Goal: Task Accomplishment & Management: Manage account settings

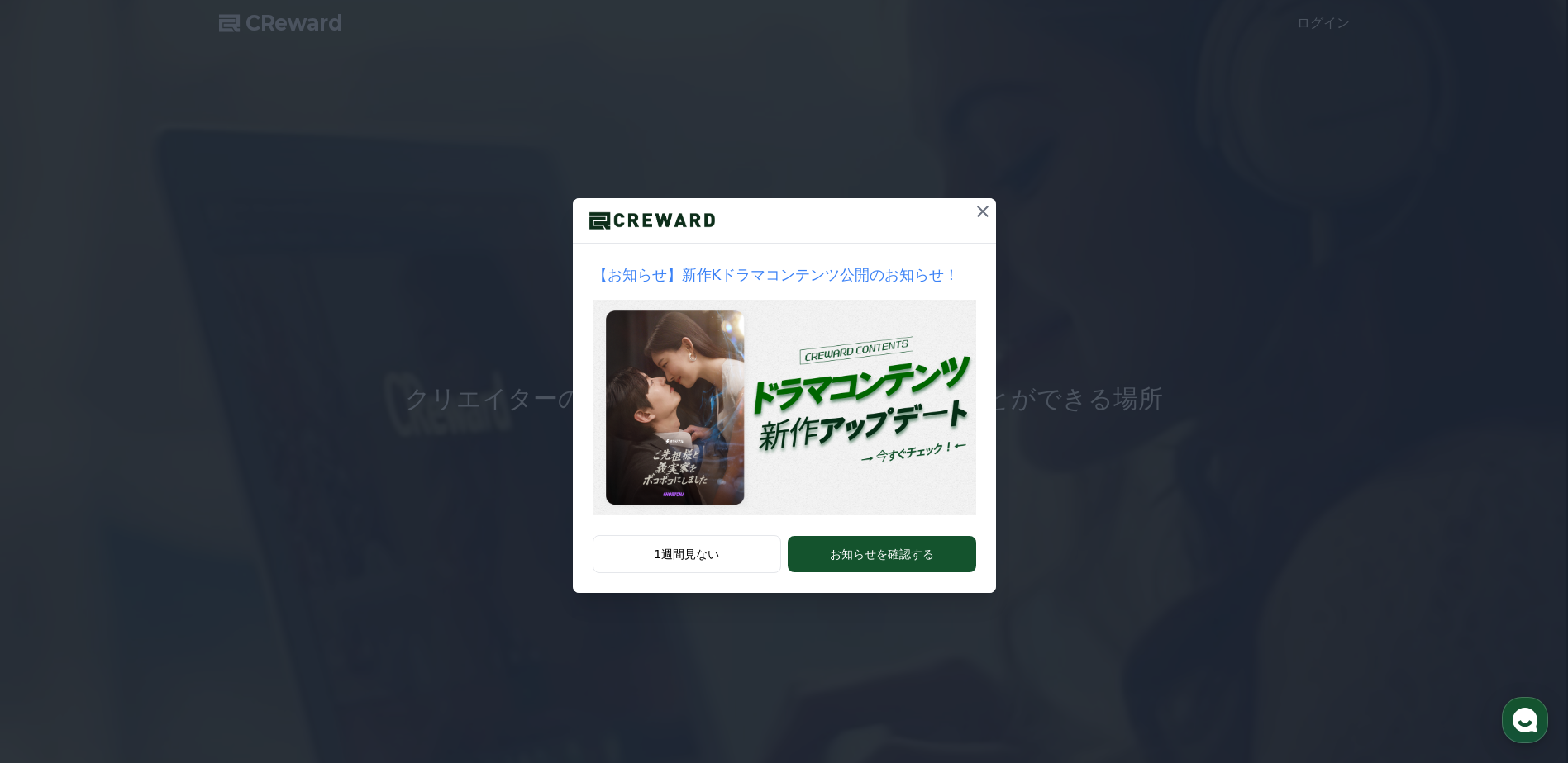
click at [978, 211] on icon at bounding box center [982, 211] width 20 height 20
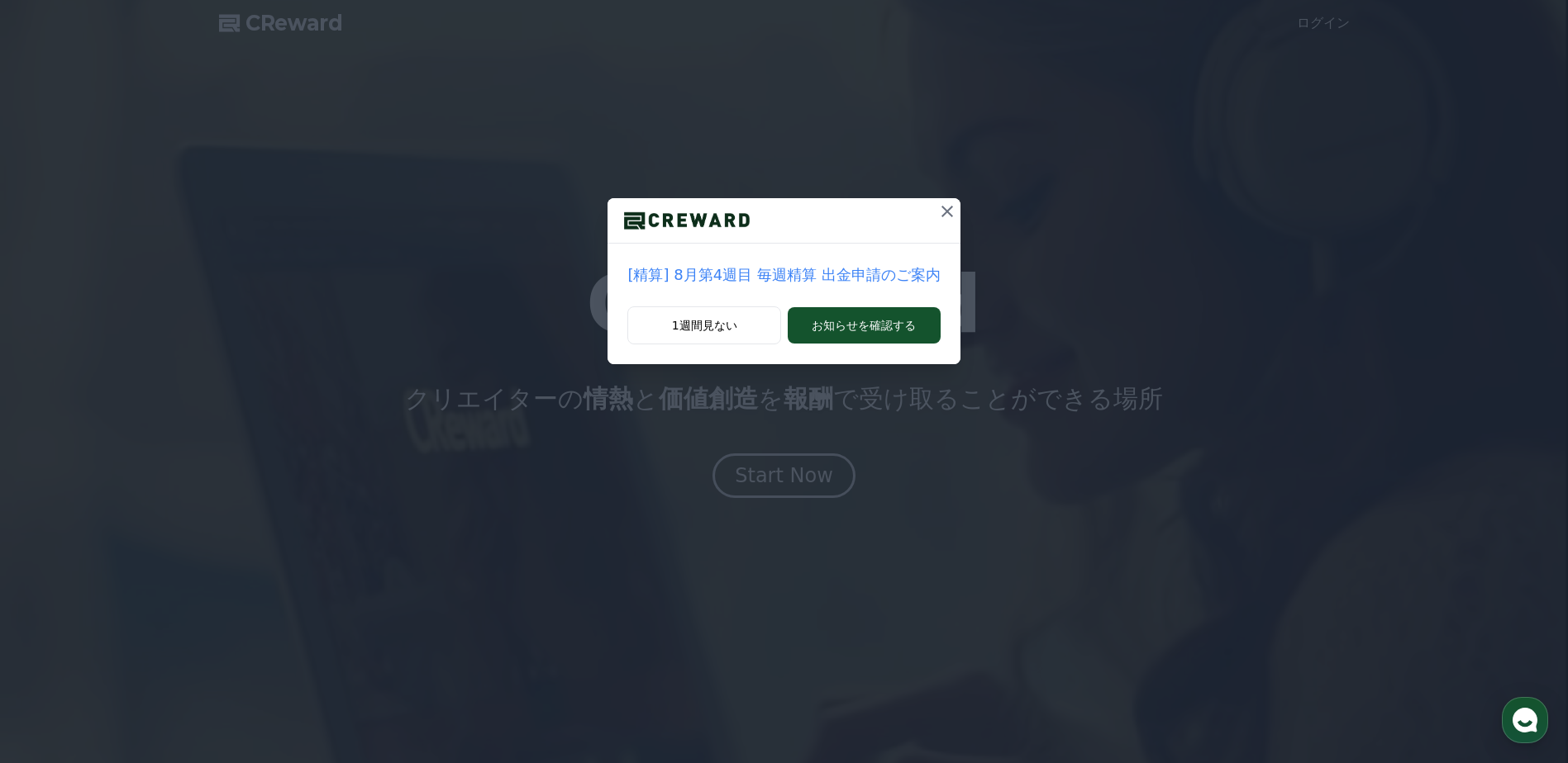
click at [944, 215] on icon at bounding box center [947, 211] width 11 height 11
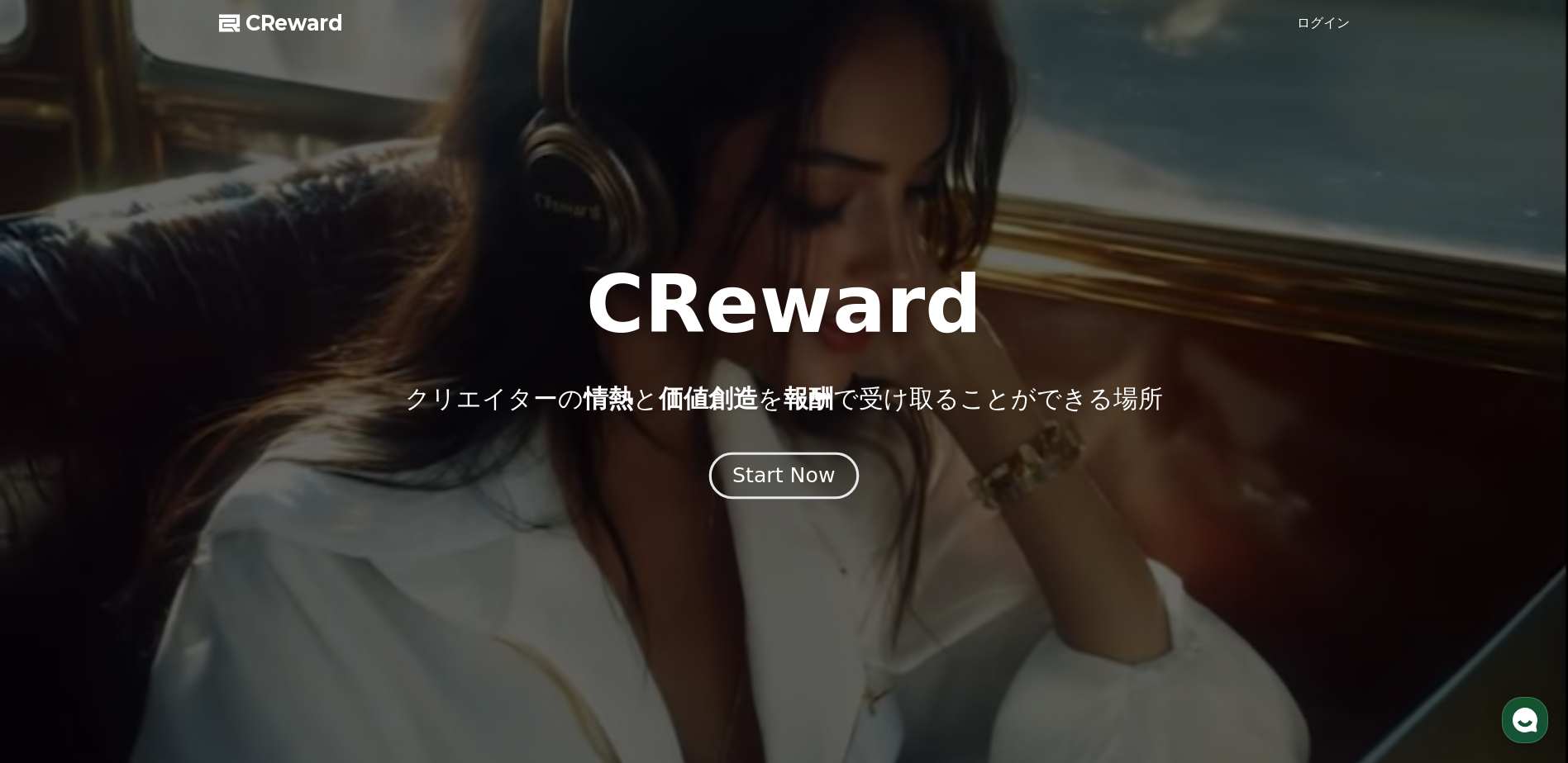
click at [819, 469] on div "Start Now" at bounding box center [784, 475] width 103 height 28
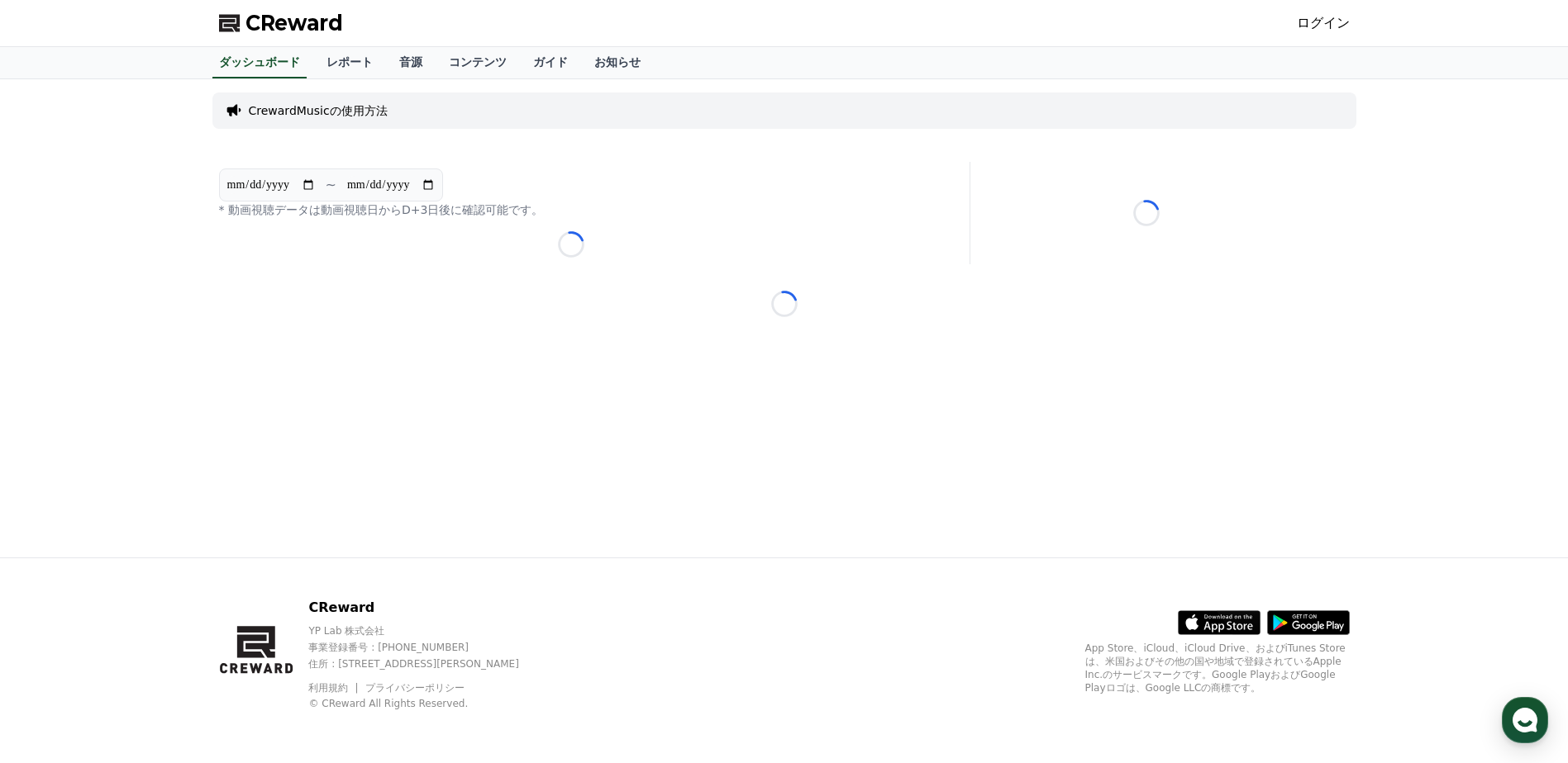
click at [1328, 26] on link "ログイン" at bounding box center [1323, 22] width 53 height 20
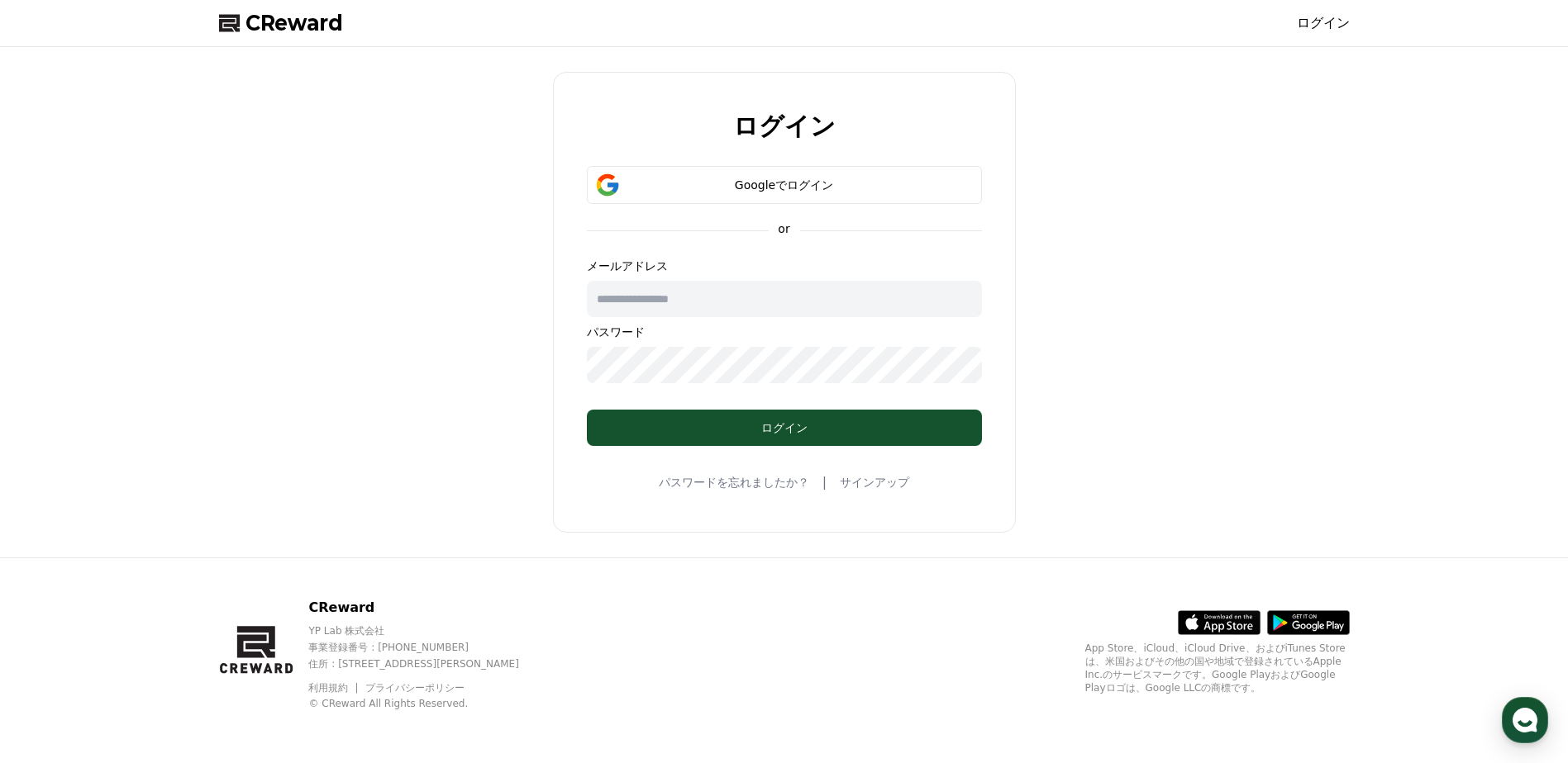
click at [763, 302] on input "text" at bounding box center [784, 299] width 395 height 36
click at [782, 189] on div "Googleでログイン" at bounding box center [784, 185] width 347 height 17
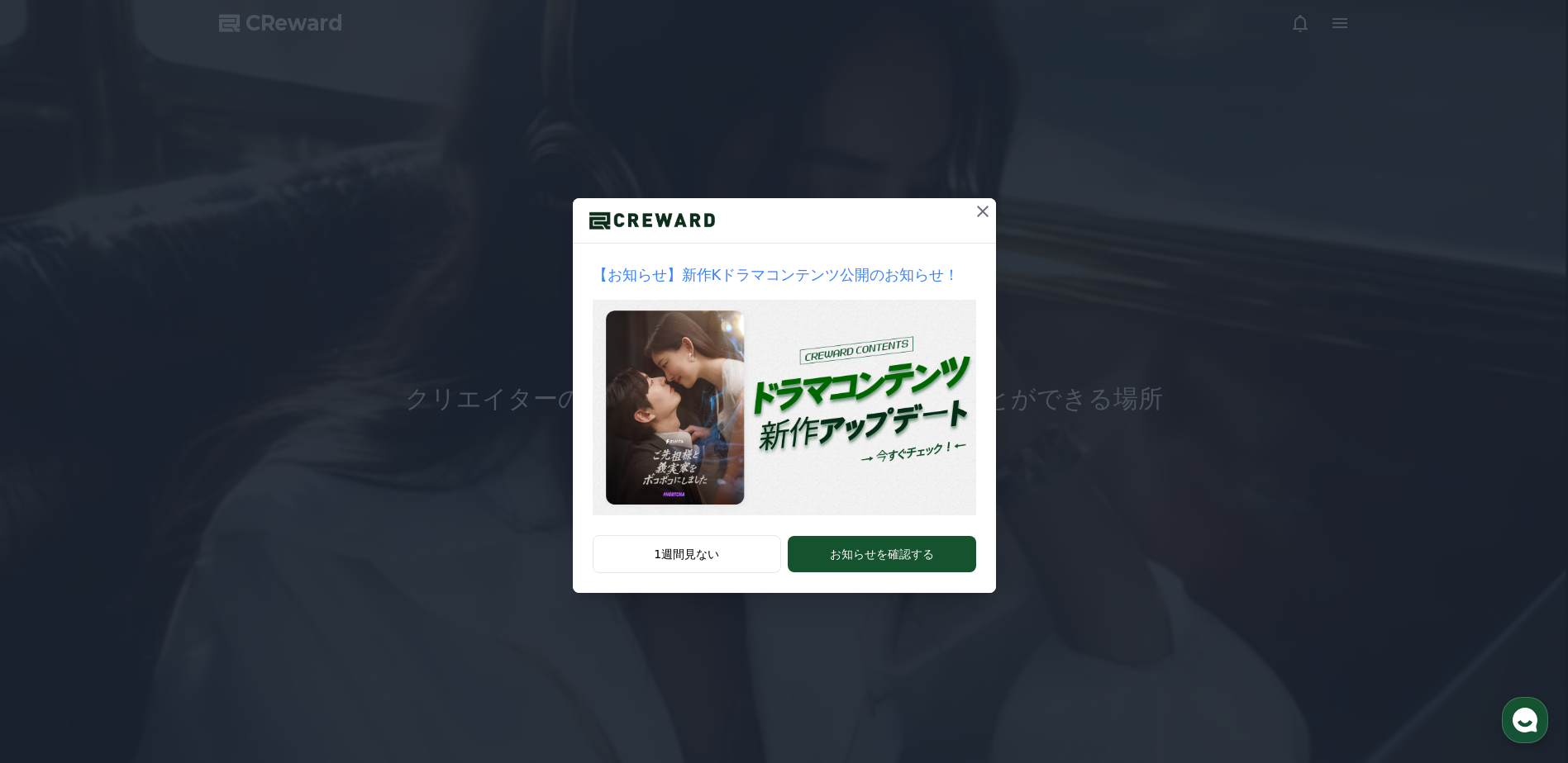
click at [984, 215] on icon at bounding box center [982, 211] width 20 height 20
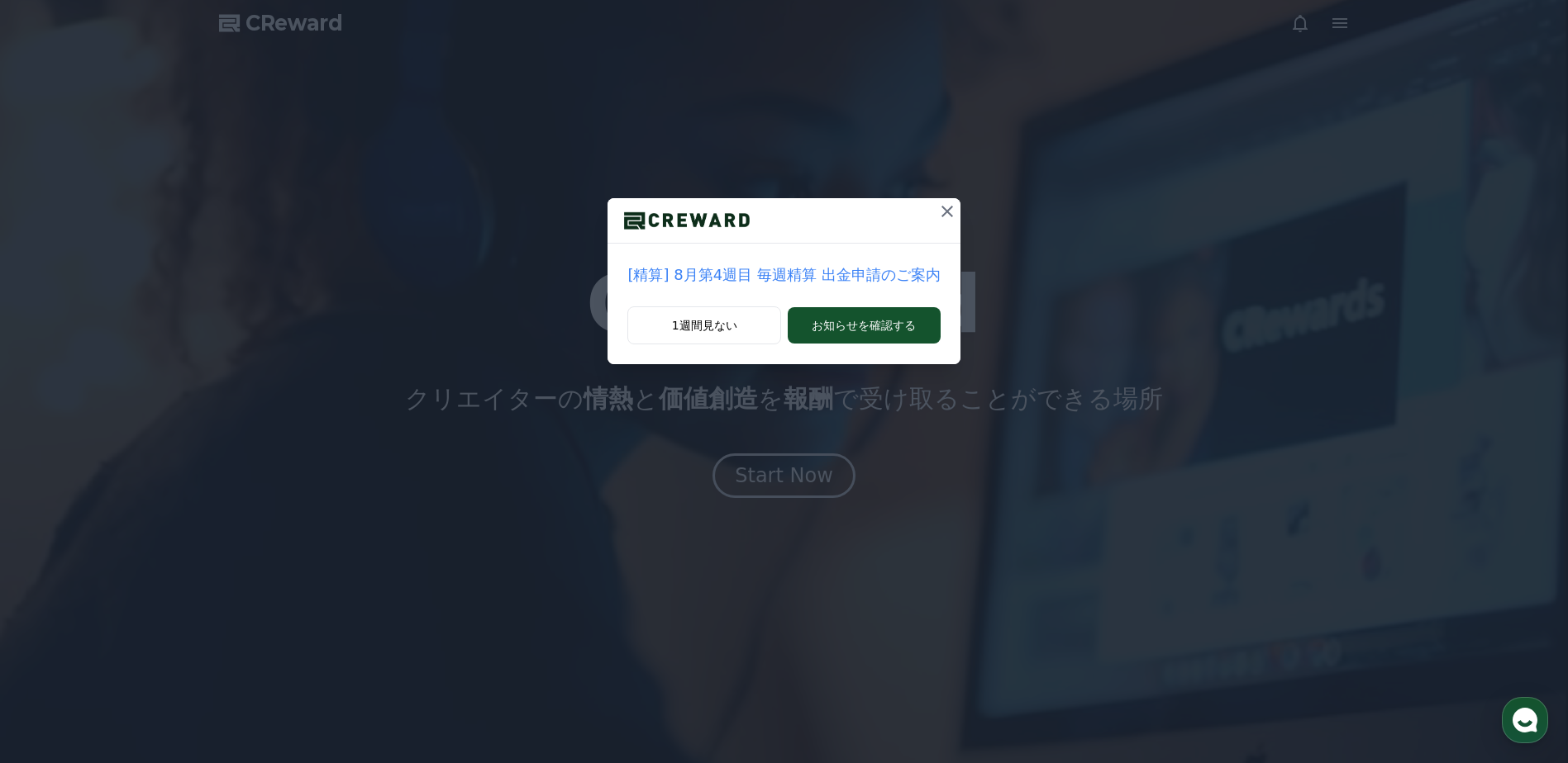
click at [956, 205] on div "[精算] 8月第4週目 毎週精算 出金申請のご案内 1週間見ない お知らせを確認する" at bounding box center [784, 195] width 1568 height 390
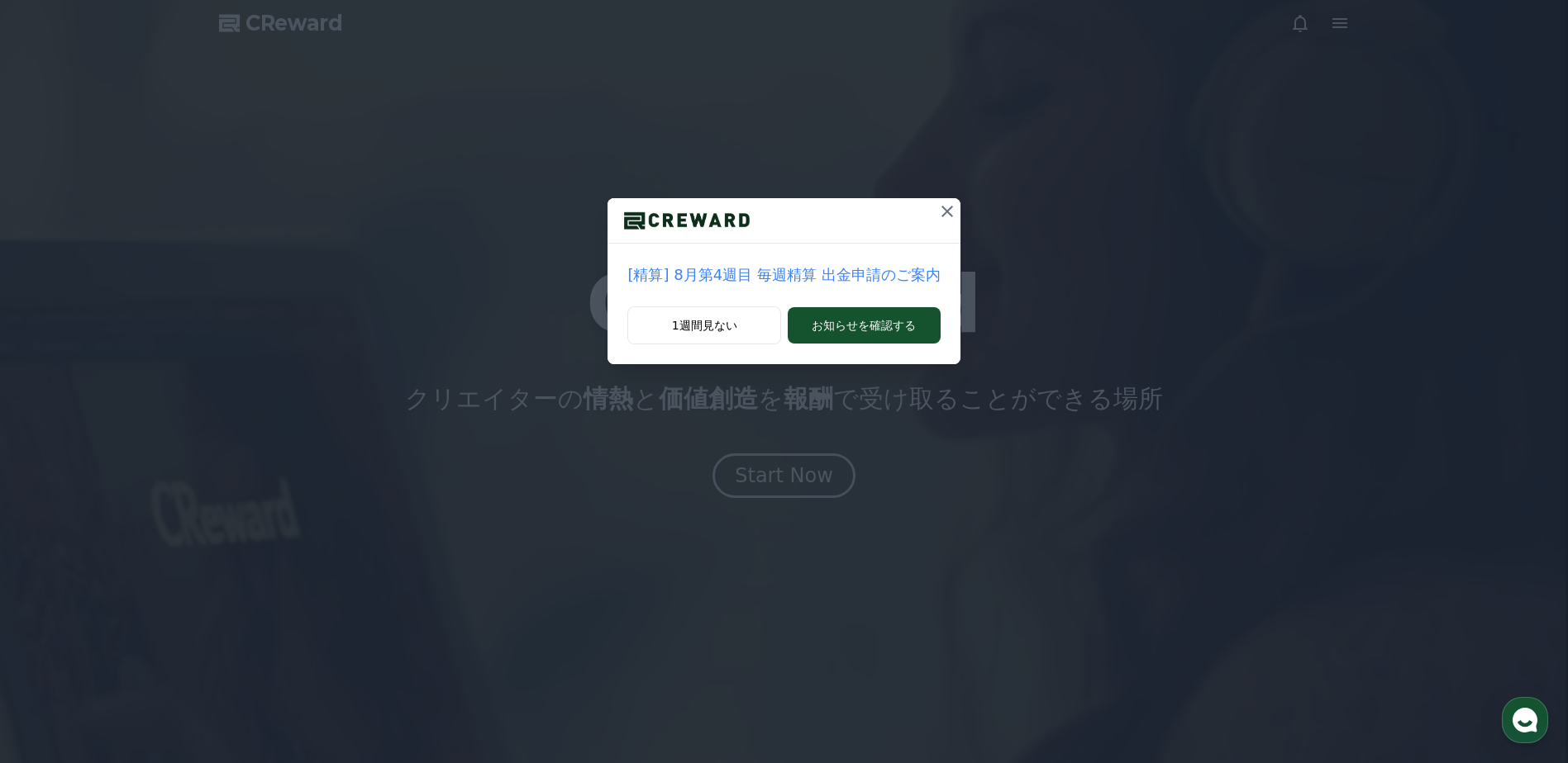
click at [945, 207] on icon at bounding box center [947, 211] width 11 height 11
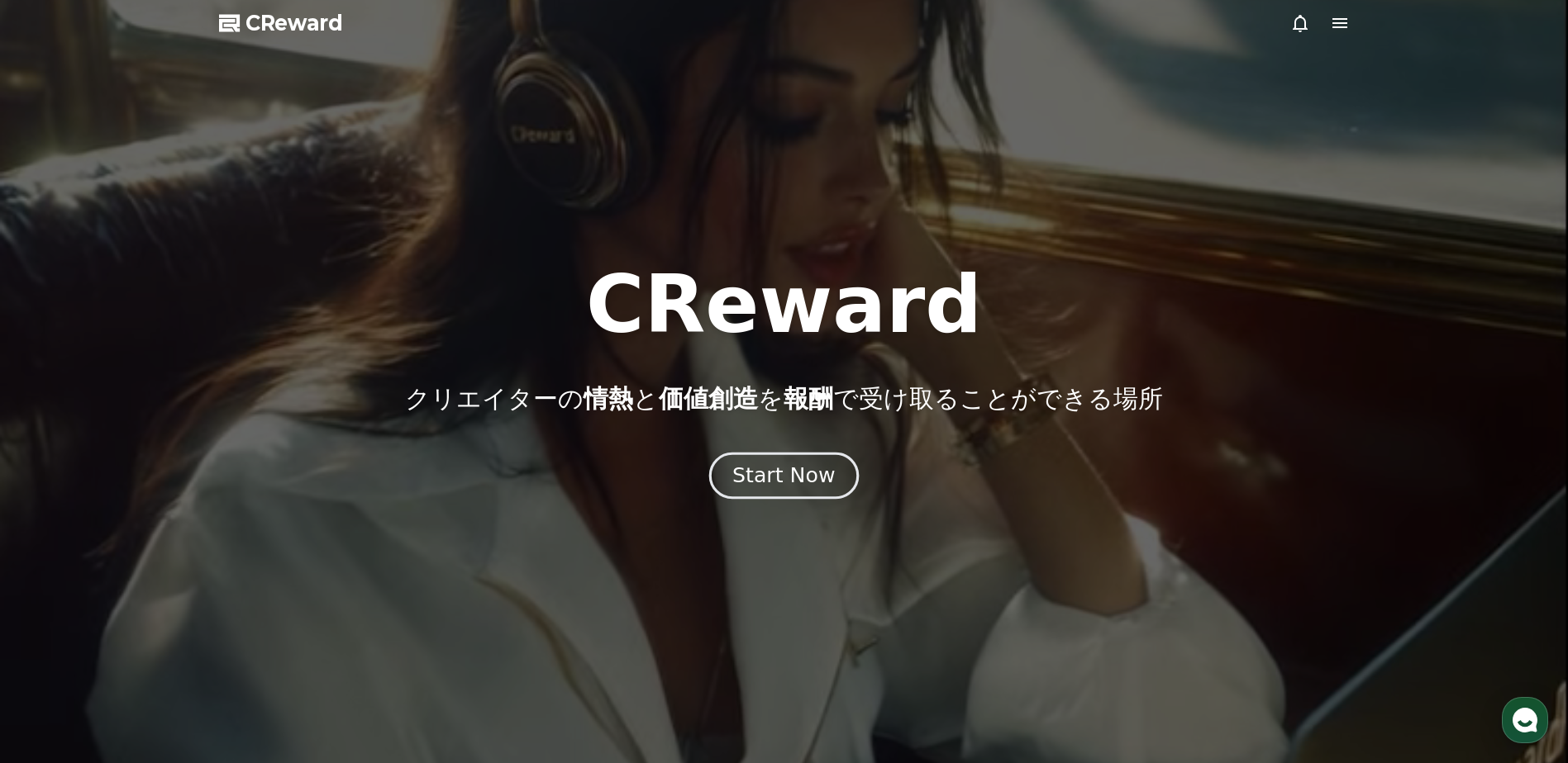
click at [807, 482] on div "Start Now" at bounding box center [784, 475] width 103 height 28
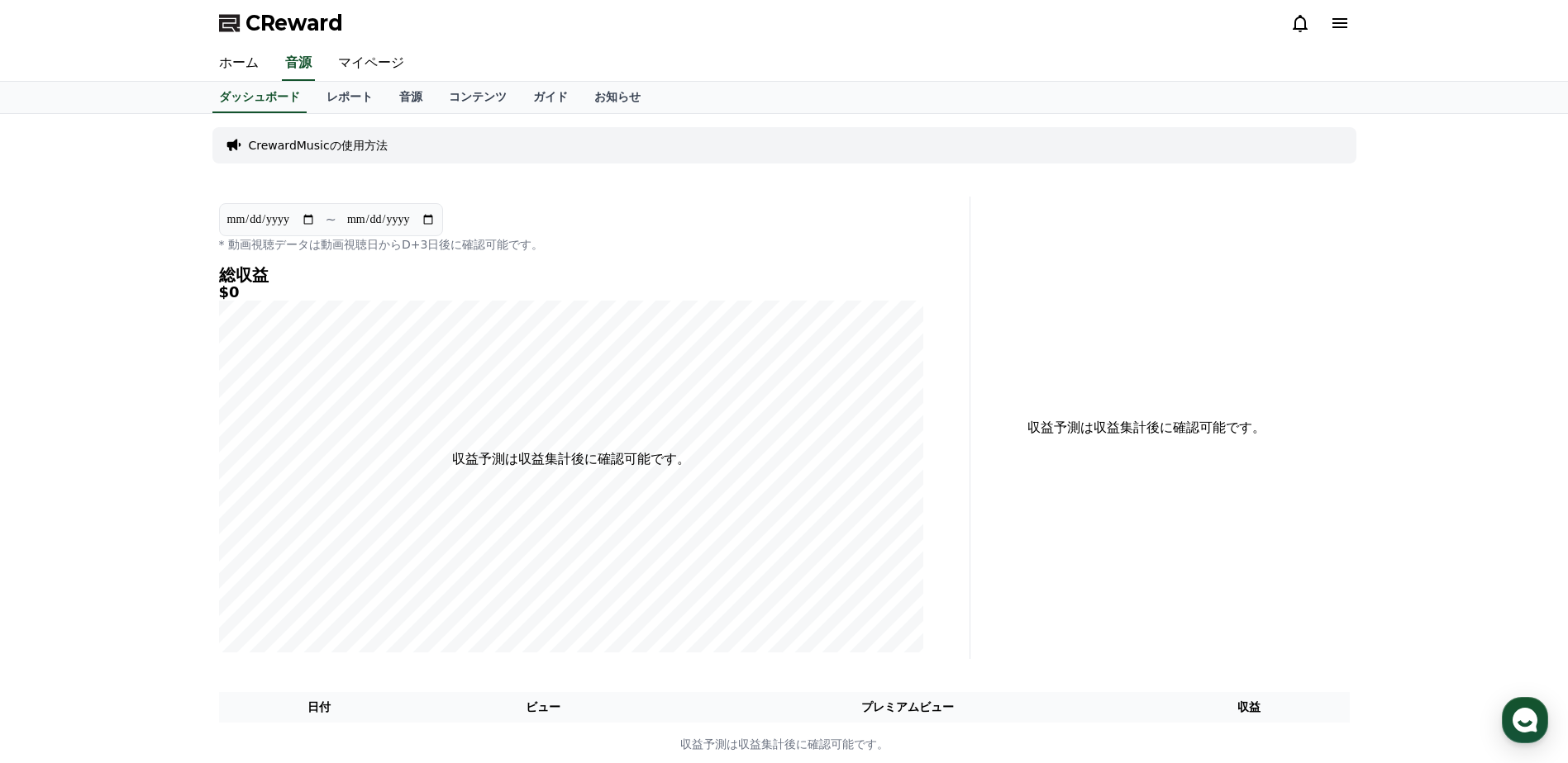
click at [1349, 17] on icon at bounding box center [1339, 22] width 20 height 20
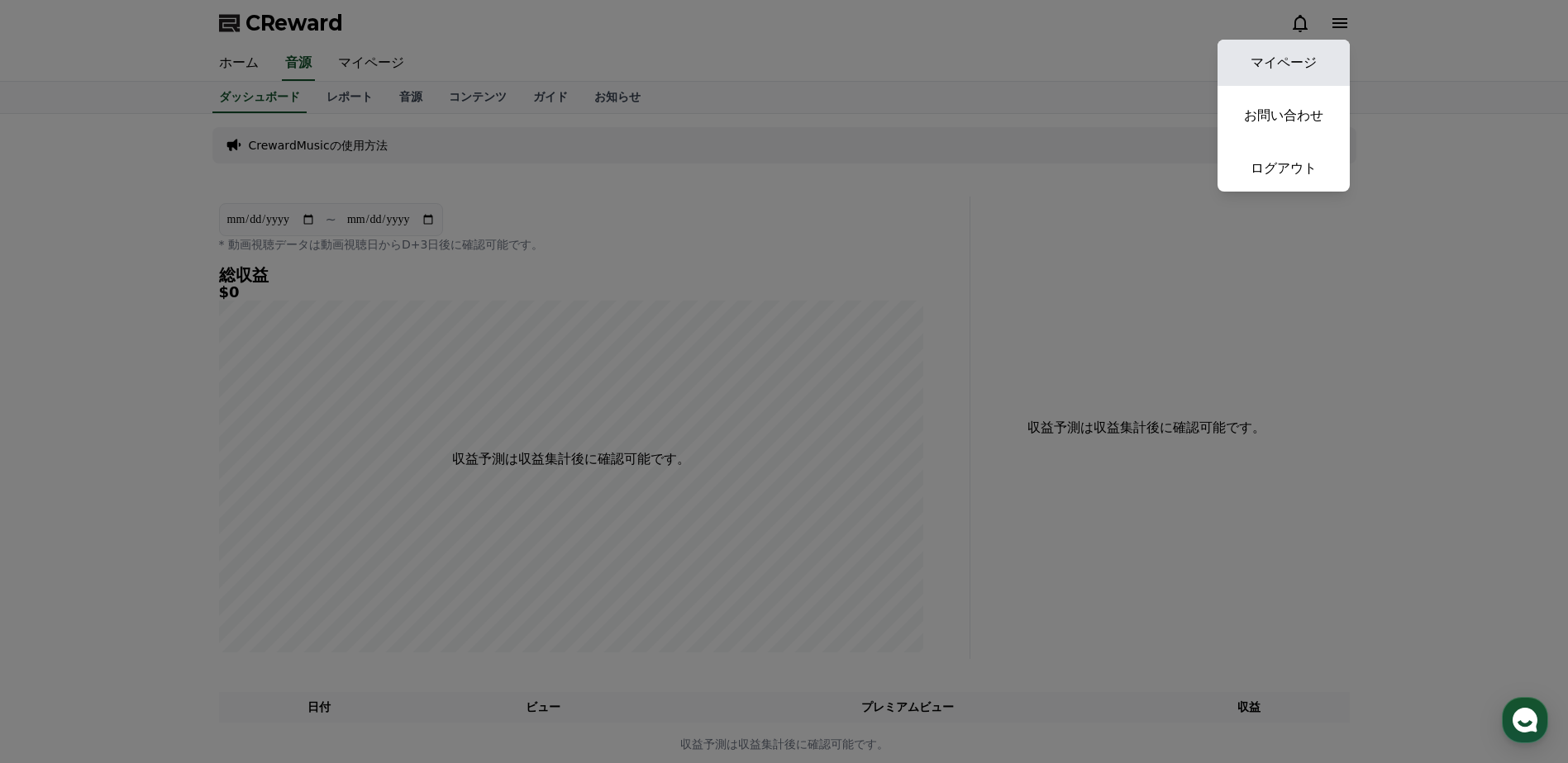
click at [1332, 53] on link "マイページ" at bounding box center [1284, 63] width 133 height 47
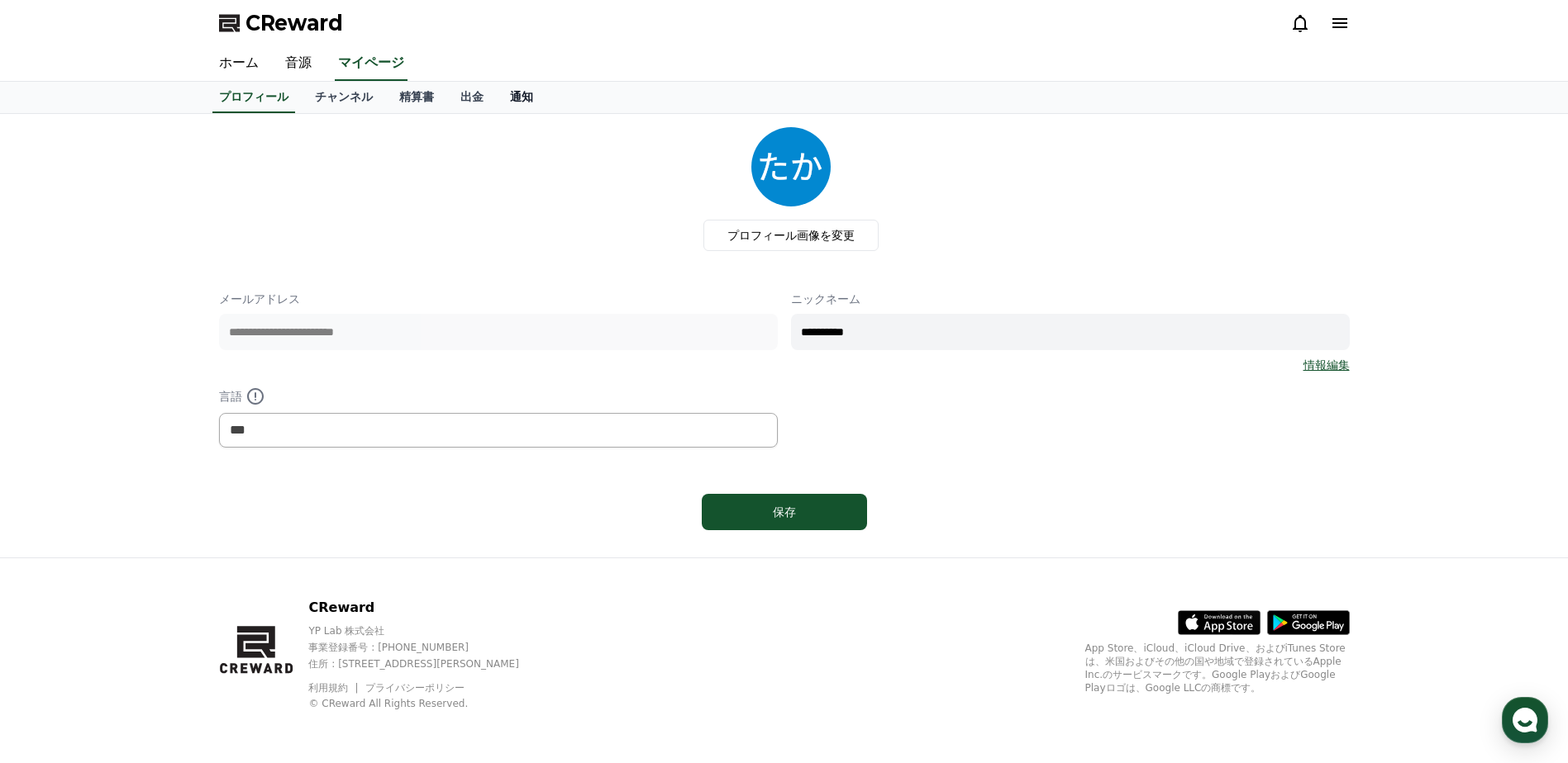
click at [497, 99] on link "通知" at bounding box center [521, 98] width 50 height 32
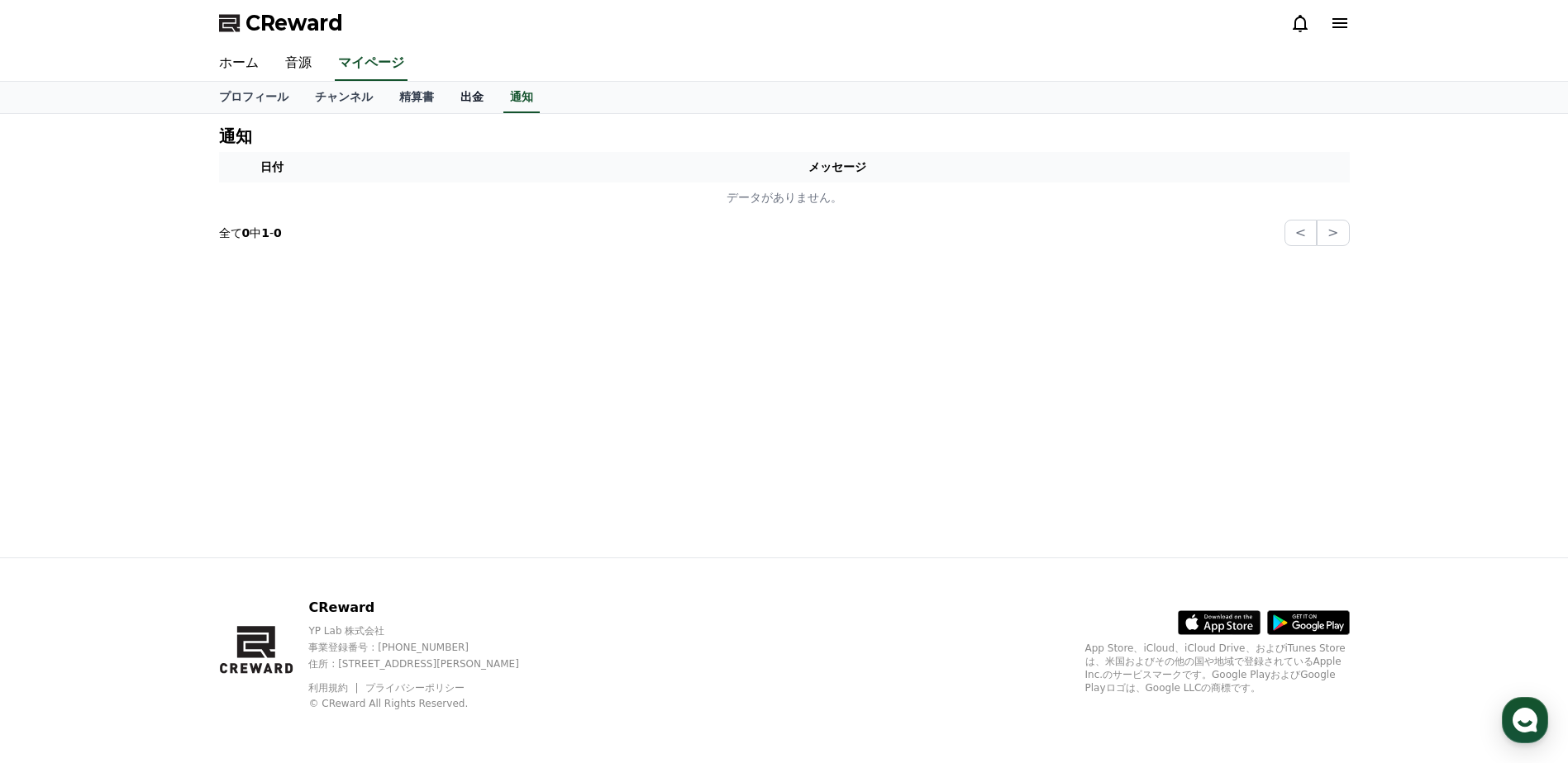
click at [454, 96] on link "出金" at bounding box center [472, 98] width 50 height 32
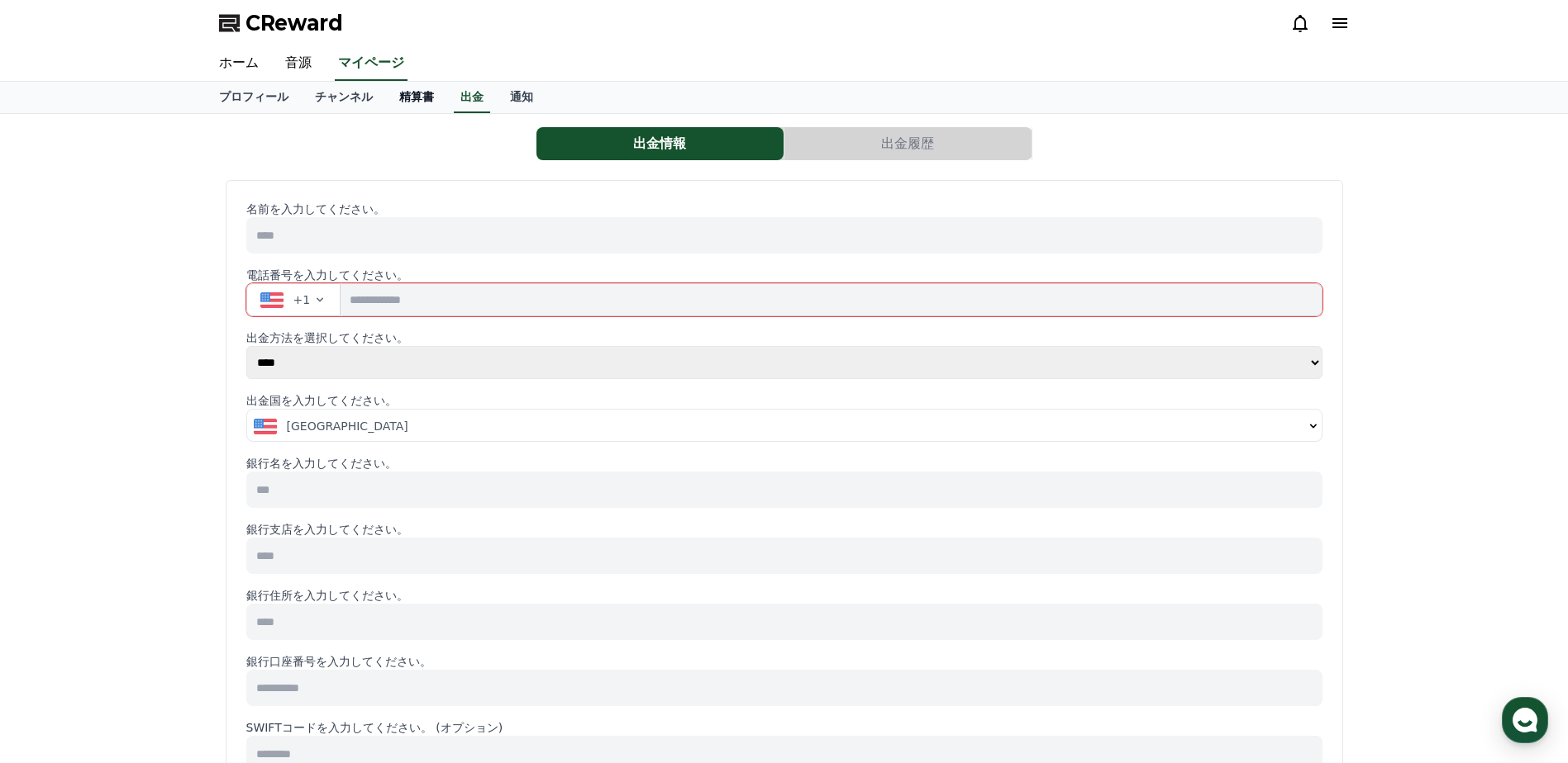
click at [392, 95] on link "精算書" at bounding box center [416, 98] width 61 height 32
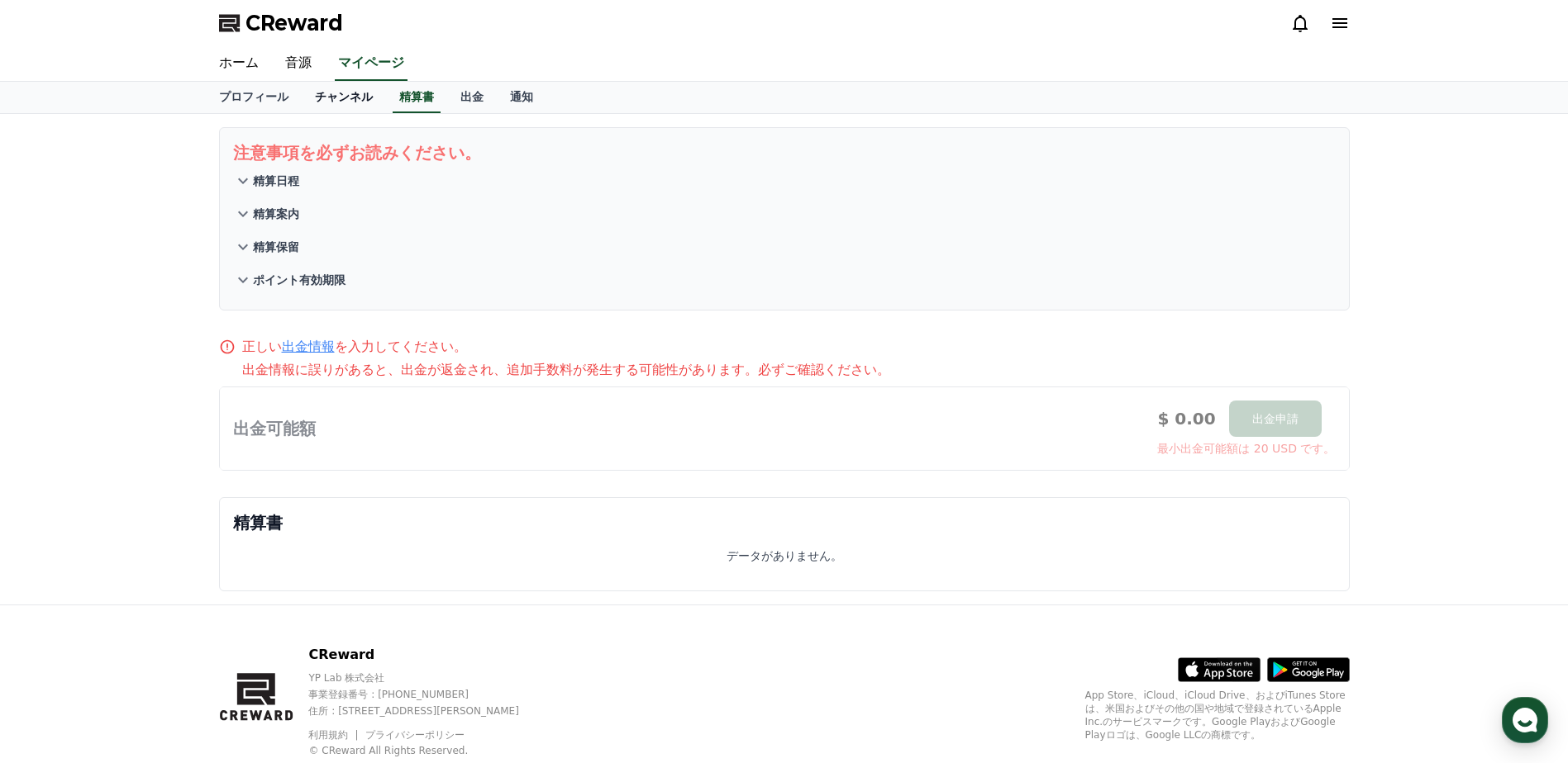
click at [303, 101] on link "チャンネル" at bounding box center [344, 98] width 84 height 32
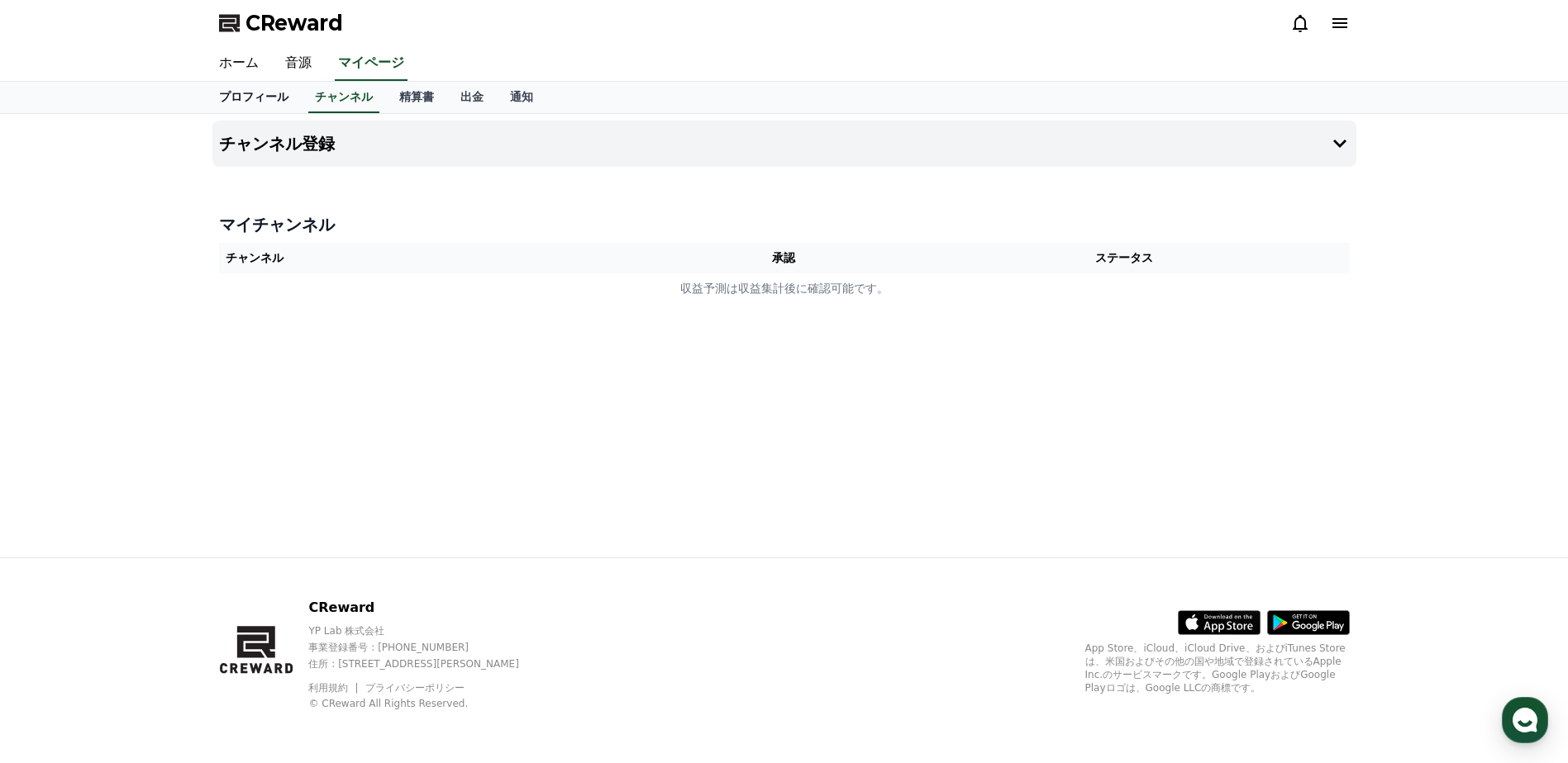
click at [246, 94] on link "プロフィール" at bounding box center [253, 98] width 96 height 32
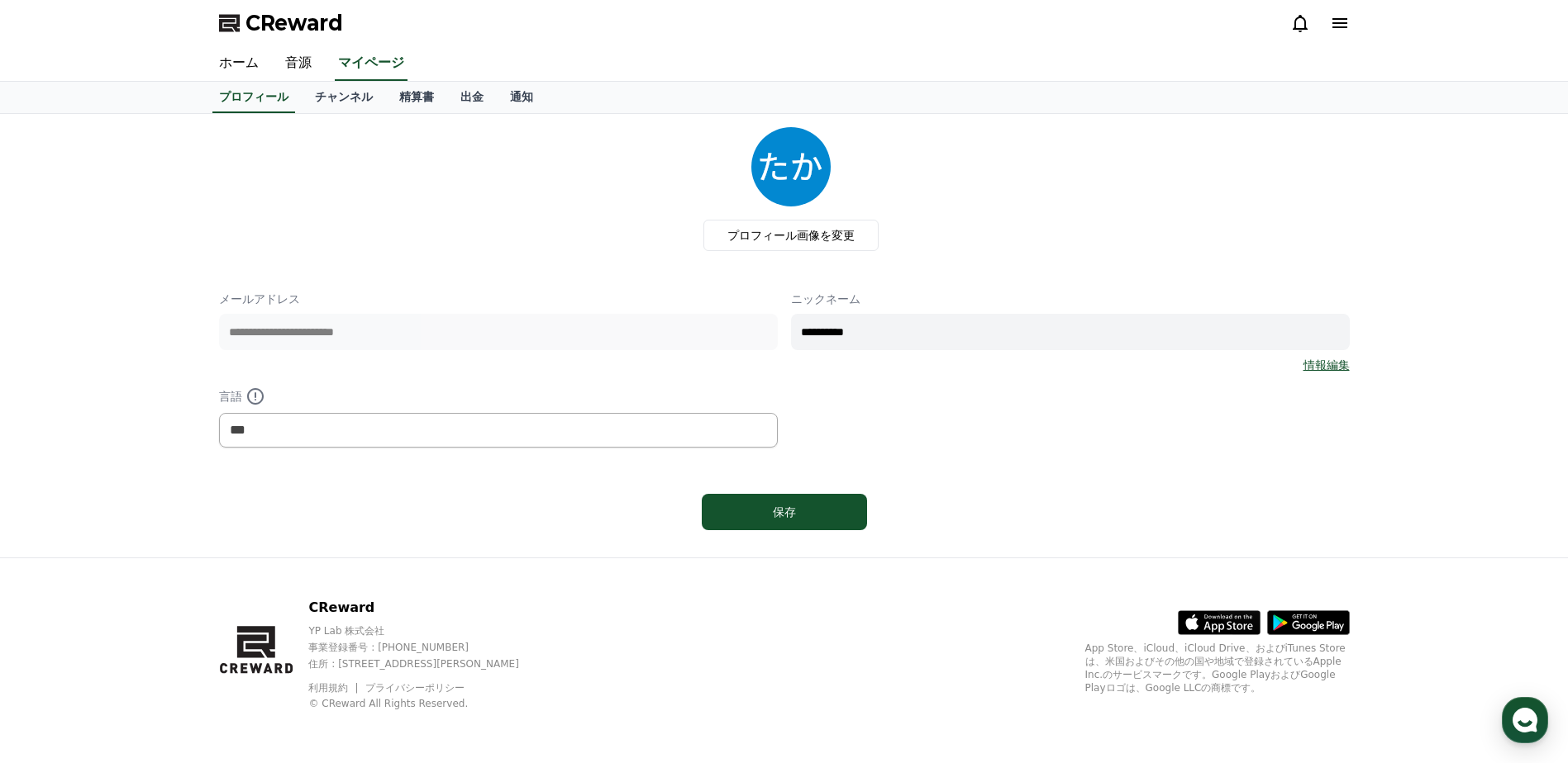
click at [1332, 358] on link "情報編集" at bounding box center [1327, 365] width 47 height 17
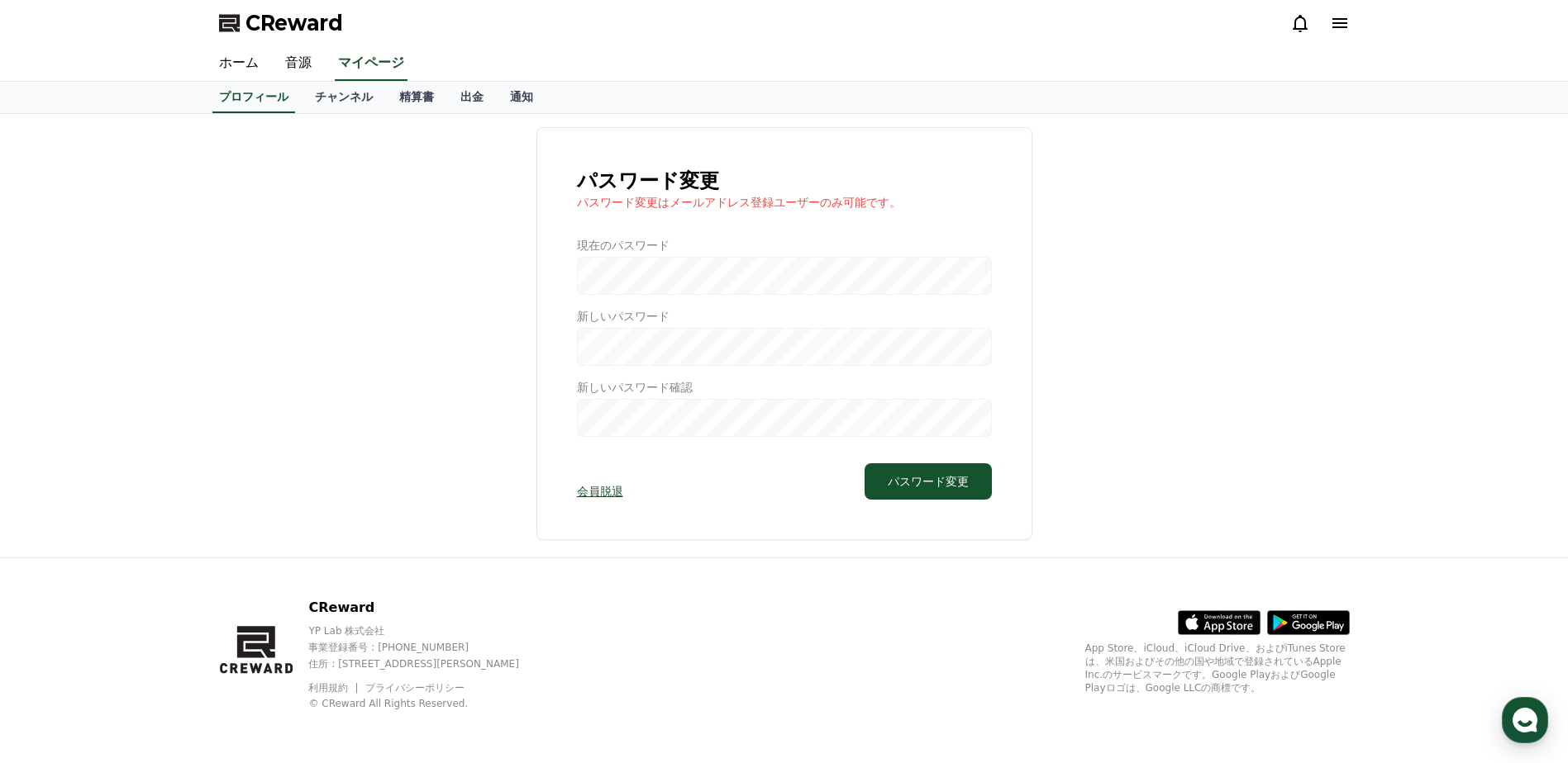
click at [869, 279] on div at bounding box center [784, 337] width 415 height 200
click at [741, 276] on div at bounding box center [784, 337] width 415 height 200
click at [448, 97] on link "出金" at bounding box center [472, 98] width 50 height 32
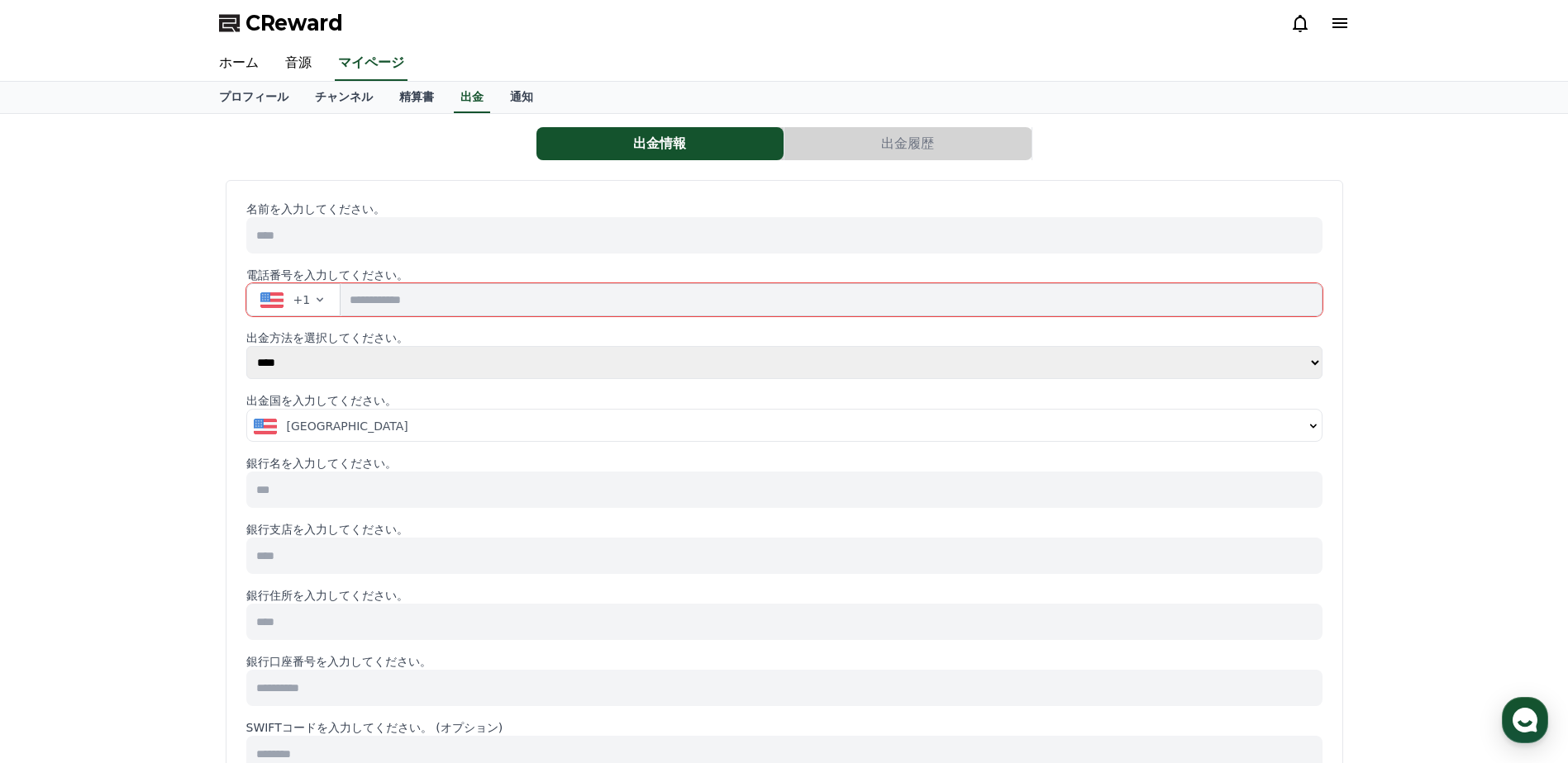
click at [319, 302] on icon "button" at bounding box center [320, 300] width 13 height 13
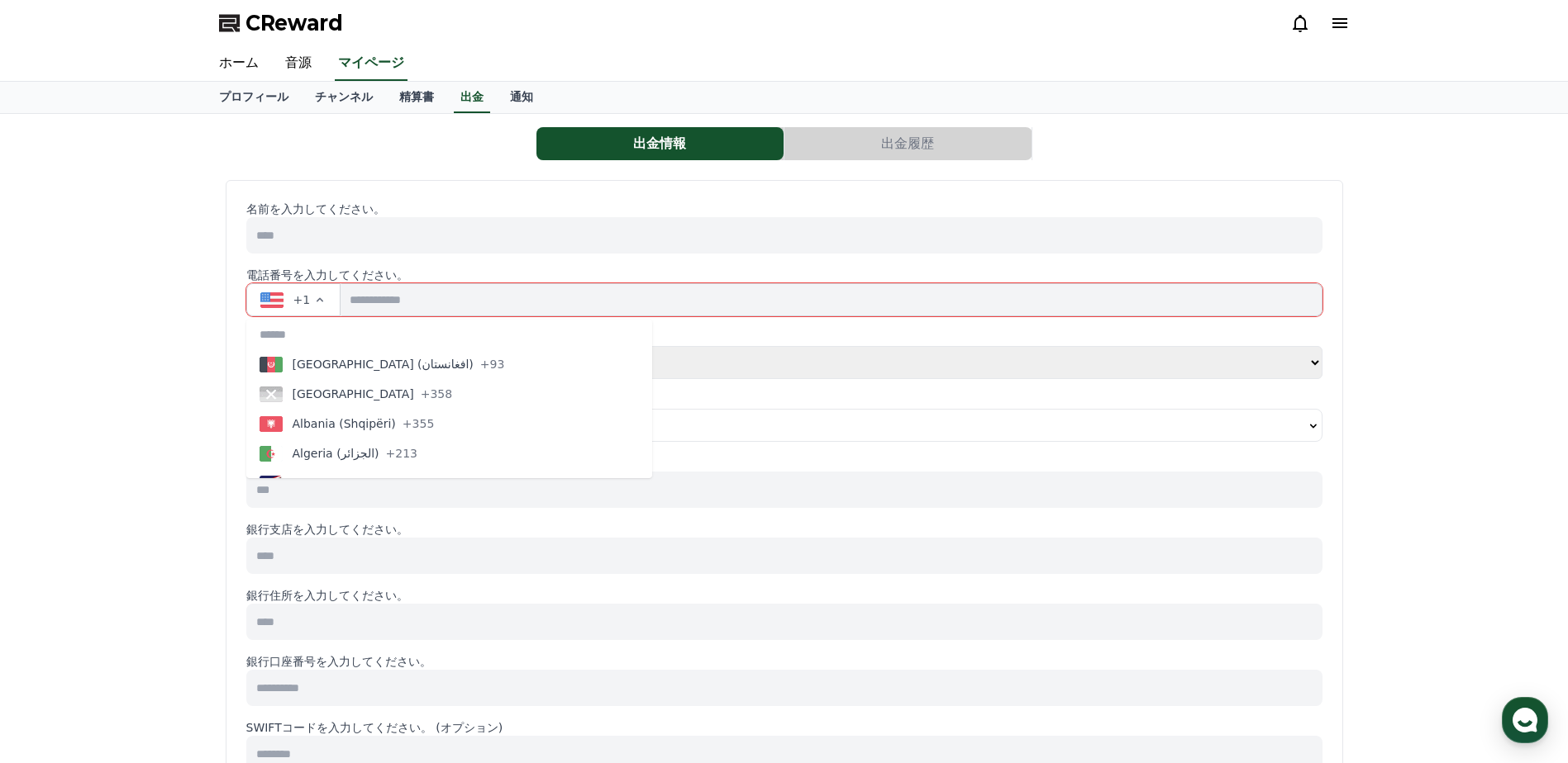
click at [763, 353] on select "**** ******" at bounding box center [785, 362] width 1076 height 33
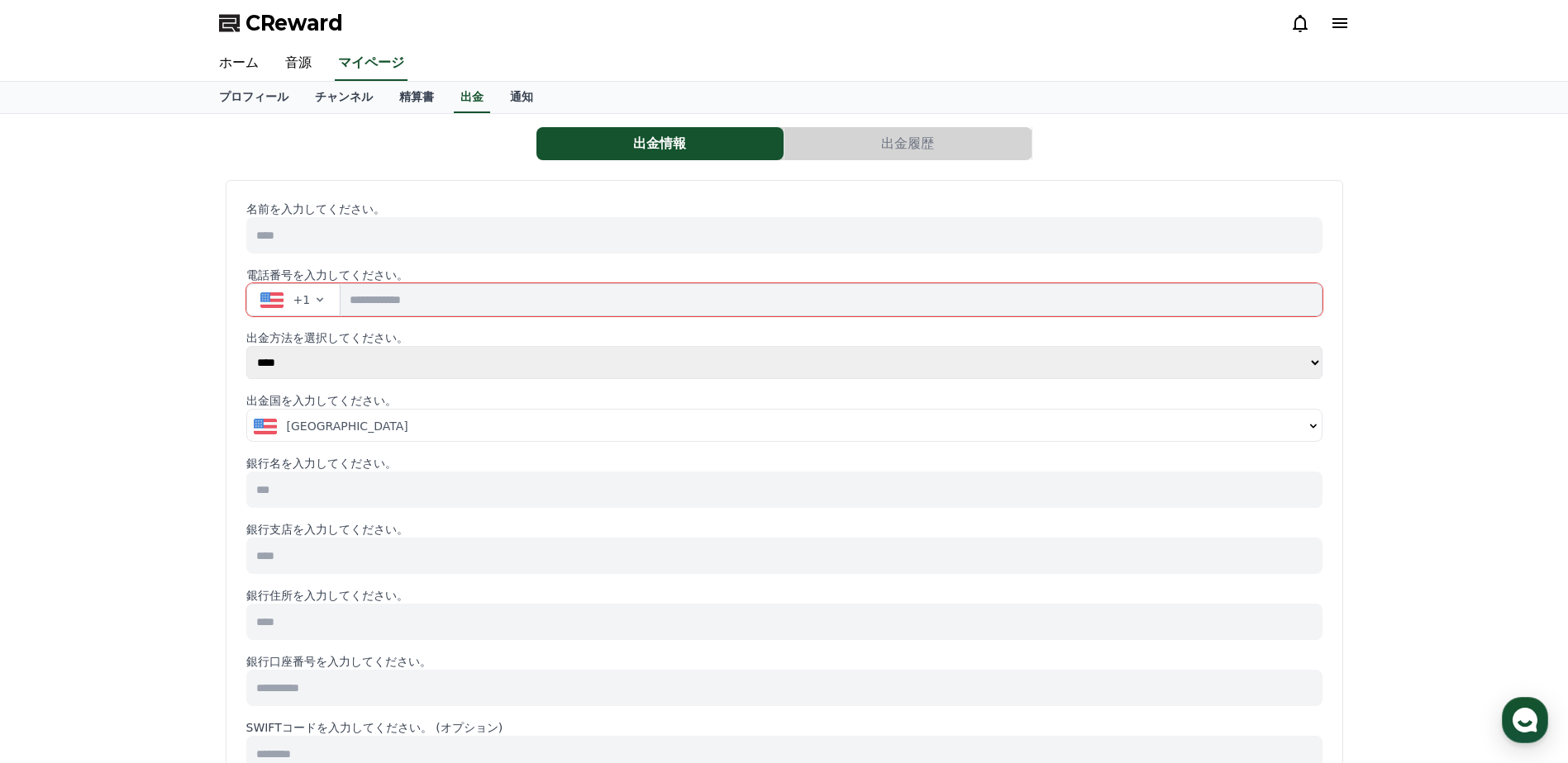
click at [655, 291] on input "tel" at bounding box center [831, 299] width 981 height 33
click at [313, 299] on icon "button" at bounding box center [320, 300] width 13 height 13
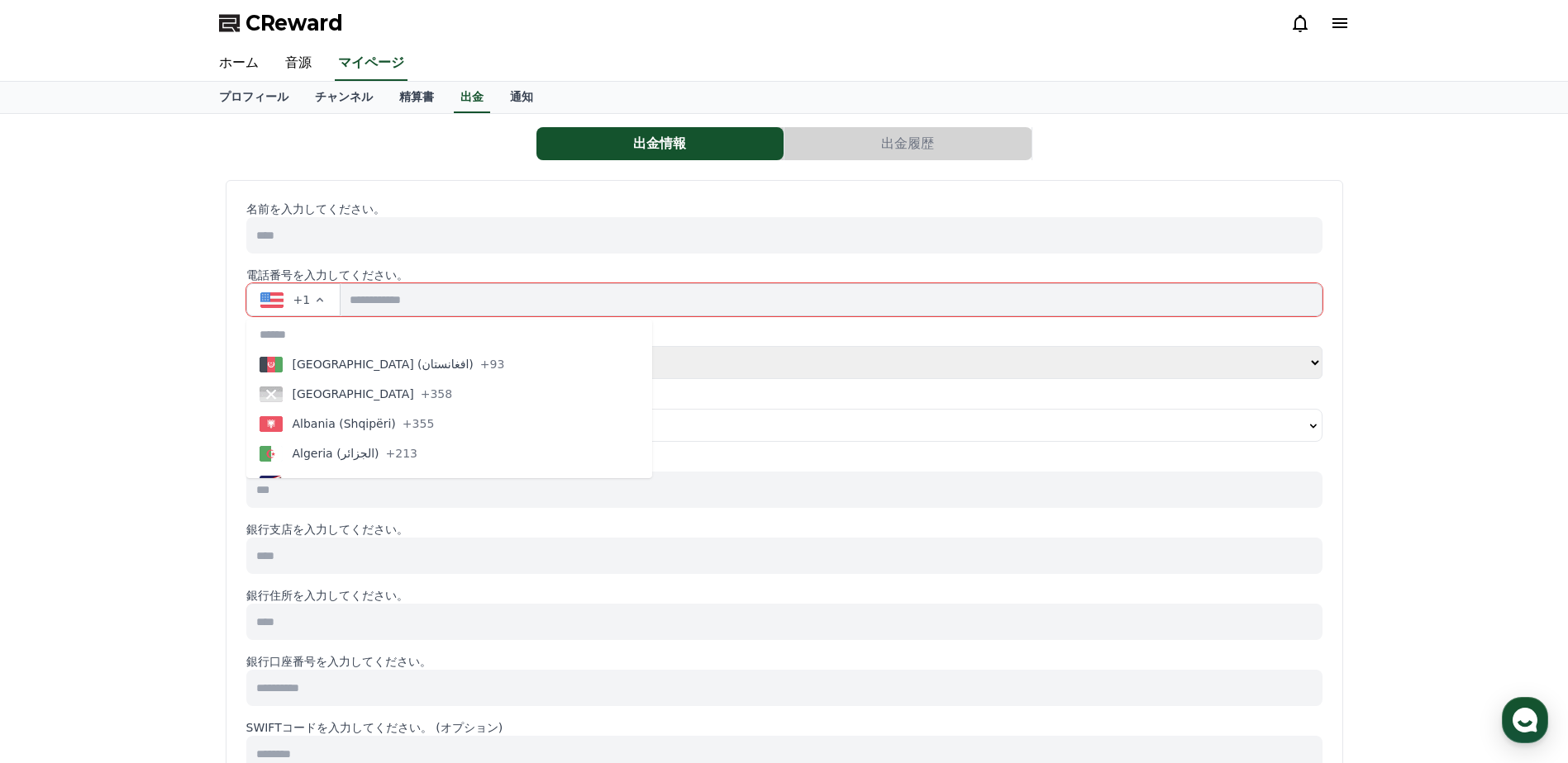
click at [407, 250] on input at bounding box center [785, 235] width 1076 height 36
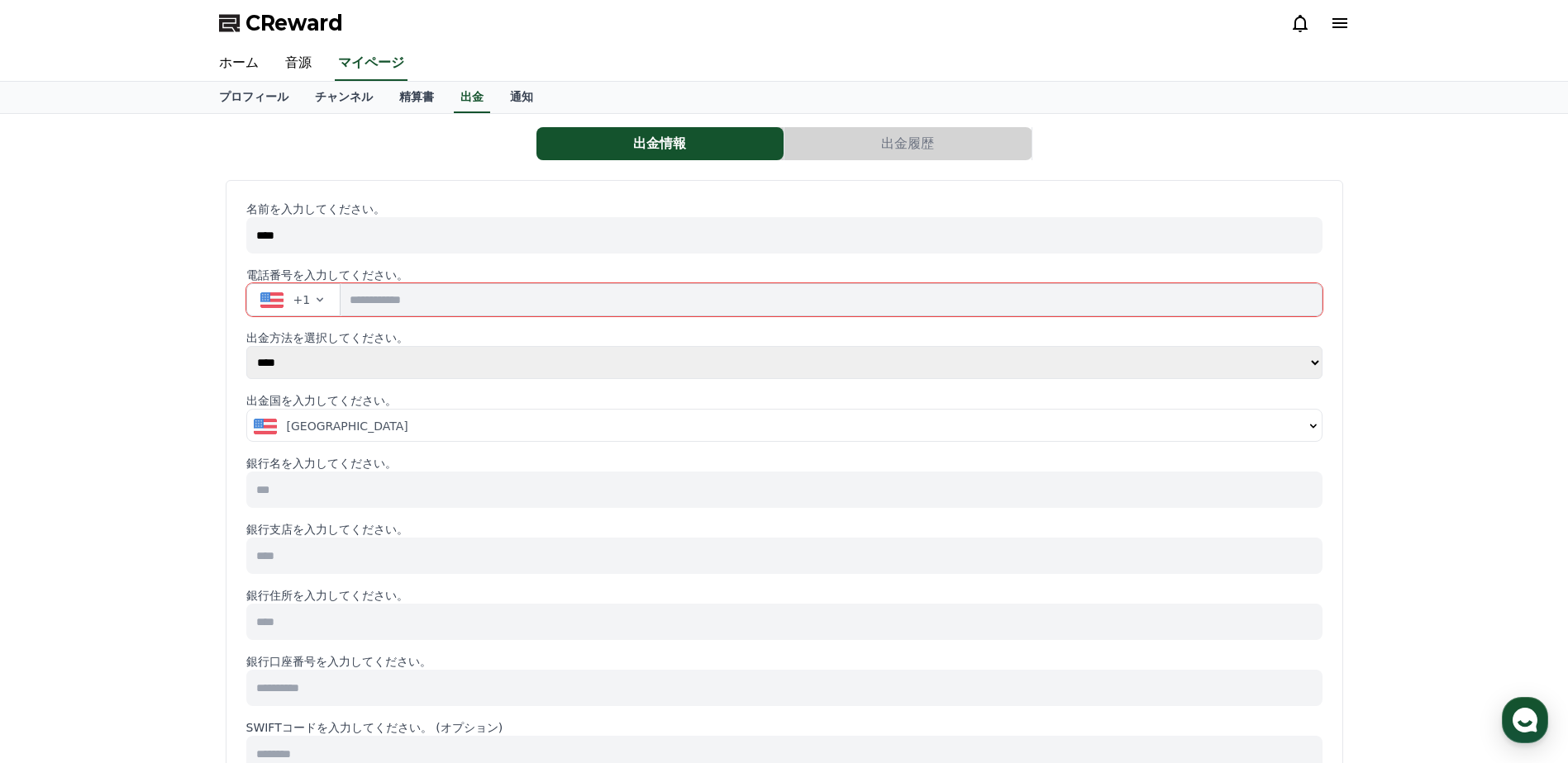
type input "****"
click at [303, 300] on span "+1" at bounding box center [302, 300] width 18 height 17
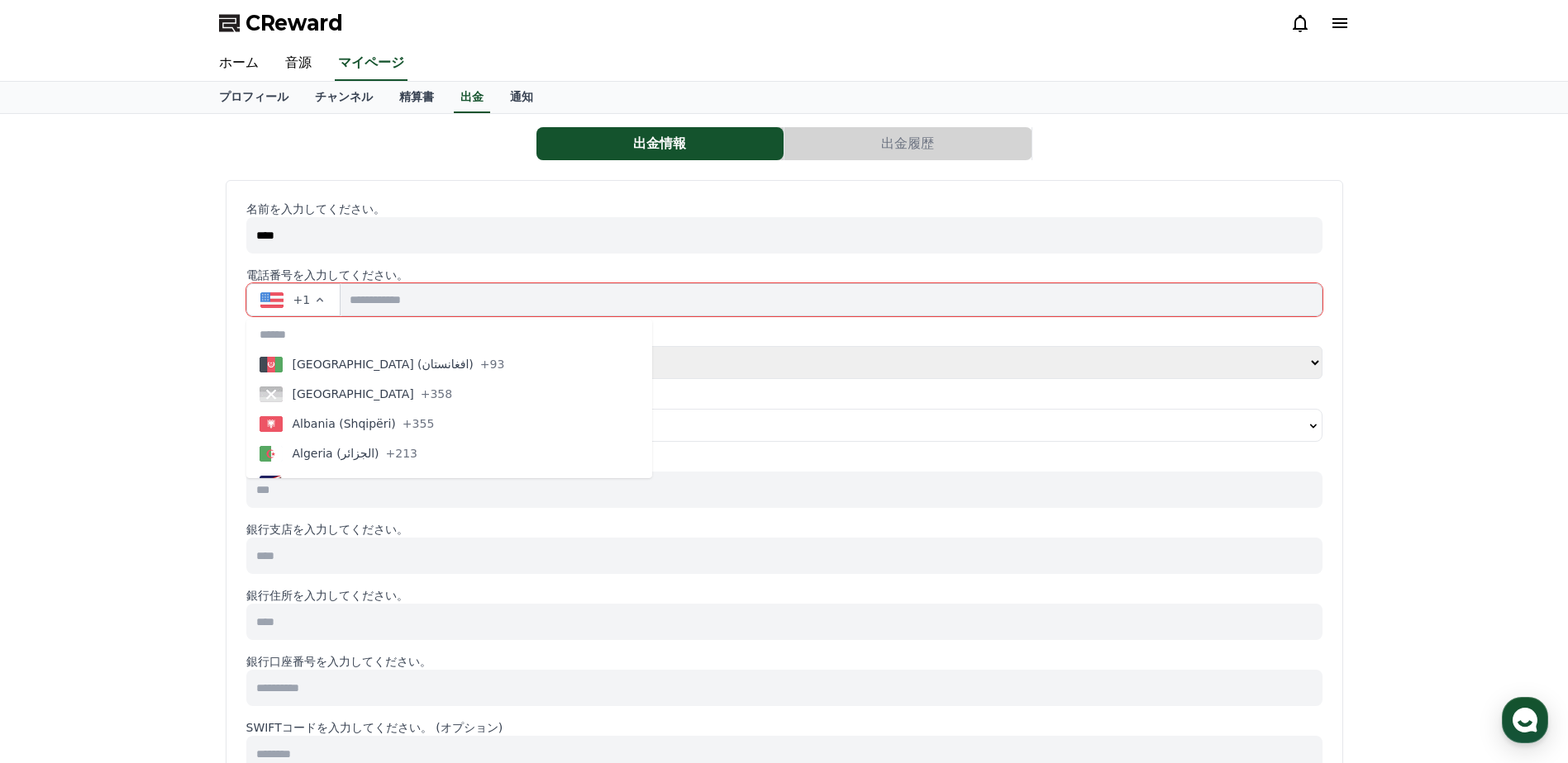
type button "AF"
type button "AX"
type button "AL"
type button "DZ"
type button "AS"
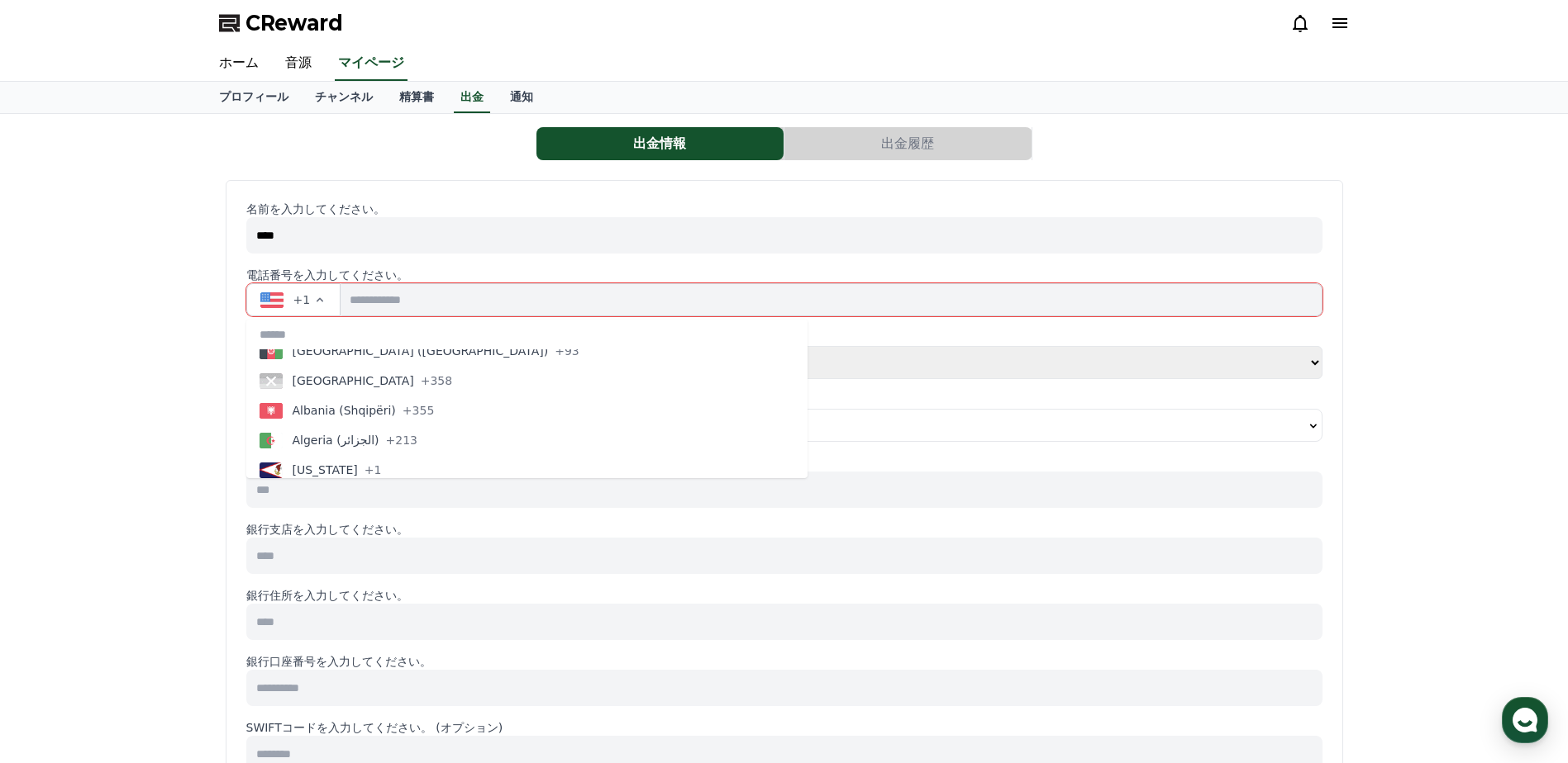
type button "AD"
type button "AO"
type button "AI"
type button "AG"
type button "AR"
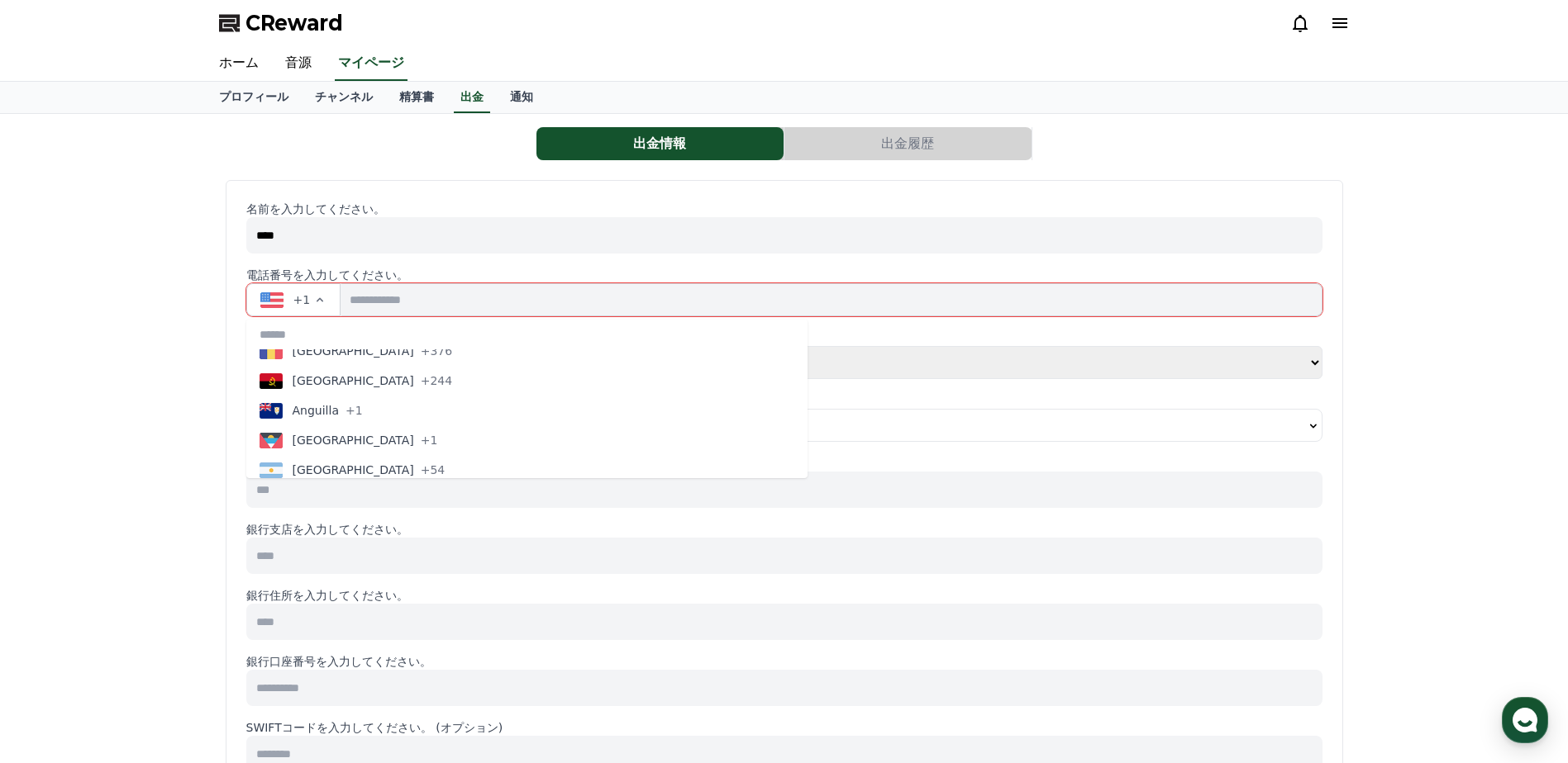
type button "AM"
type button "AW"
type button "AC"
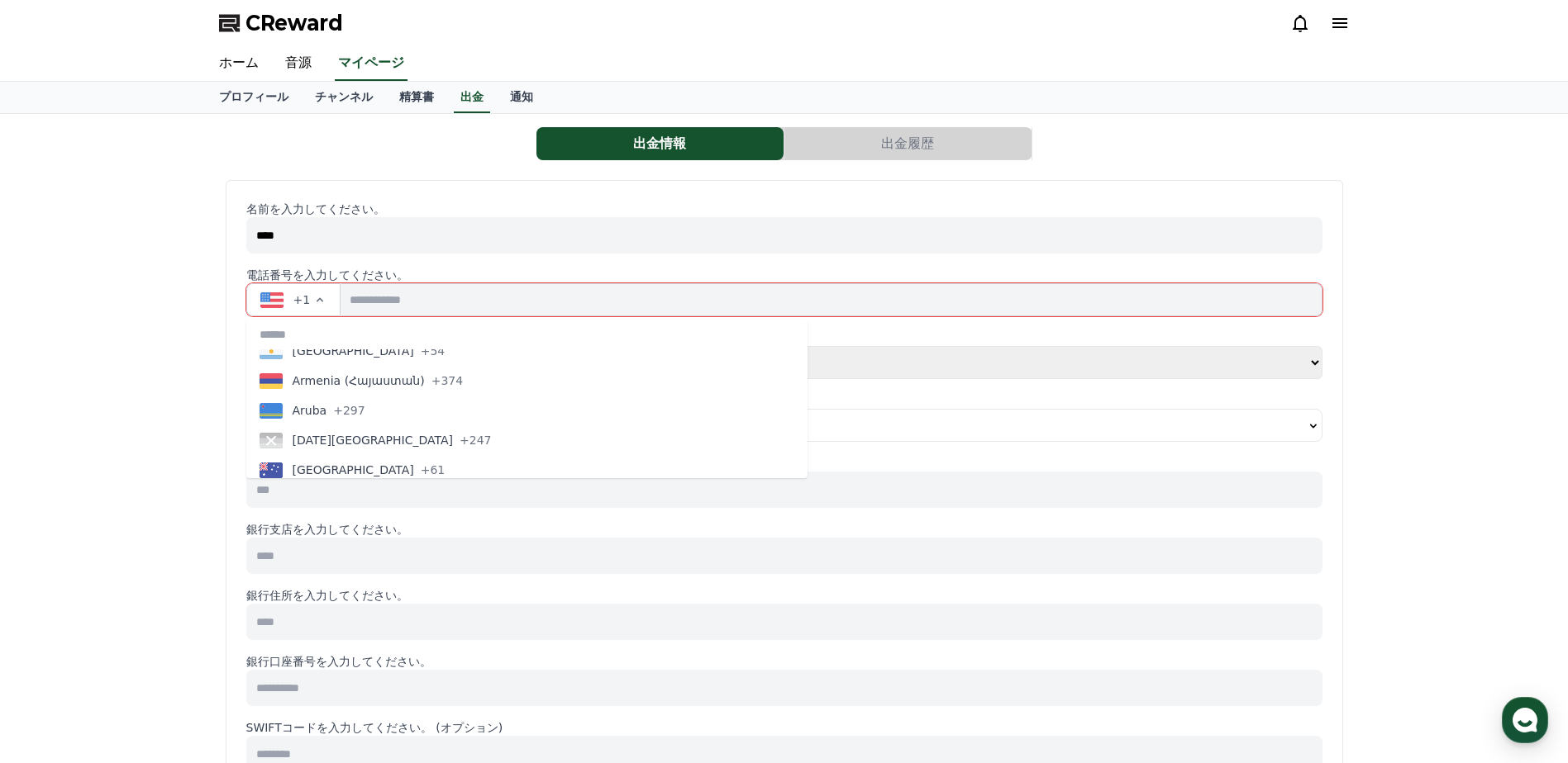
type button "AU"
type button "AT"
type button "AZ"
type button "BS"
type button "BH"
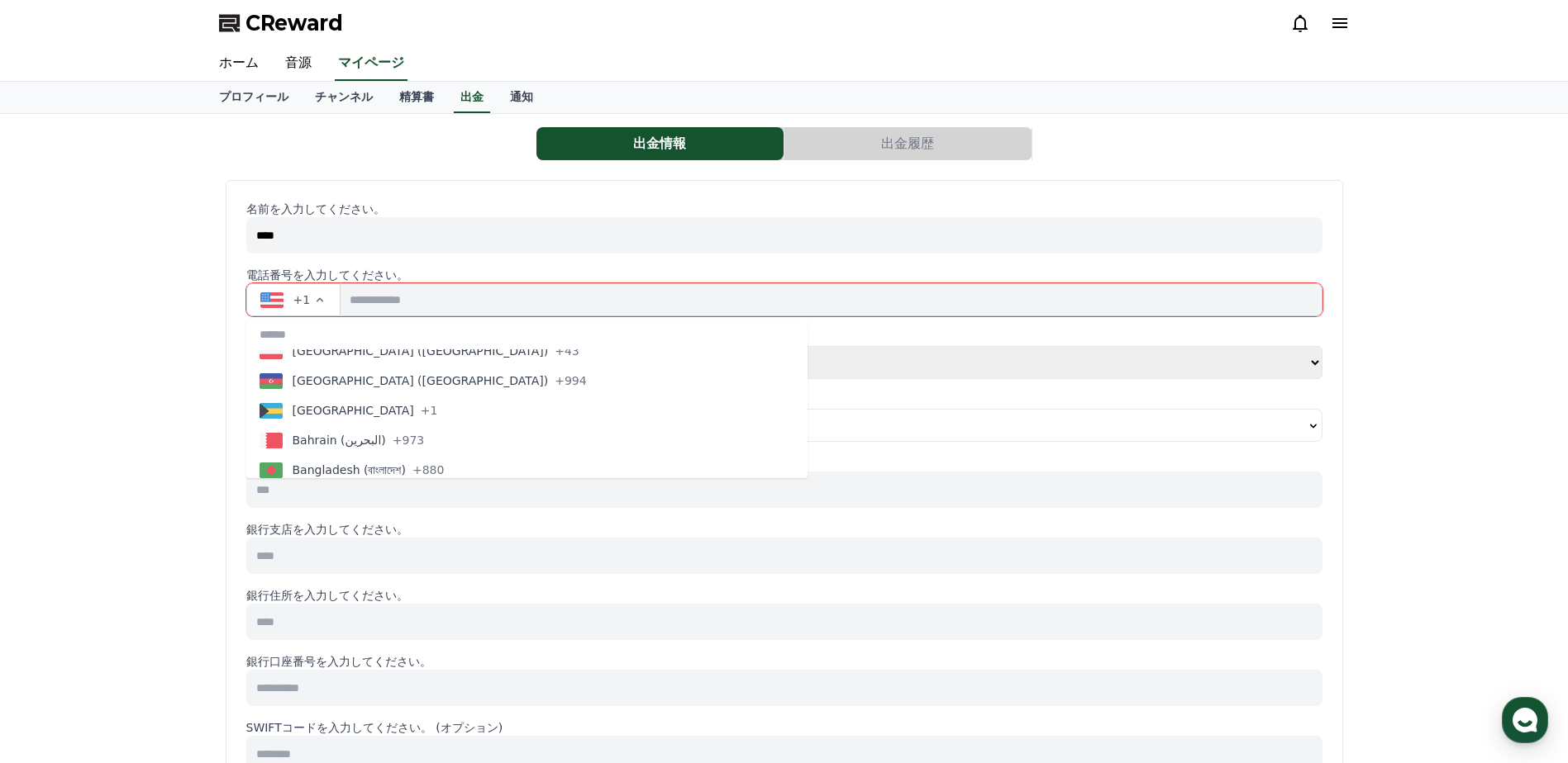
type button "BD"
type button "BB"
type button "BY"
type button "BE"
type button "BZ"
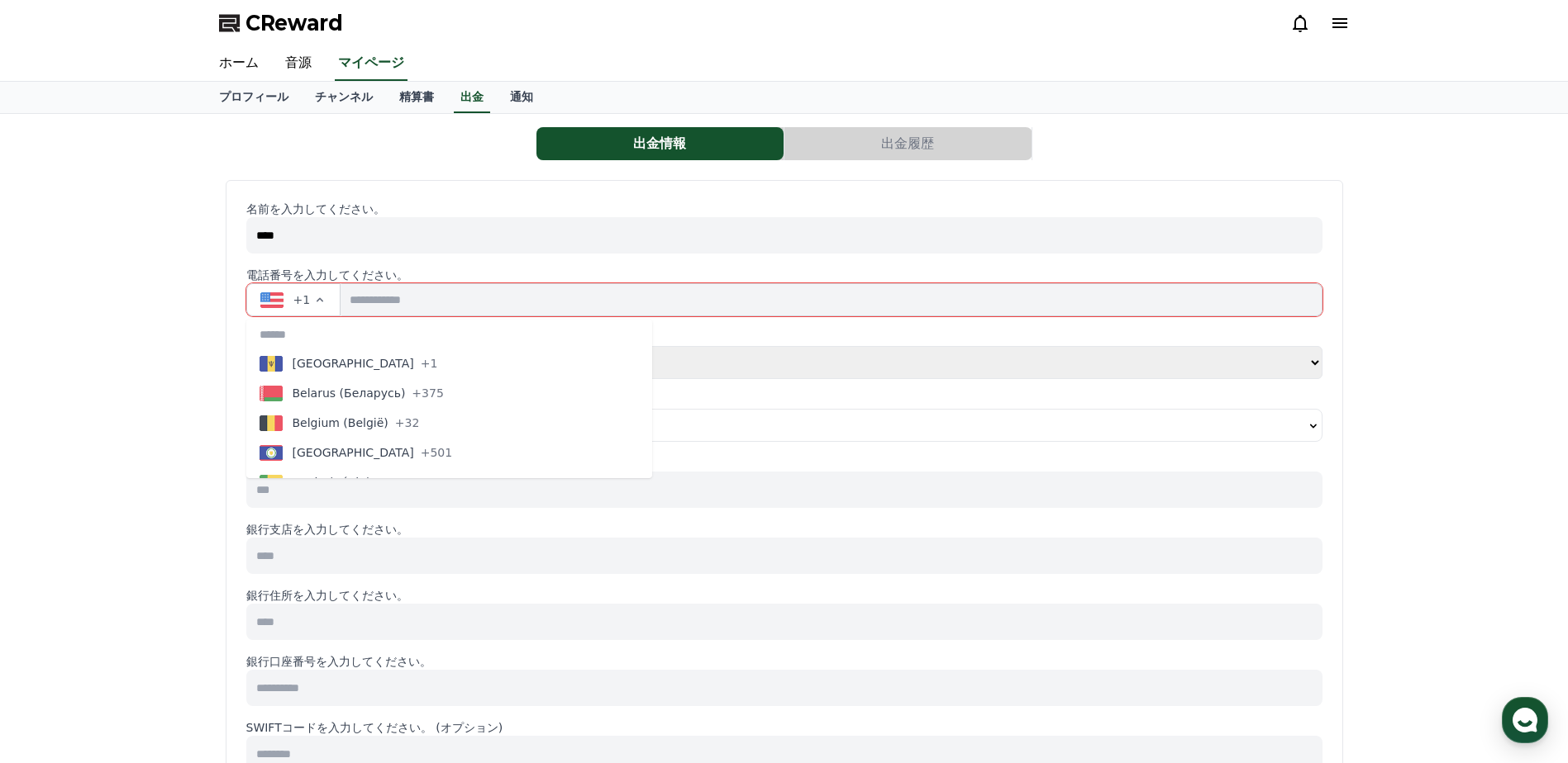
type button "BJ"
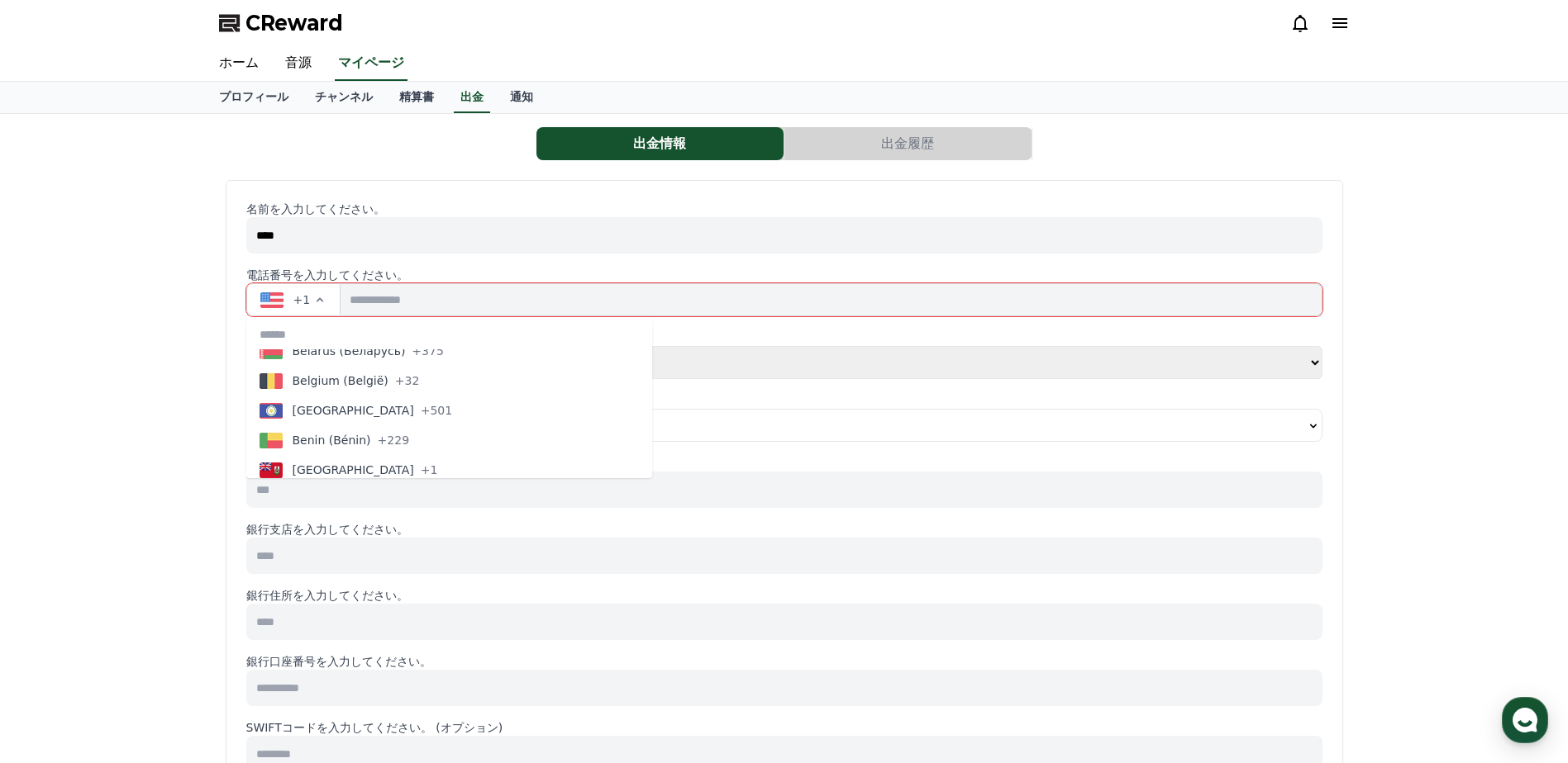
type button "BM"
type button "BT"
type button "BO"
type button "BA"
type button "BW"
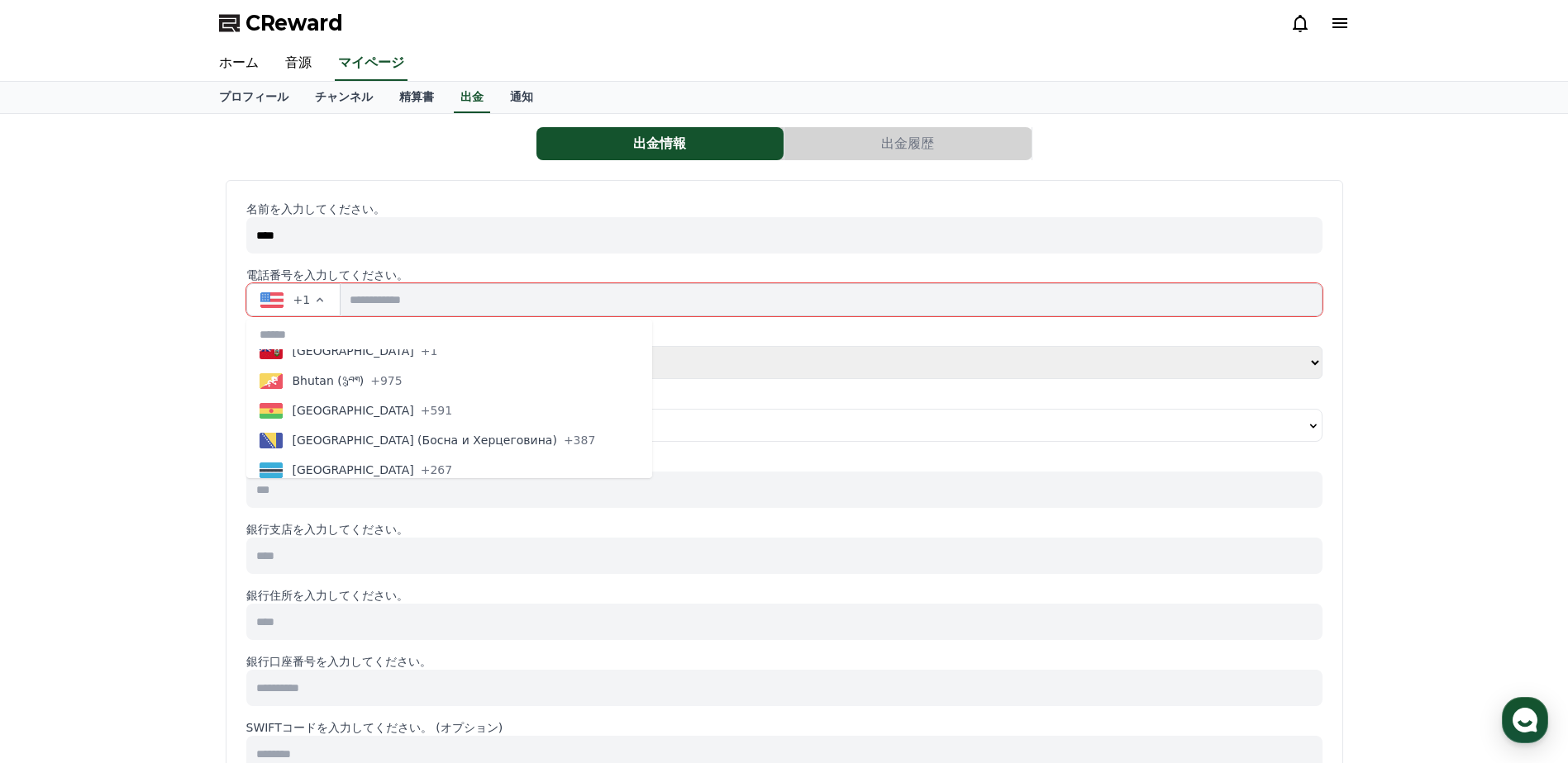
type button "BR"
type button "IO"
type button "VG"
type button "BN"
type button "BG"
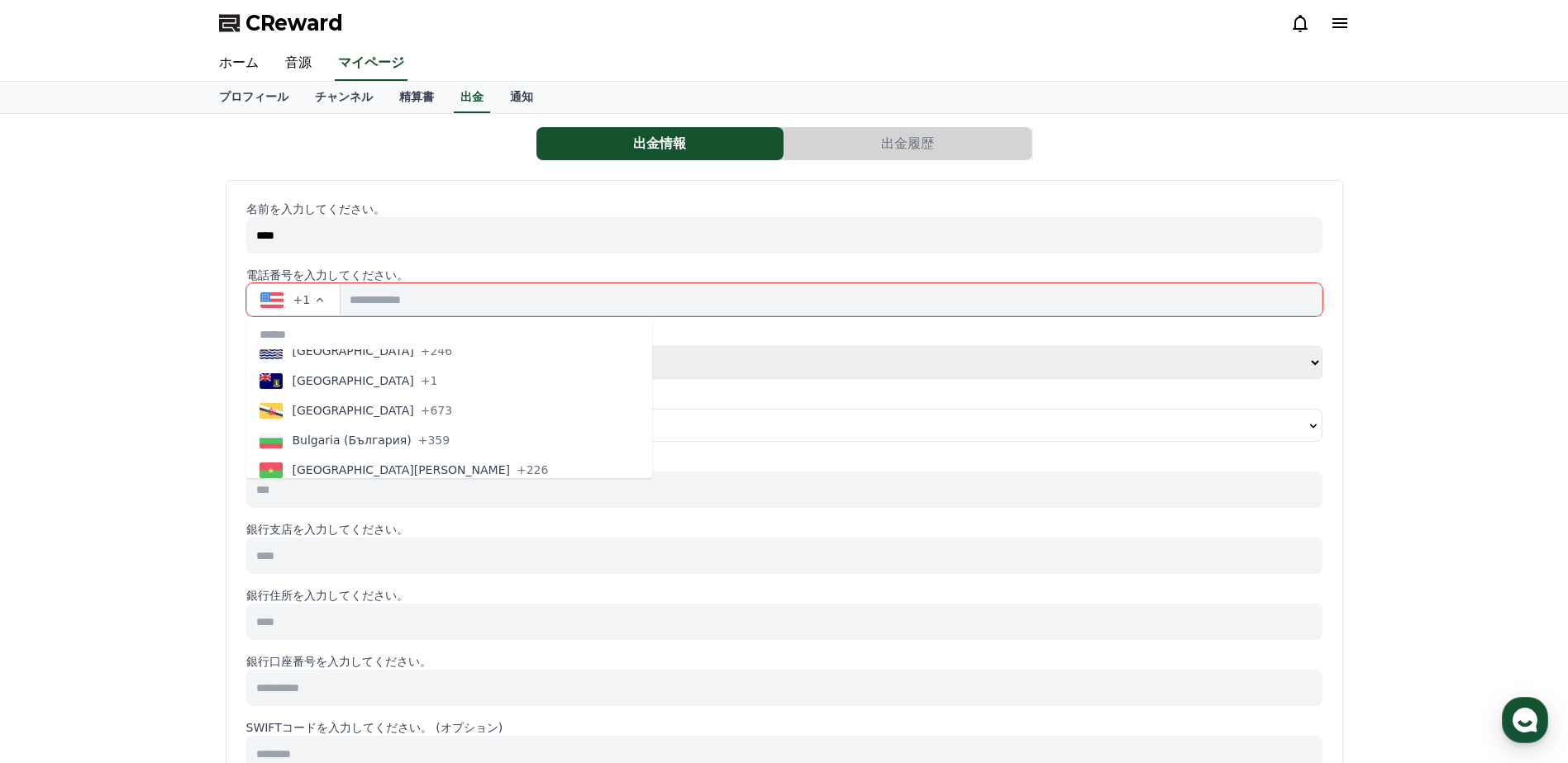
type button "BF"
type button "BI"
type button "KH"
type button "CM"
type button "CA"
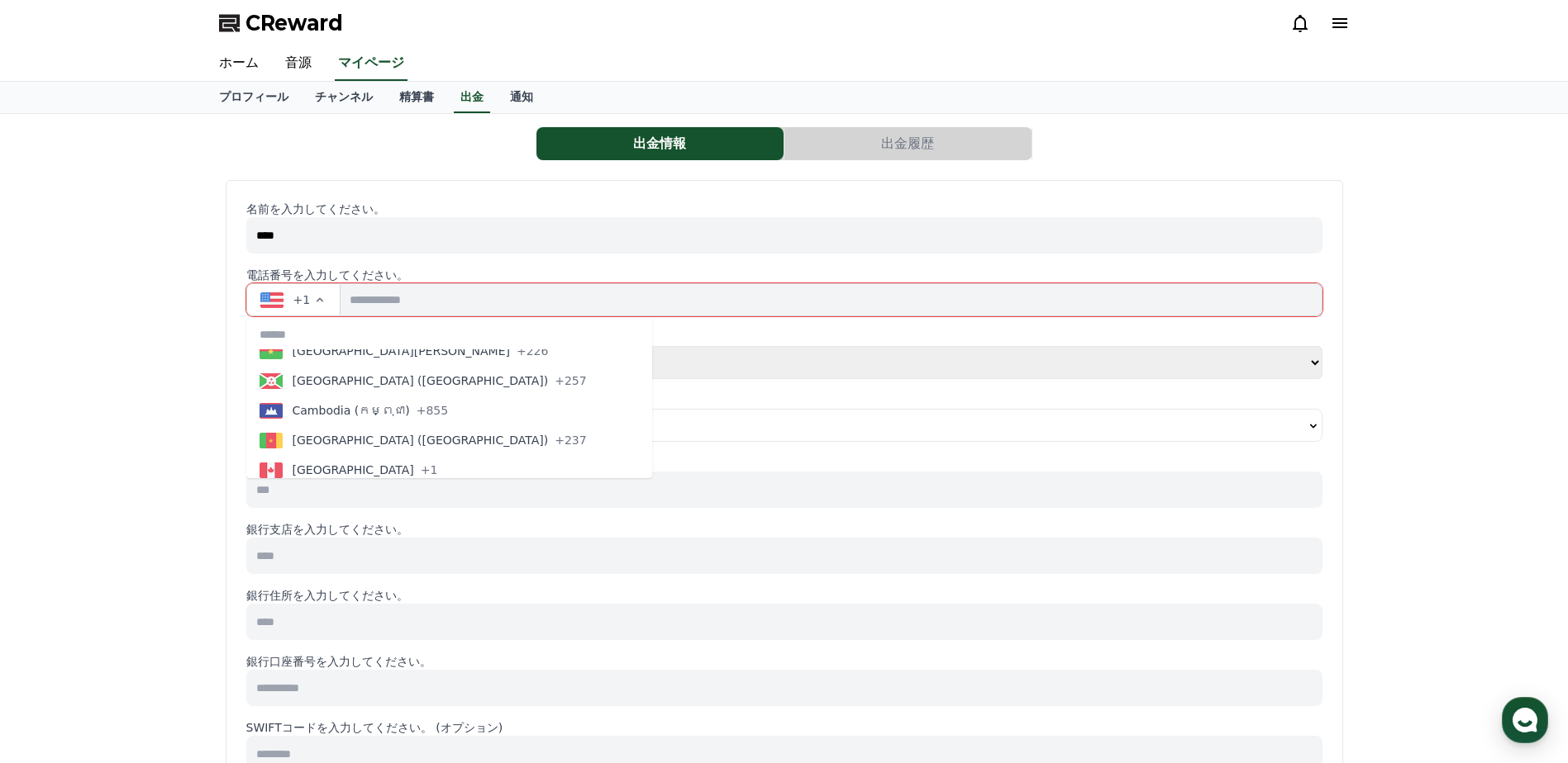
type button "CV"
type button "BQ"
type button "KY"
type button "CF"
type button "TD"
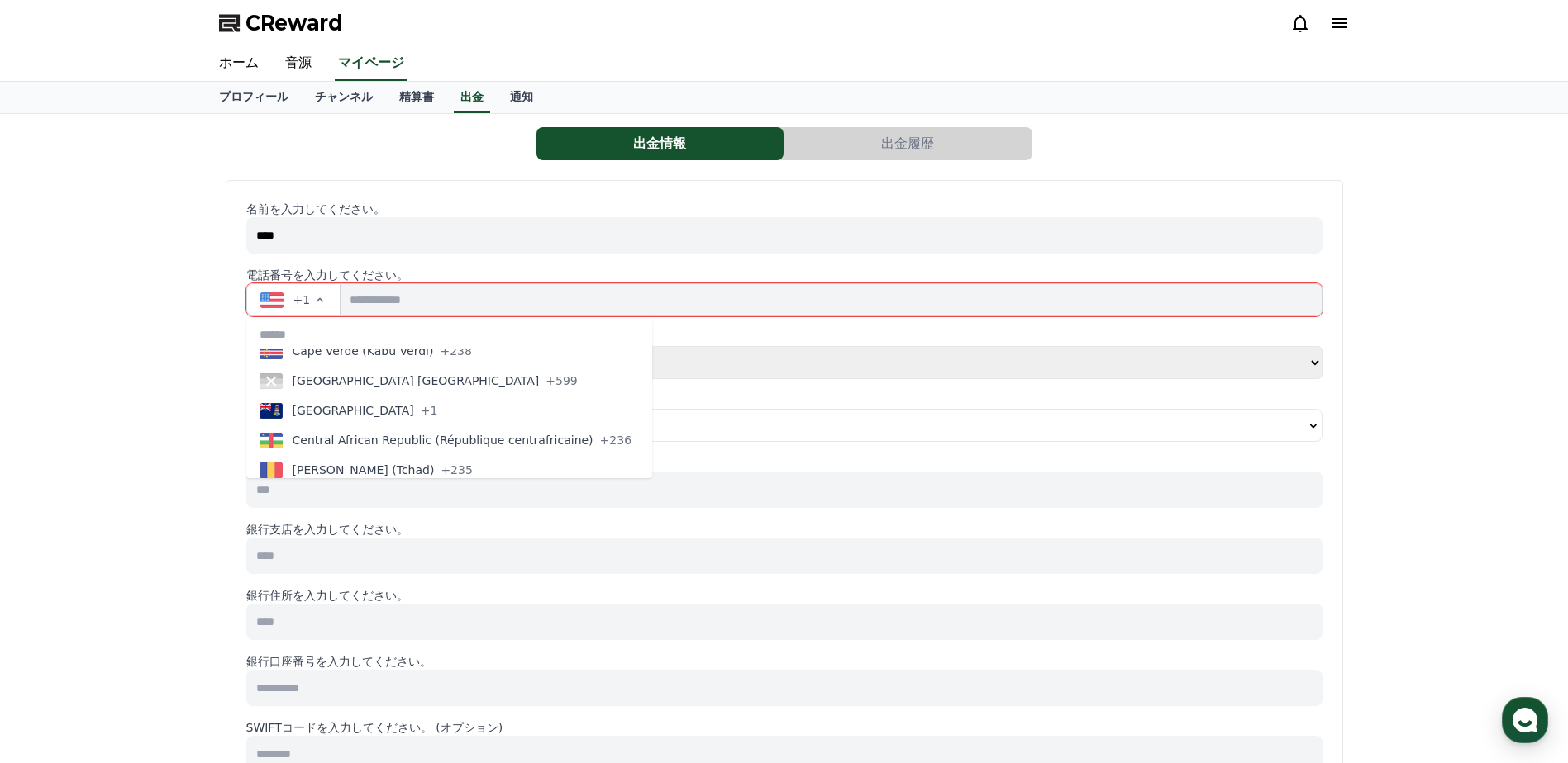
type button "CL"
type button "CN"
type button "CX"
type button "CC"
type button "CO"
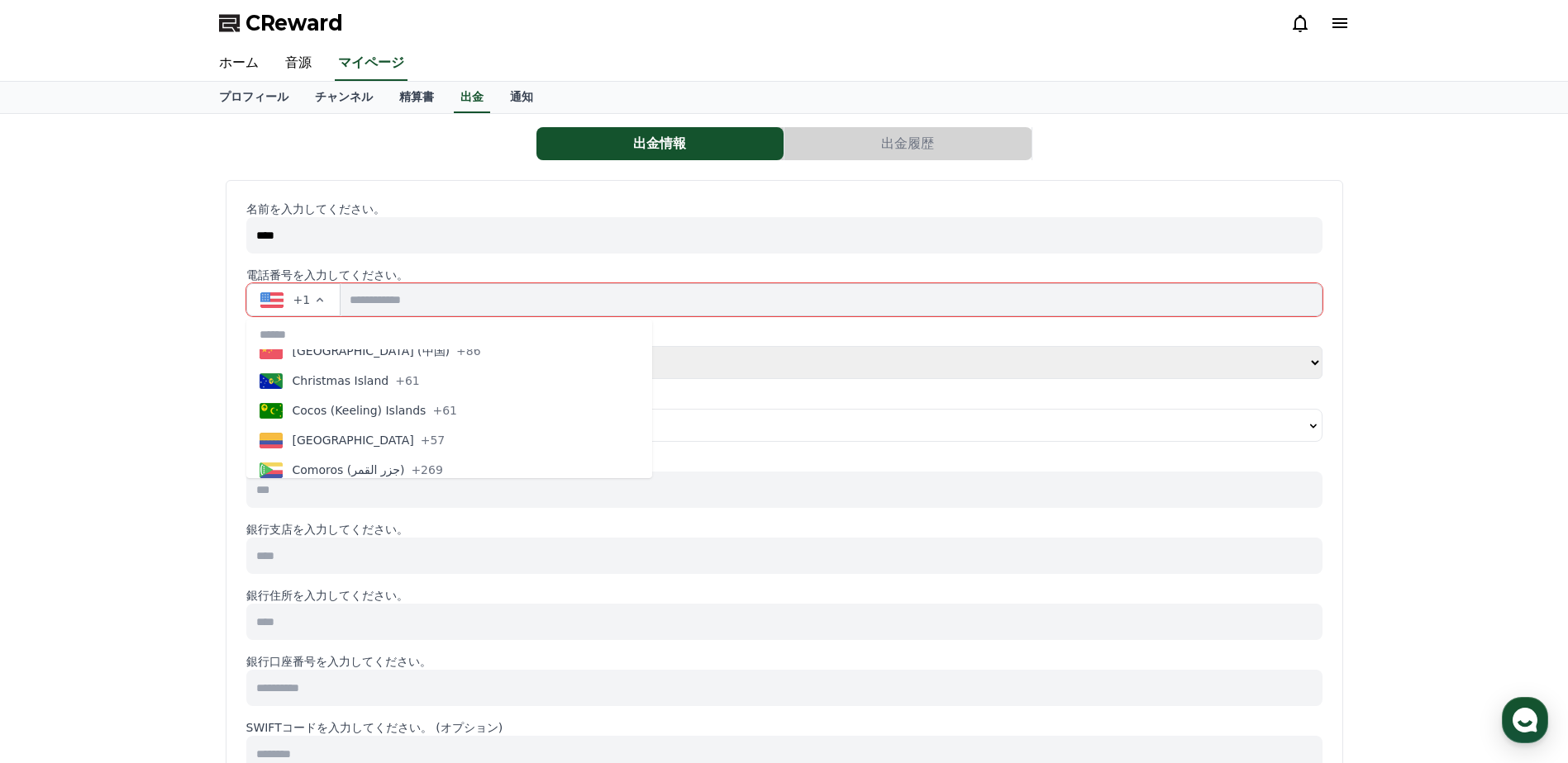
type button "KM"
type button "CD"
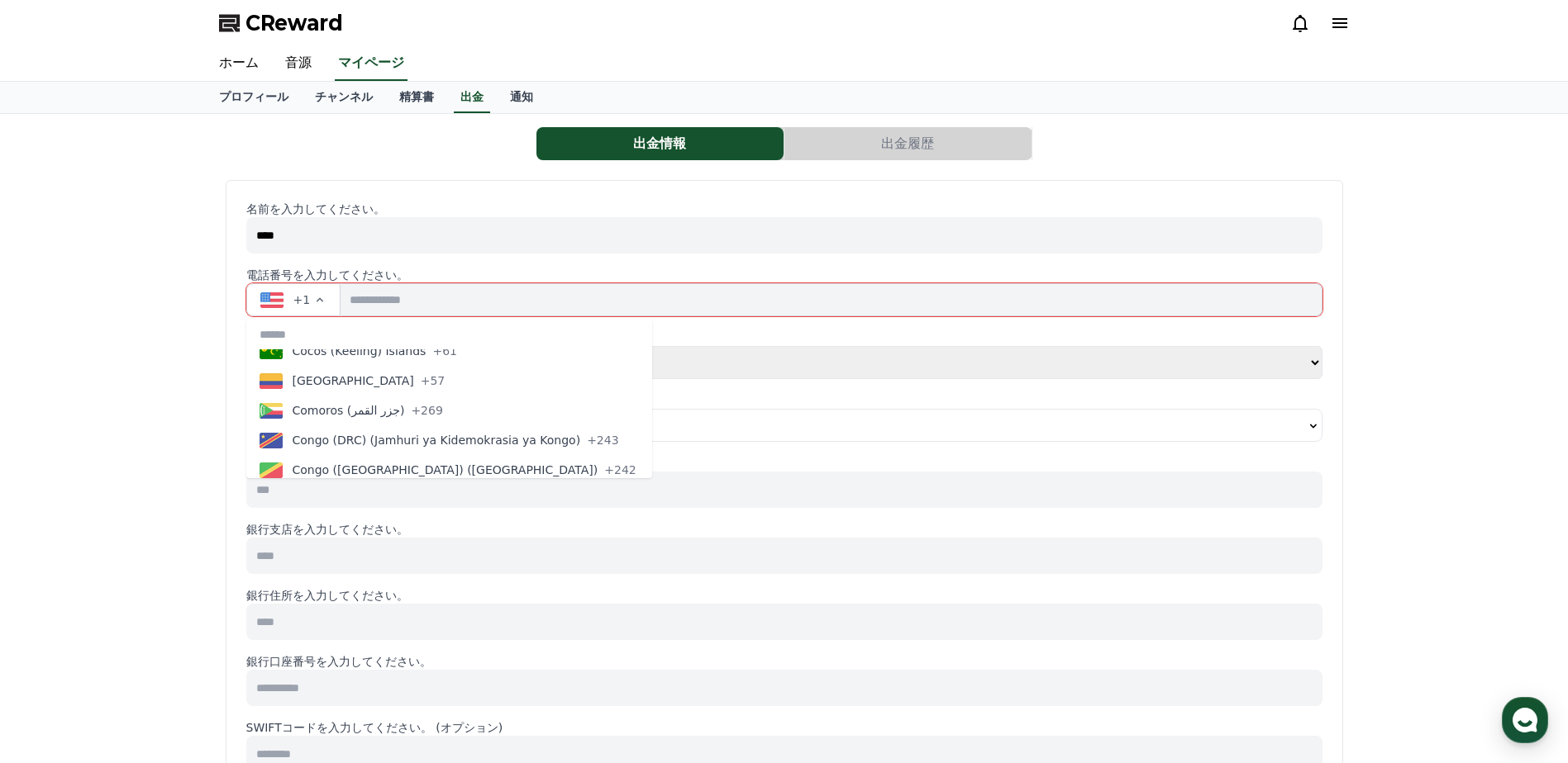
type button "CG"
type button "CK"
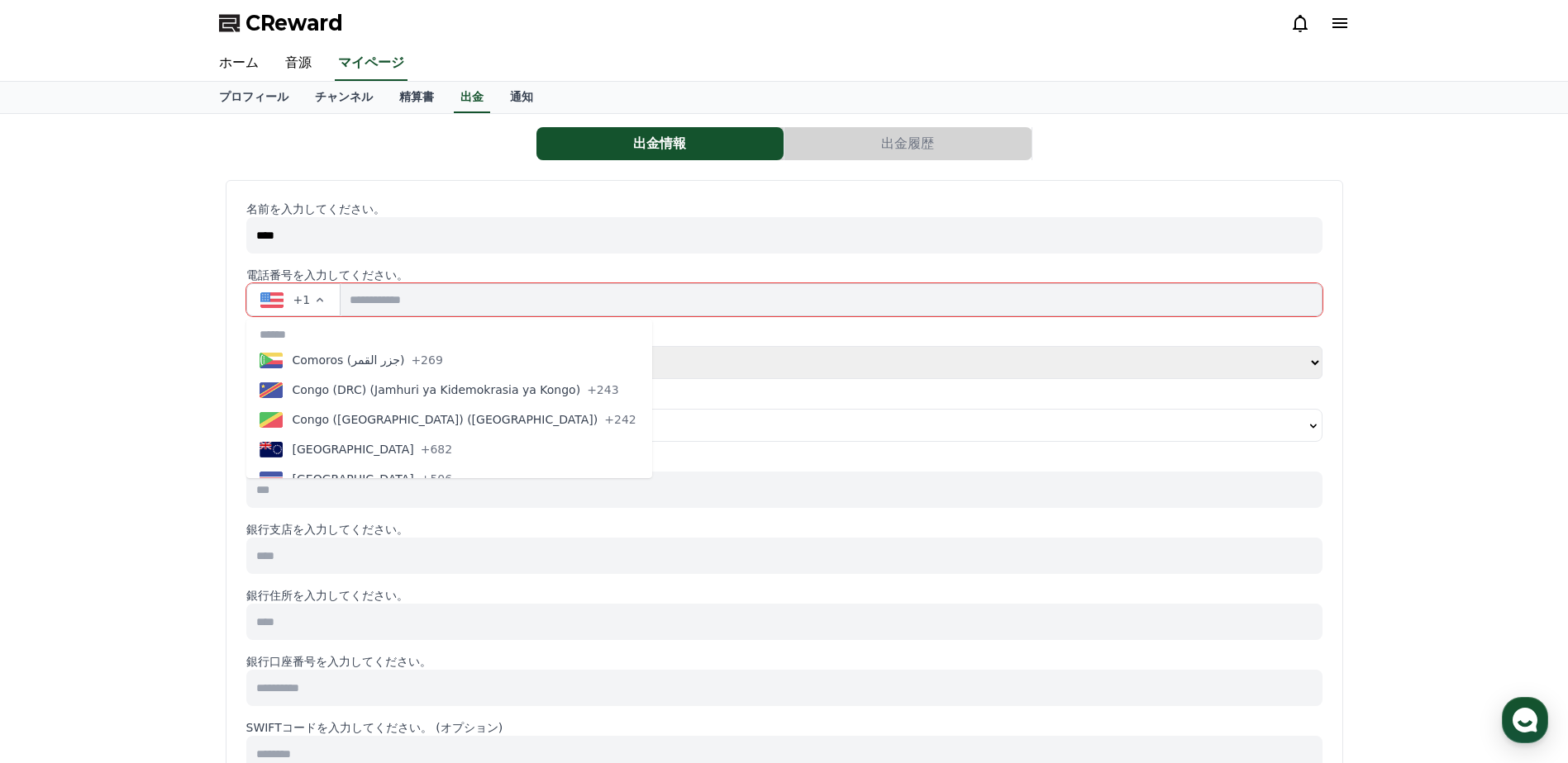
type button "CR"
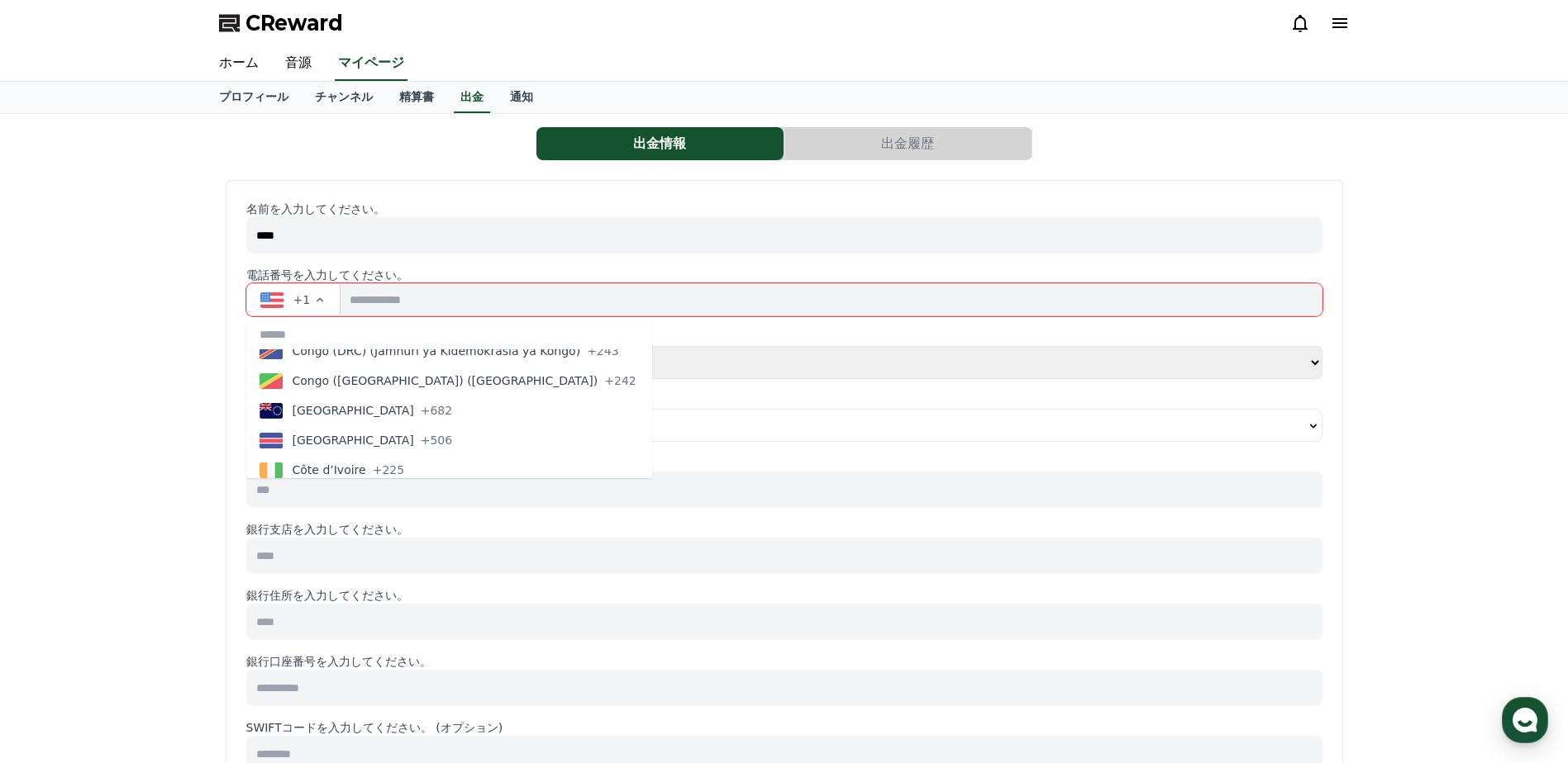
type button "CI"
type button "HR"
type button "CU"
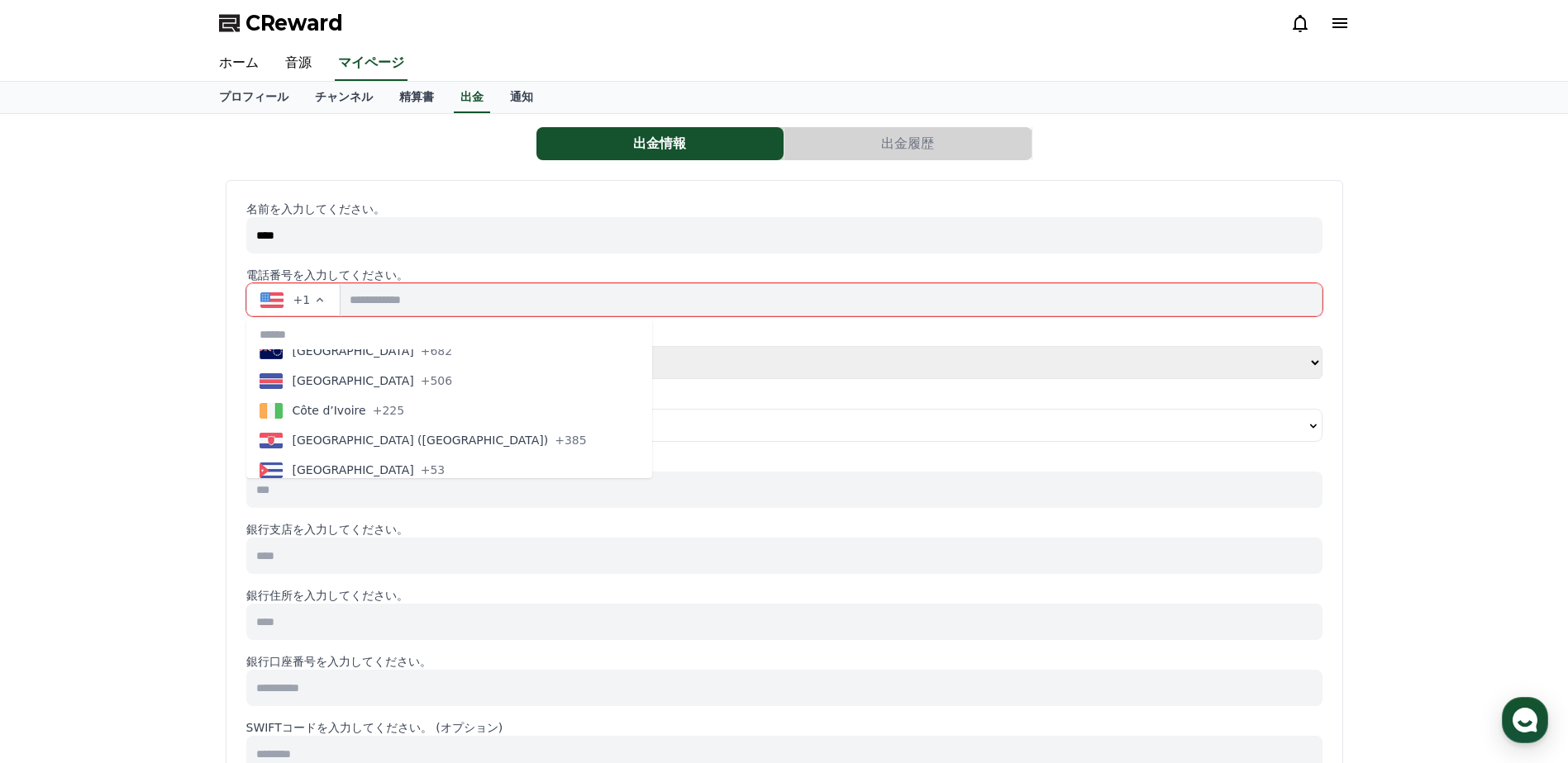
type button "CW"
type button "CY"
type button "CZ"
type button "DK"
type button "DJ"
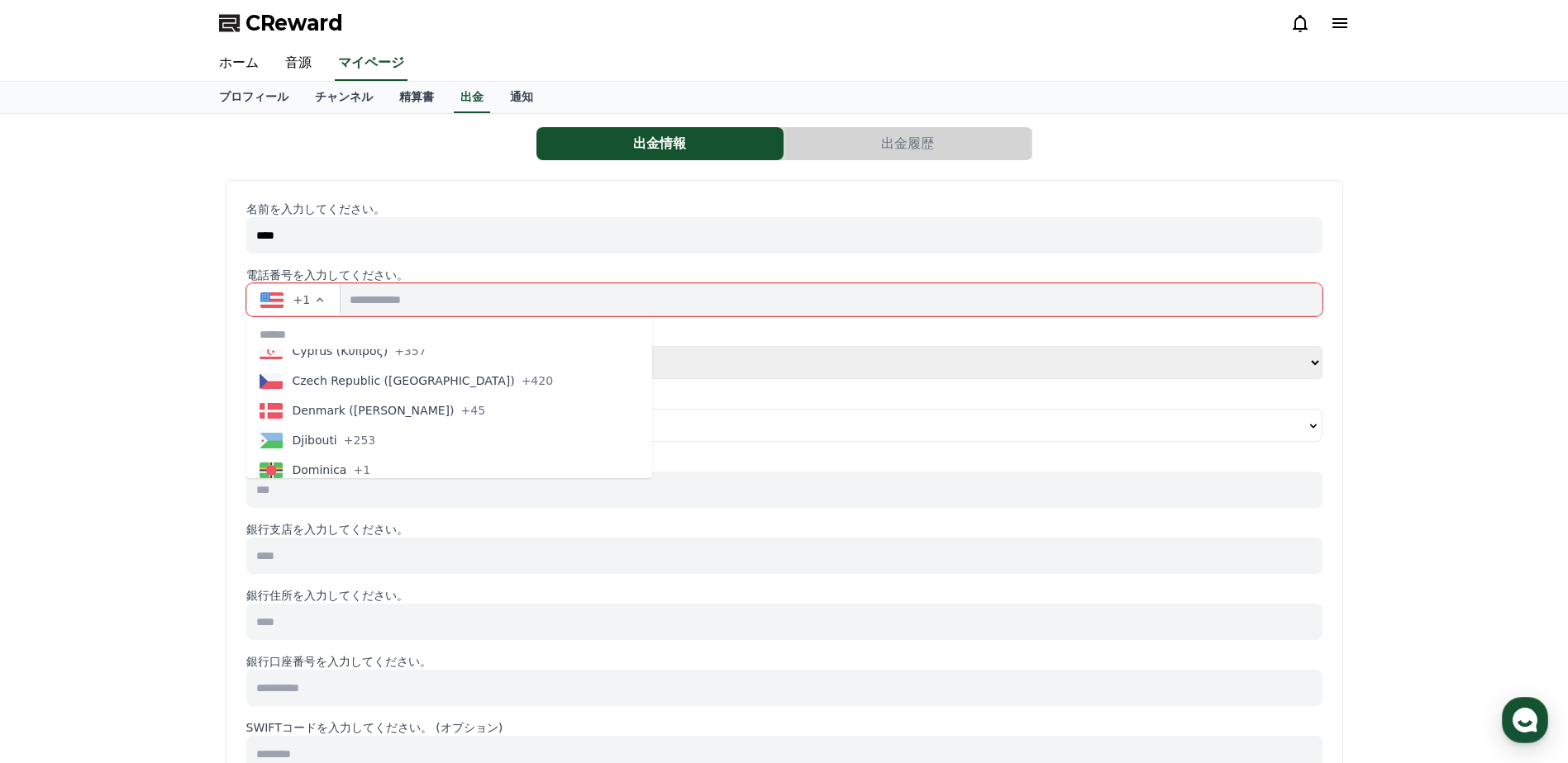
type button "DM"
type button "DO"
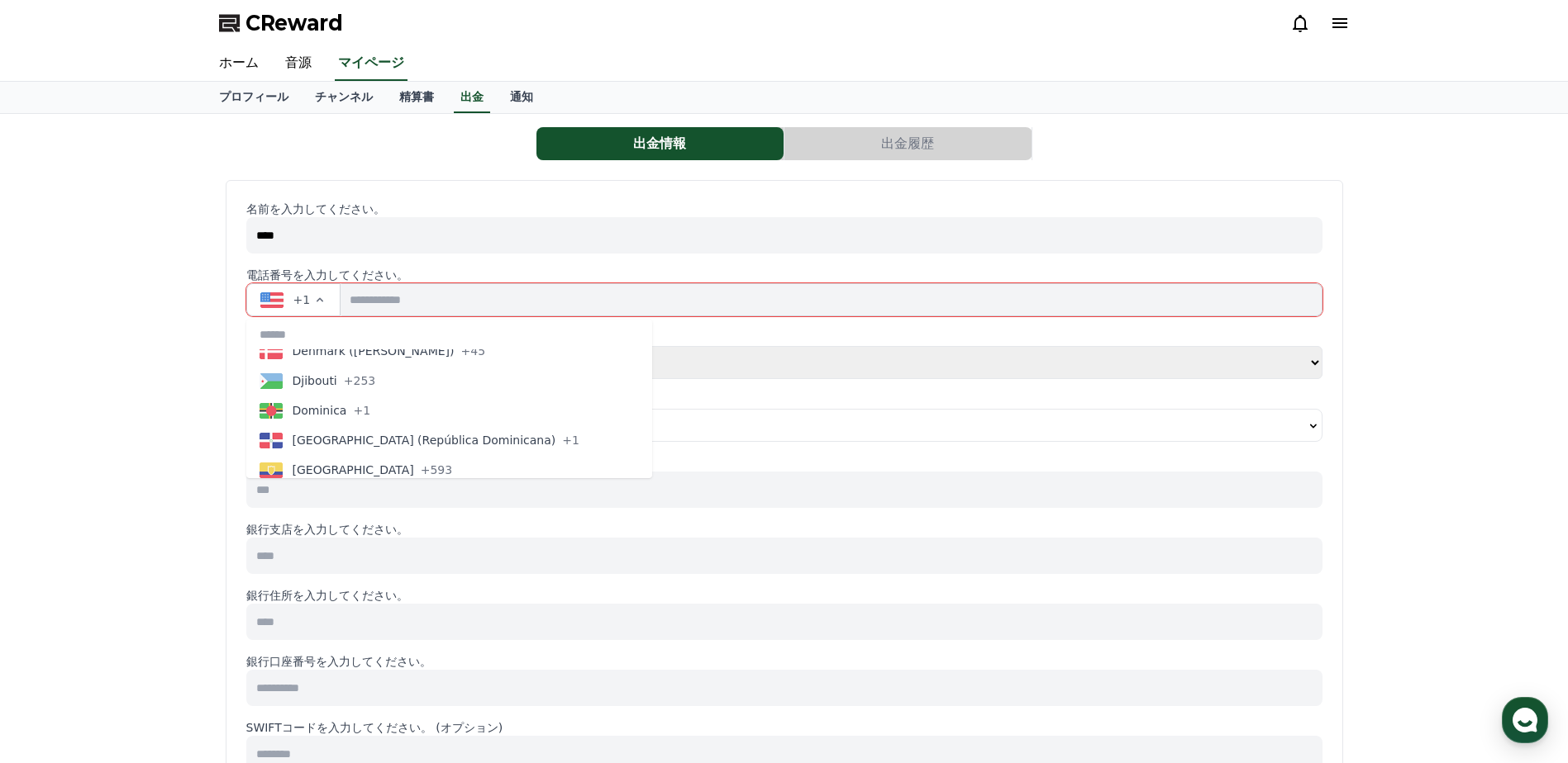
type button "EC"
type button "EG"
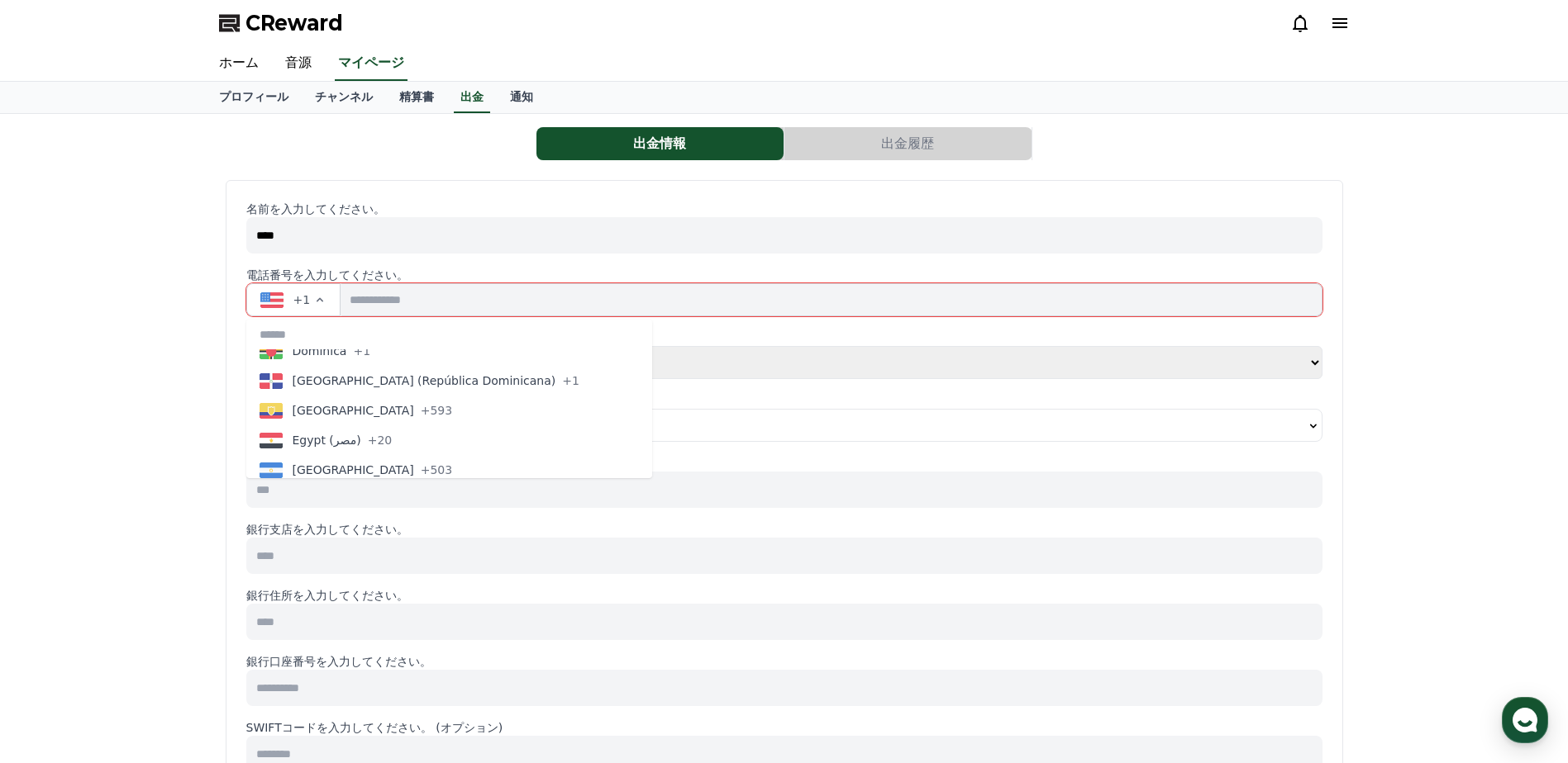
type button "SV"
type button "GQ"
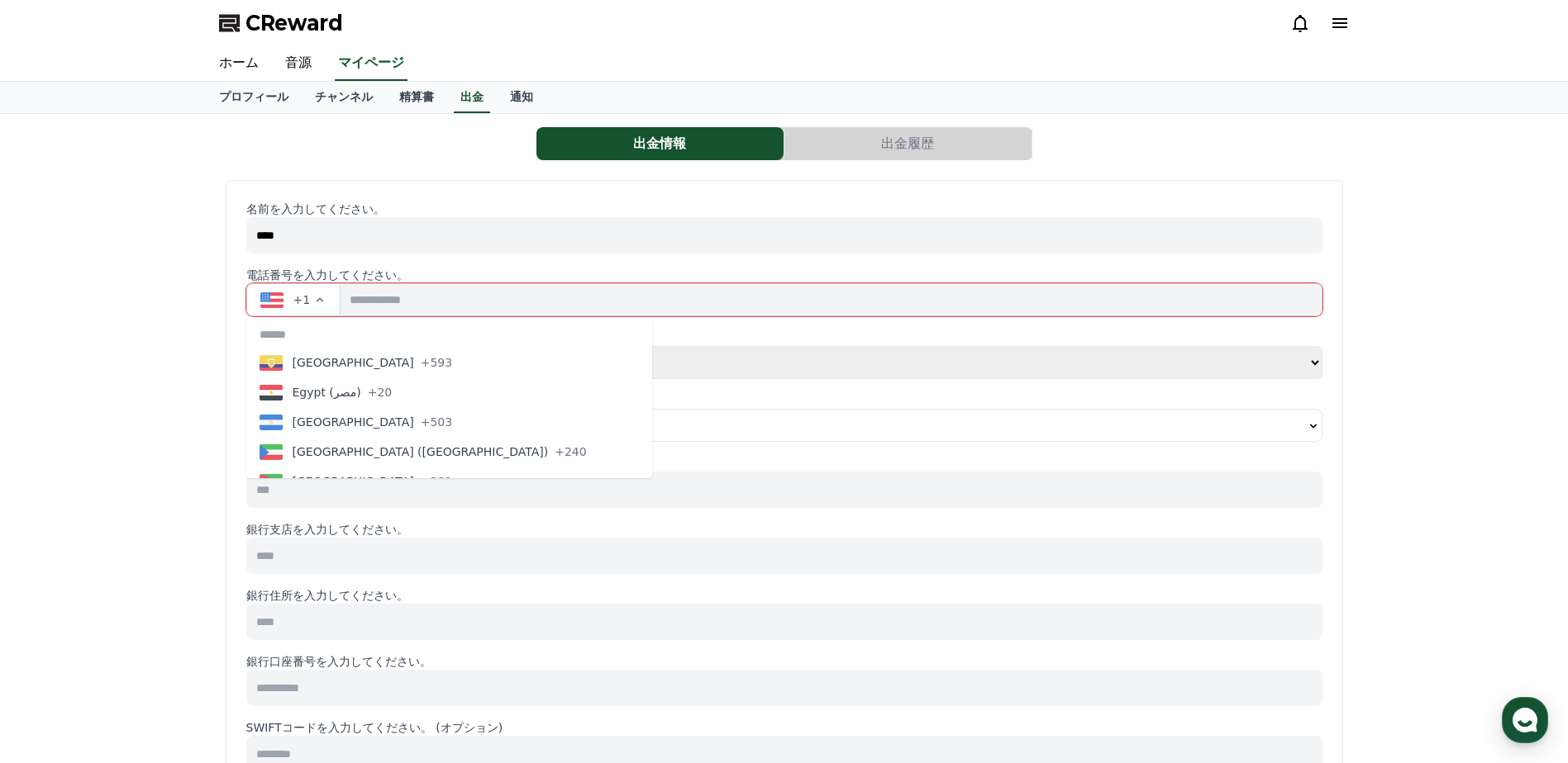
type button "ER"
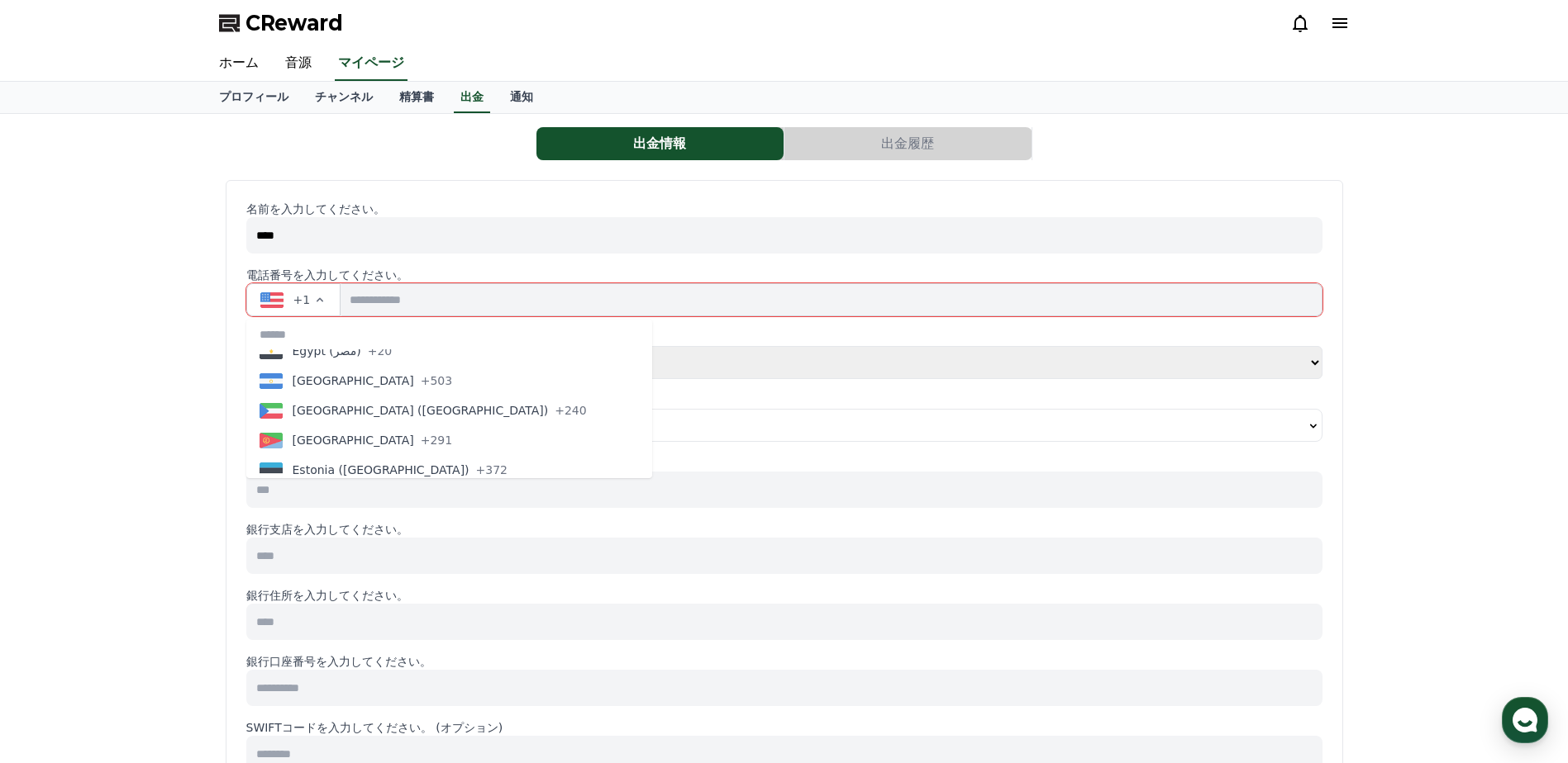
type button "EE"
type button "SZ"
type button "ET"
type button "FK"
type button "FO"
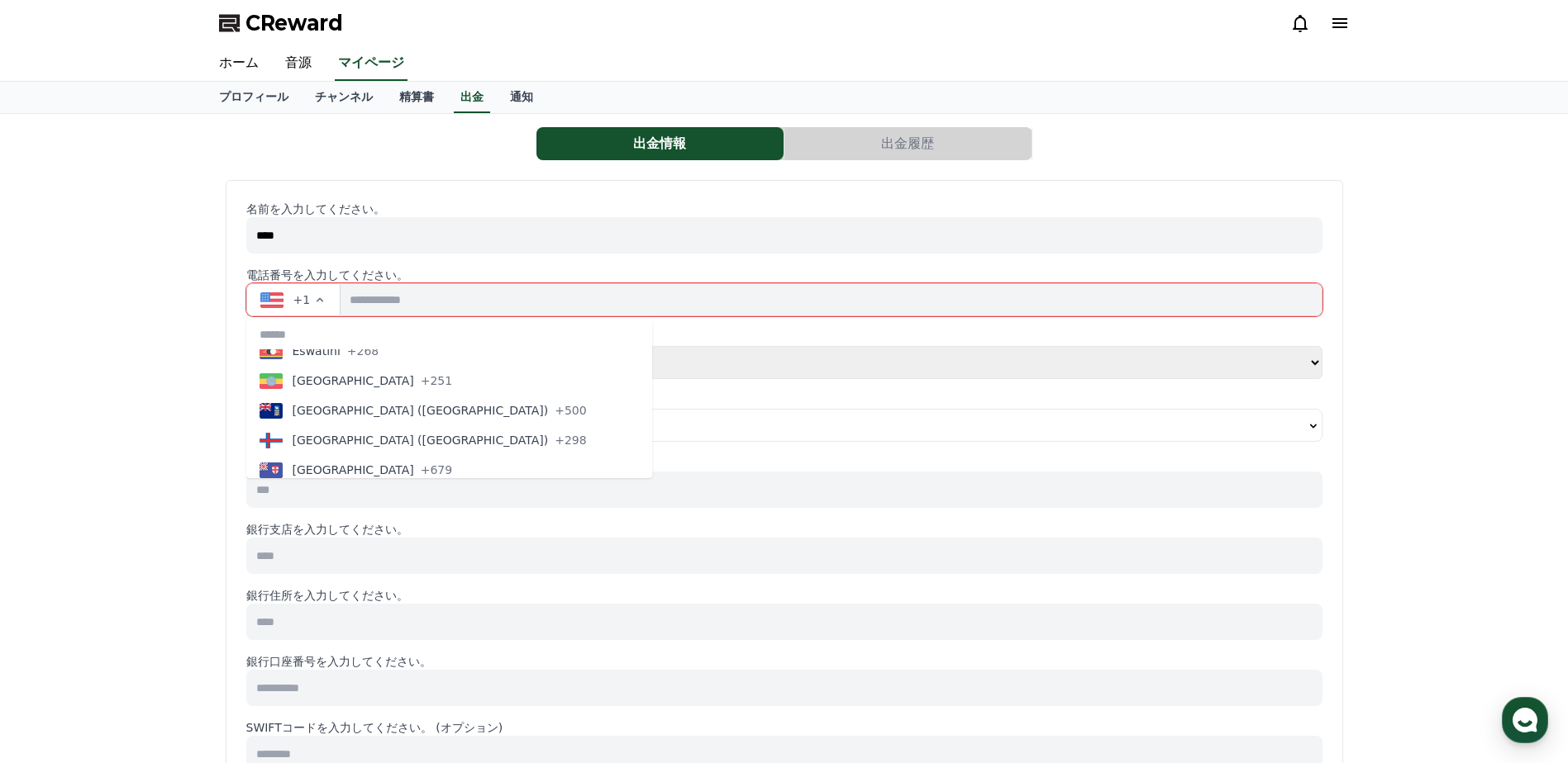
type button "FJ"
type button "FI"
type button "FR"
type button "GF"
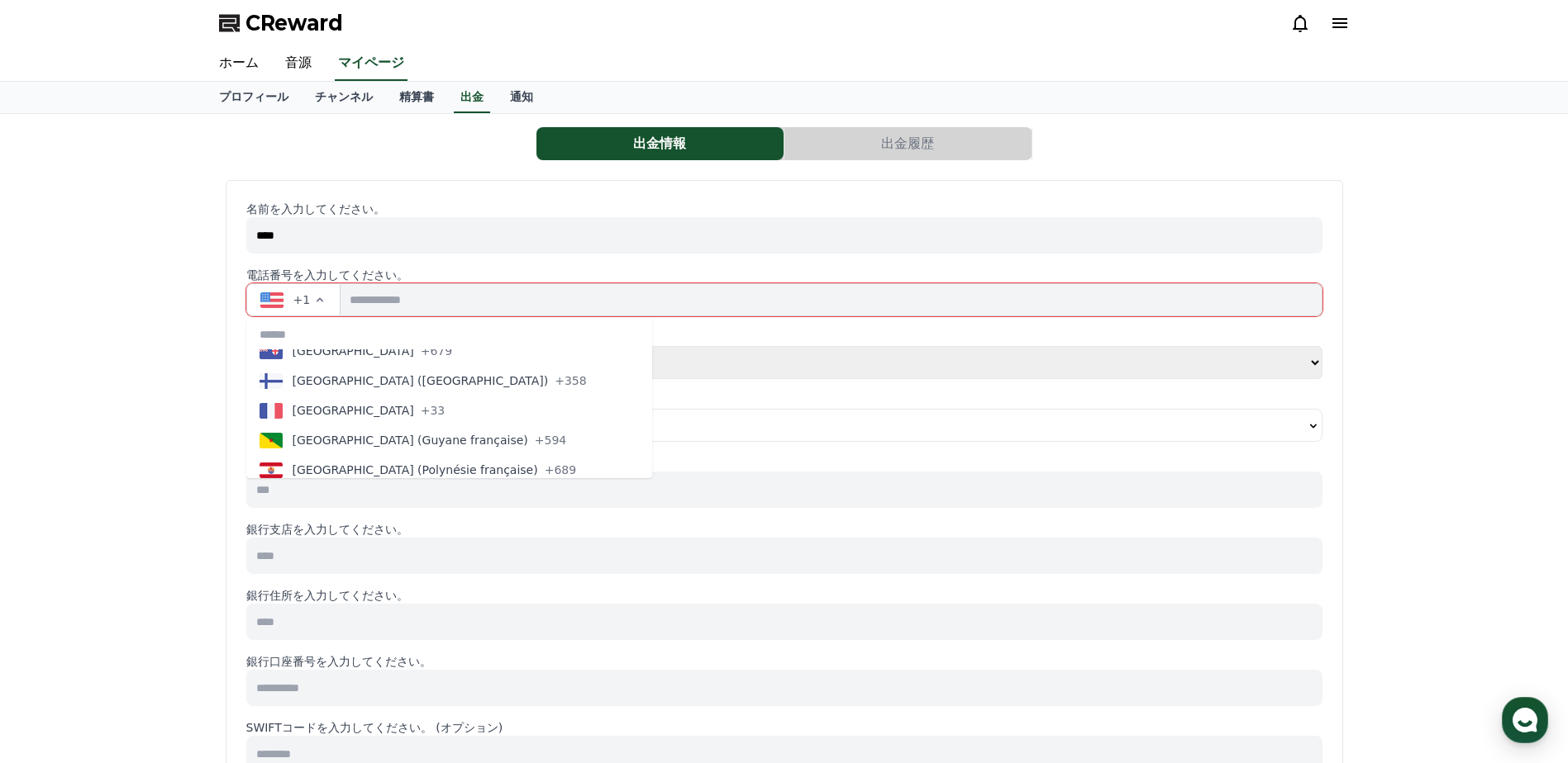
type button "PF"
type button "GA"
type button "GM"
type button "GE"
type button "DE"
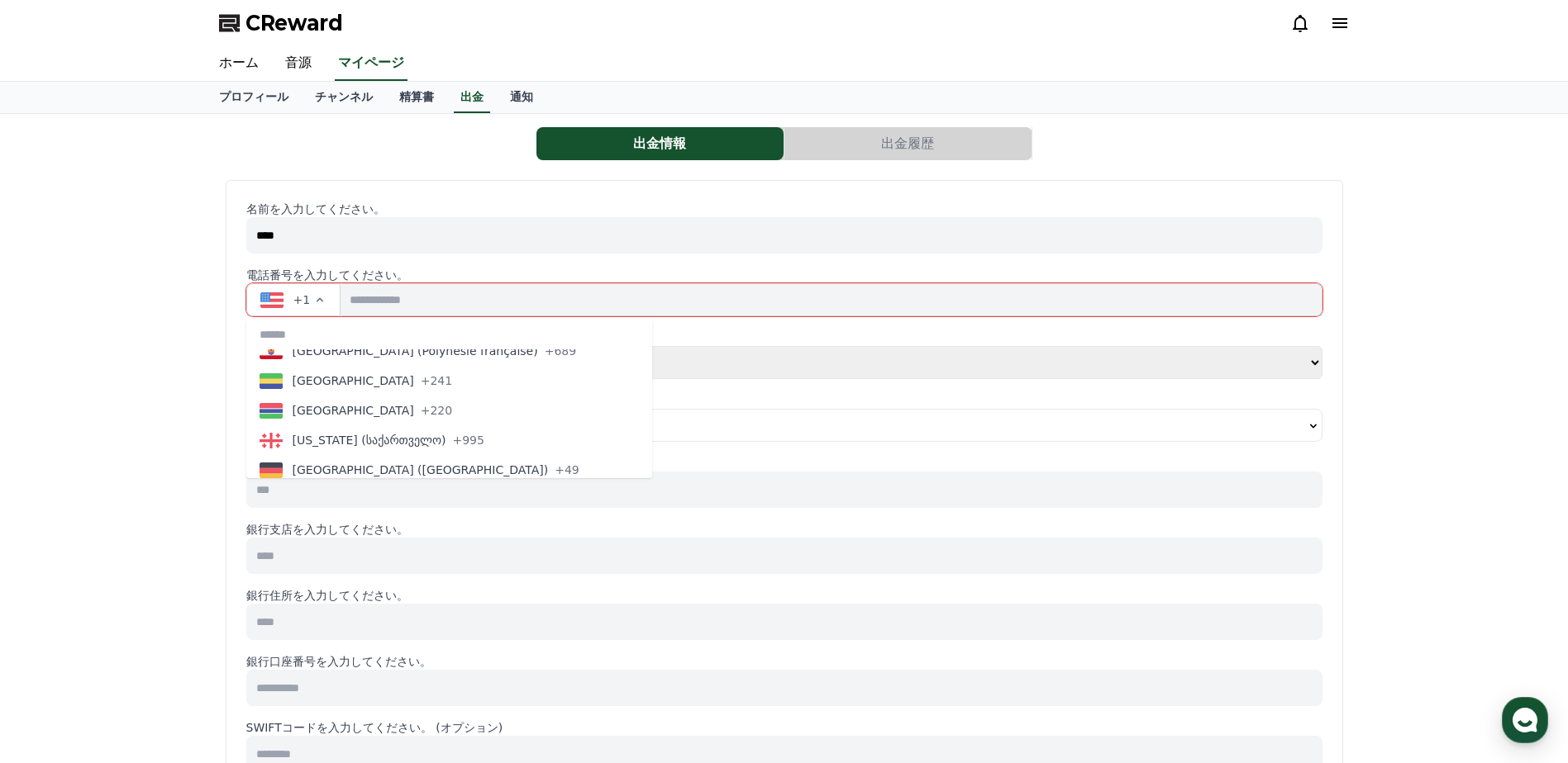
type button "GH"
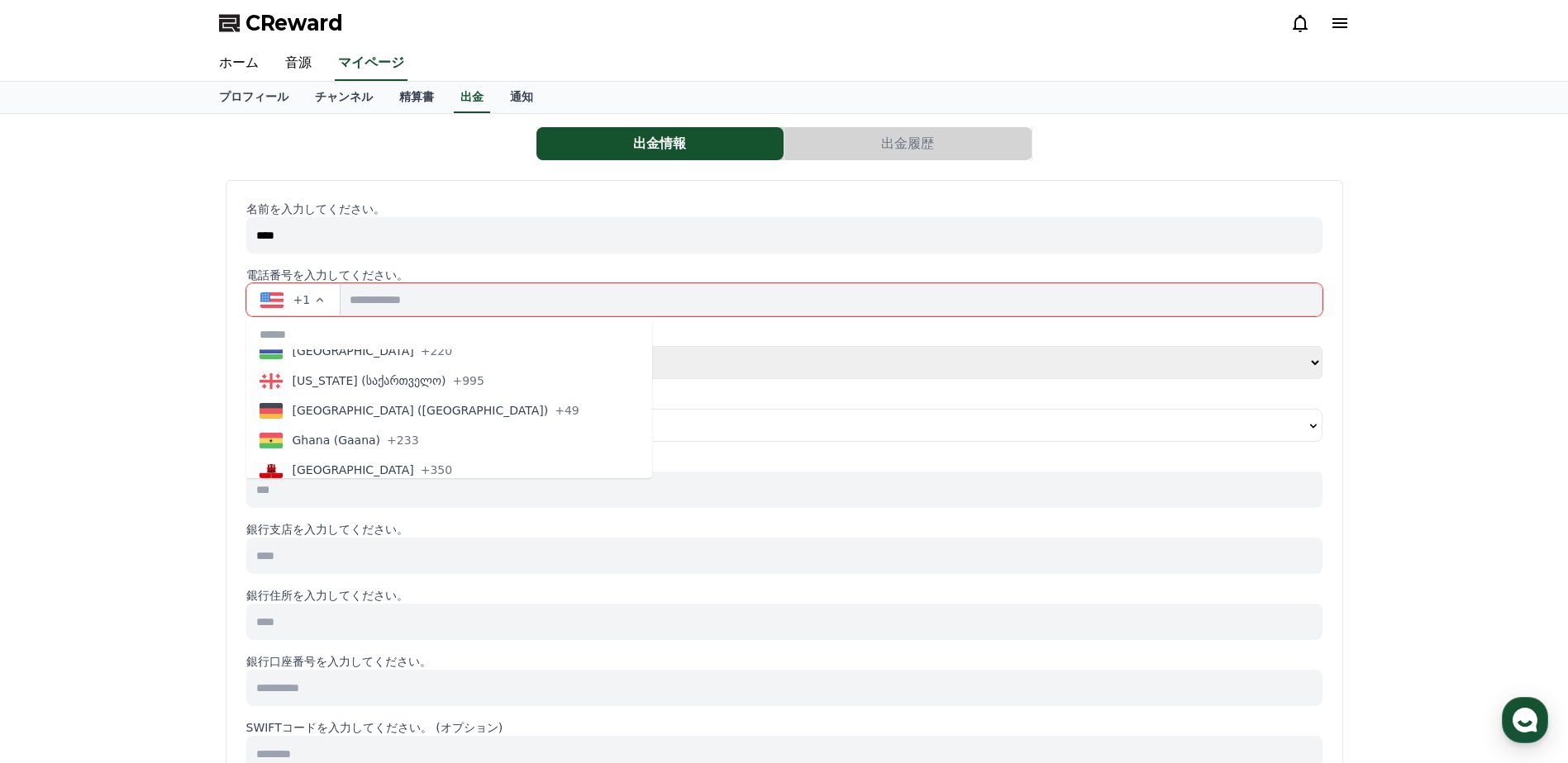
type button "GI"
type button "GR"
type button "GL"
type button "GD"
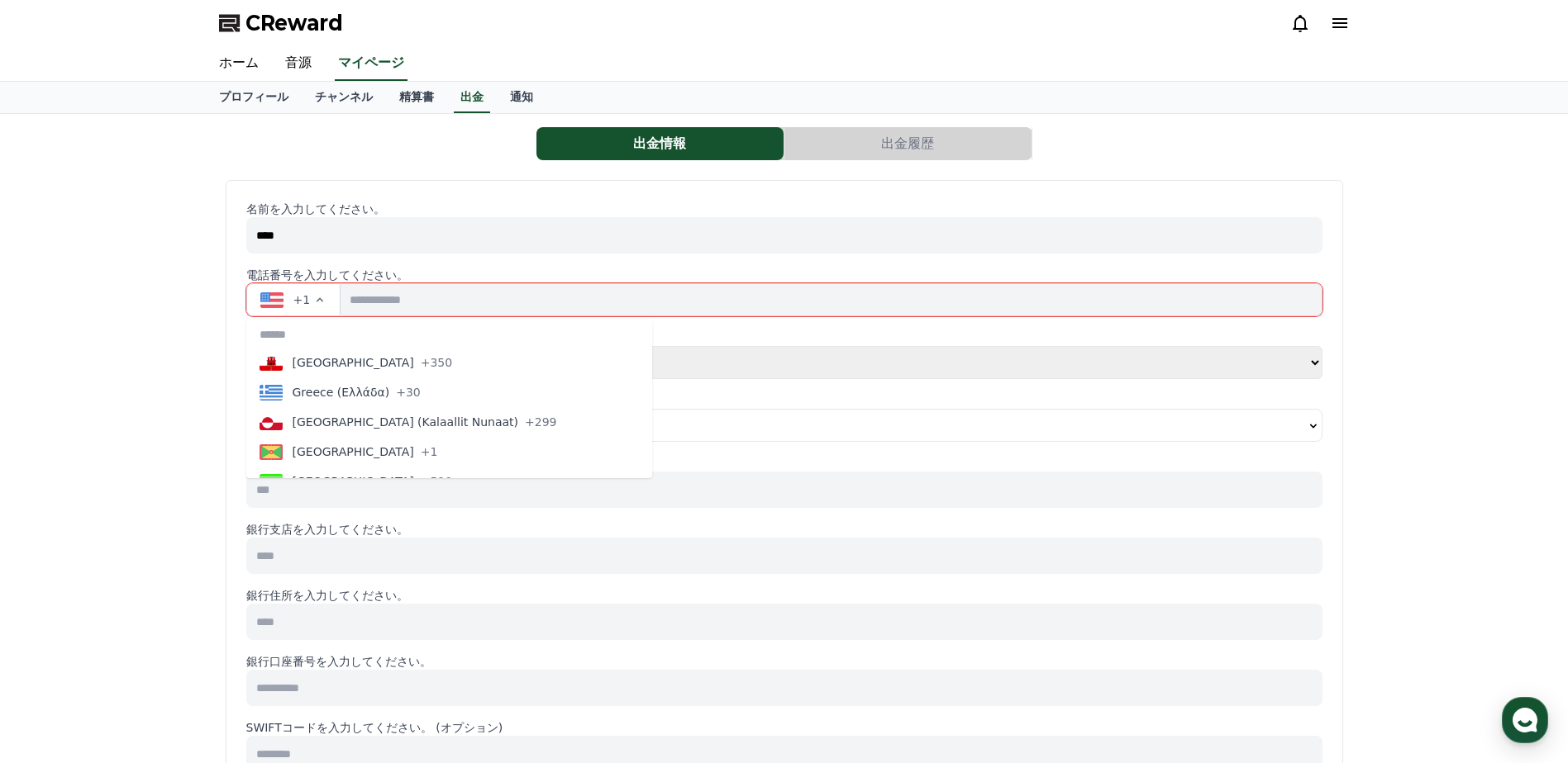
type button "GP"
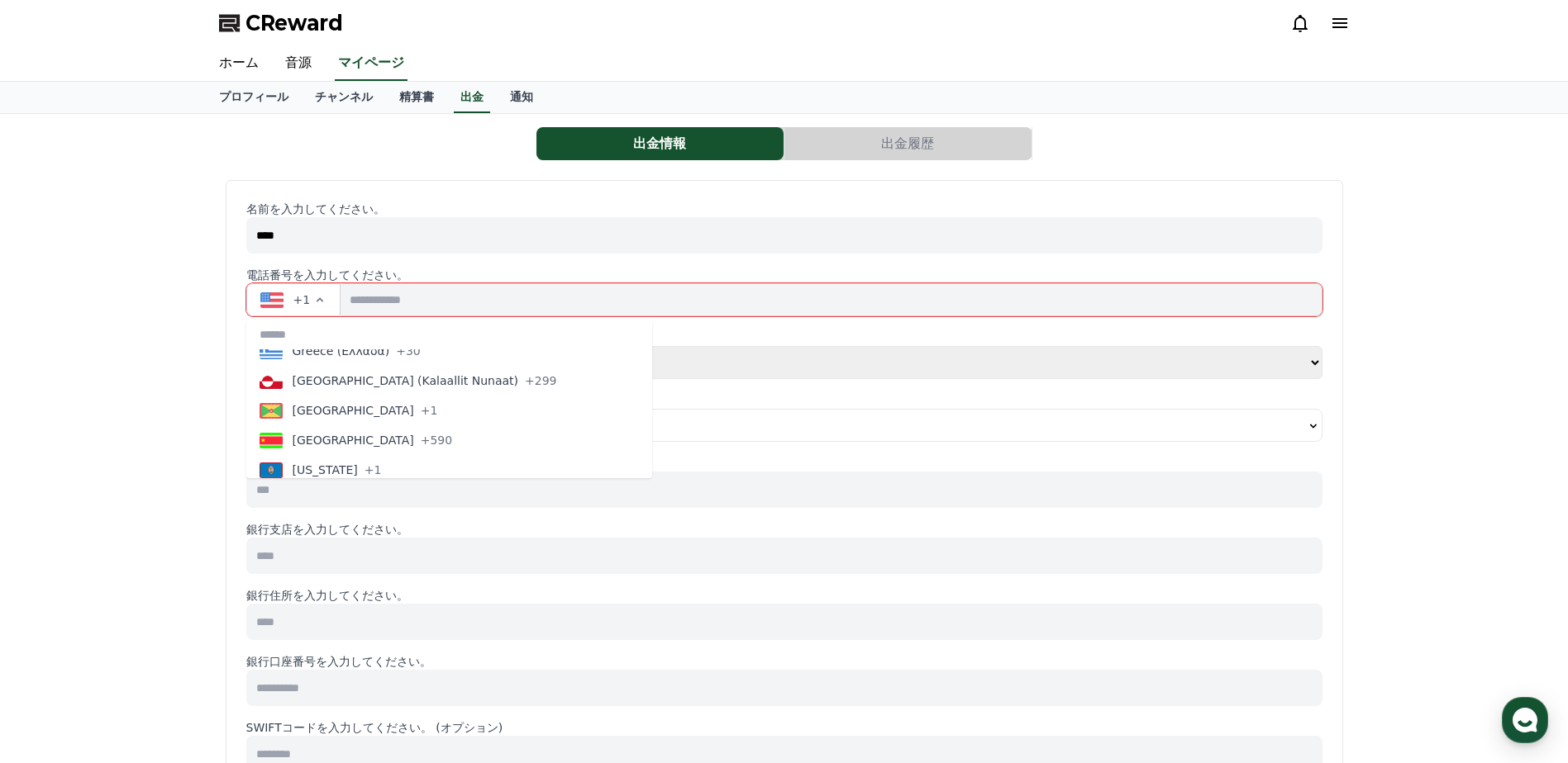
type button "GU"
type button "GT"
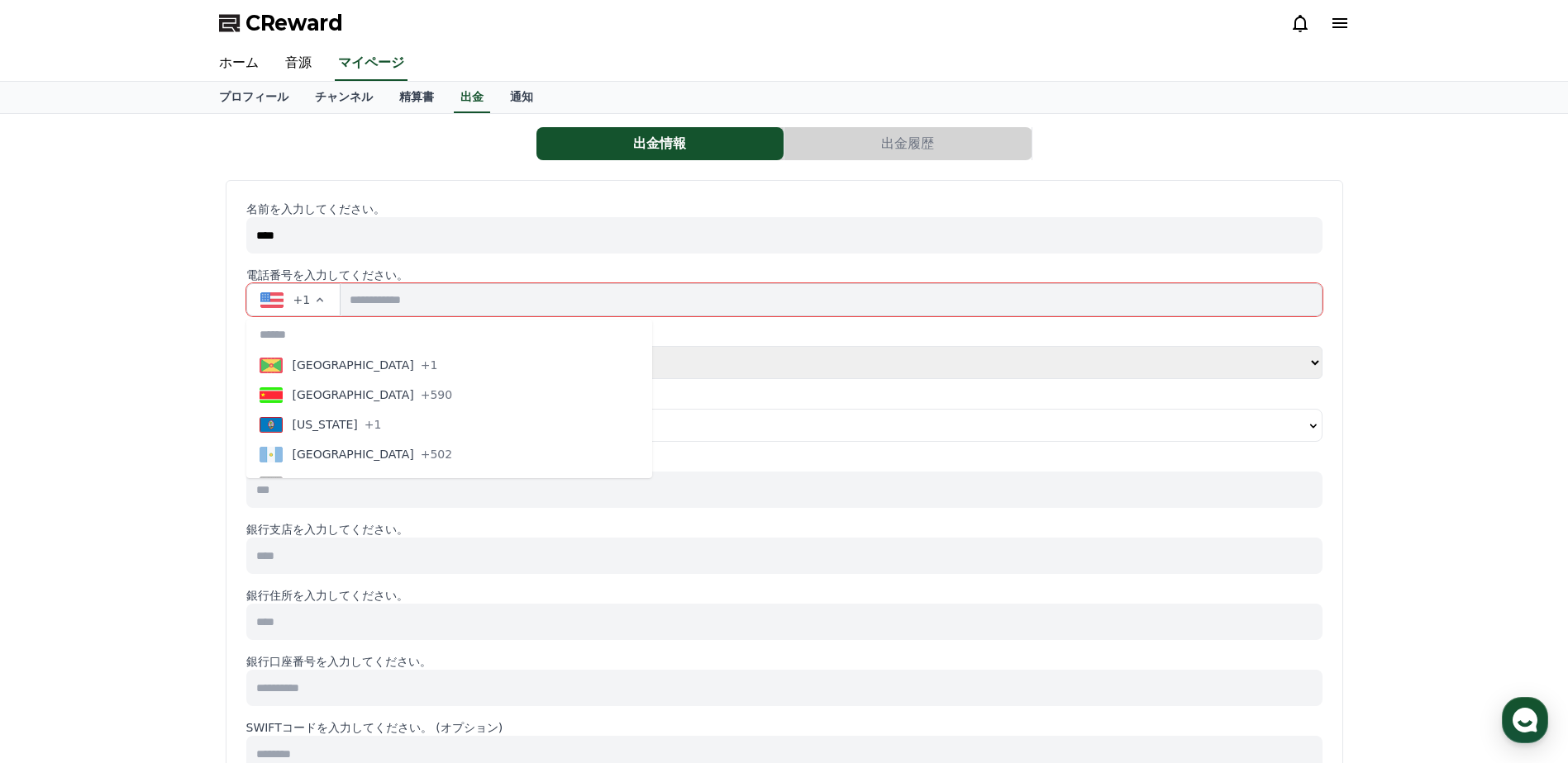
type button "GG"
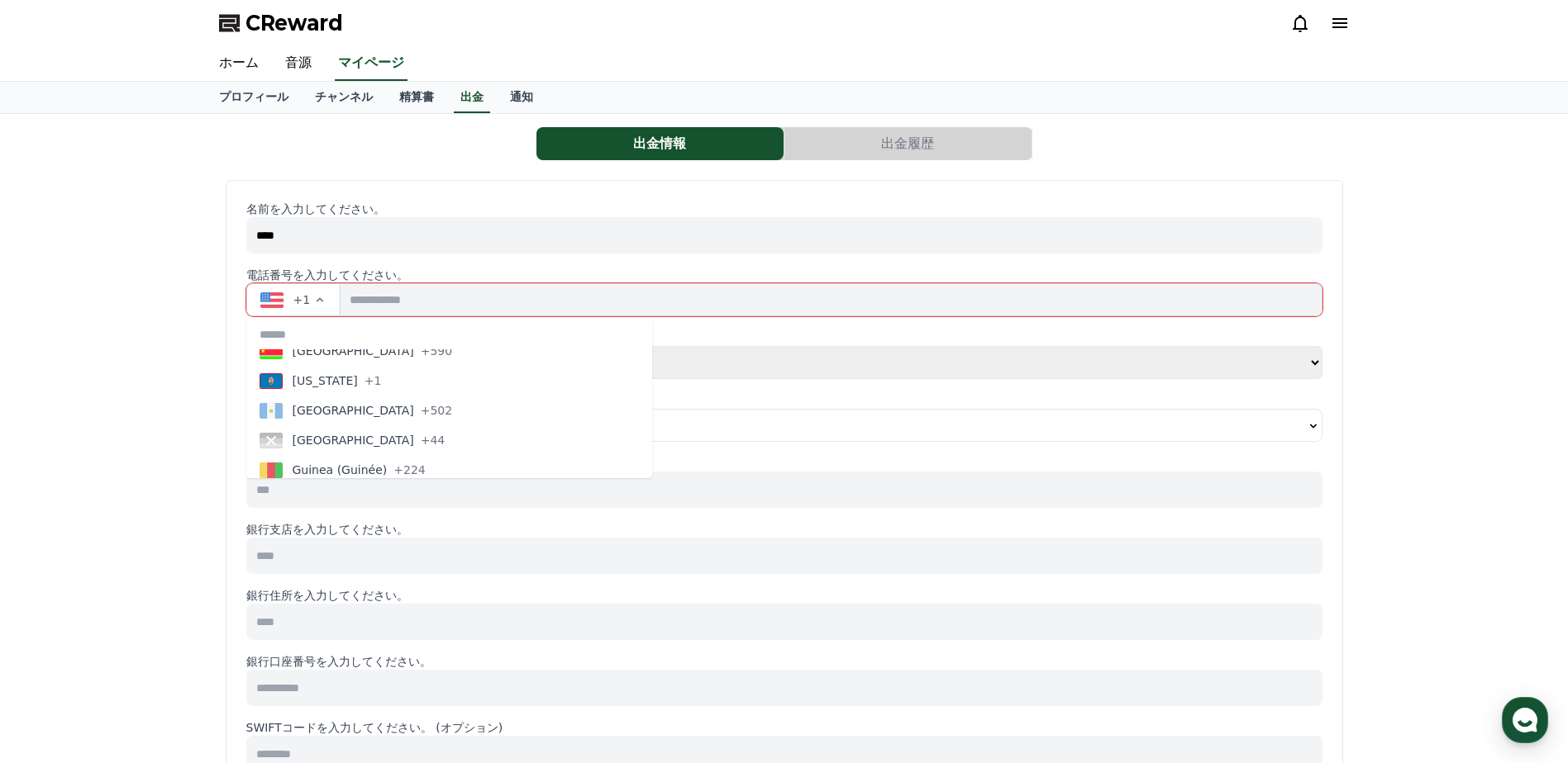
type button "GN"
type button "GW"
type button "GY"
type button "HT"
type button "HN"
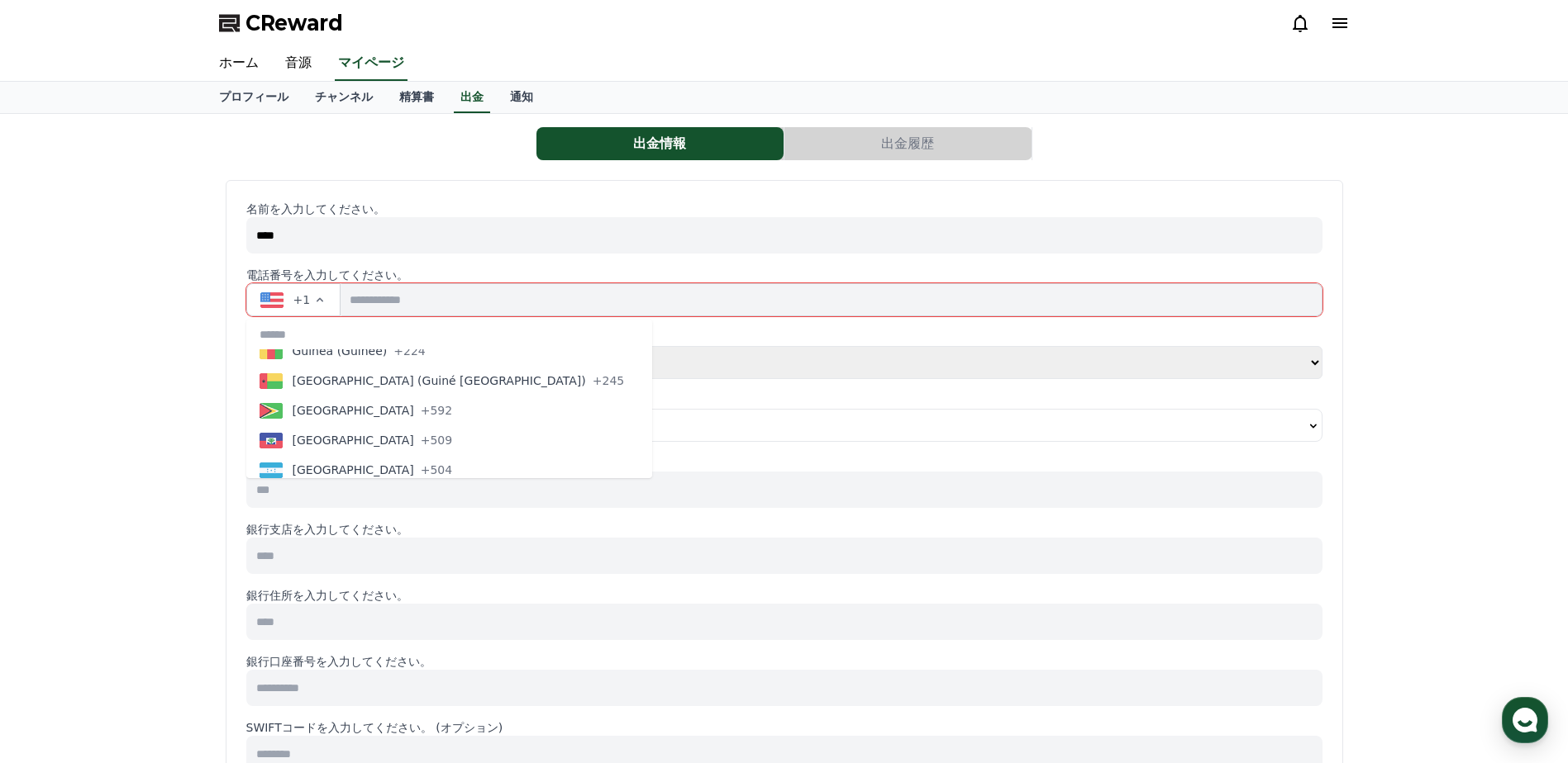
type button "HK"
type button "HU"
type button "IS"
type button "IN"
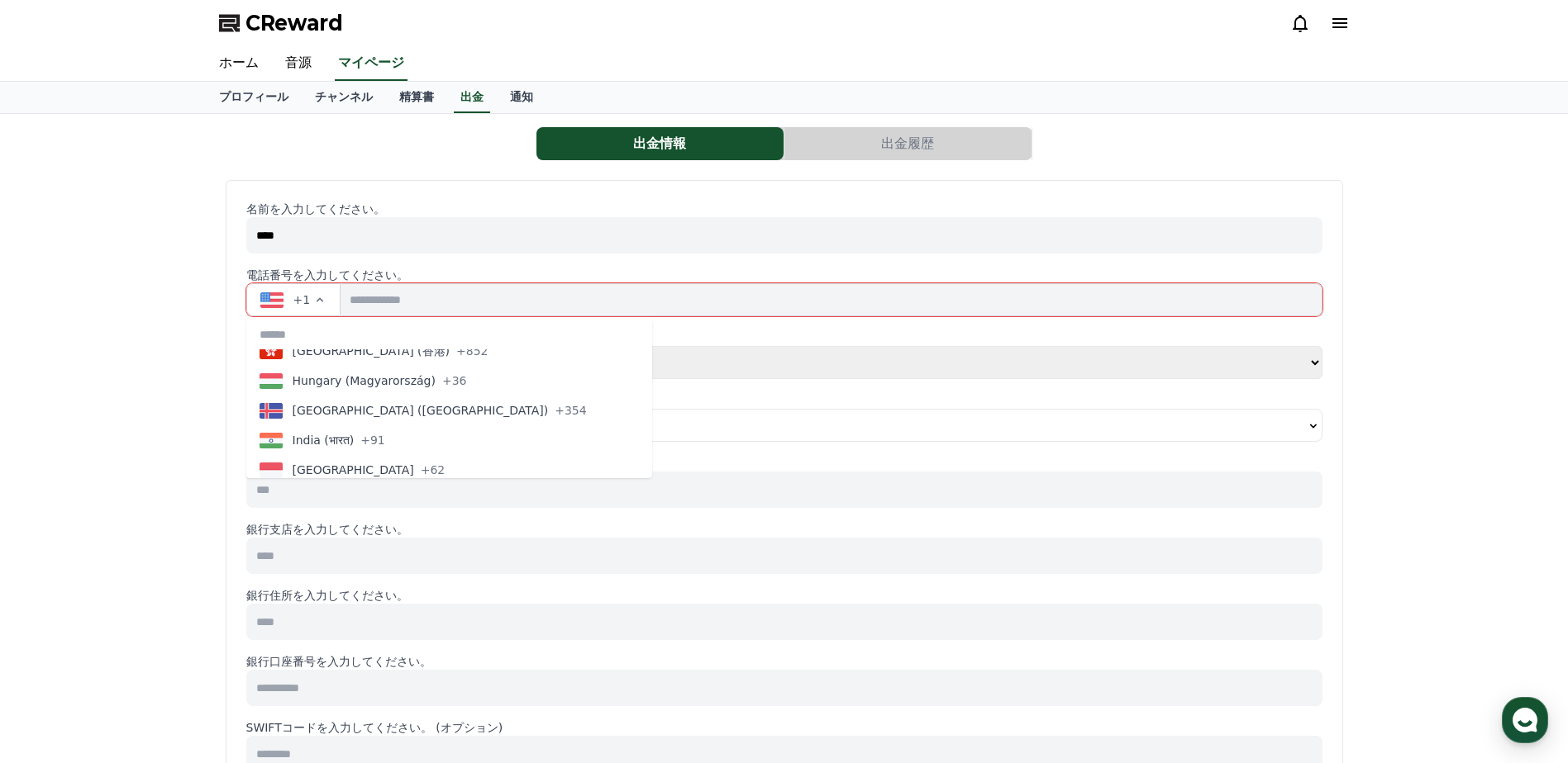
type button "ID"
type button "IR"
type button "IQ"
type button "IE"
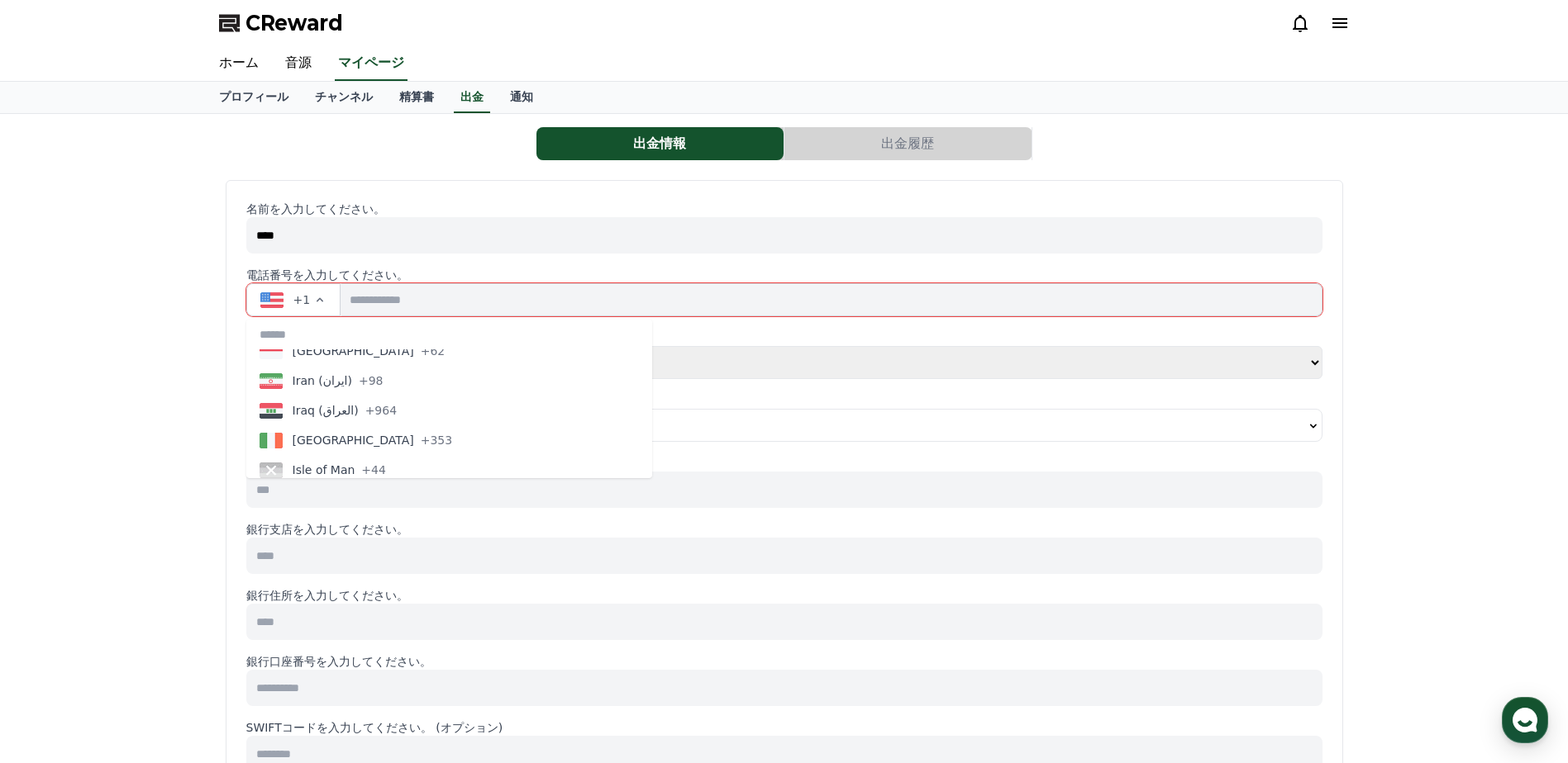
type button "IM"
type button "IL"
type button "IT"
type button "JM"
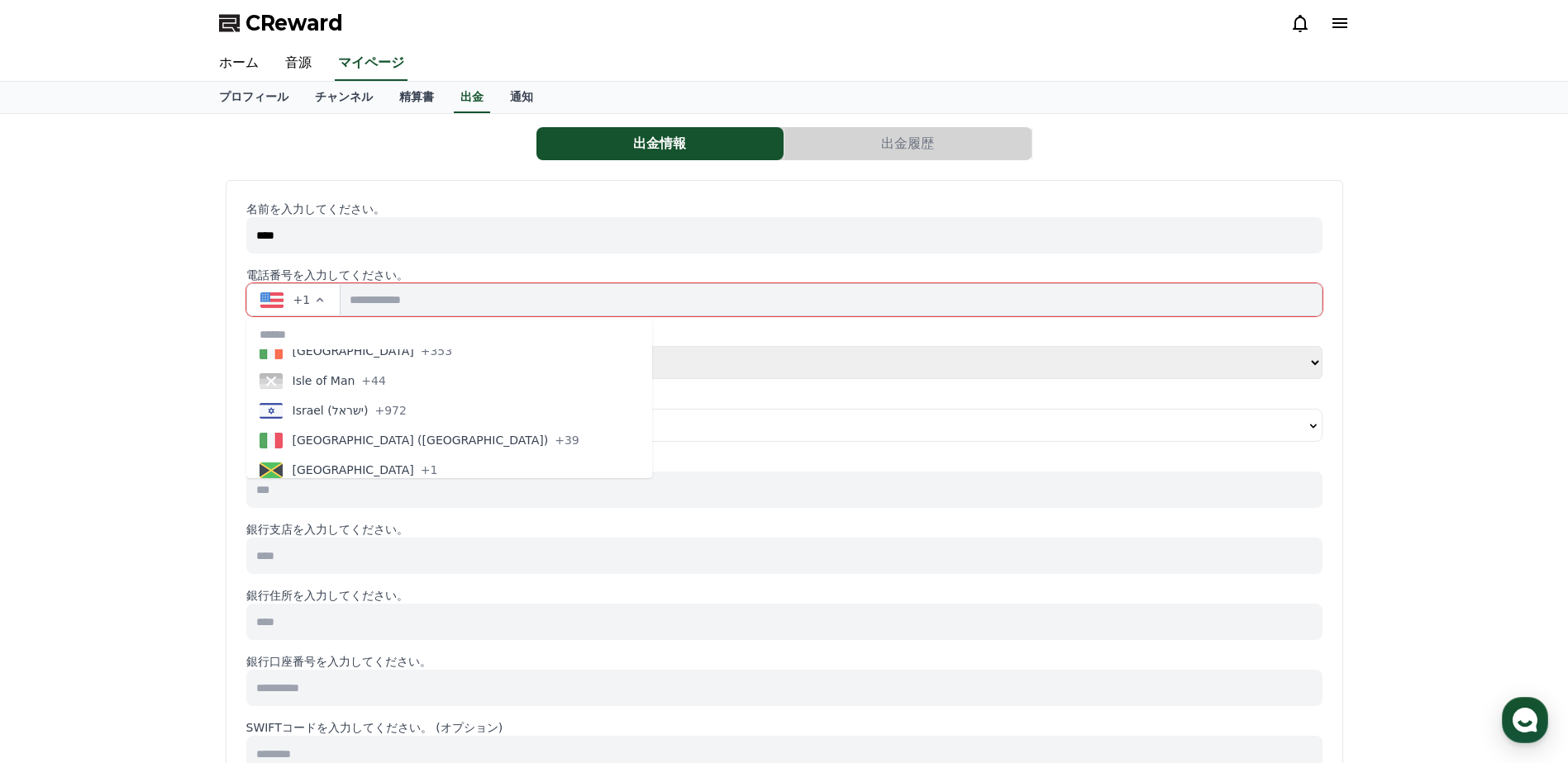
scroll to position [3136, 0]
type button "JP"
click at [338, 465] on span "Japan (日本)" at bounding box center [371, 470] width 158 height 17
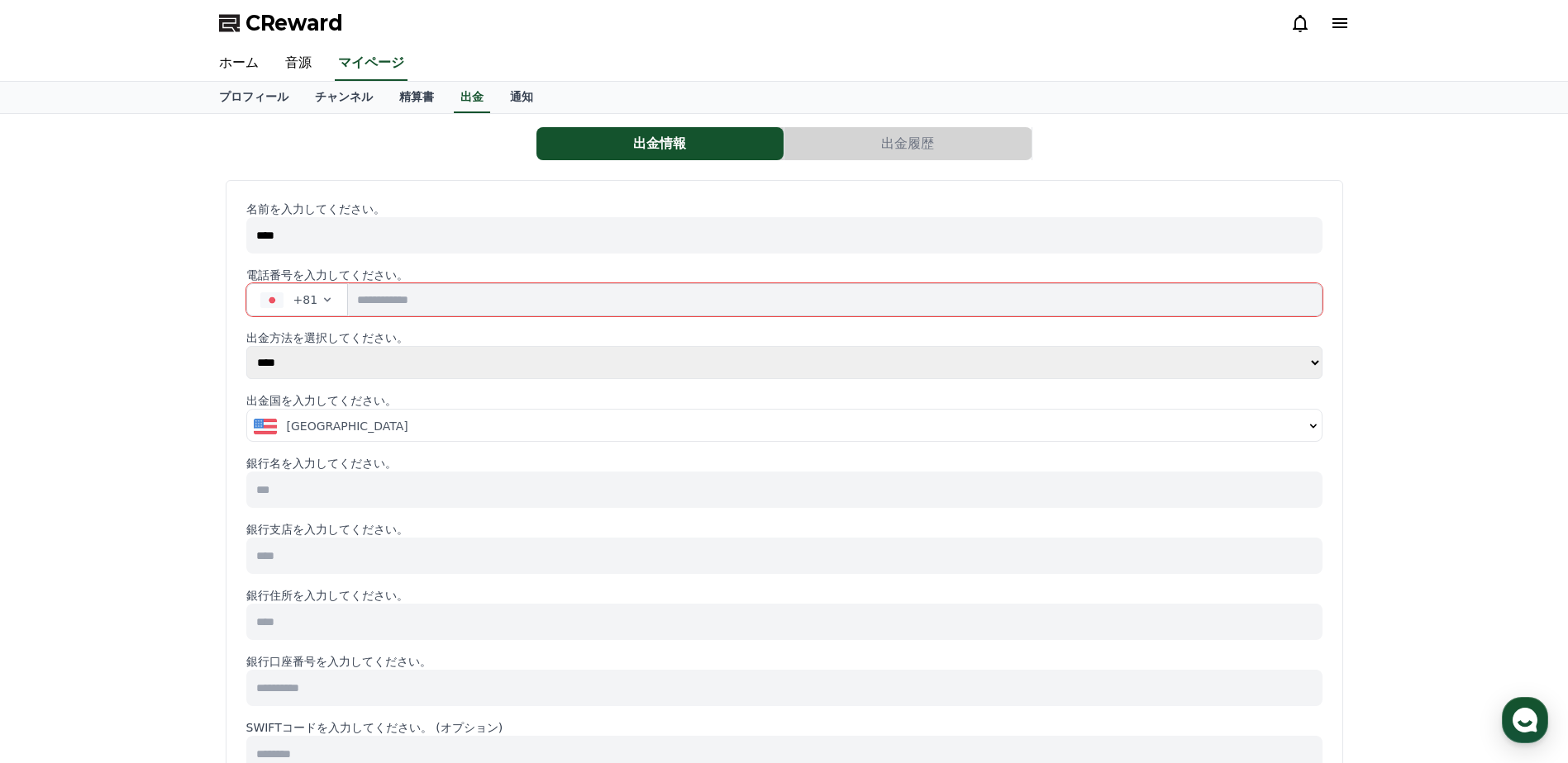
click at [447, 300] on input "tel" at bounding box center [834, 299] width 974 height 33
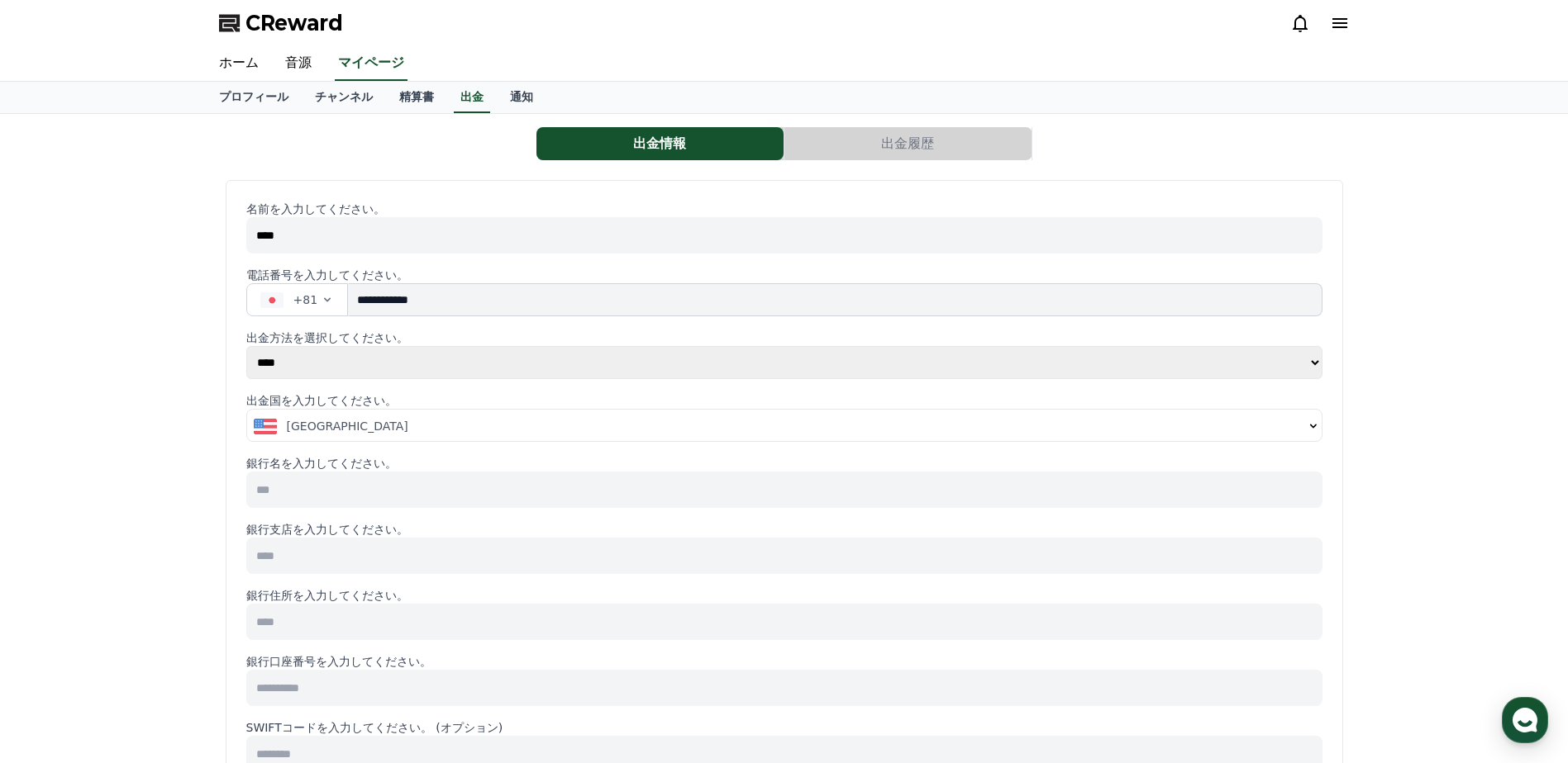
type input "**********"
click at [437, 354] on select "**** ******" at bounding box center [785, 362] width 1076 height 33
click at [247, 346] on select "**** ******" at bounding box center [785, 362] width 1076 height 33
click at [411, 431] on div "United States" at bounding box center [778, 427] width 1049 height 17
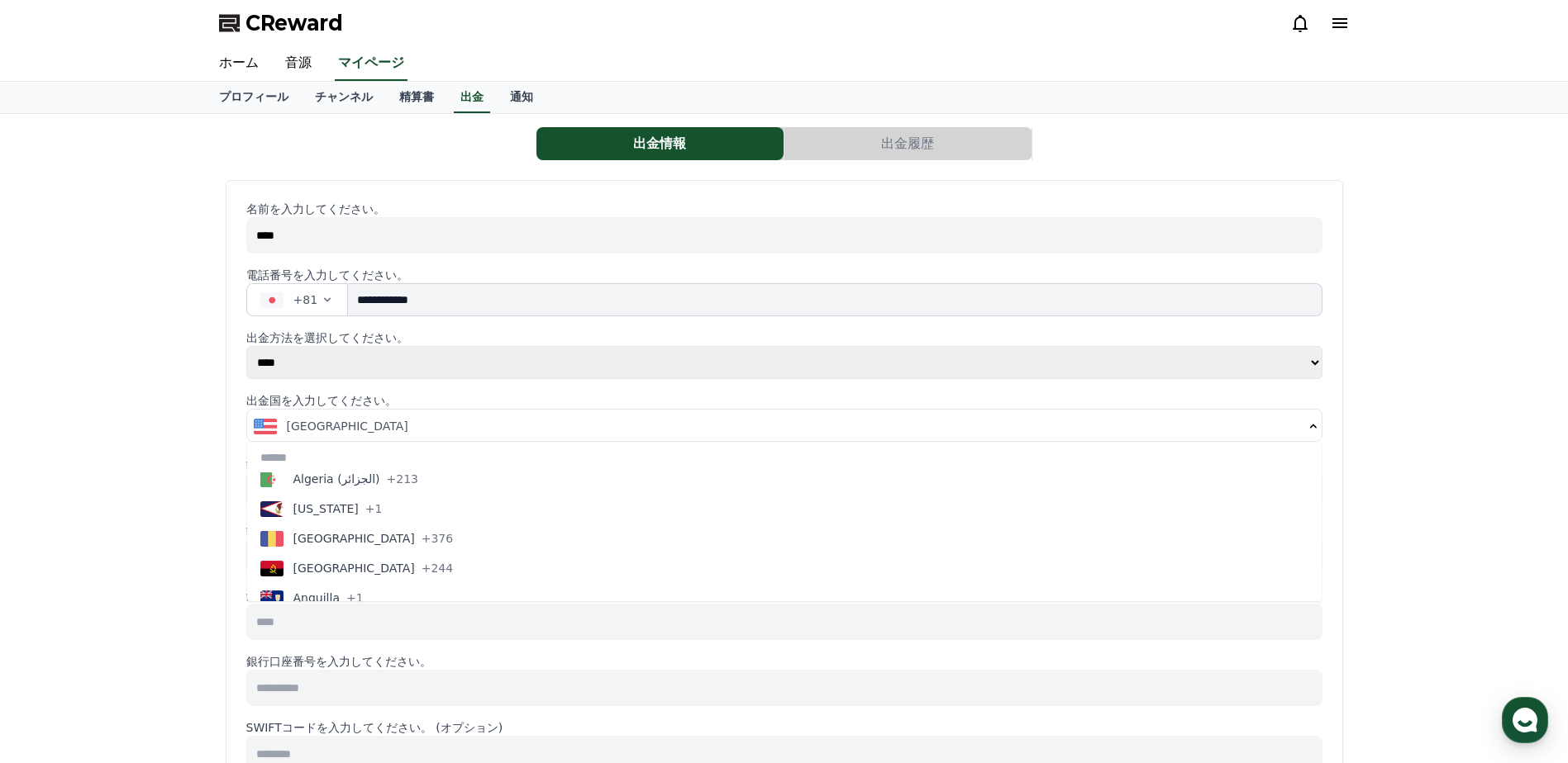
scroll to position [138, 0]
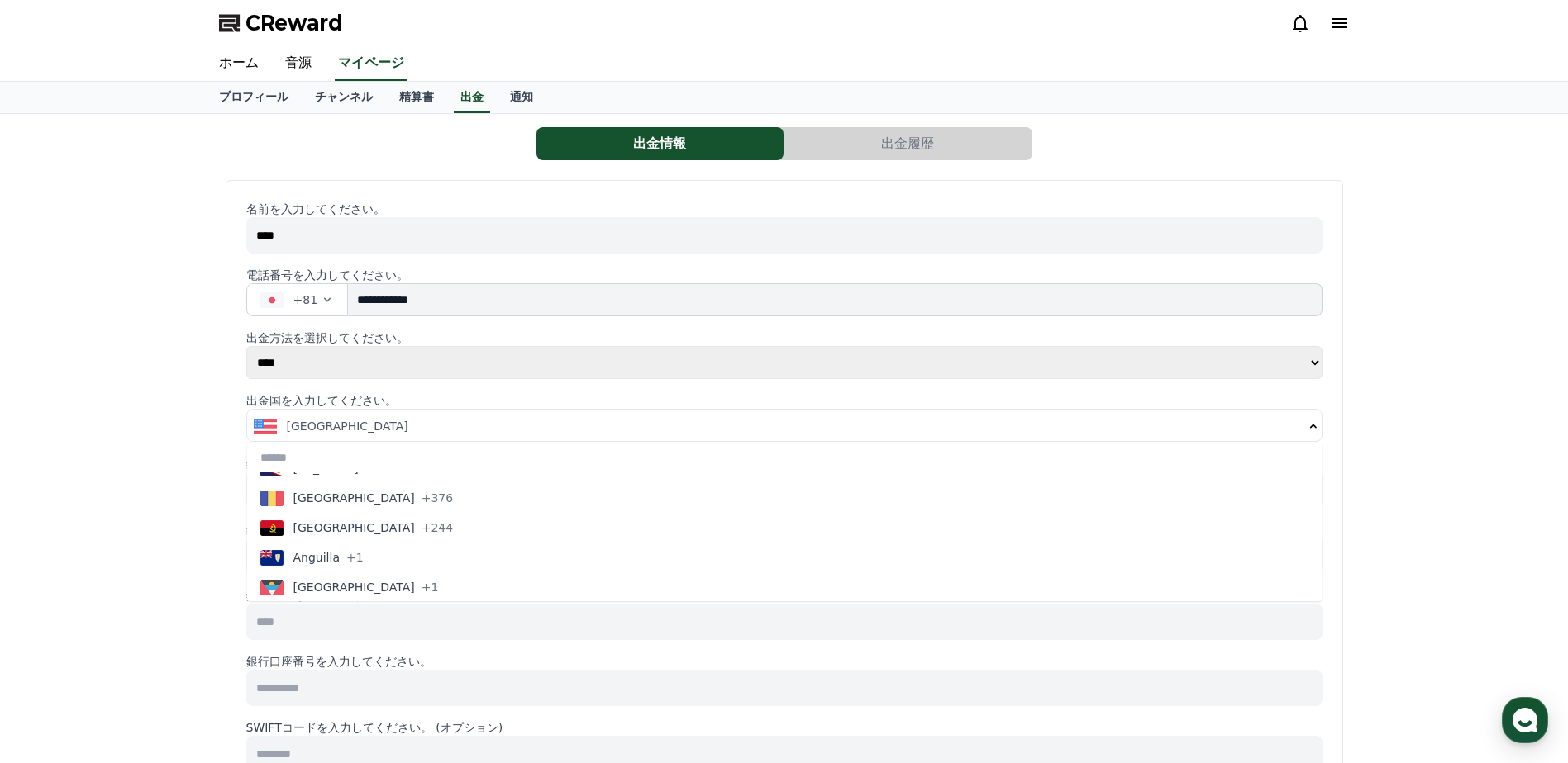
click at [449, 431] on div "United States" at bounding box center [778, 427] width 1049 height 17
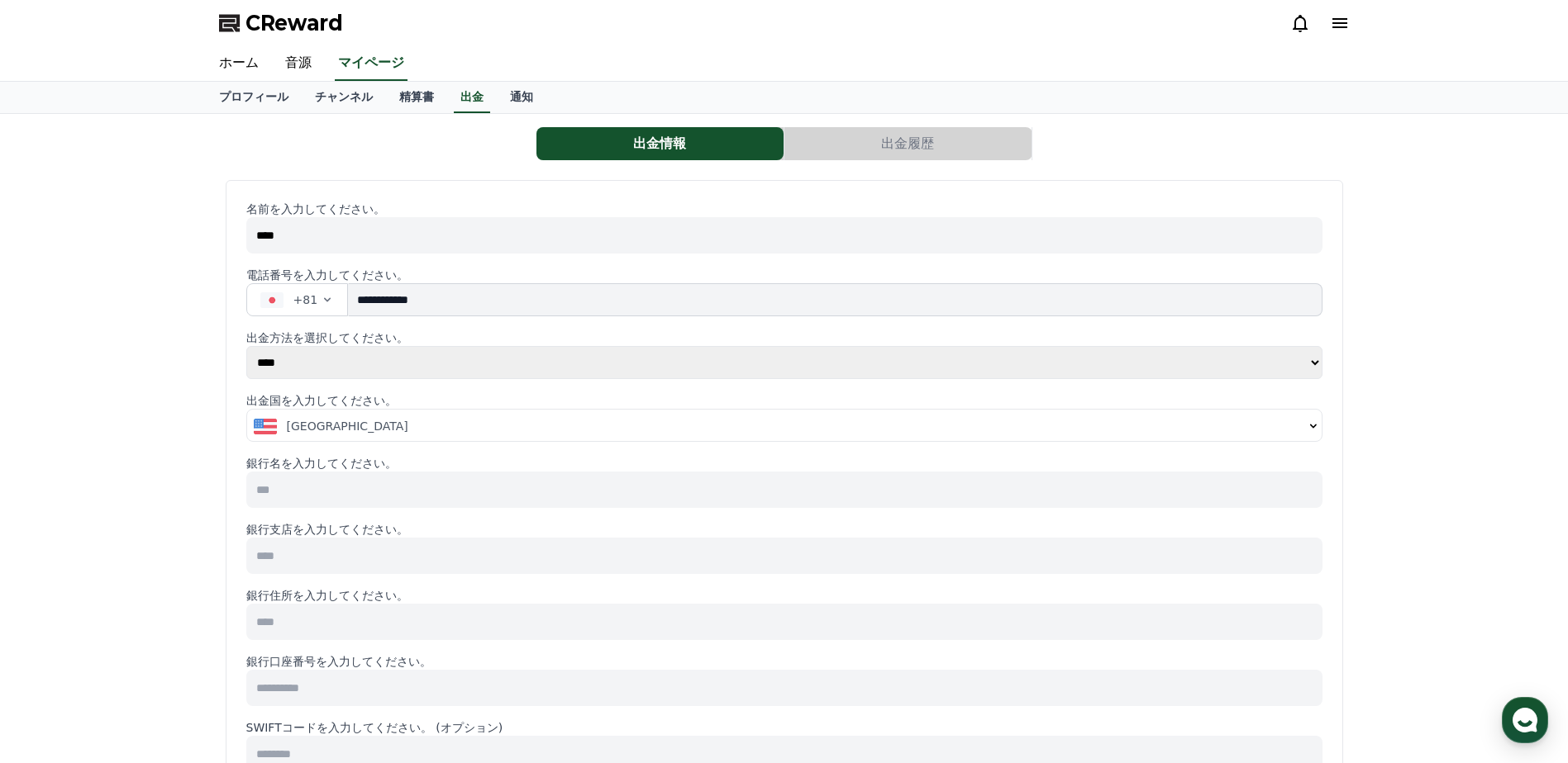
click at [449, 431] on div "United States" at bounding box center [778, 427] width 1049 height 17
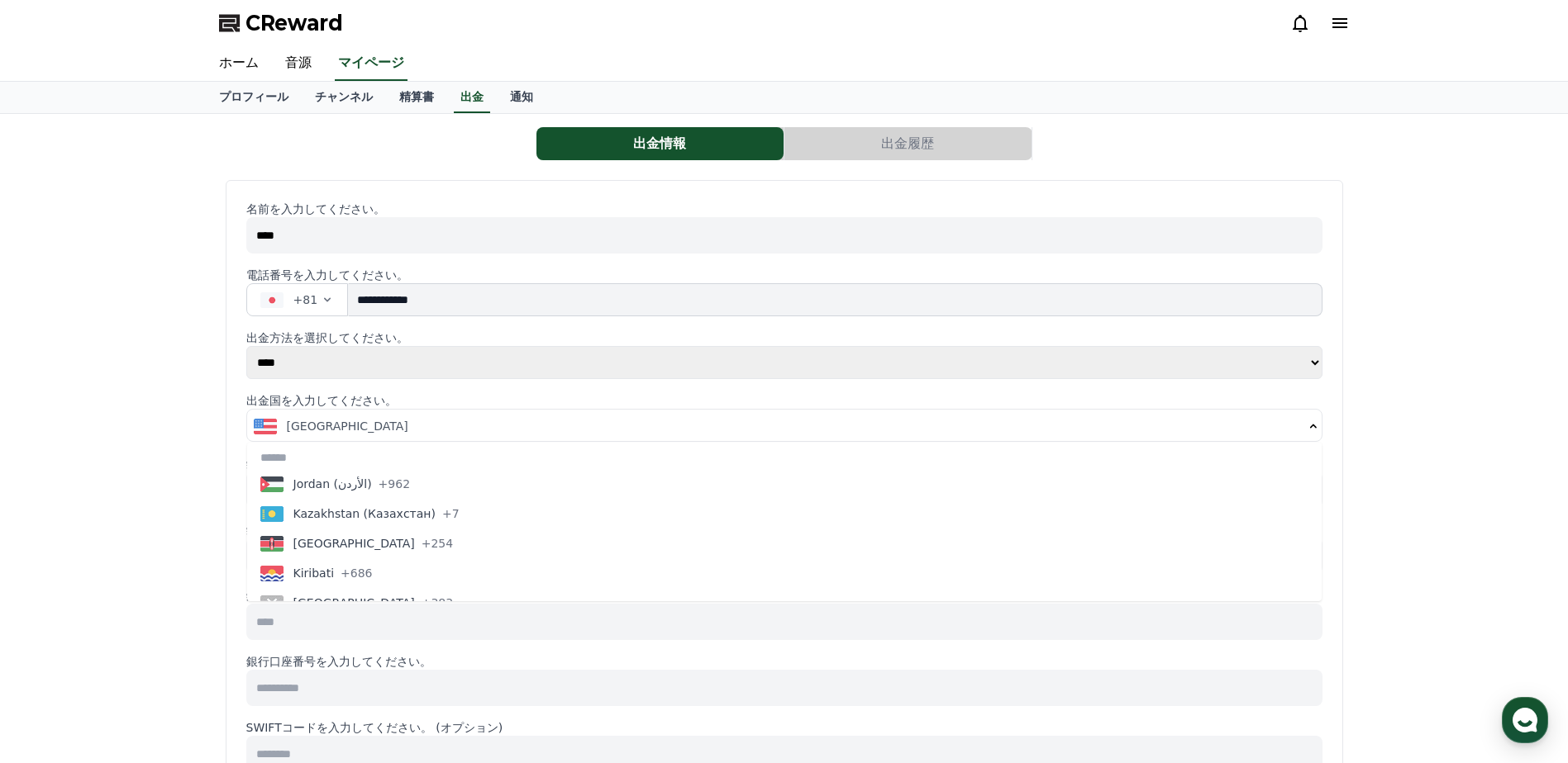
scroll to position [3166, 0]
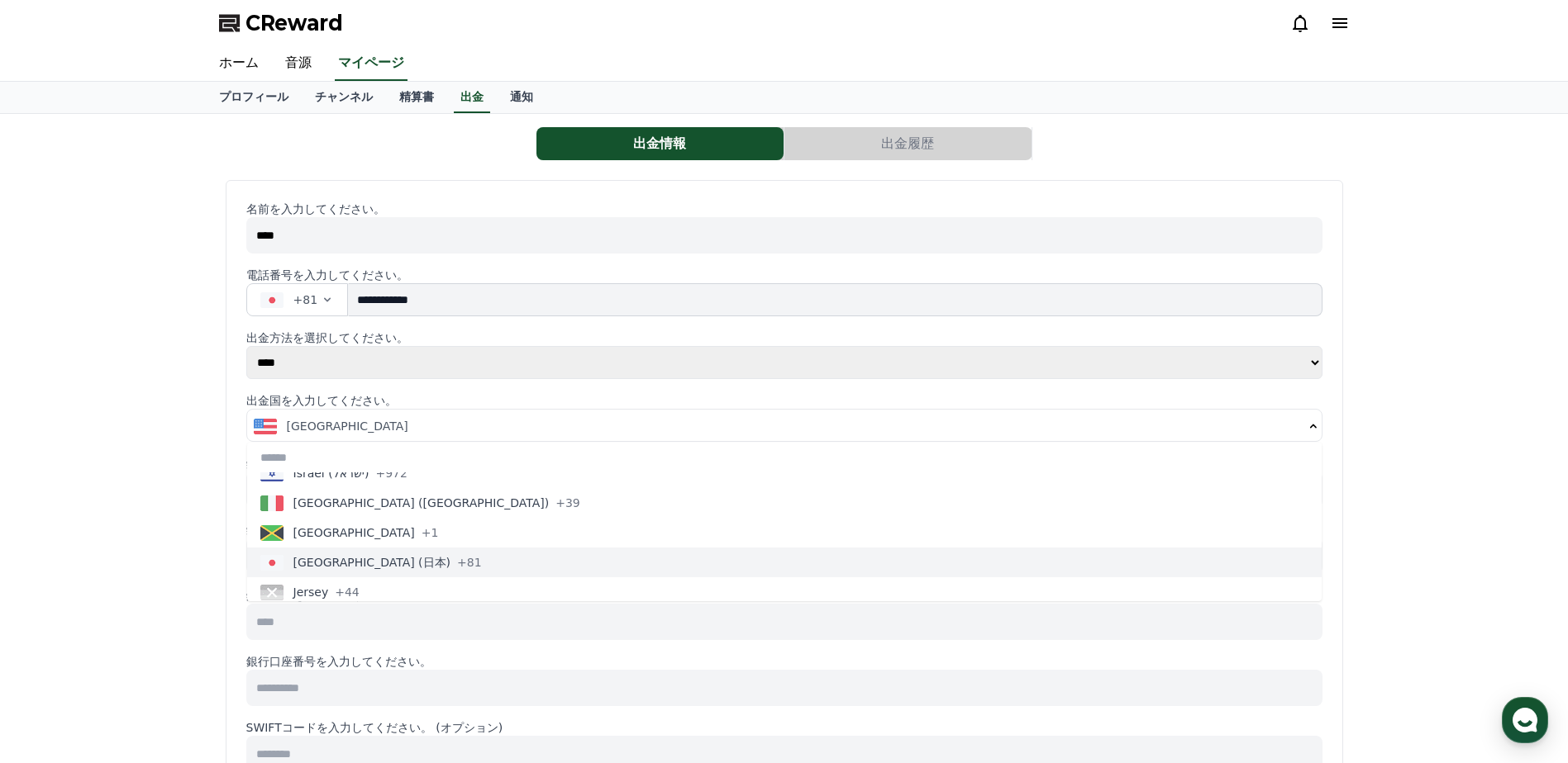
click at [449, 561] on button "Japan (日本) +81" at bounding box center [784, 562] width 1075 height 30
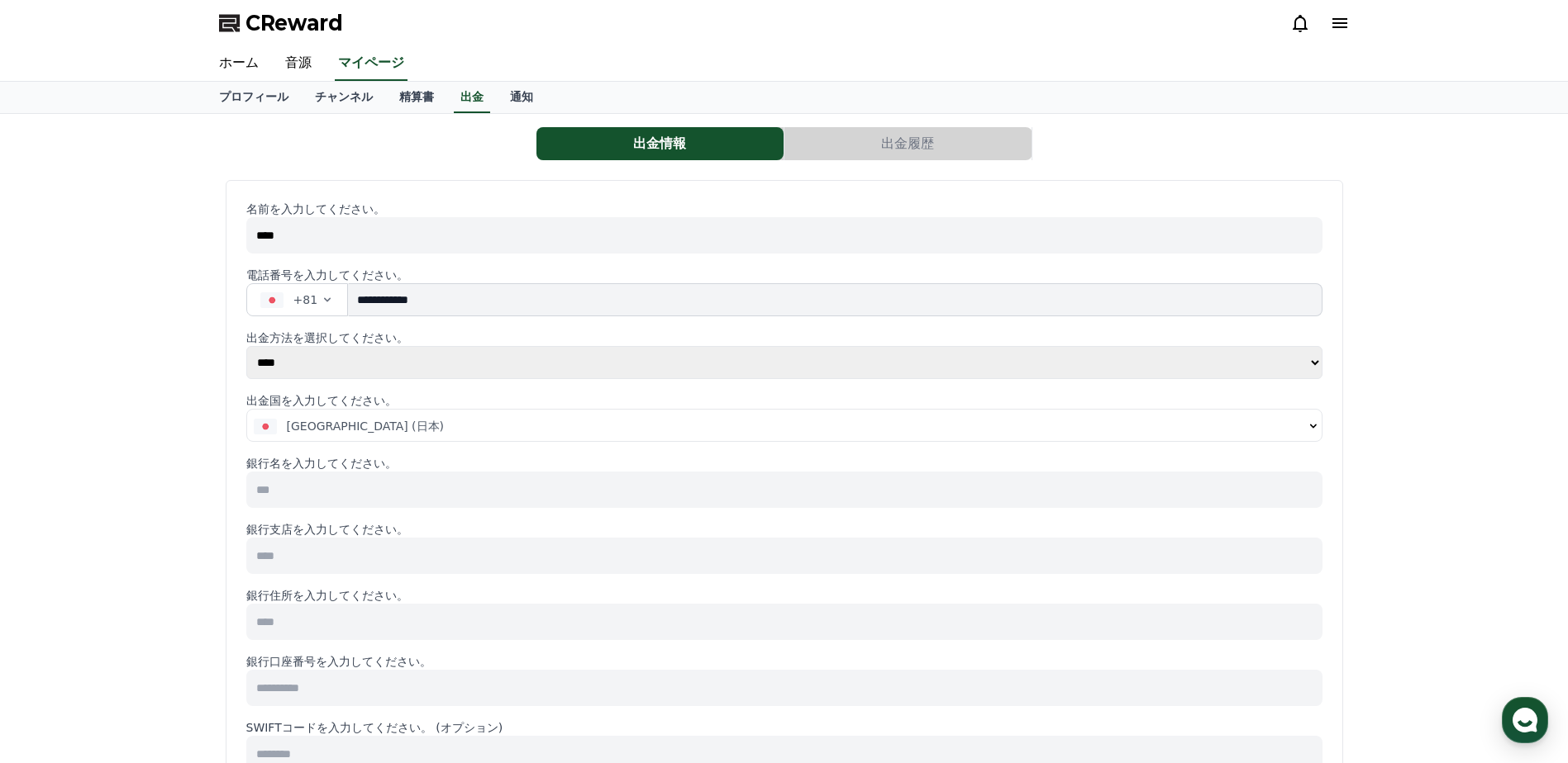
click at [448, 497] on input at bounding box center [785, 489] width 1076 height 36
click at [333, 496] on input at bounding box center [785, 489] width 1076 height 36
paste input "**********"
type input "**********"
click at [405, 555] on input at bounding box center [785, 556] width 1076 height 36
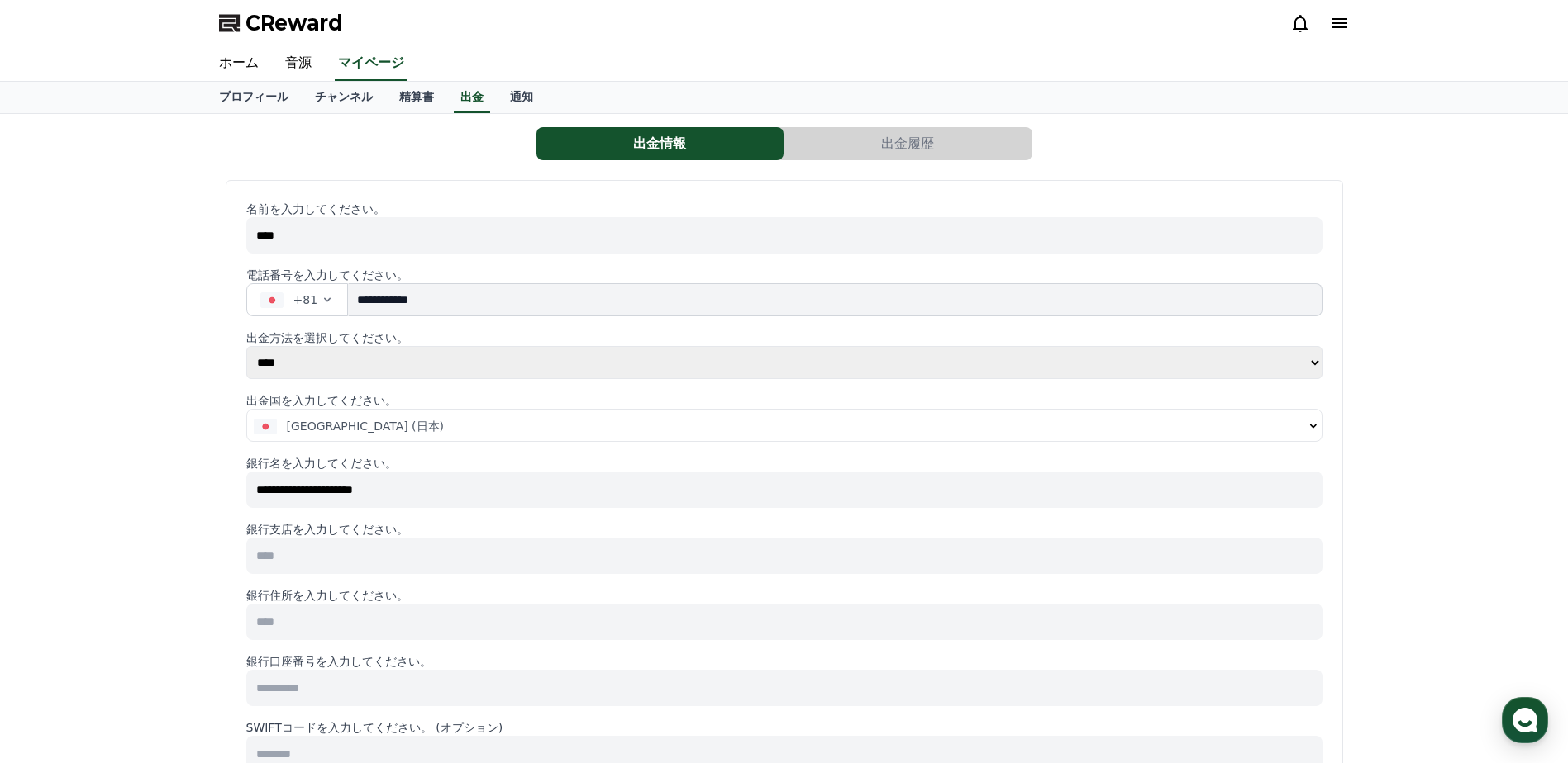
paste input "**********"
type input "**********"
click at [379, 610] on input at bounding box center [785, 622] width 1076 height 36
click at [338, 625] on input at bounding box center [785, 622] width 1076 height 36
paste input "**********"
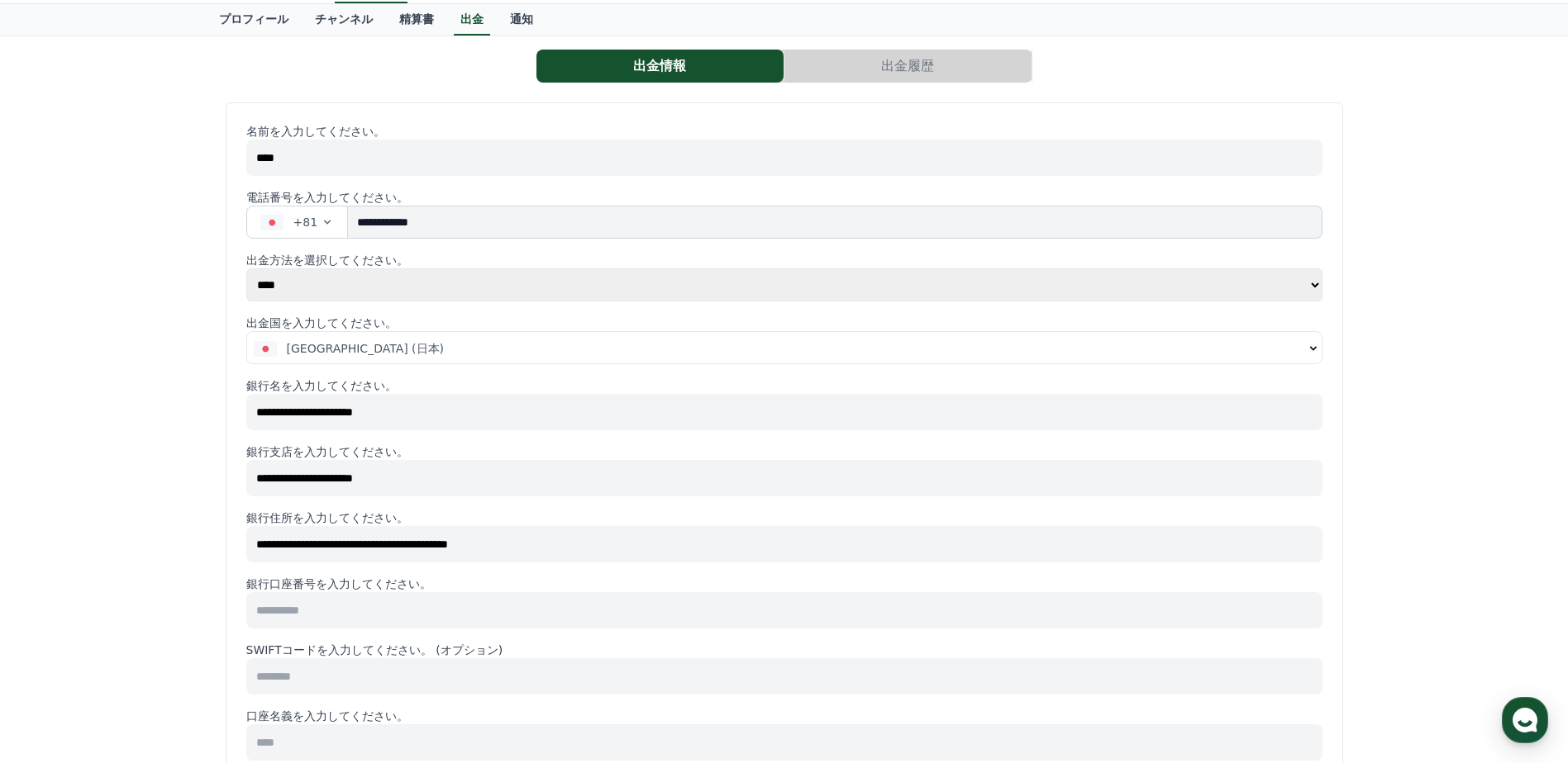
scroll to position [138, 0]
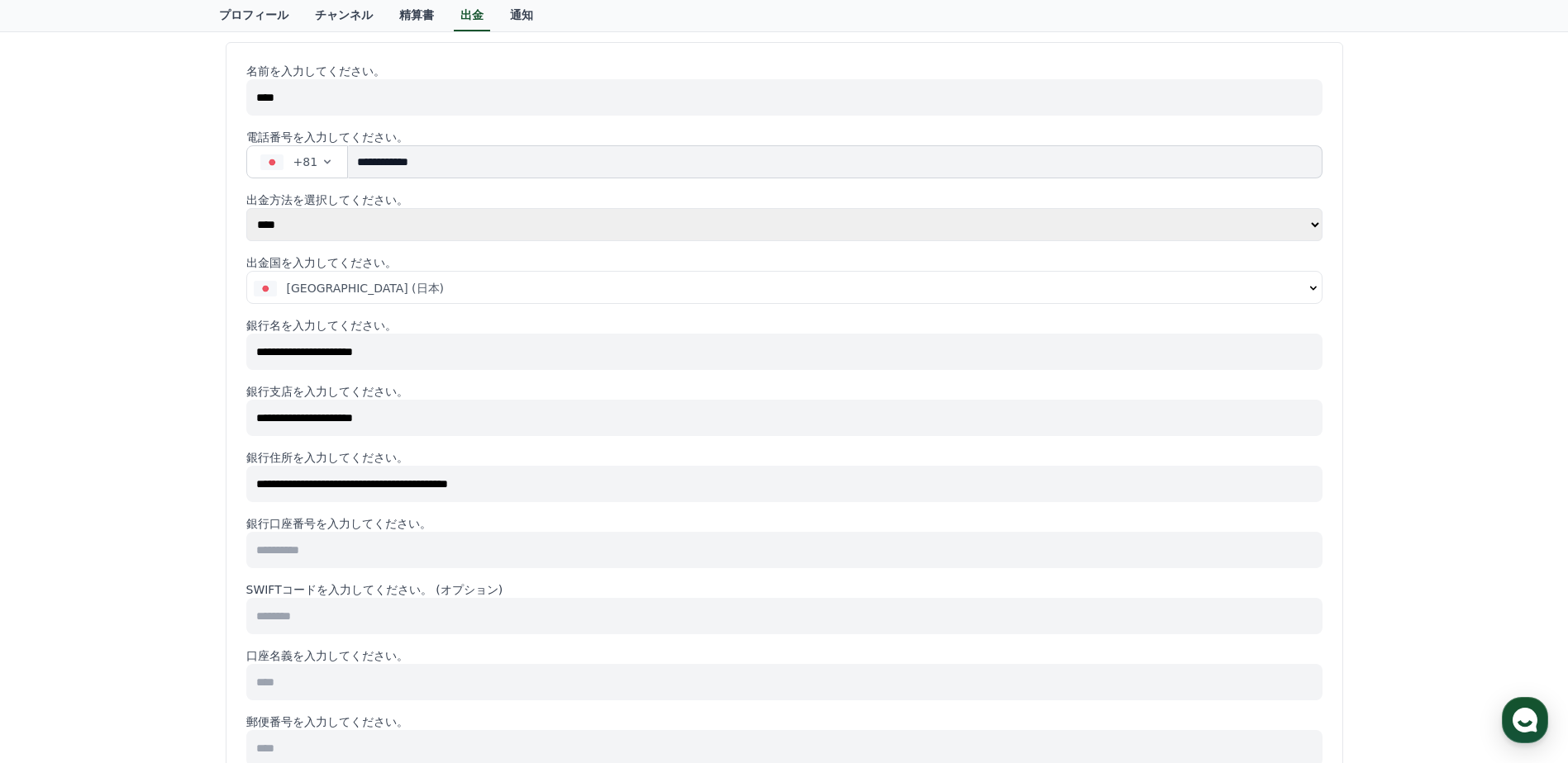
type input "**********"
click at [284, 549] on input at bounding box center [785, 550] width 1076 height 36
paste input "**********"
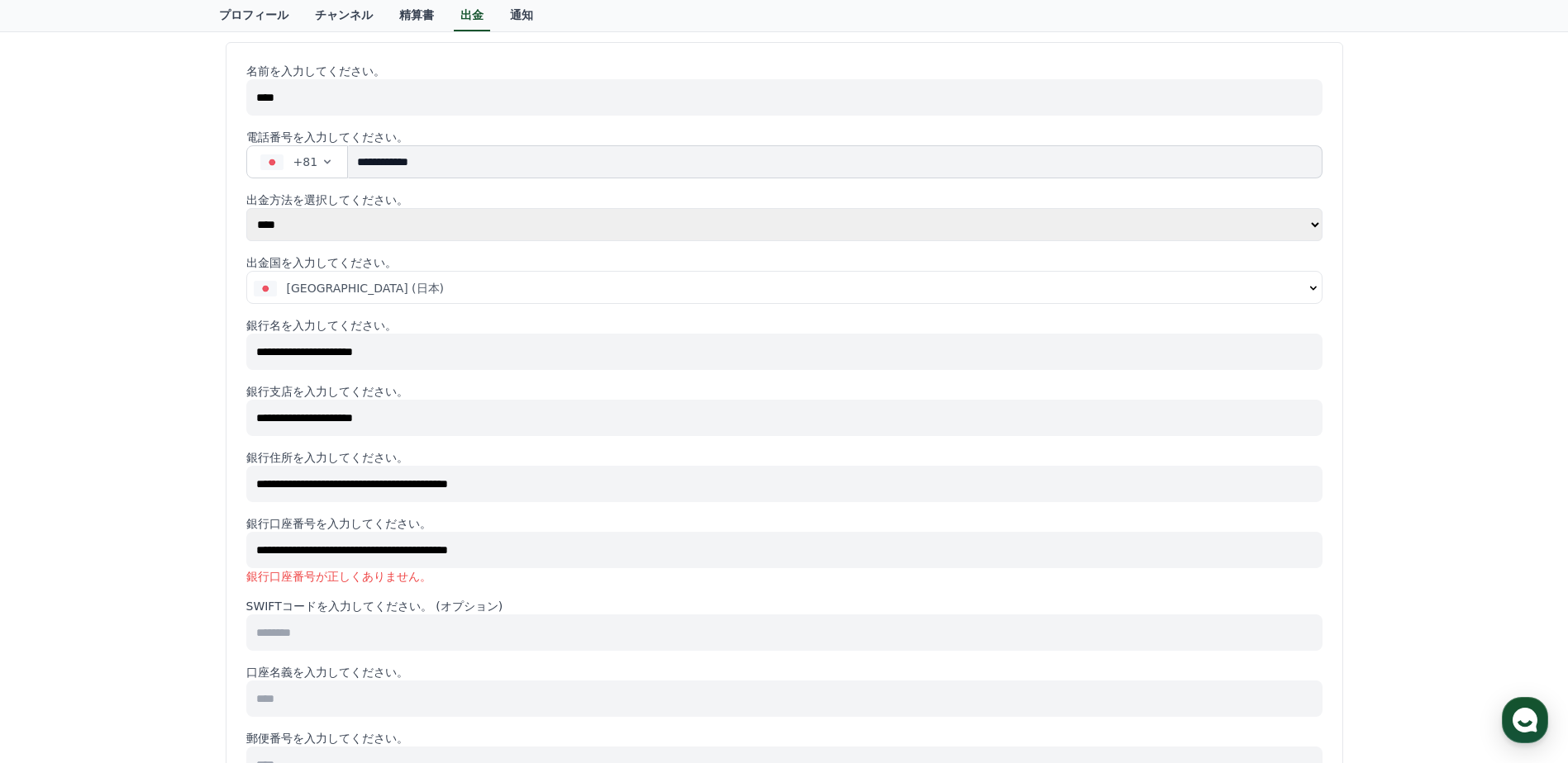
type input "**********"
click at [292, 631] on input at bounding box center [785, 632] width 1076 height 36
paste input "********"
type input "********"
click at [308, 695] on input at bounding box center [785, 699] width 1076 height 36
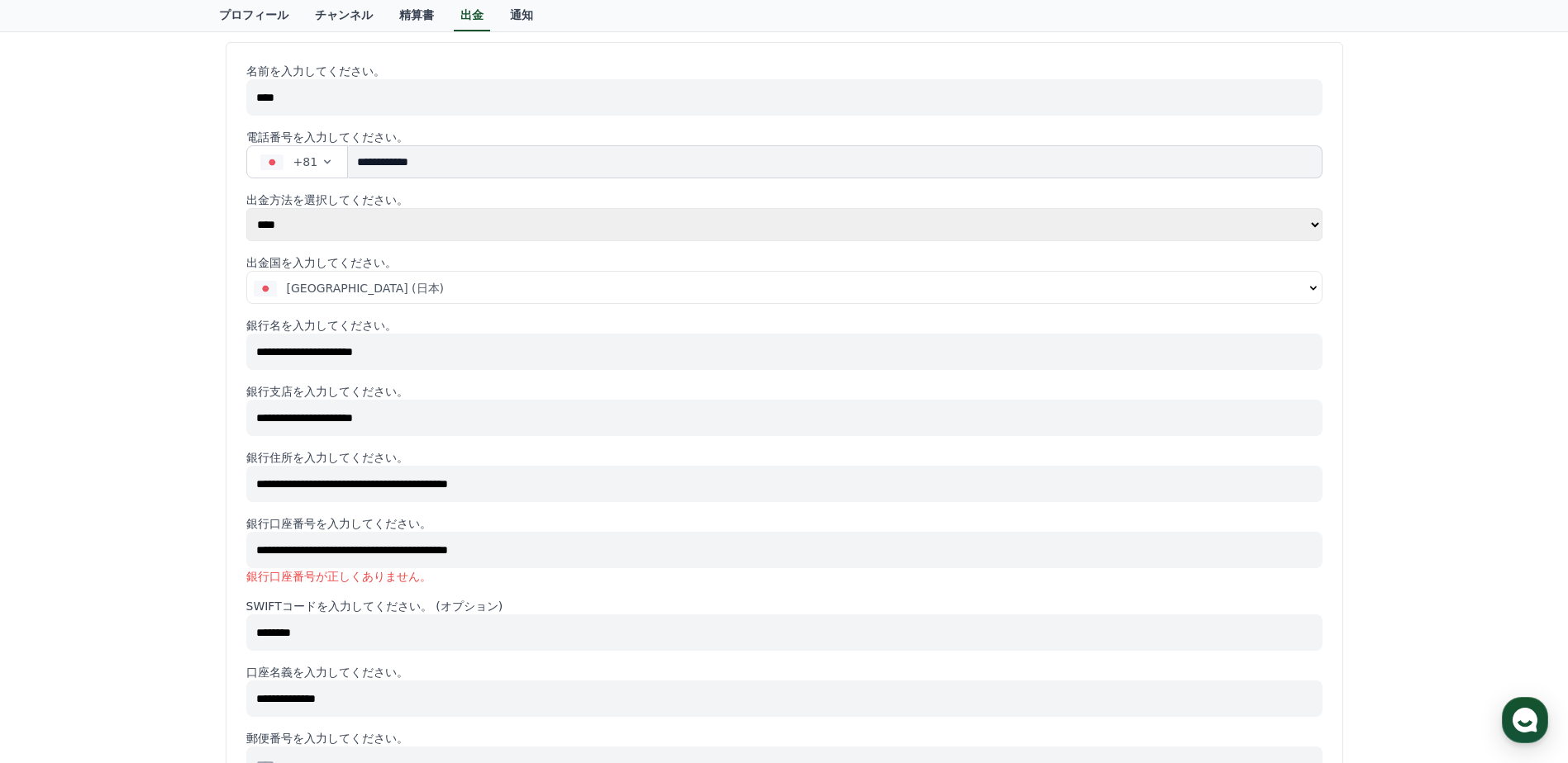
type input "**********"
click at [621, 558] on input "**********" at bounding box center [785, 550] width 1076 height 36
paste input
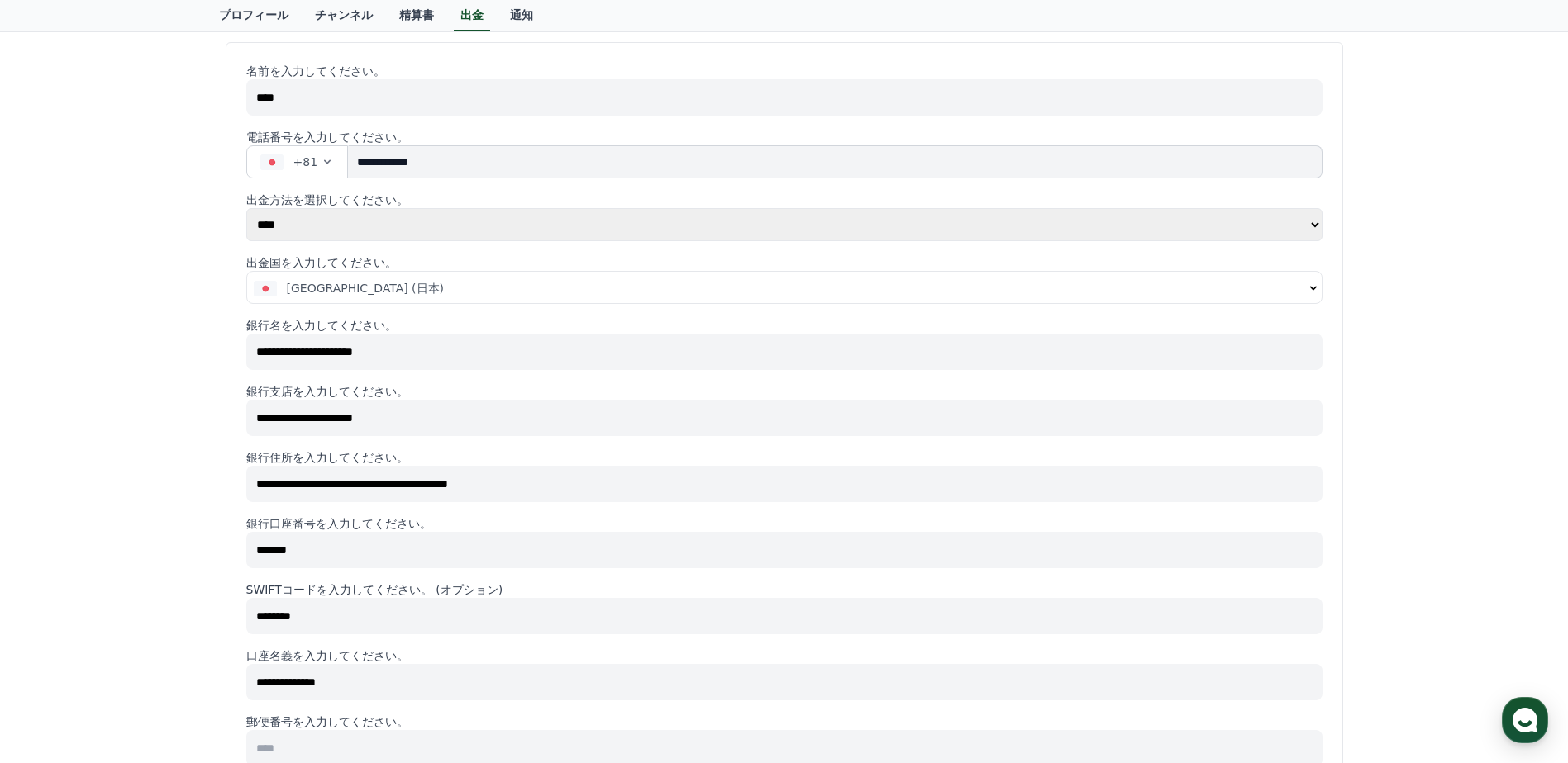
drag, startPoint x: 542, startPoint y: 546, endPoint x: 240, endPoint y: 549, distance: 302.0
click at [240, 549] on div "**********" at bounding box center [784, 627] width 1118 height 1169
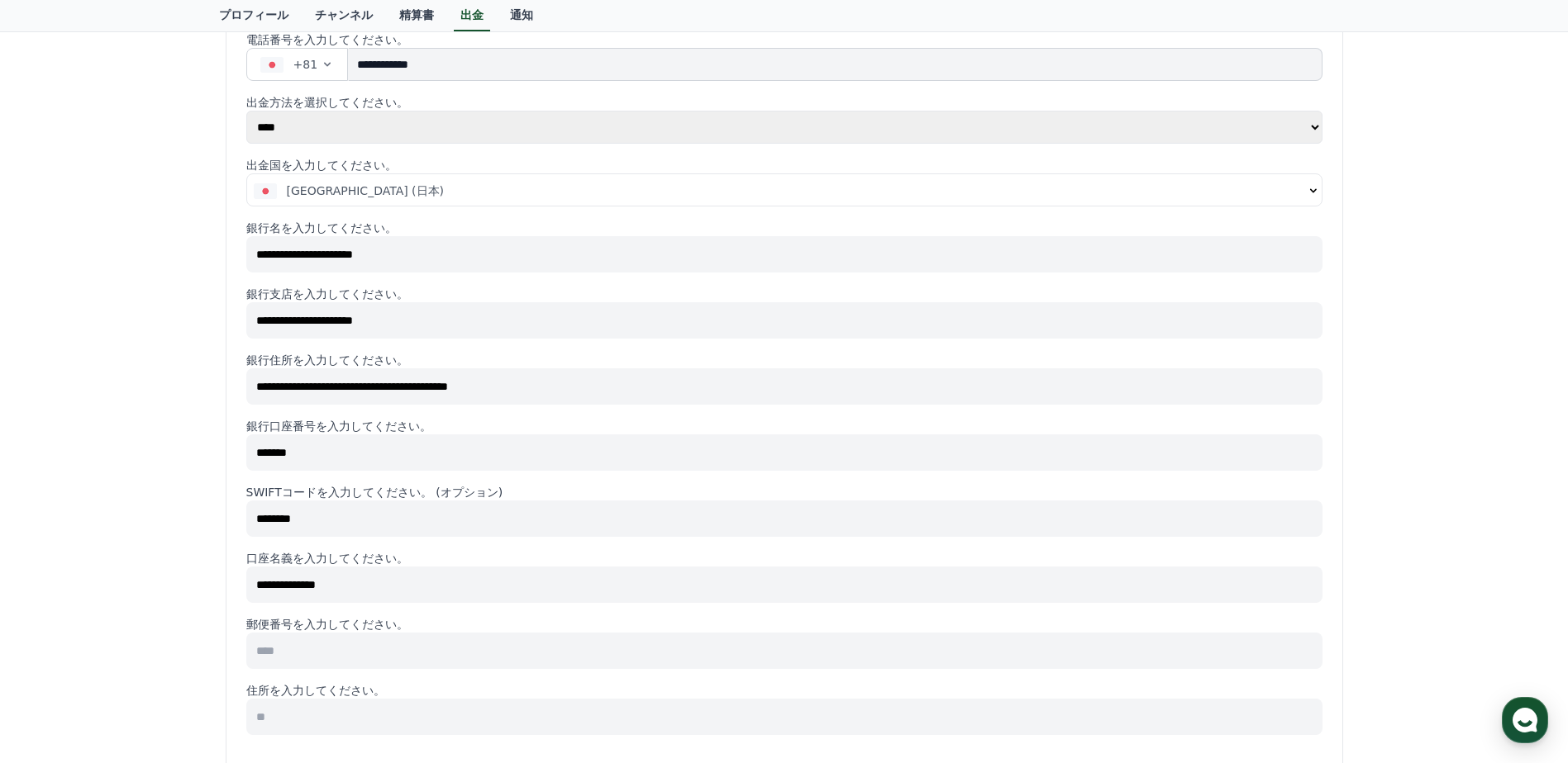
scroll to position [276, 0]
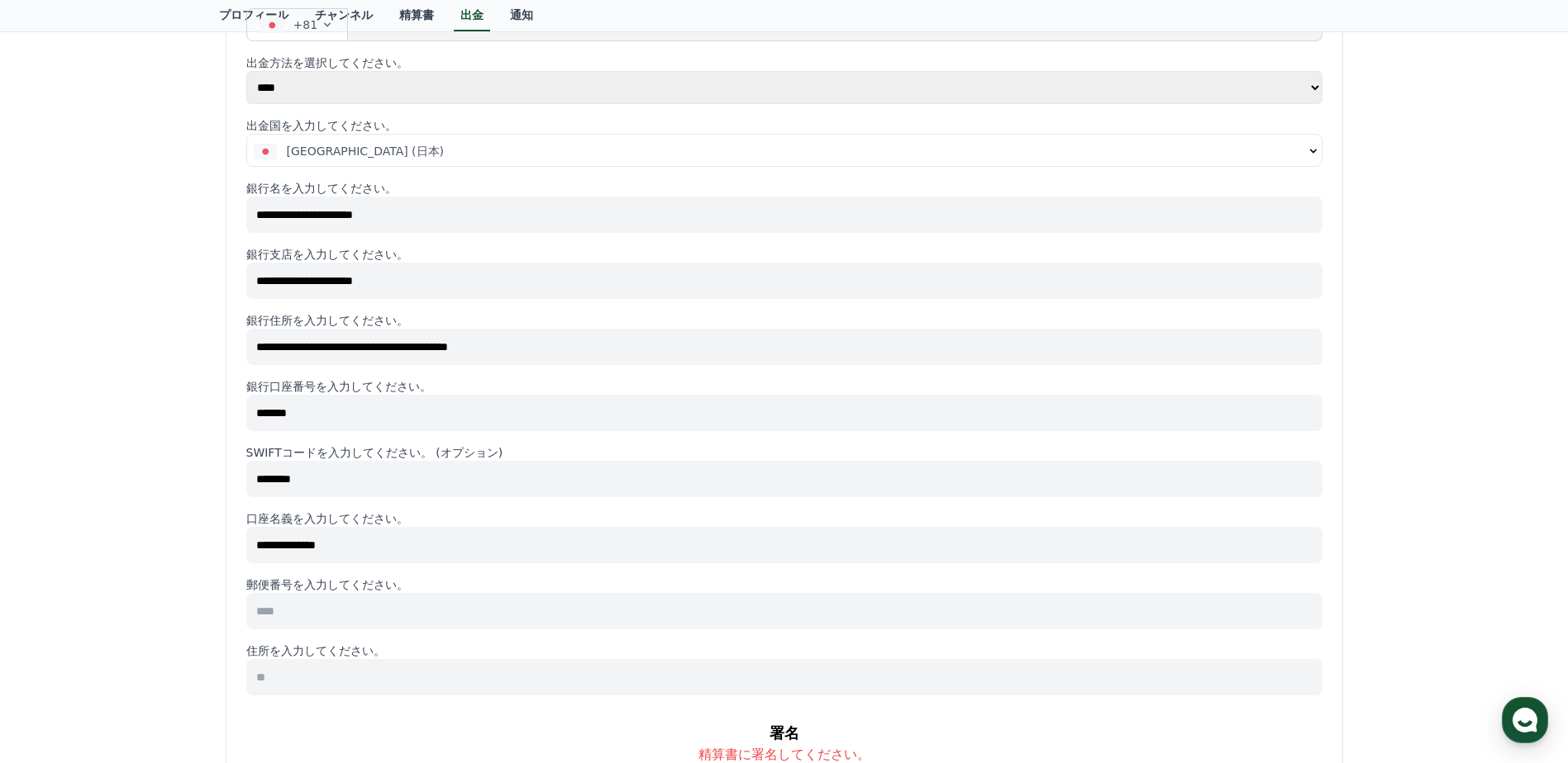
type input "*******"
click at [308, 608] on input at bounding box center [785, 611] width 1076 height 36
type input "*******"
click at [349, 673] on input at bounding box center [785, 677] width 1076 height 36
click at [383, 673] on input at bounding box center [785, 677] width 1076 height 36
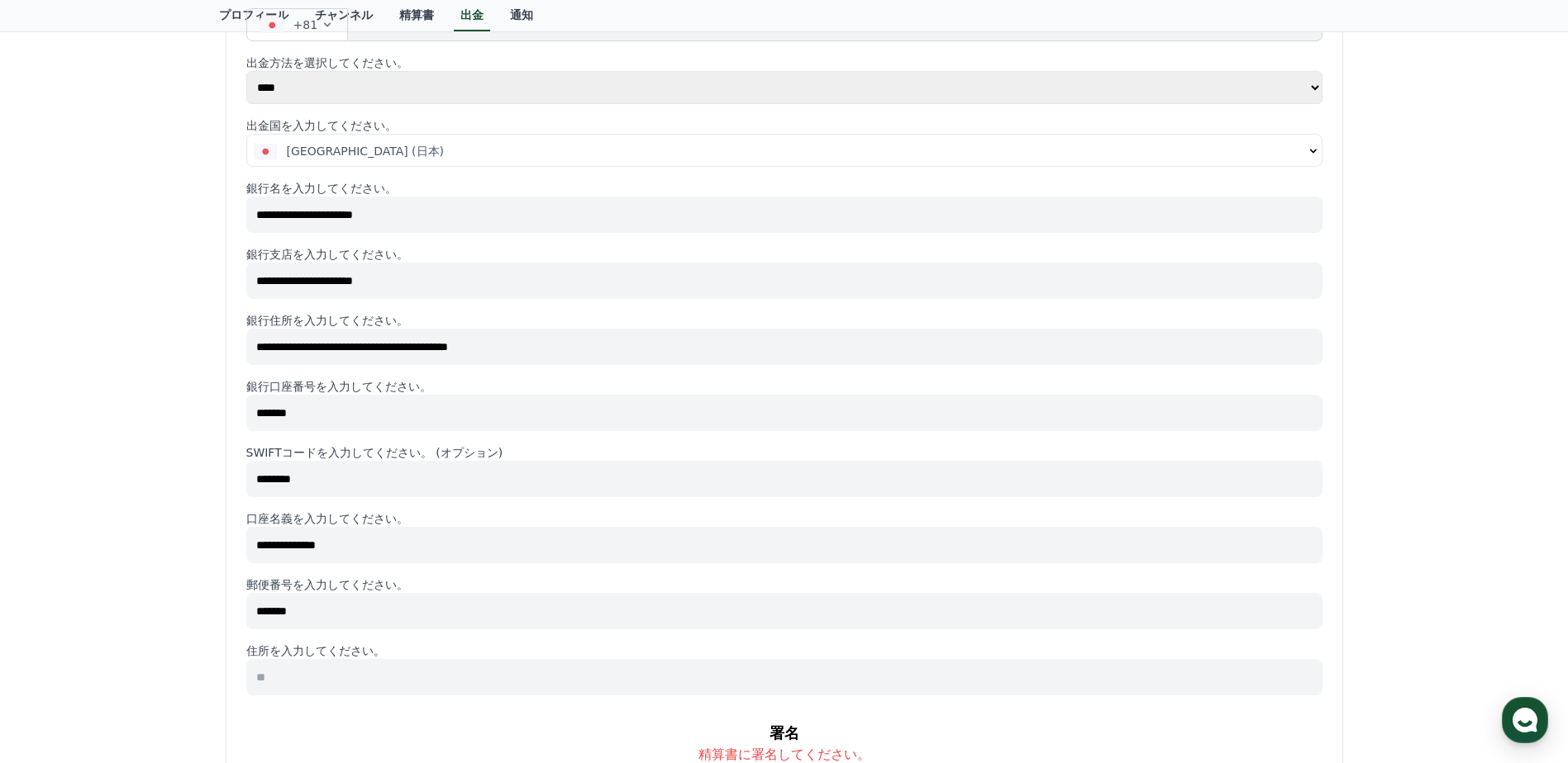
paste input "**********"
type input "**********"
click at [909, 399] on input "*******" at bounding box center [785, 413] width 1076 height 36
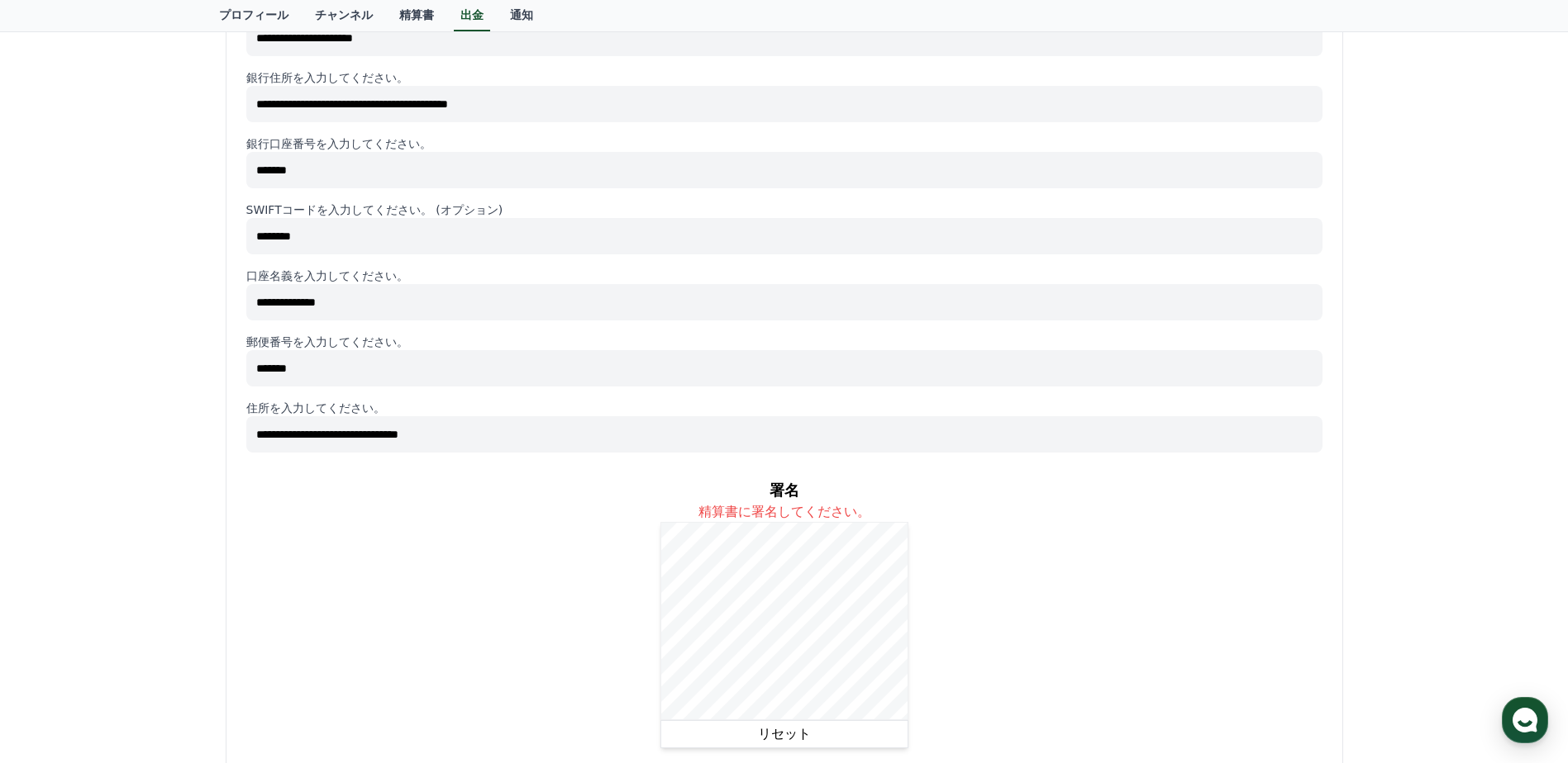
scroll to position [551, 0]
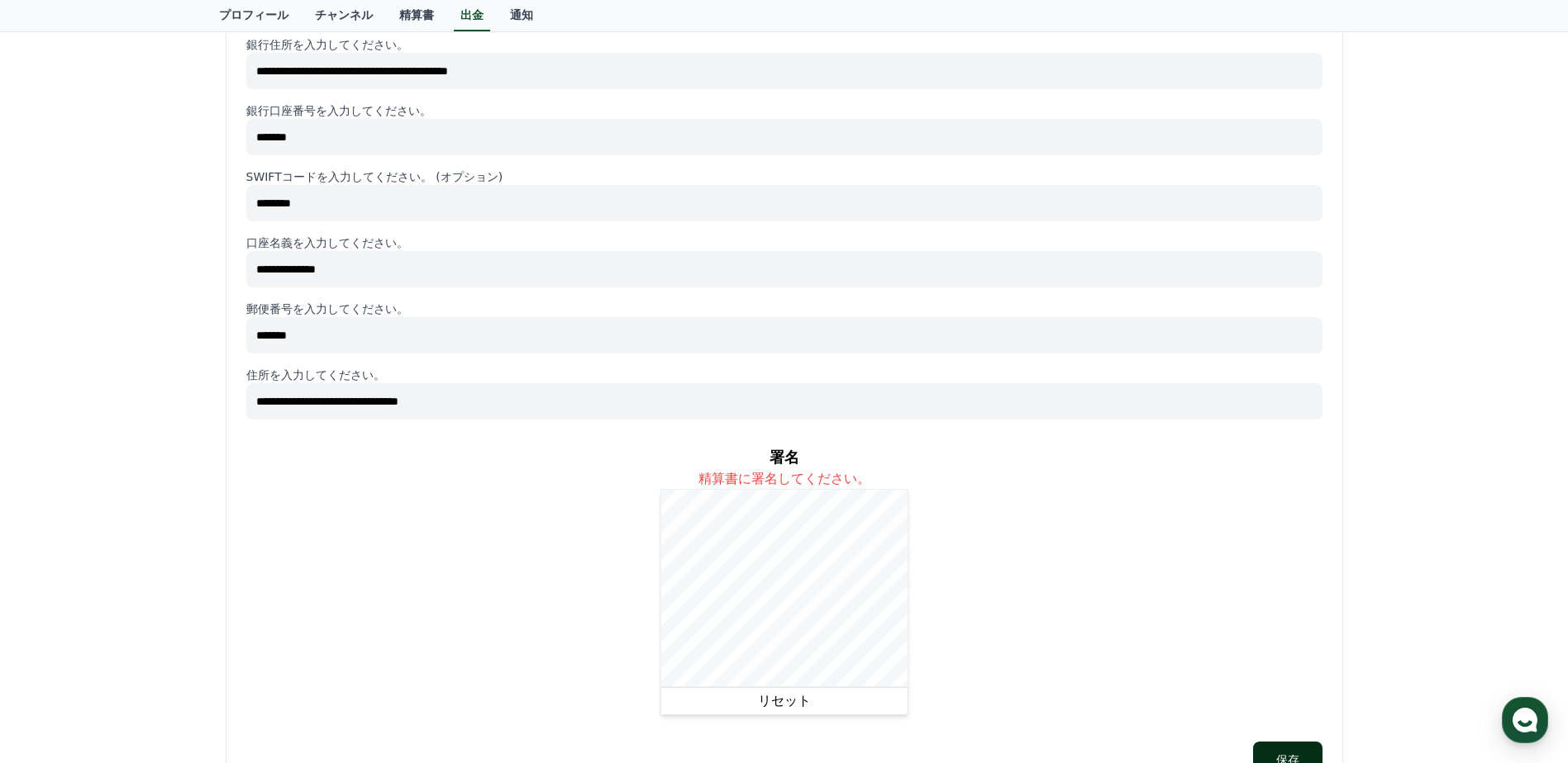
click at [1305, 747] on button "保存" at bounding box center [1288, 759] width 69 height 36
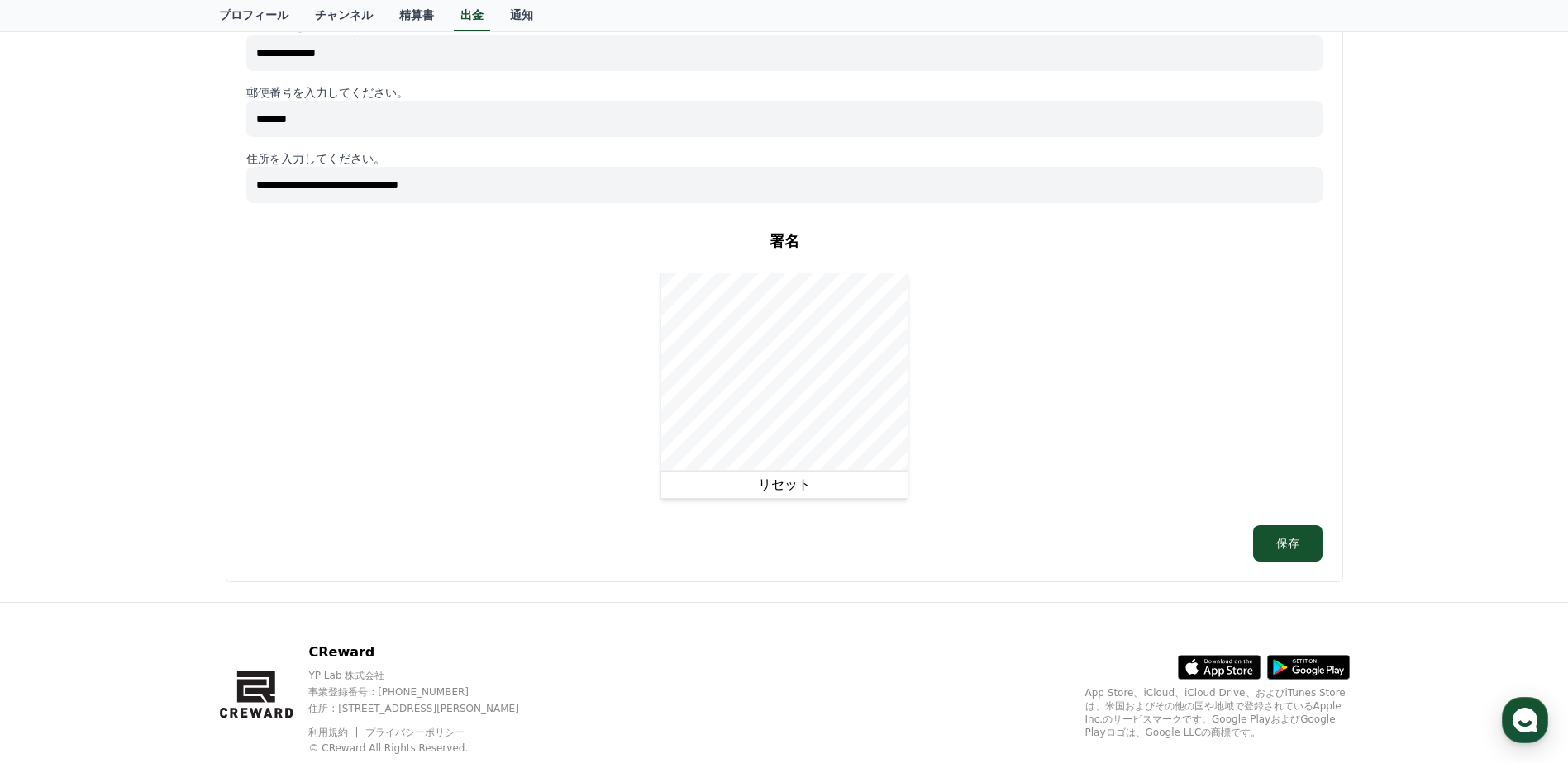
scroll to position [812, 0]
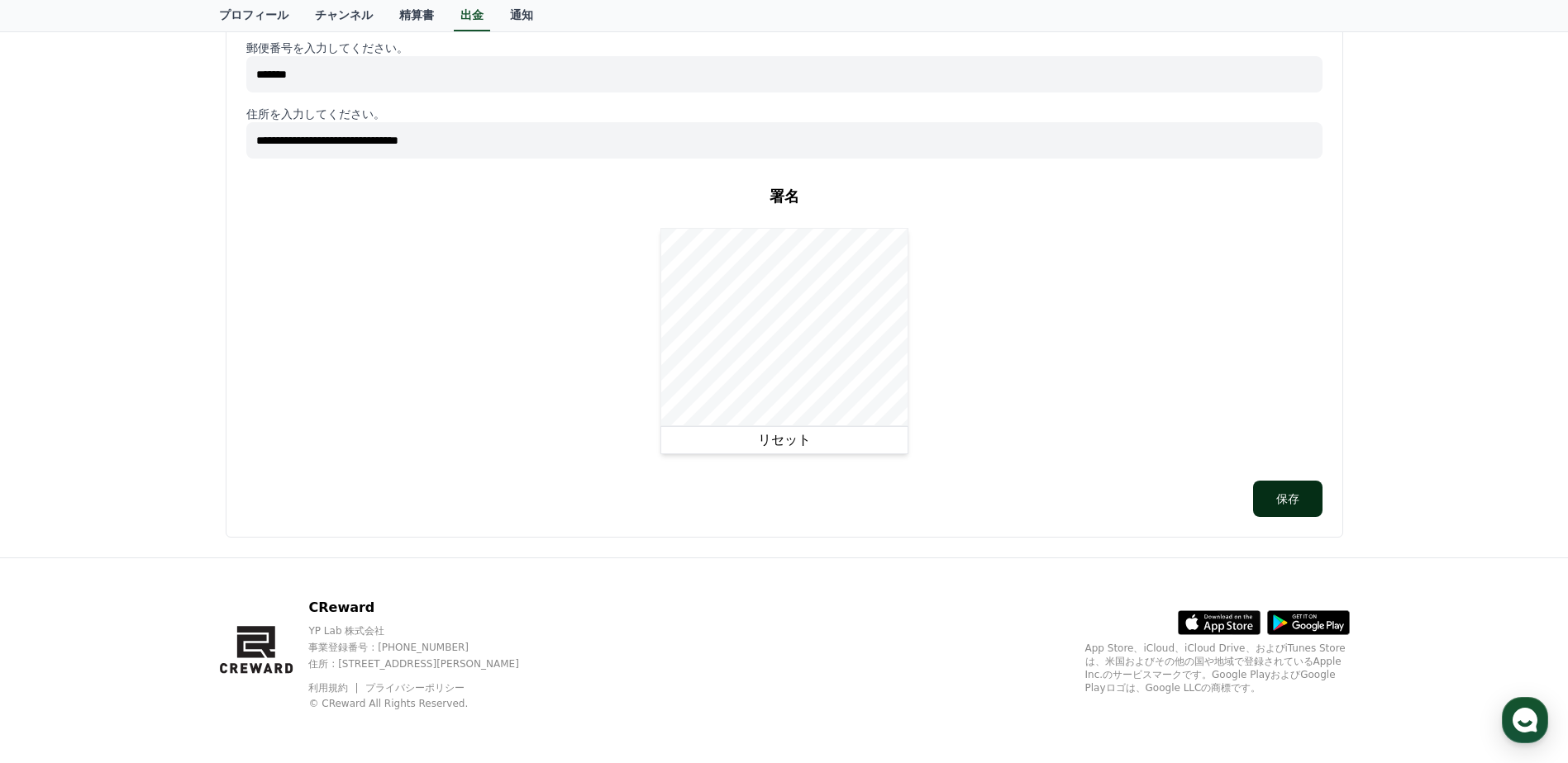
click at [1286, 510] on button "保存" at bounding box center [1288, 499] width 69 height 36
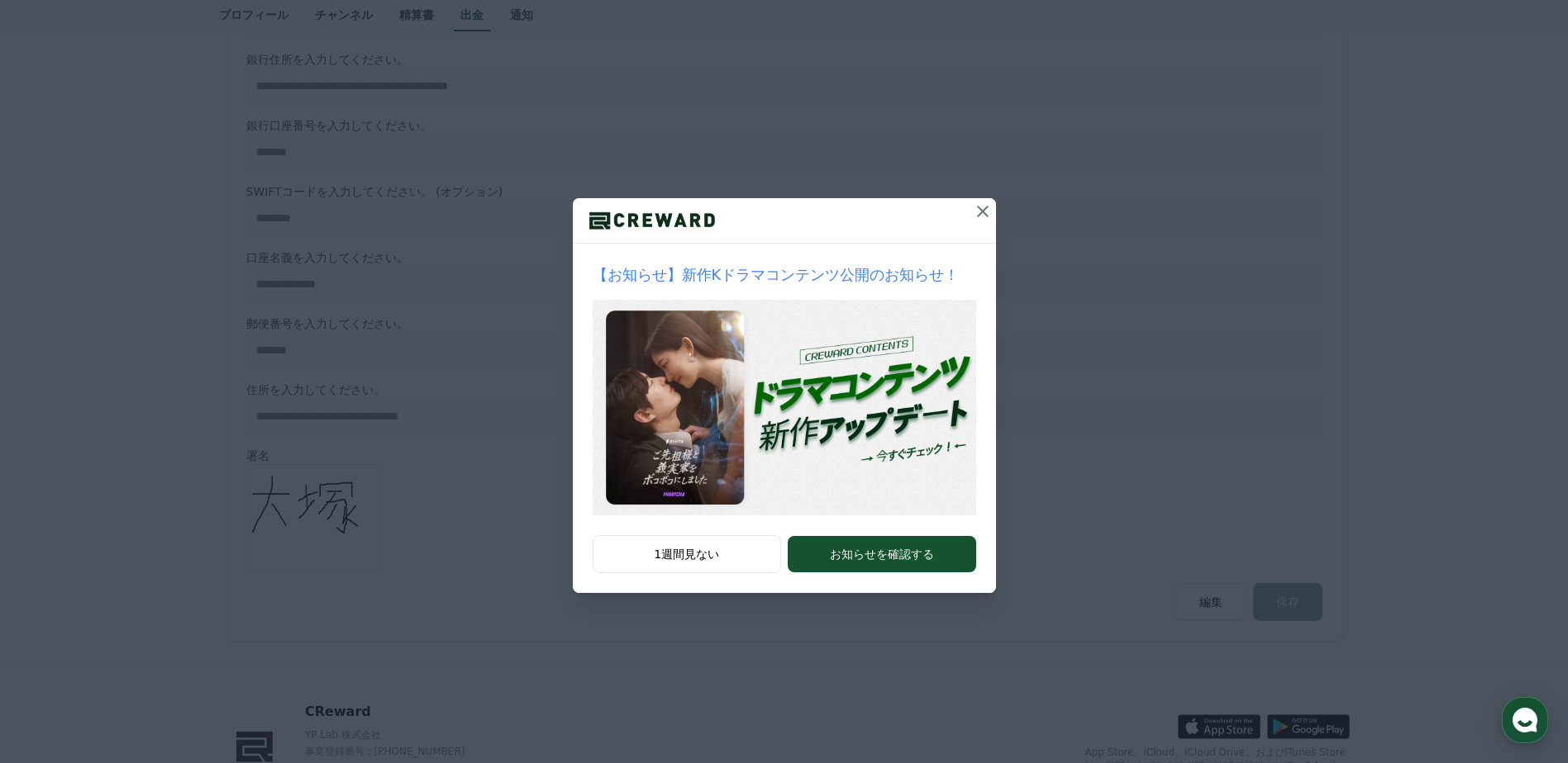
click at [984, 212] on icon at bounding box center [982, 211] width 11 height 11
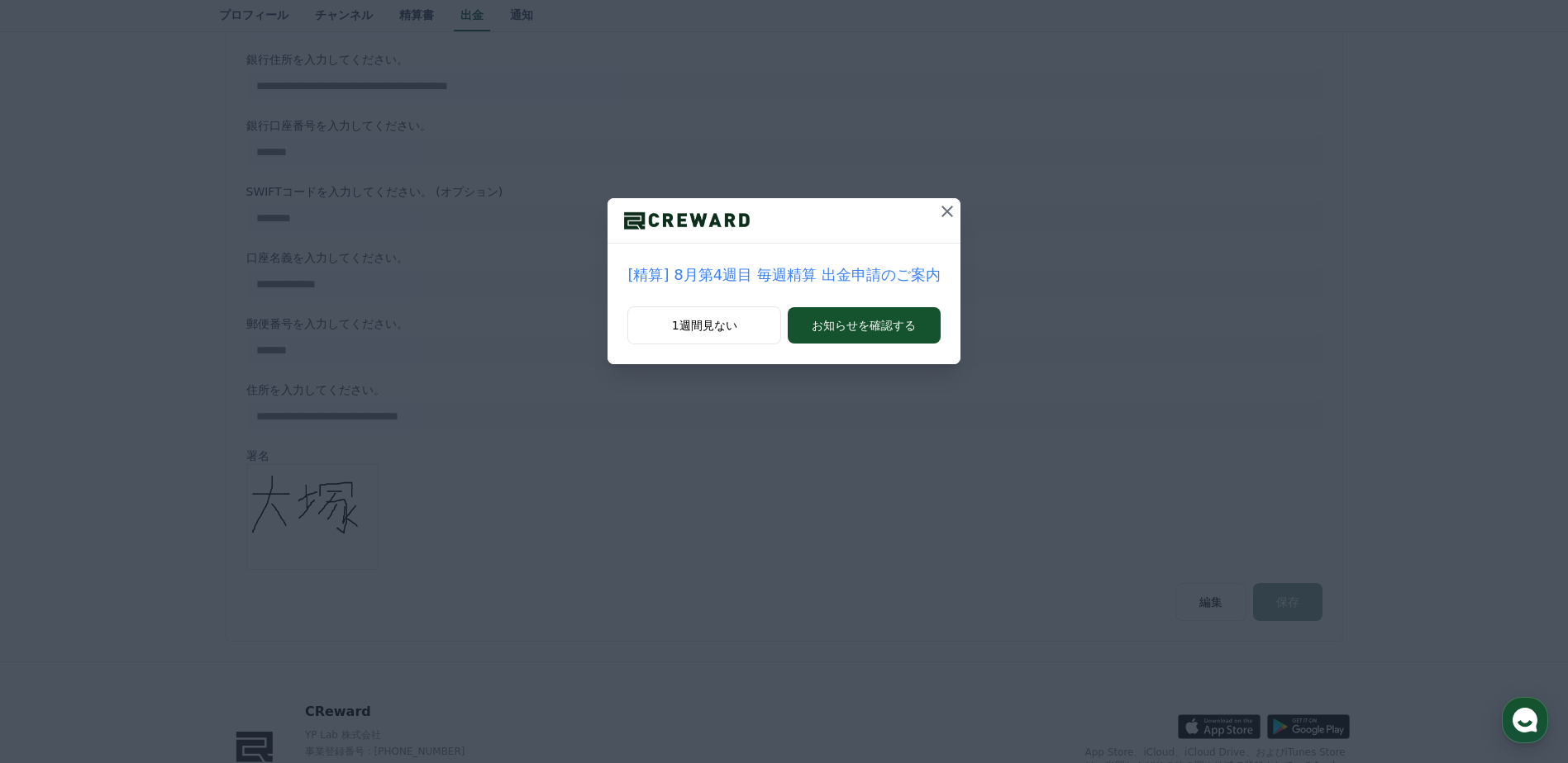
click at [941, 211] on icon at bounding box center [947, 211] width 11 height 11
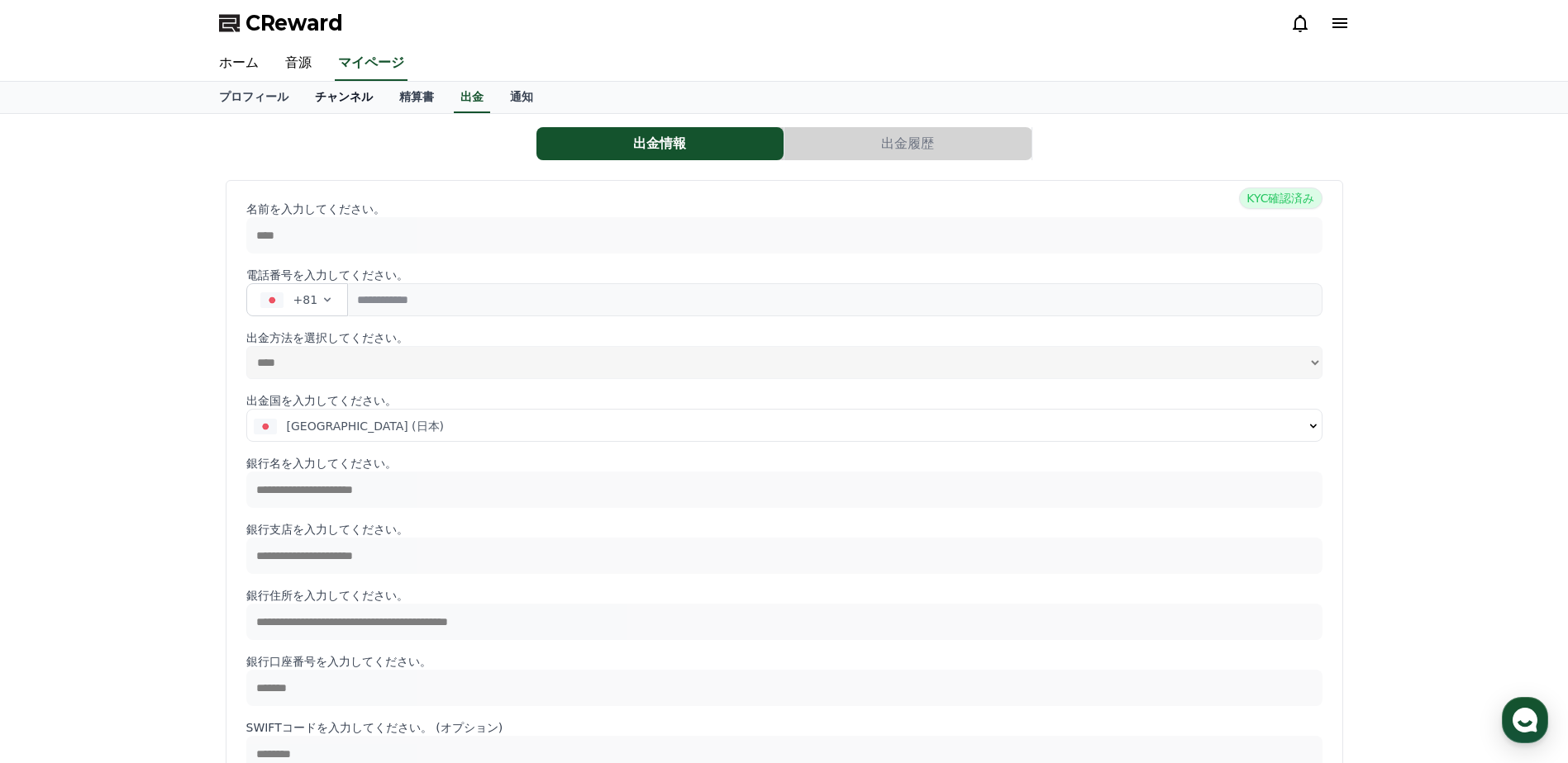
click at [311, 102] on link "チャンネル" at bounding box center [344, 98] width 84 height 32
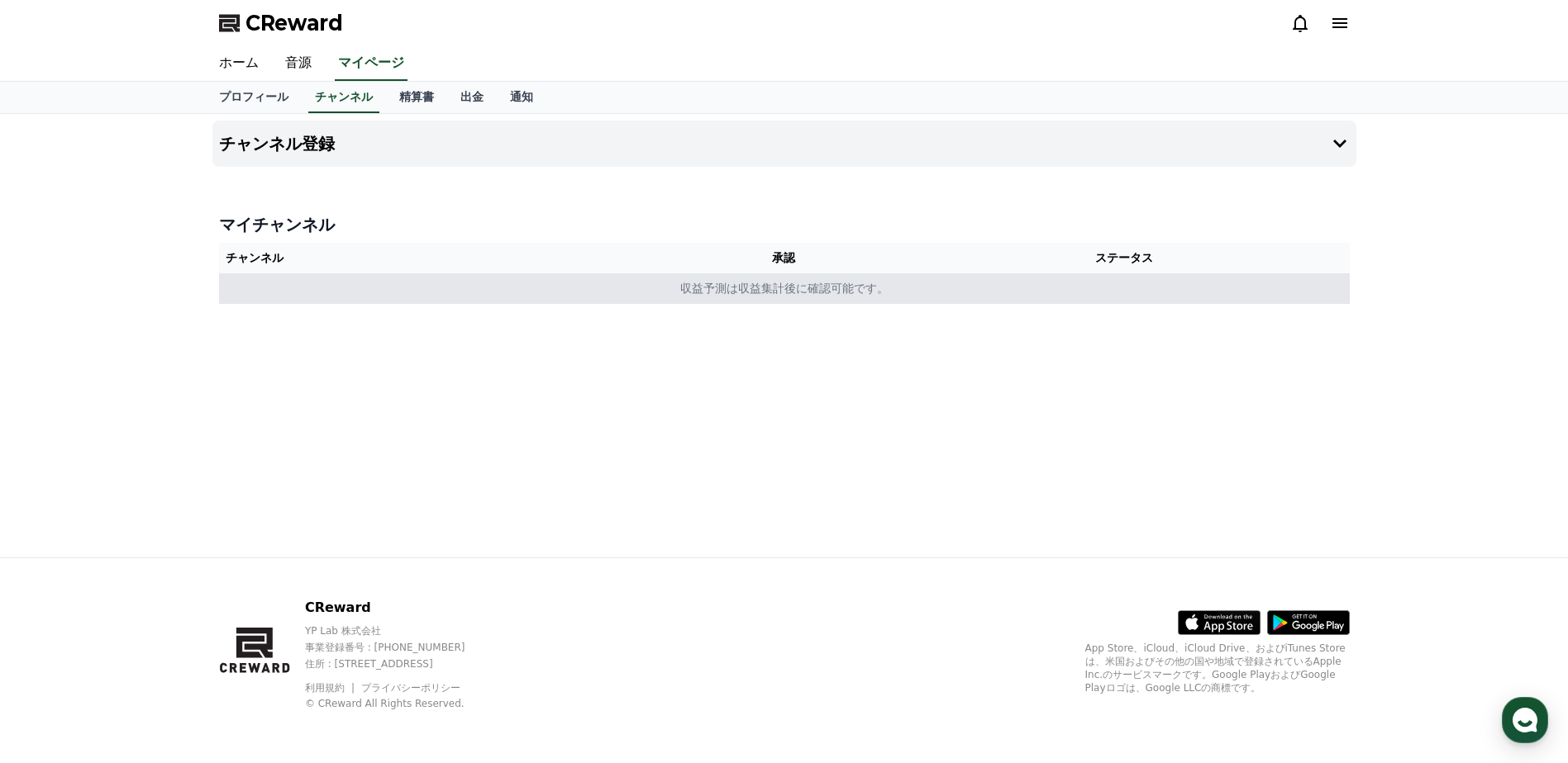
click at [534, 285] on td "収益予測は収益集計後に確認可能です。" at bounding box center [784, 289] width 1131 height 31
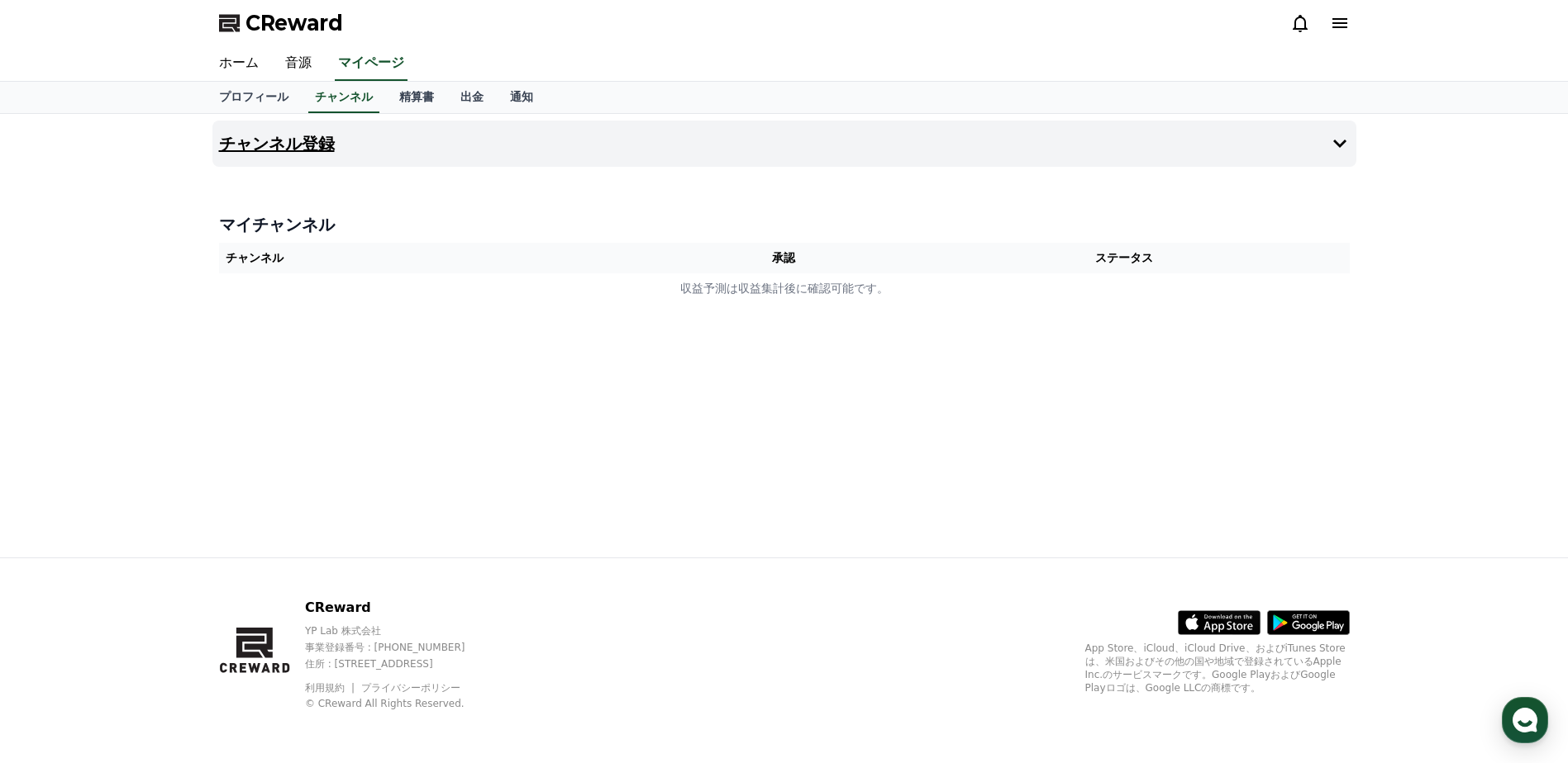
click at [1284, 134] on button "チャンネル登録" at bounding box center [784, 144] width 1144 height 47
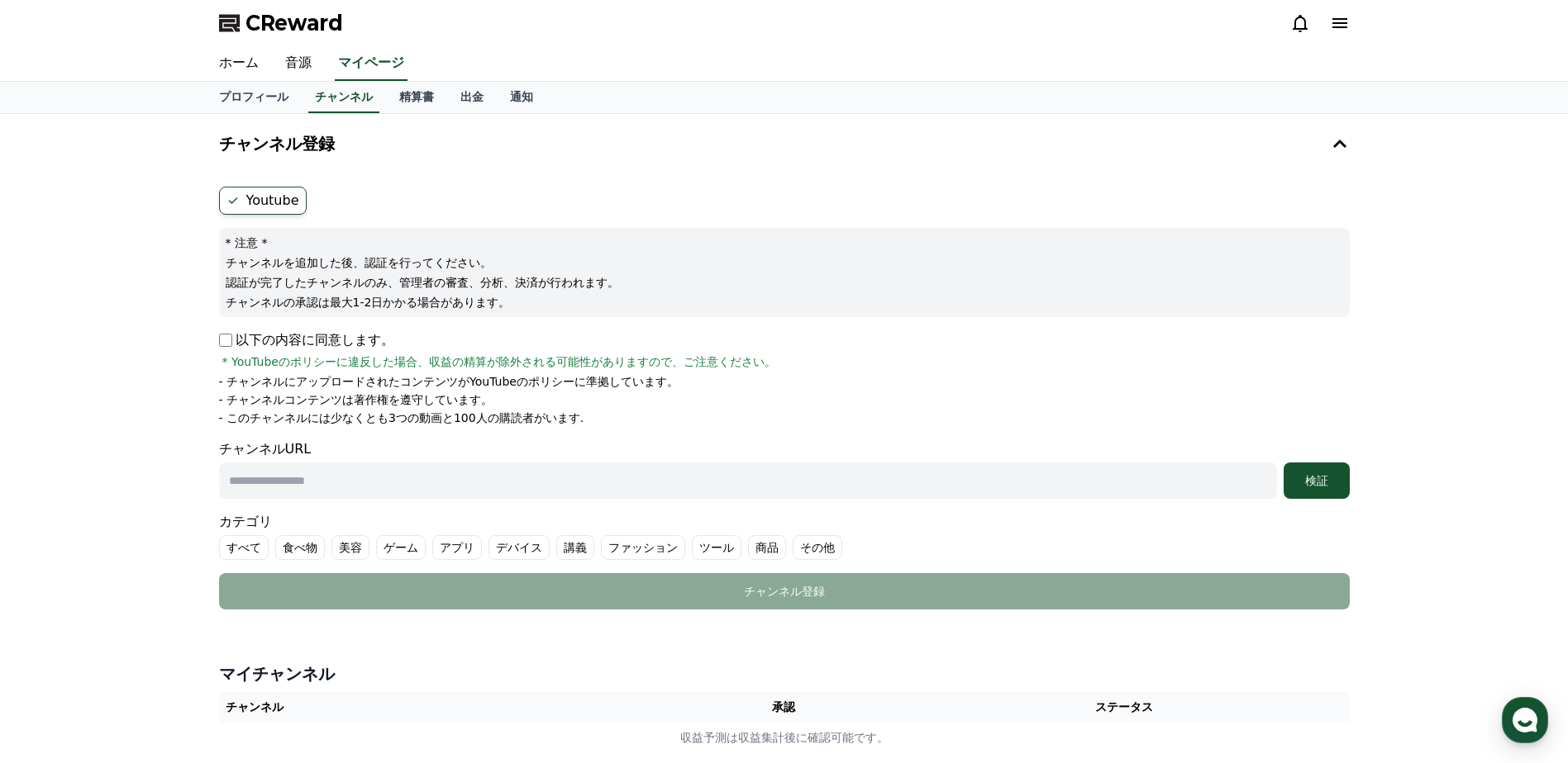
click at [303, 475] on input "text" at bounding box center [748, 480] width 1058 height 36
click at [519, 478] on input "text" at bounding box center [748, 480] width 1058 height 36
paste input "**********"
type input "**********"
click at [1324, 485] on div "検証" at bounding box center [1317, 481] width 53 height 17
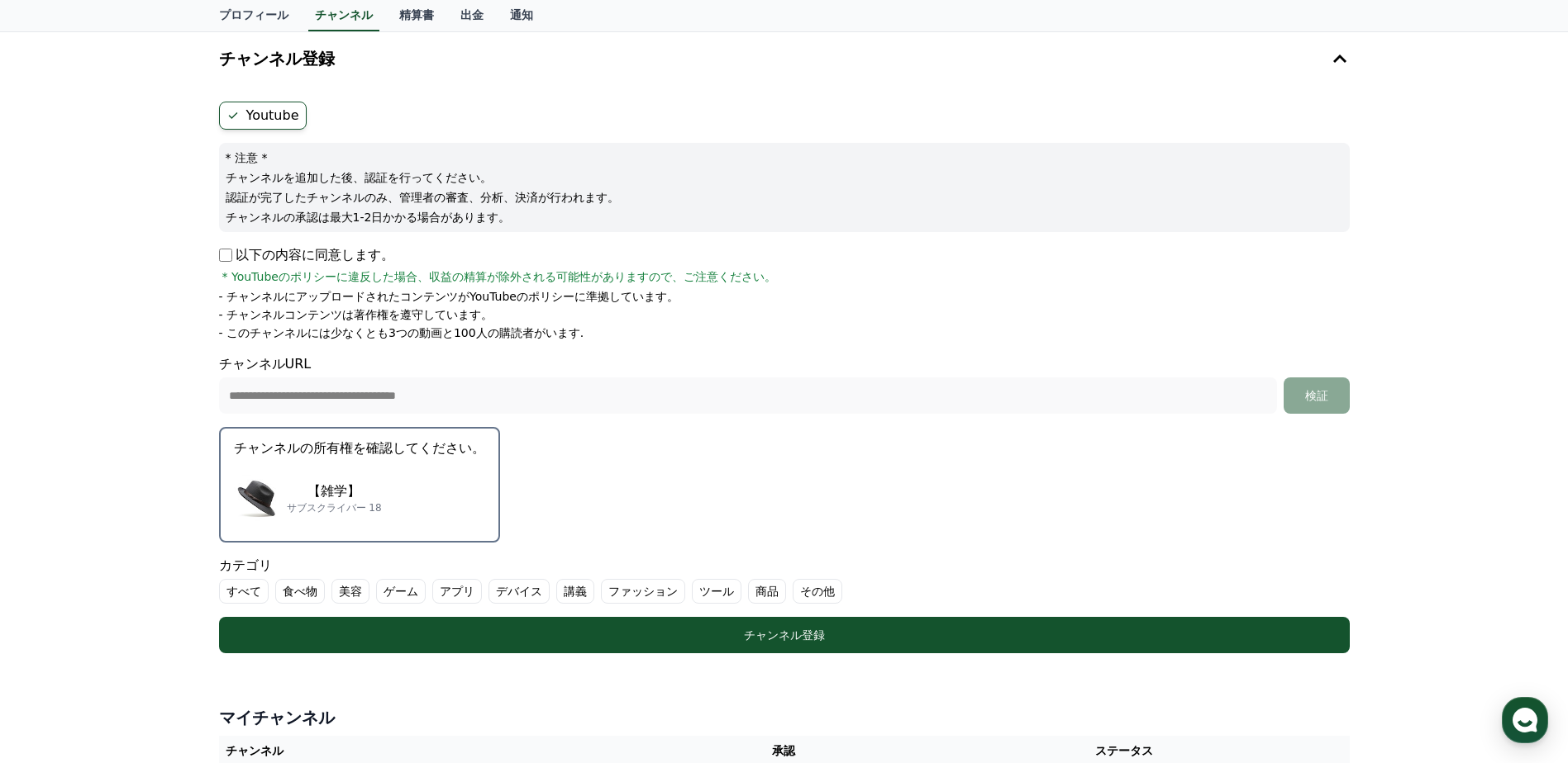
scroll to position [138, 0]
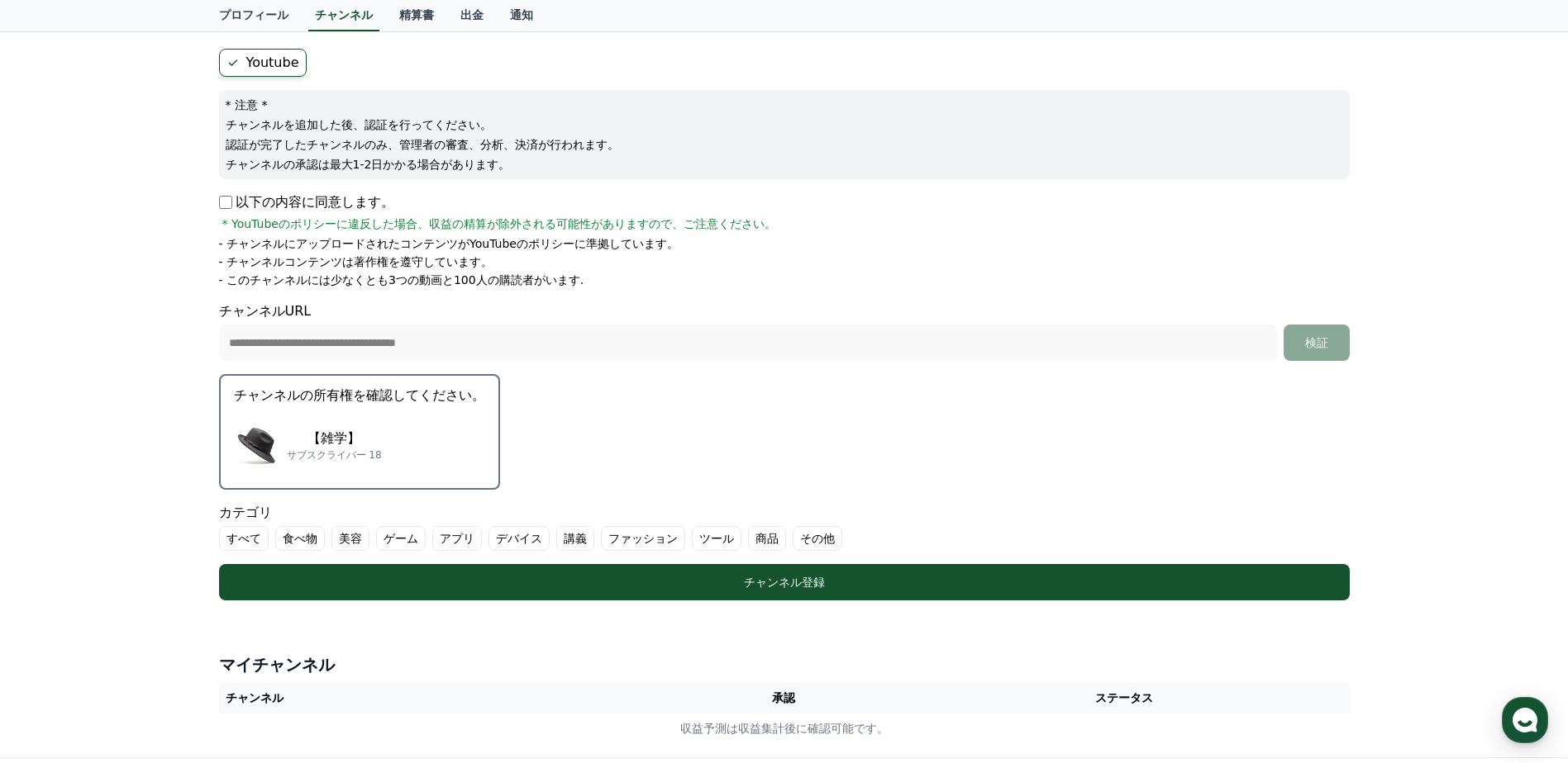
click at [792, 535] on label "その他" at bounding box center [817, 538] width 50 height 25
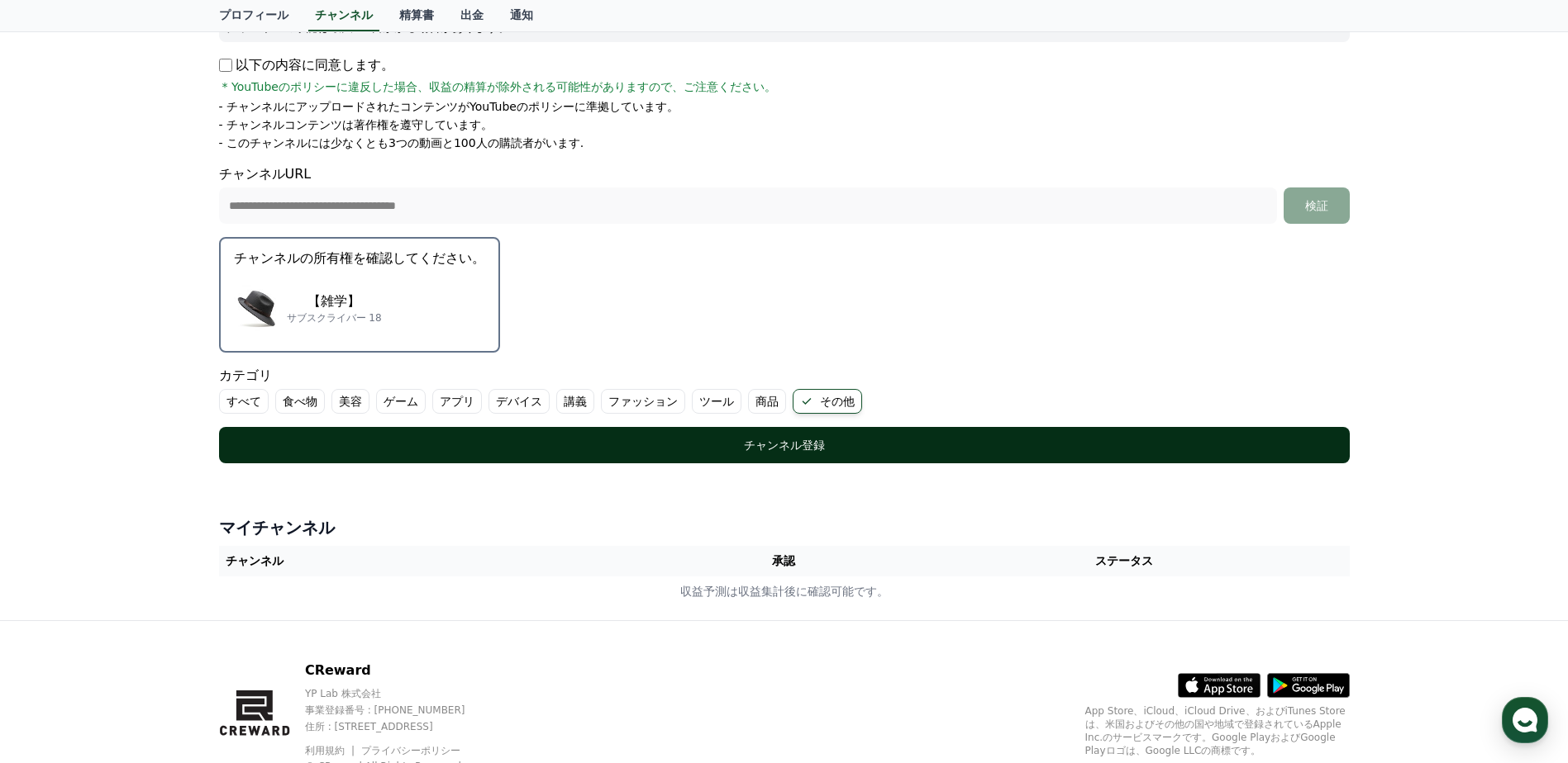
click at [874, 448] on div "チャンネル登録" at bounding box center [784, 445] width 1064 height 17
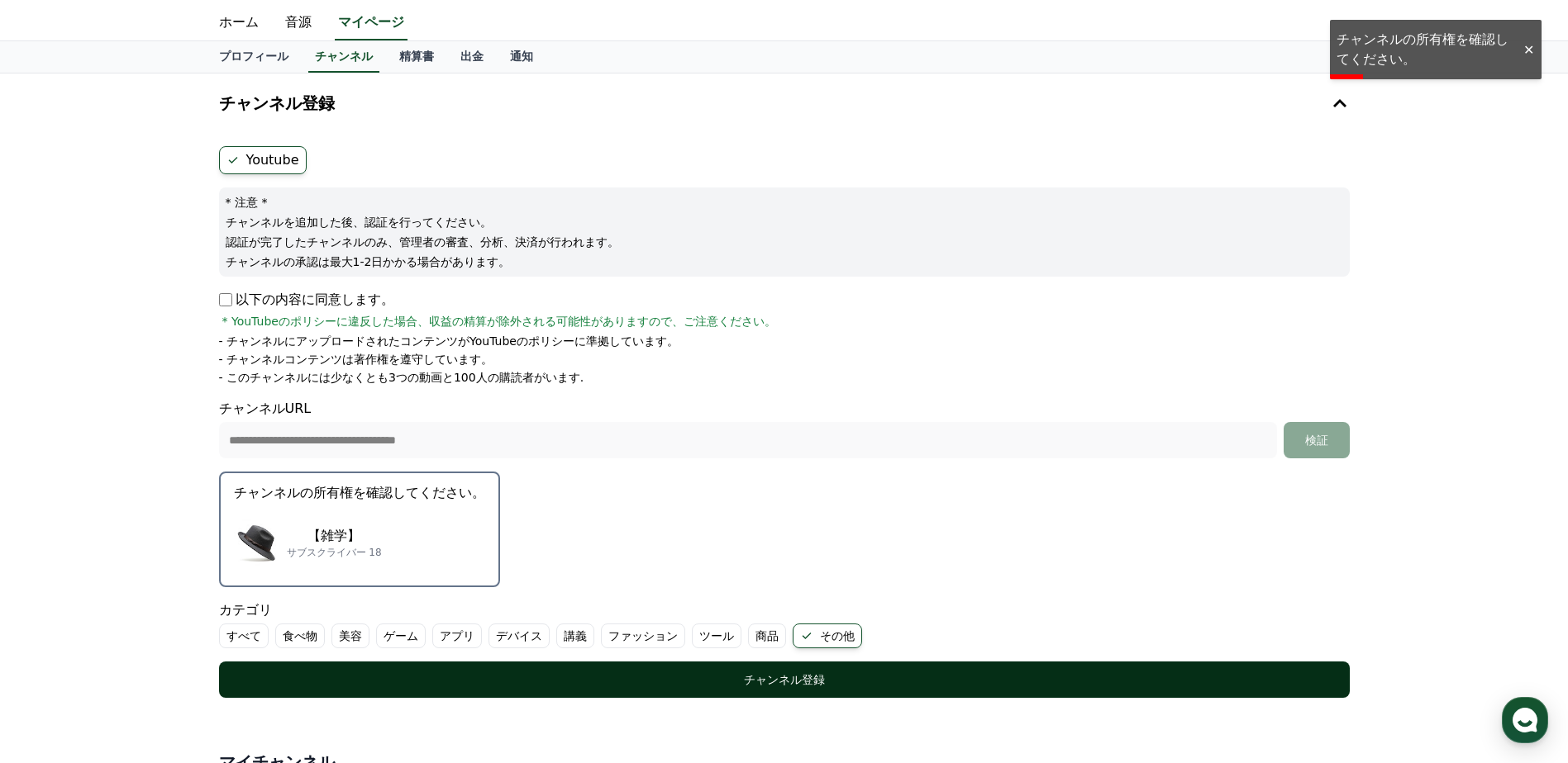
scroll to position [0, 0]
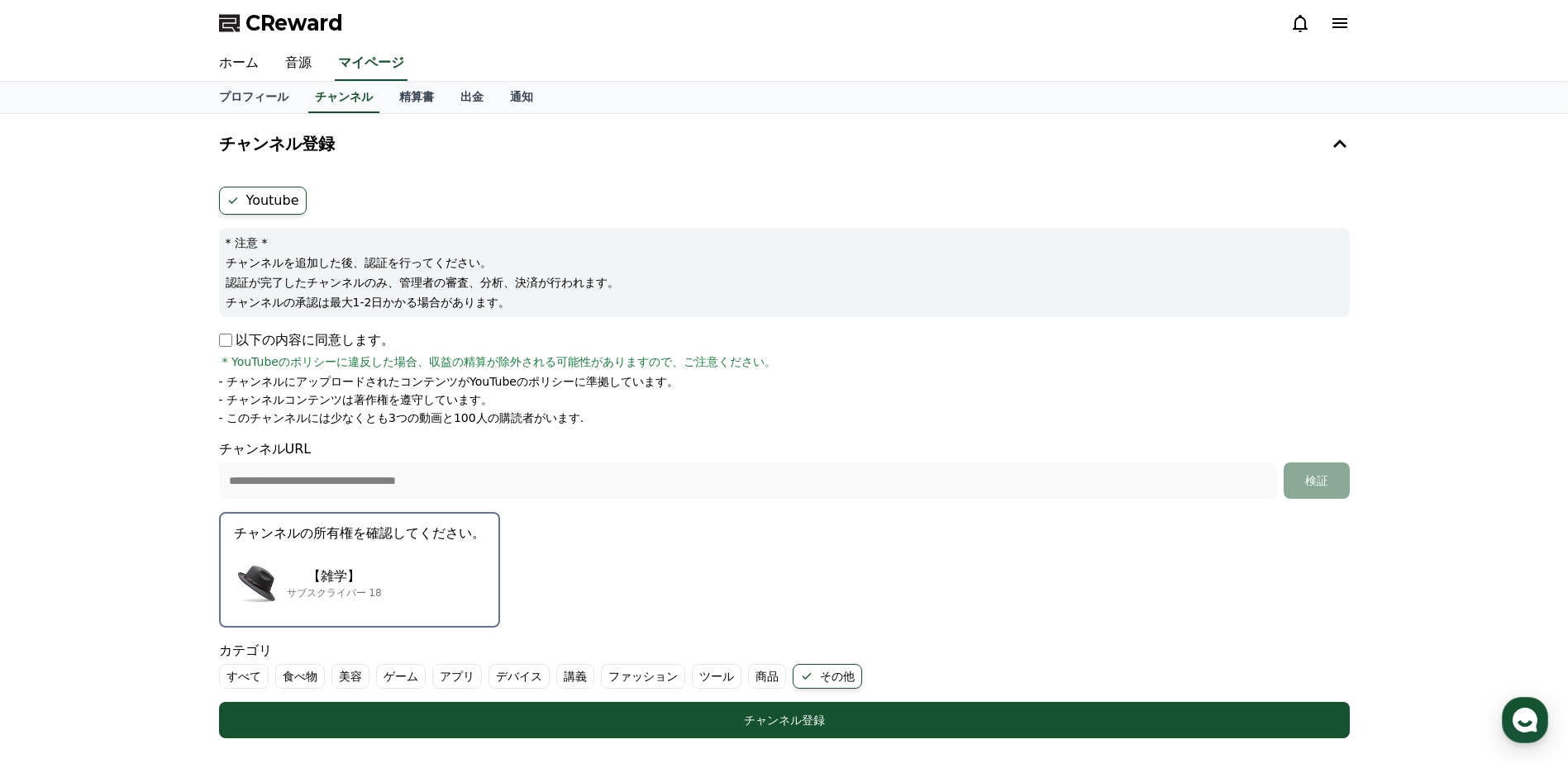
click at [287, 191] on label "Youtube" at bounding box center [263, 201] width 88 height 28
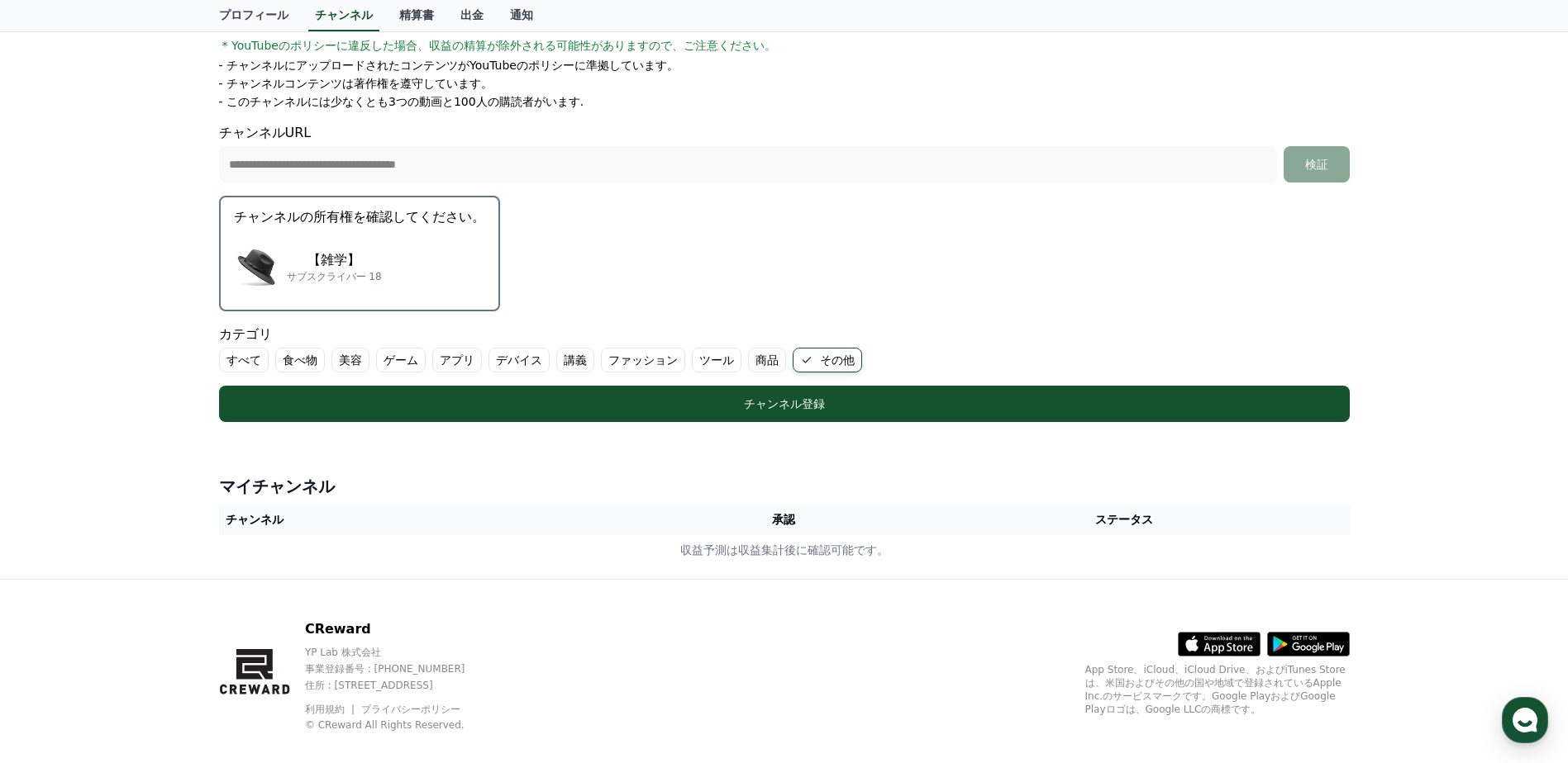
scroll to position [338, 0]
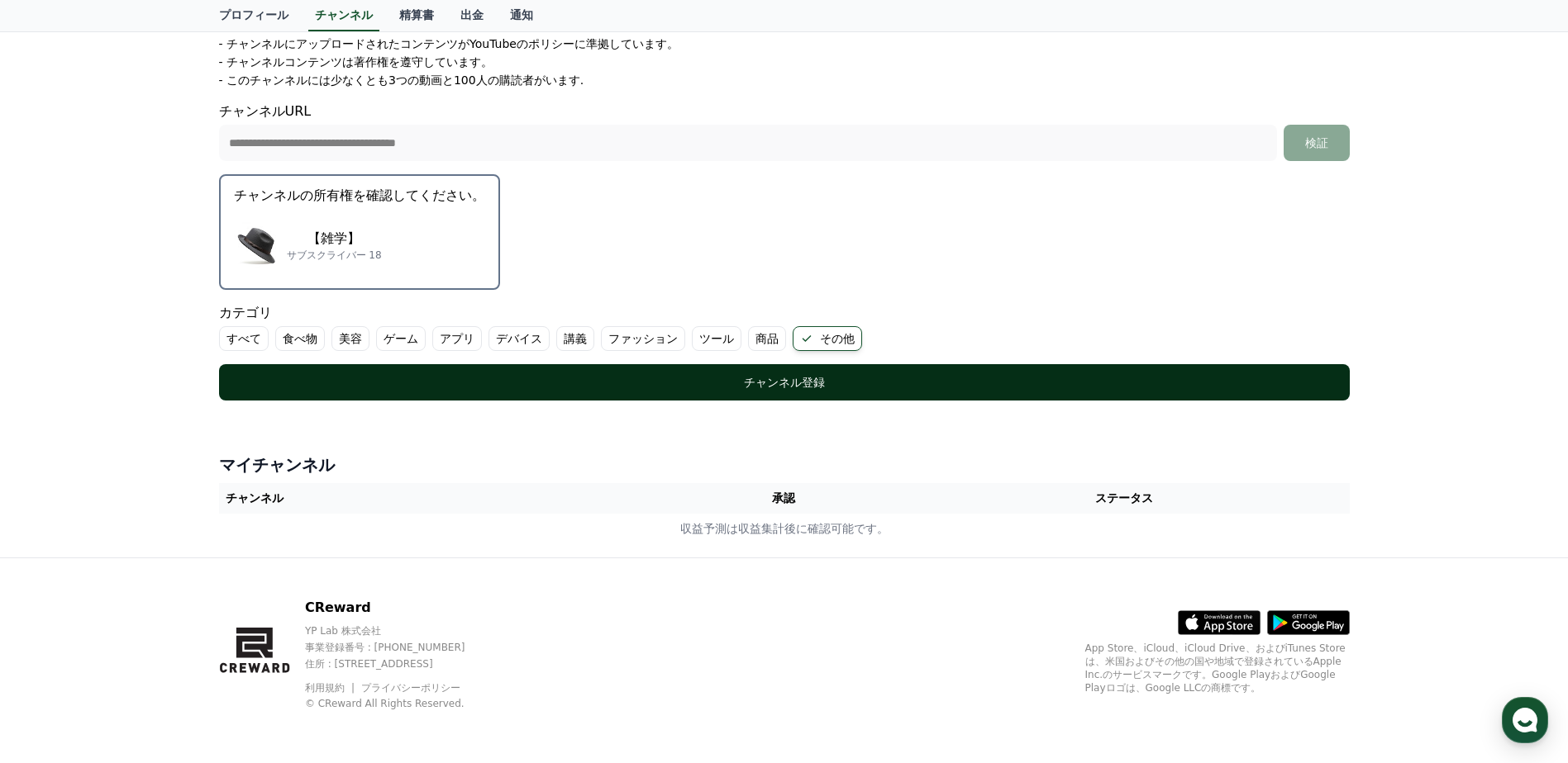
click at [814, 367] on button "チャンネル登録" at bounding box center [784, 382] width 1131 height 36
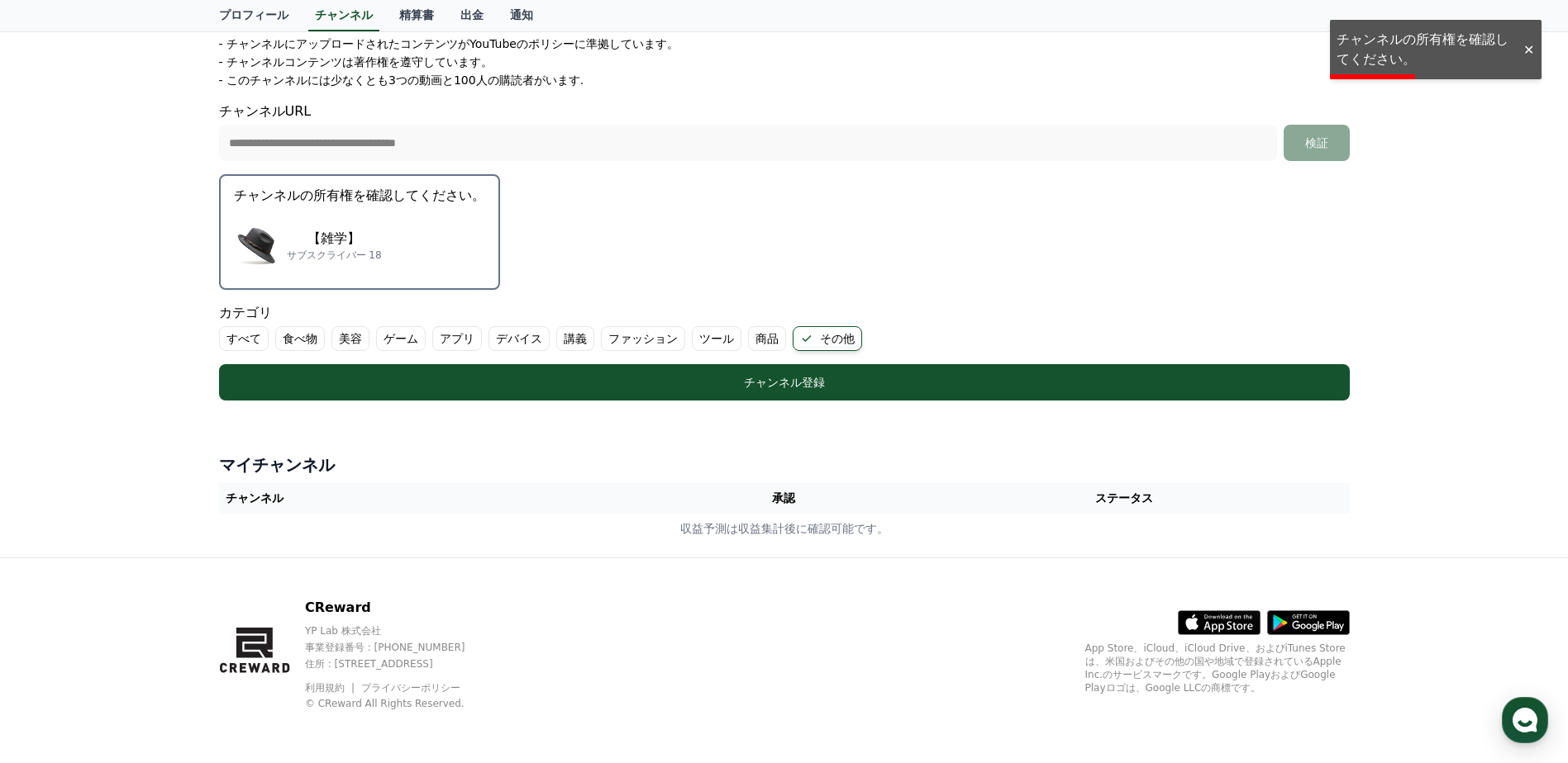
click at [369, 220] on div "【雑学】 サブスクライバー 18" at bounding box center [359, 245] width 251 height 66
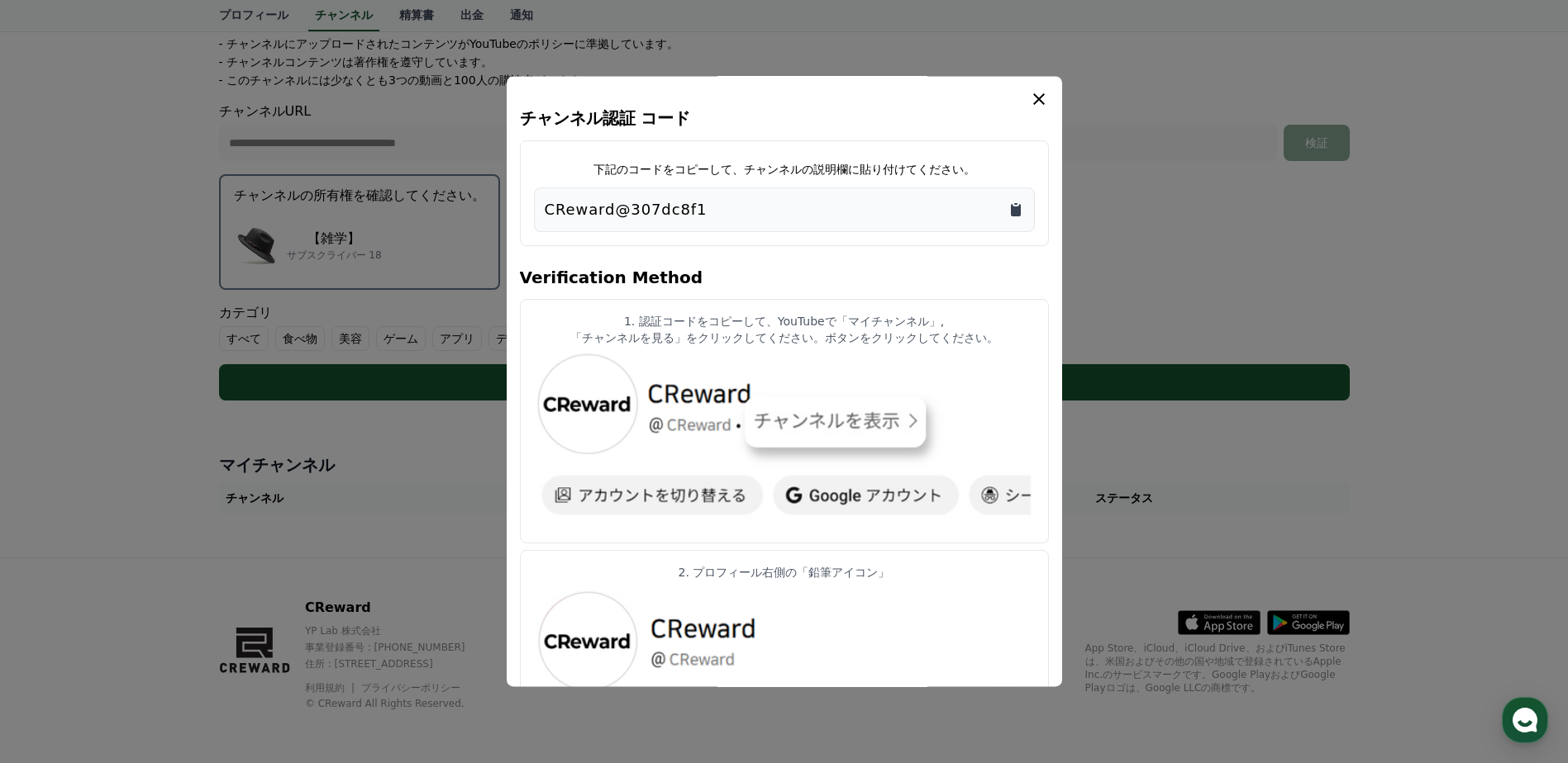
click at [1013, 212] on icon "Copy to clipboard" at bounding box center [1016, 209] width 10 height 12
drag, startPoint x: 680, startPoint y: 272, endPoint x: 520, endPoint y: 281, distance: 160.3
click at [520, 281] on h4 "Verification Method" at bounding box center [784, 276] width 529 height 47
copy h4 "Verification Method"
click at [1040, 95] on icon "modal" at bounding box center [1038, 99] width 20 height 20
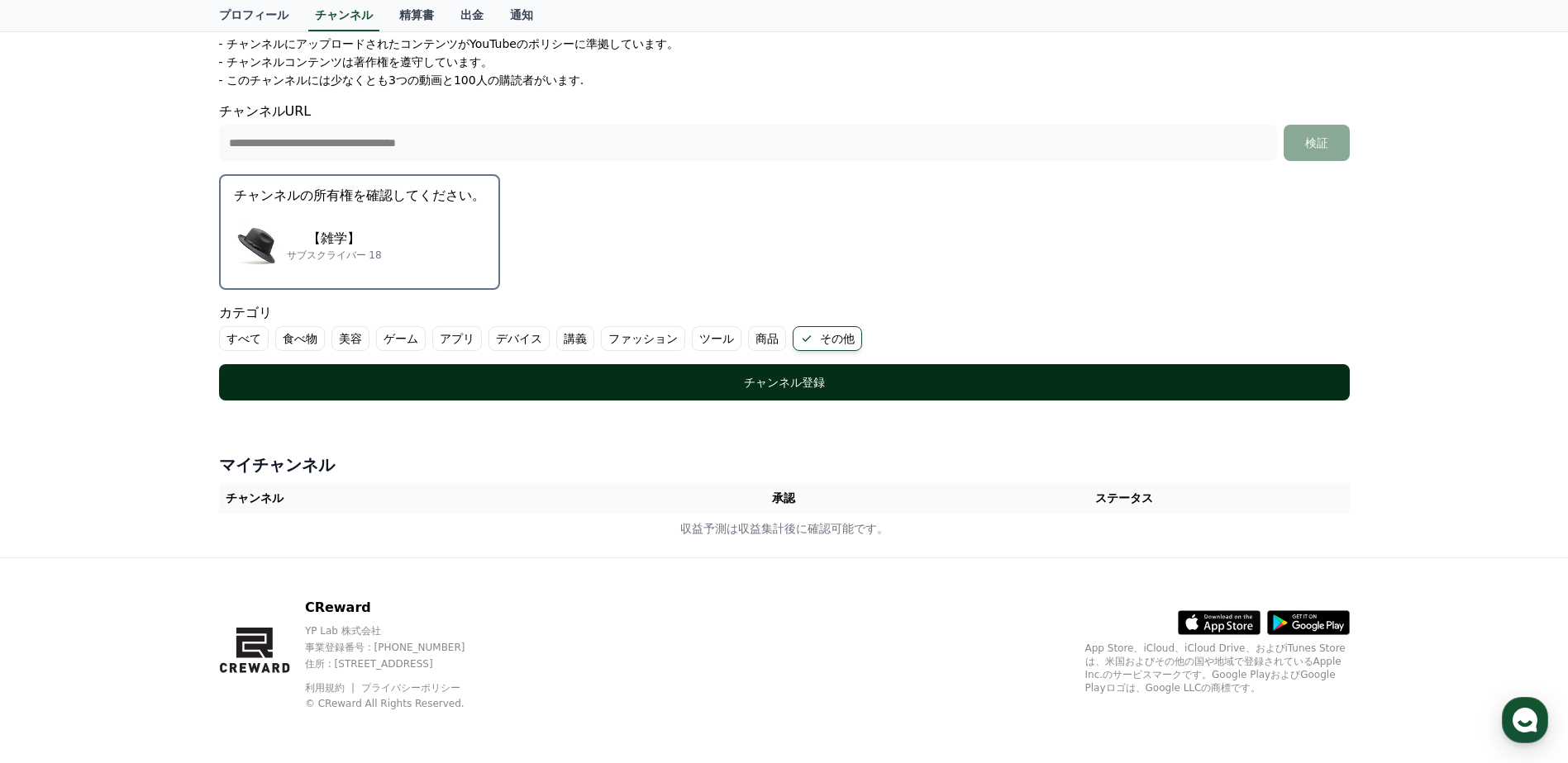
click at [776, 382] on div "チャンネル登録" at bounding box center [784, 383] width 1064 height 17
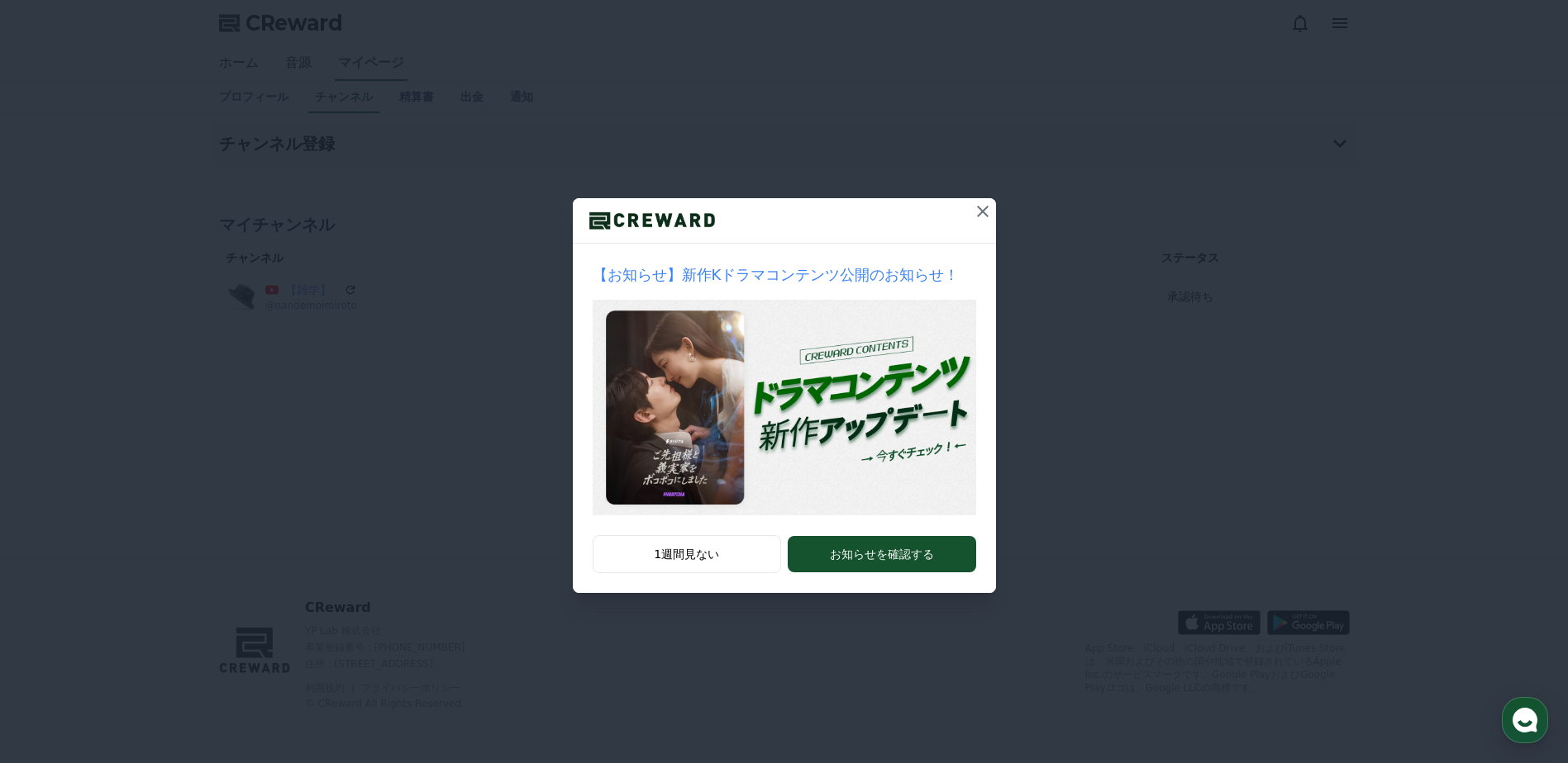
click at [984, 209] on icon at bounding box center [982, 211] width 11 height 11
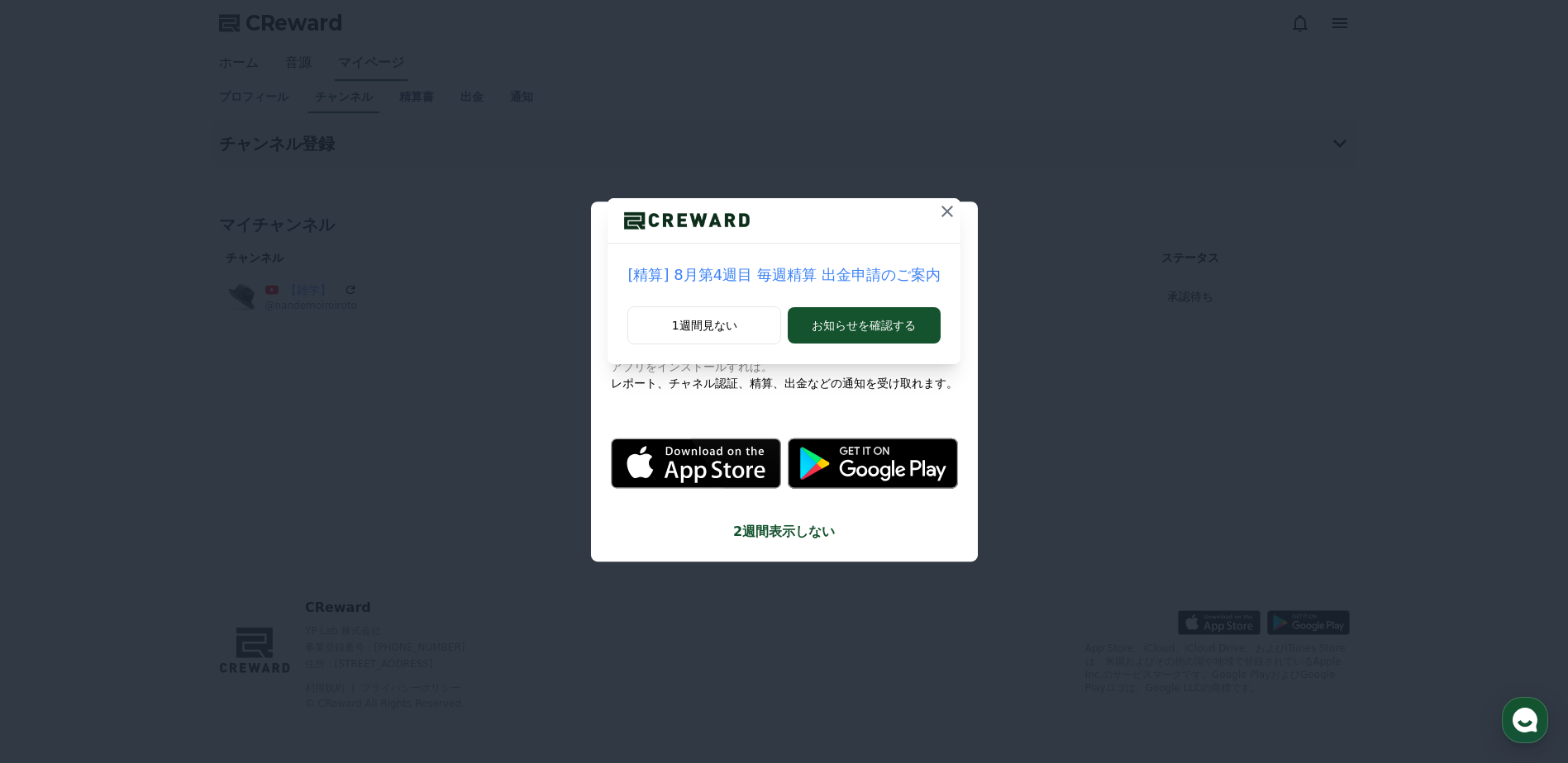
click at [941, 211] on icon at bounding box center [947, 211] width 11 height 11
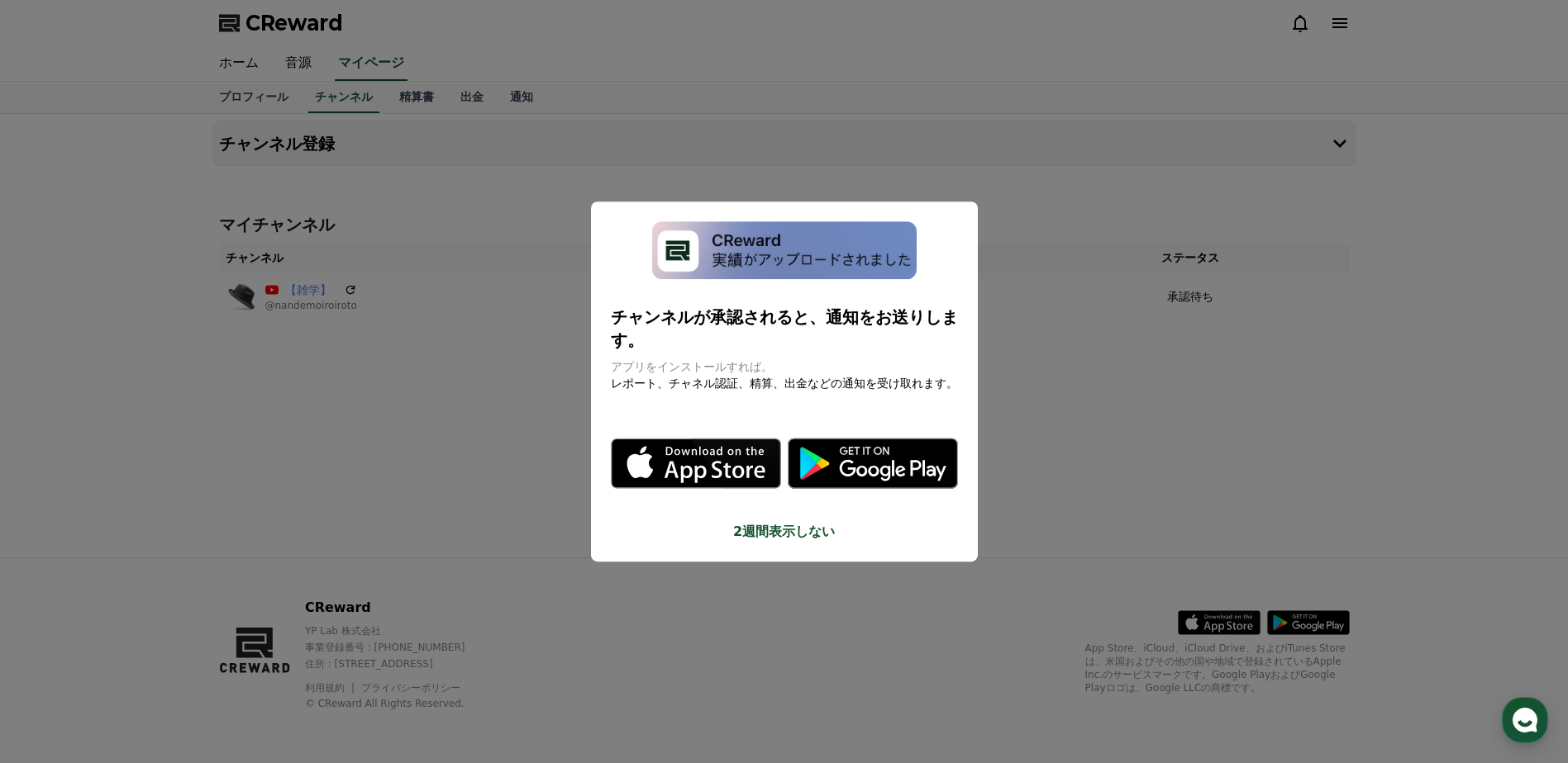
click at [683, 444] on icon "modal" at bounding box center [696, 463] width 168 height 48
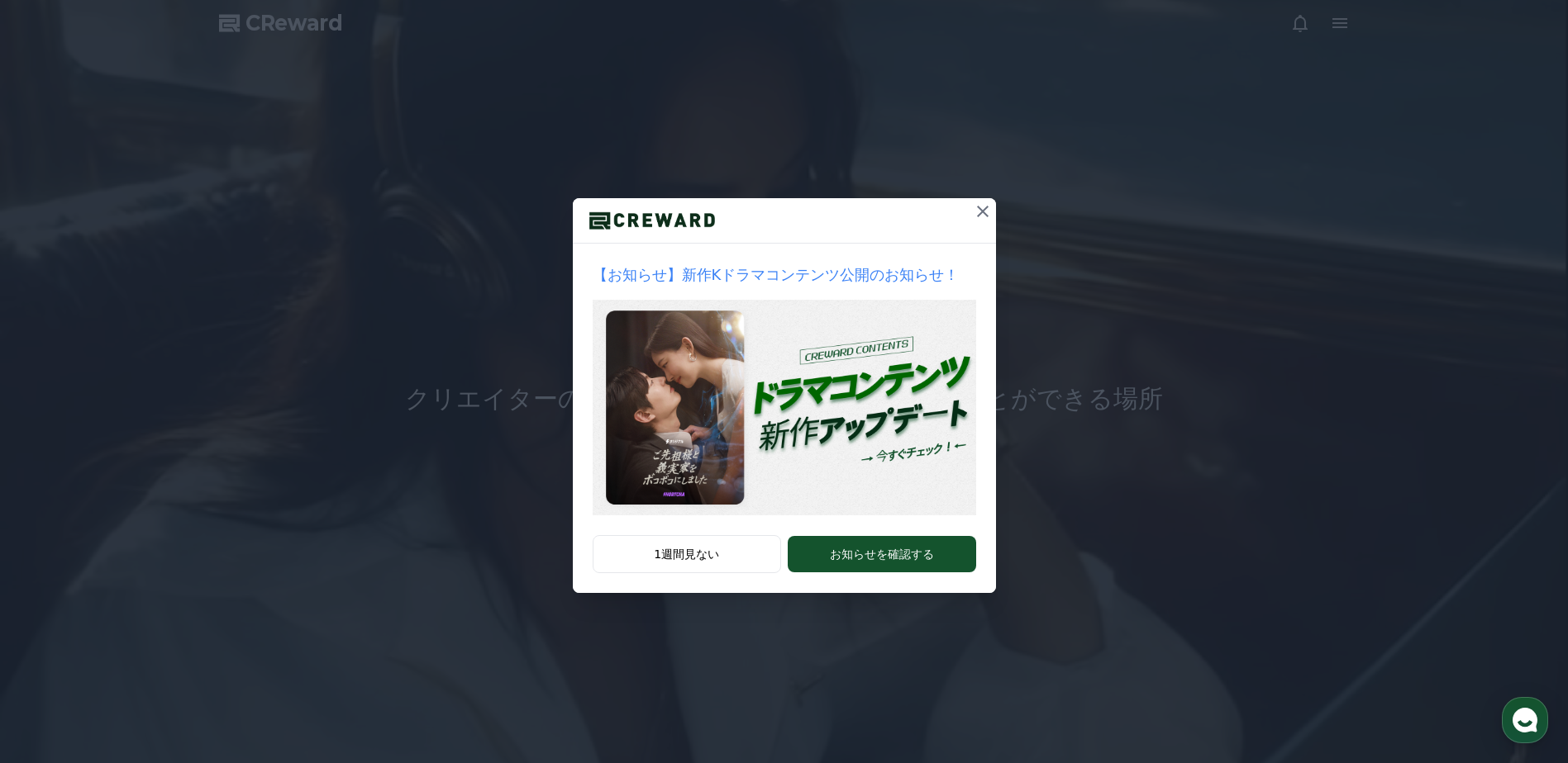
click at [427, 468] on div "【お知らせ】新作Kドラマコンテンツ公開のお知らせ！ 1週間見ない お知らせを確認する" at bounding box center [784, 309] width 1568 height 619
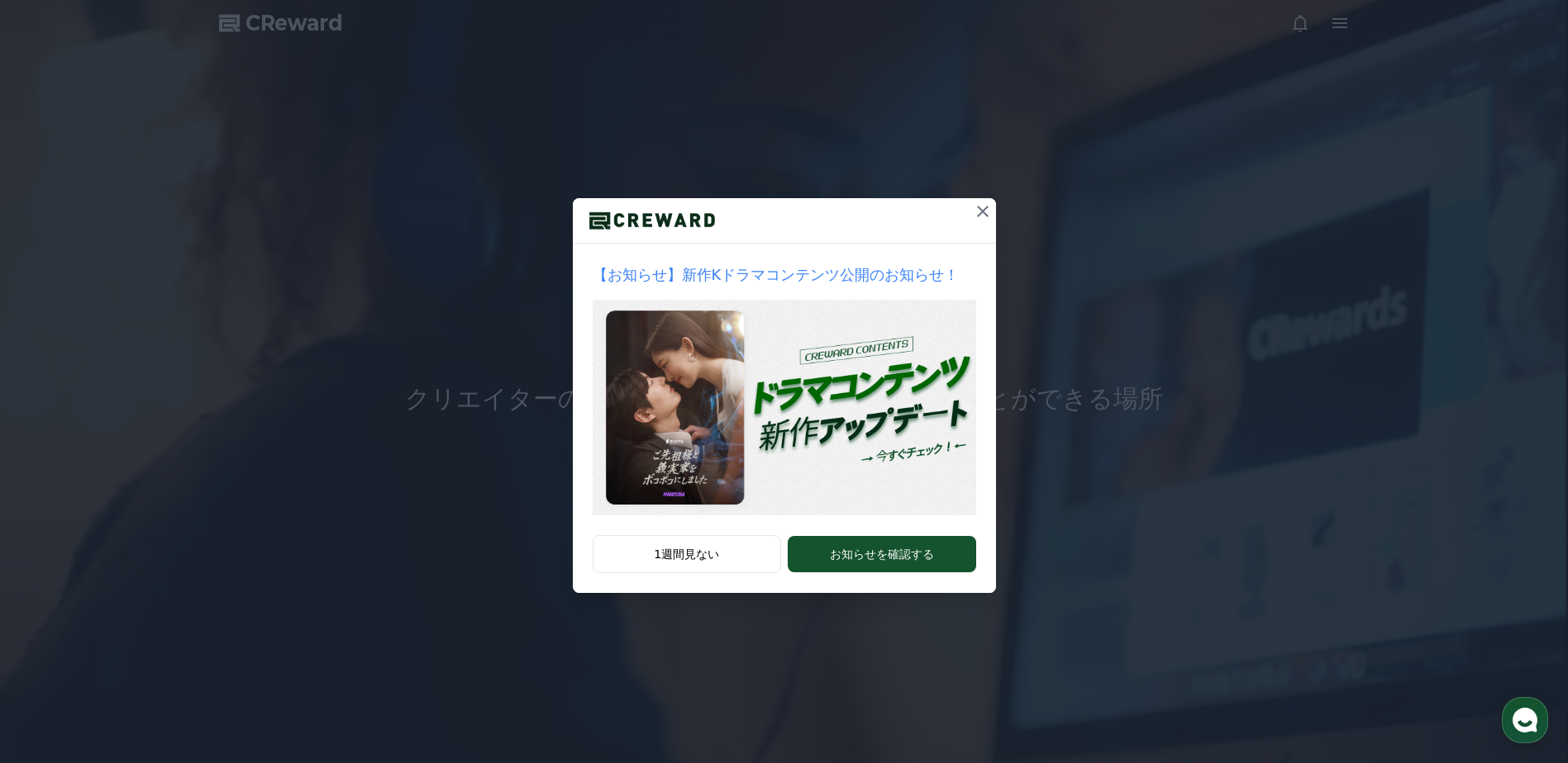
click at [976, 211] on icon at bounding box center [982, 211] width 20 height 20
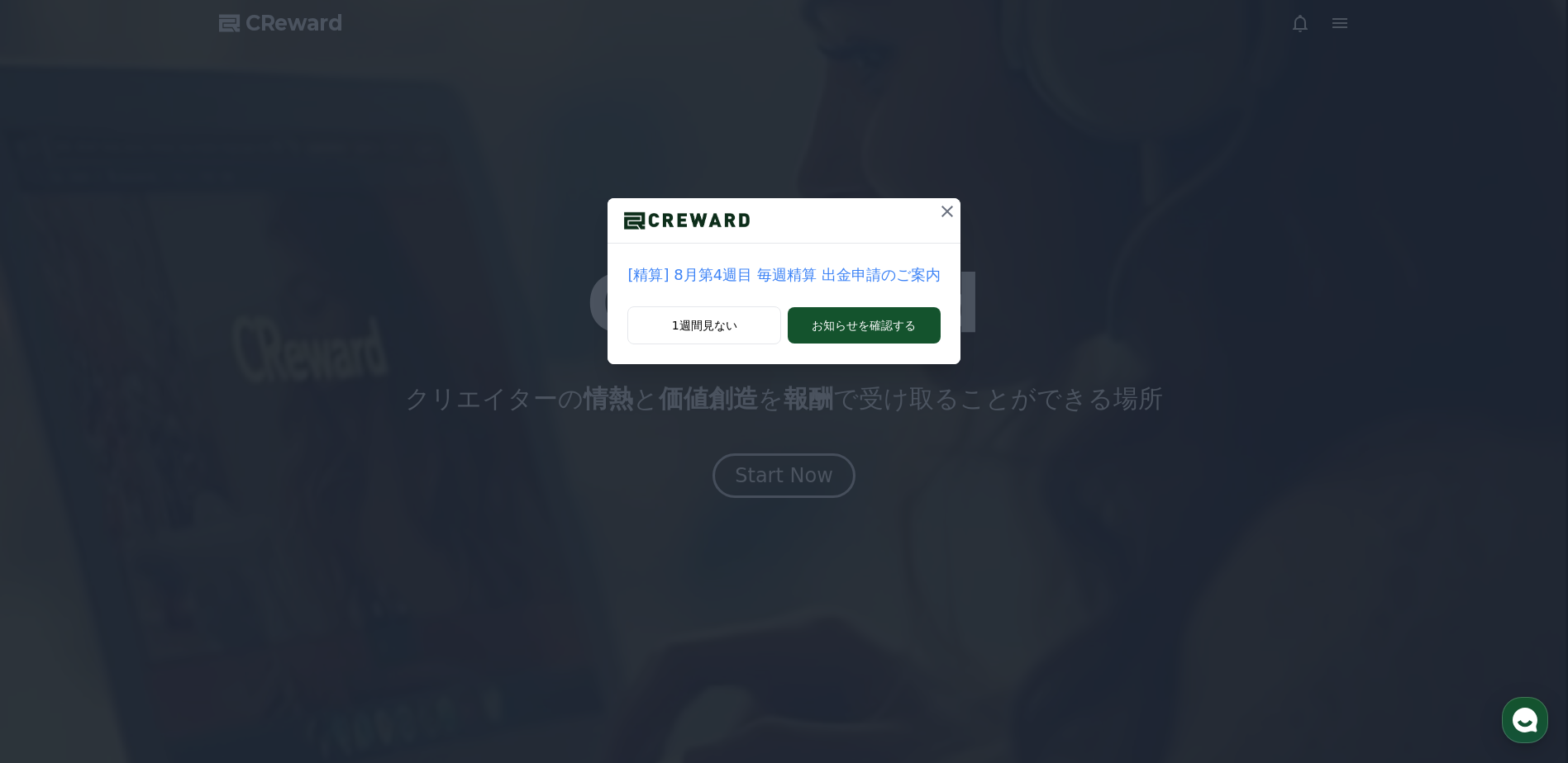
click at [948, 210] on icon at bounding box center [947, 211] width 20 height 20
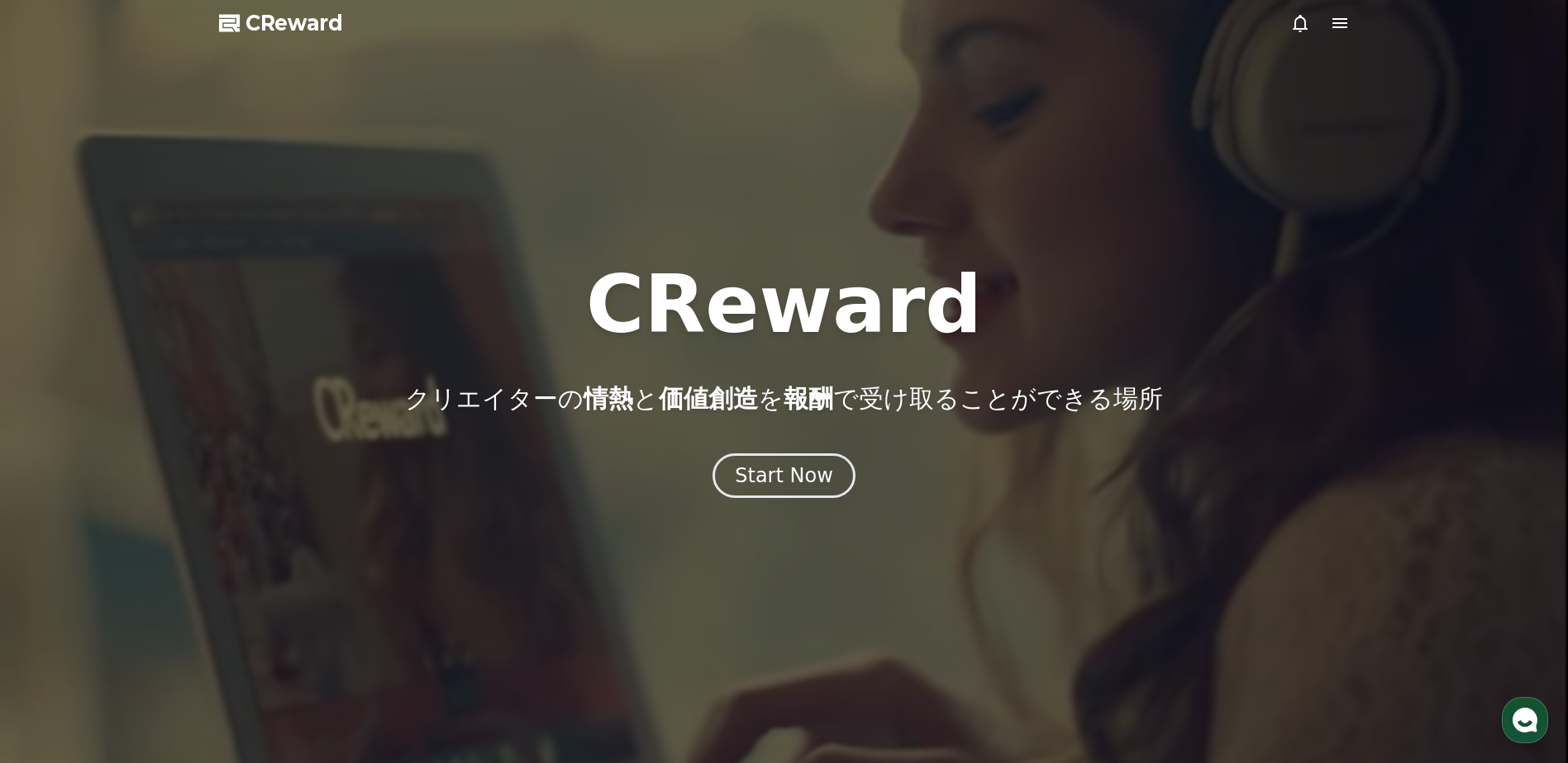
click at [1342, 27] on icon at bounding box center [1340, 22] width 15 height 10
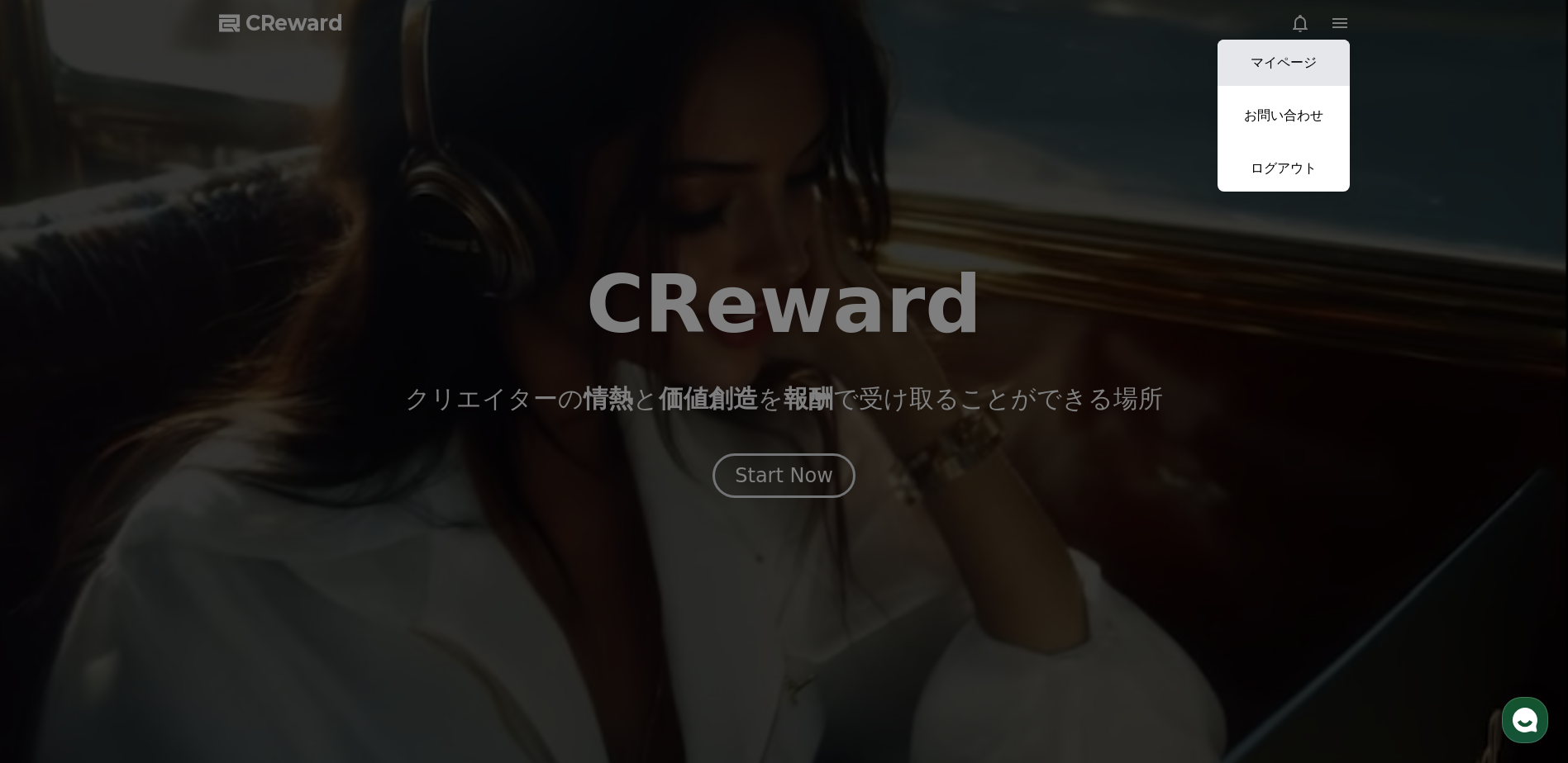
click at [1295, 64] on link "マイページ" at bounding box center [1284, 63] width 133 height 47
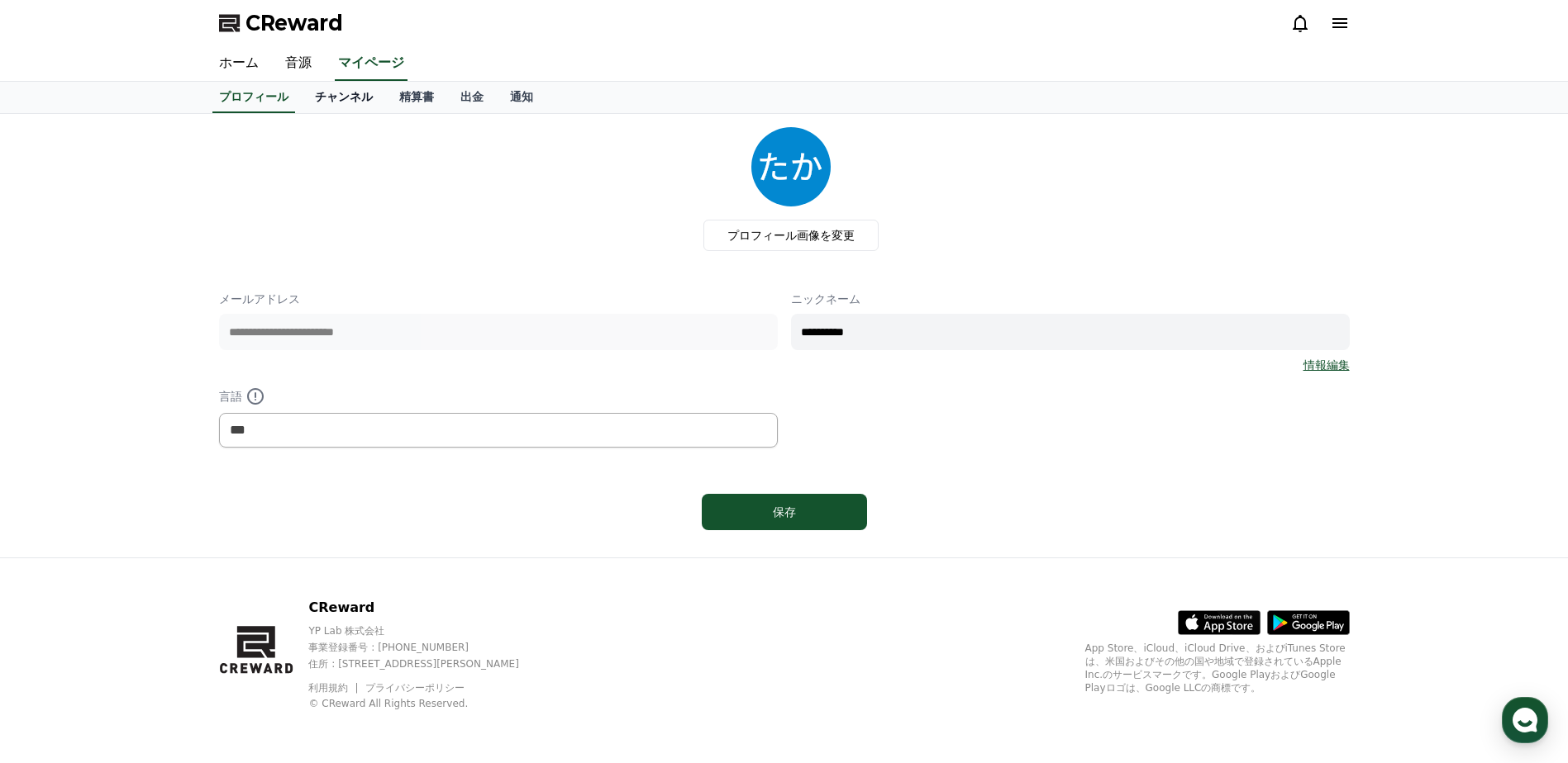
click at [329, 97] on link "チャンネル" at bounding box center [344, 98] width 84 height 32
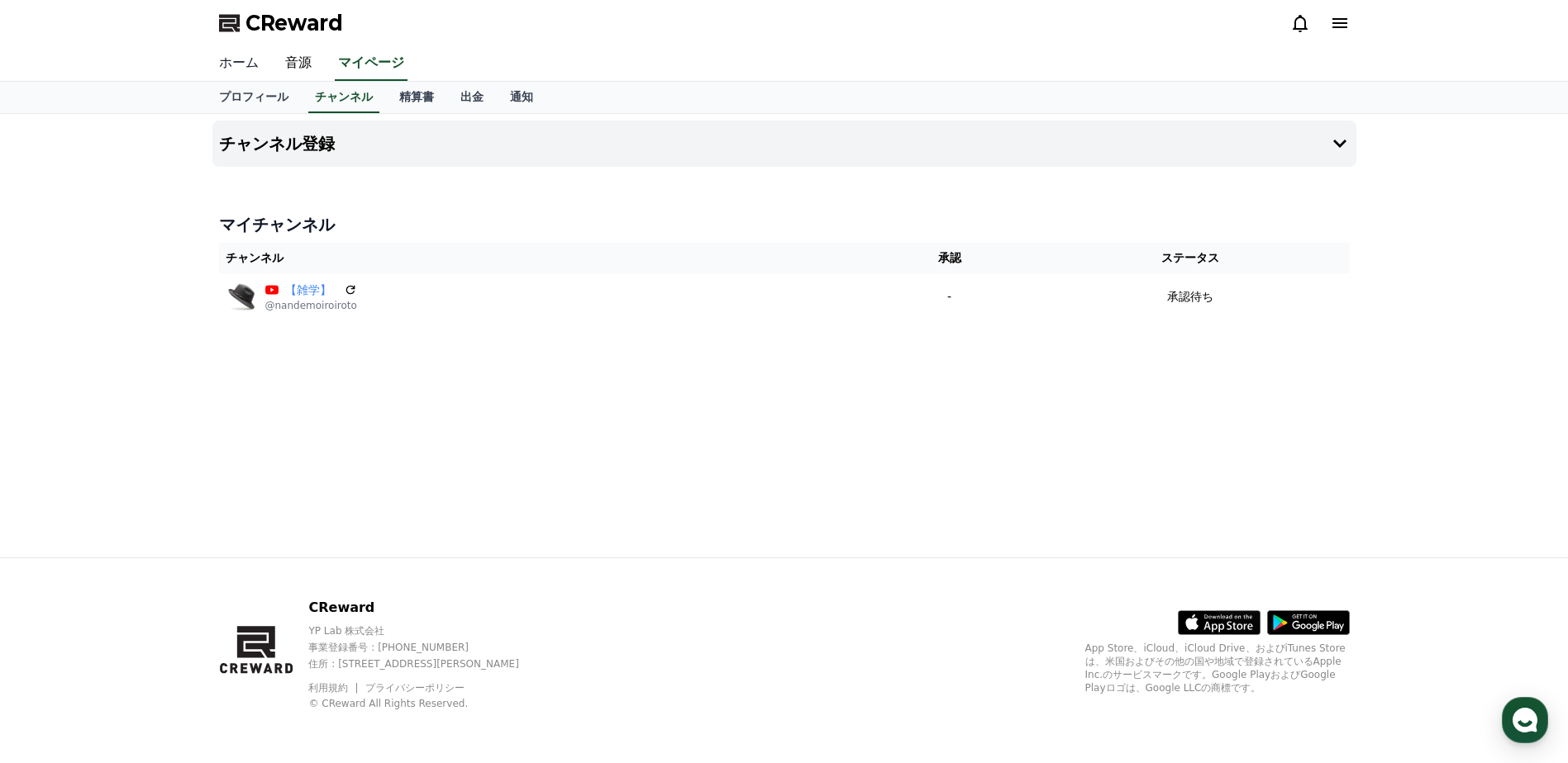
click at [232, 64] on link "ホーム" at bounding box center [238, 64] width 66 height 35
click at [297, 61] on link "音源" at bounding box center [298, 64] width 53 height 35
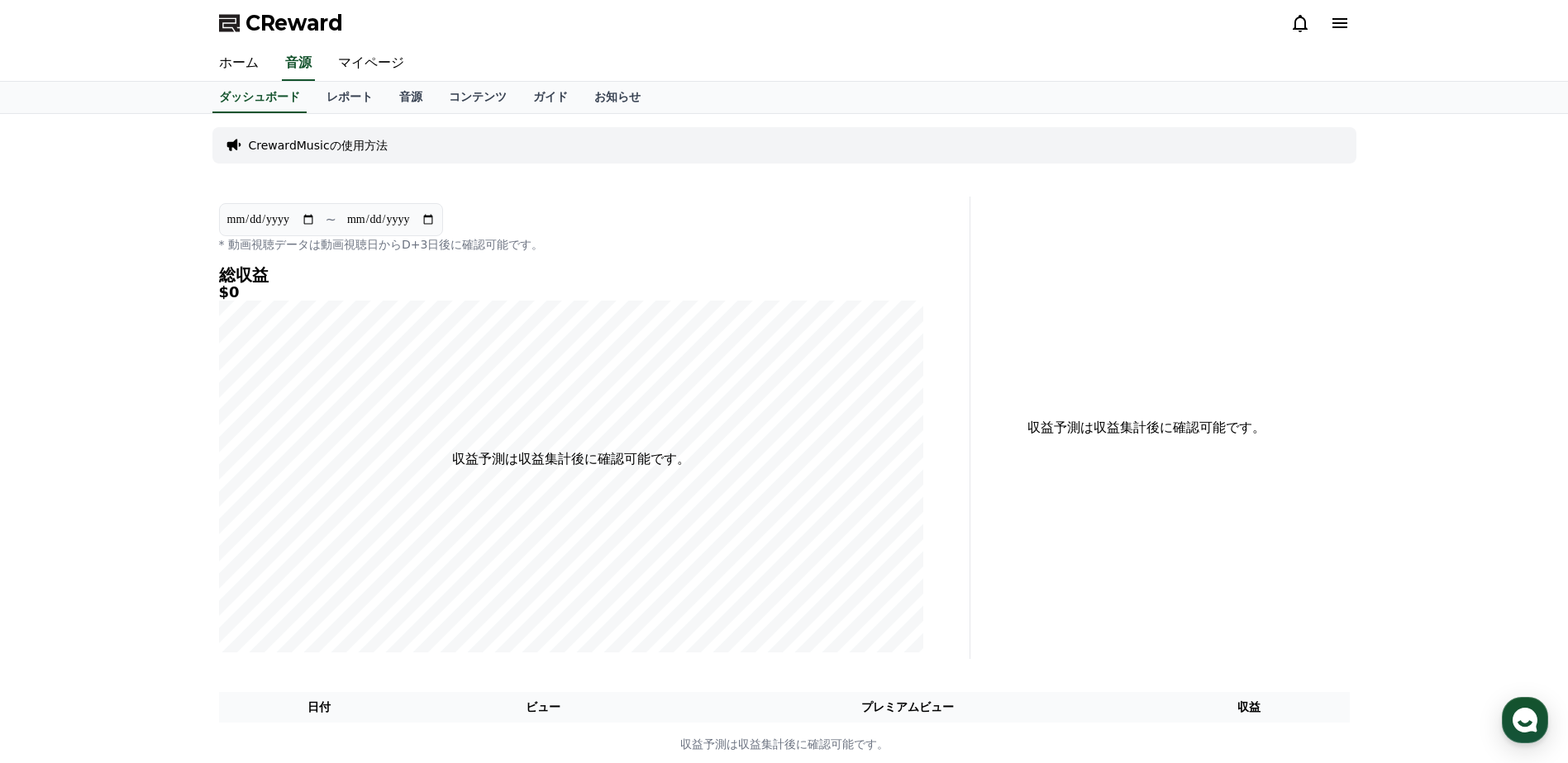
click at [93, 247] on div "**********" at bounding box center [784, 446] width 1568 height 666
click at [386, 90] on link "音源" at bounding box center [410, 98] width 50 height 32
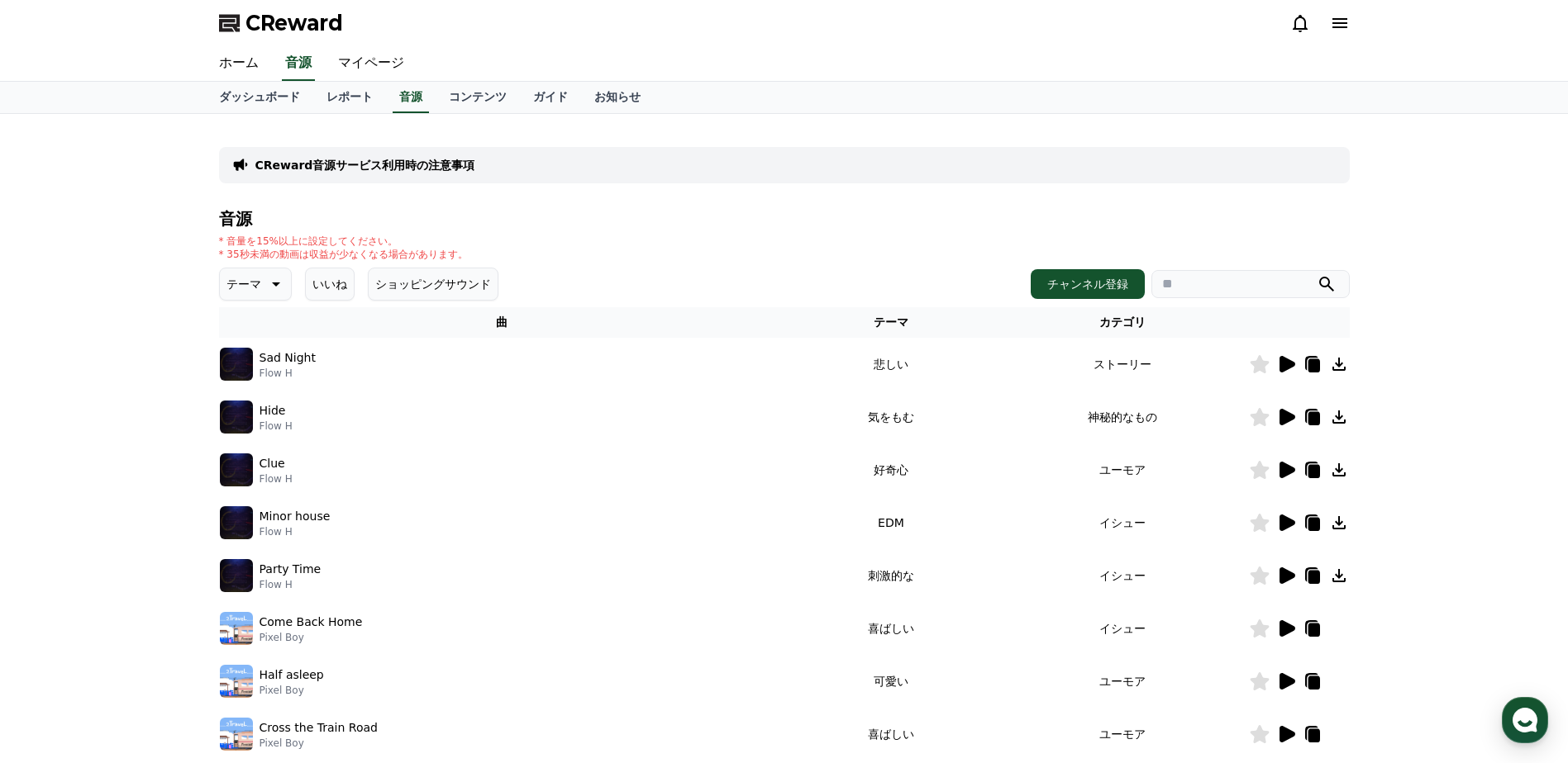
click at [1276, 465] on icon at bounding box center [1286, 470] width 20 height 20
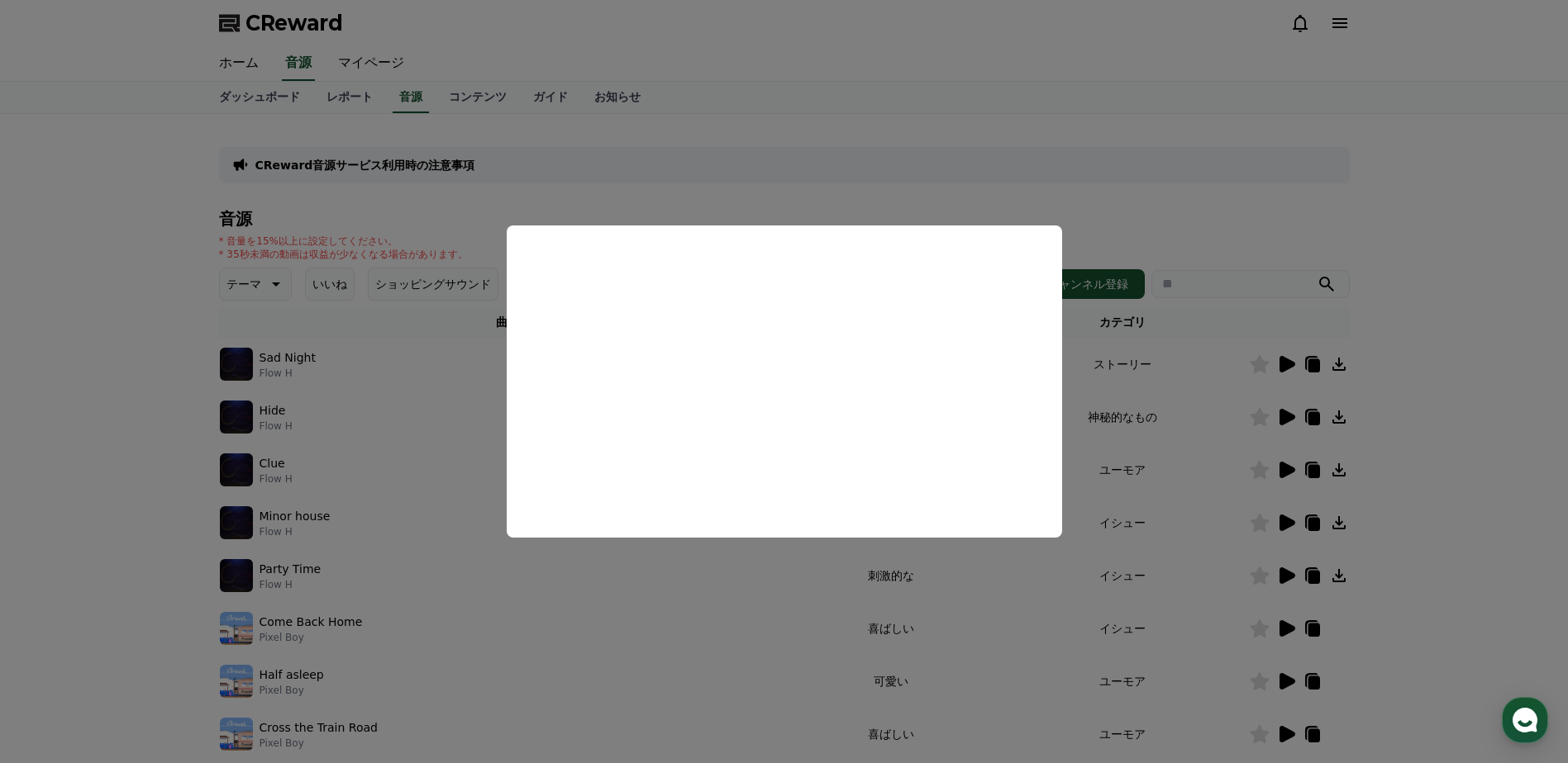
click at [848, 188] on button "close modal" at bounding box center [784, 381] width 1568 height 763
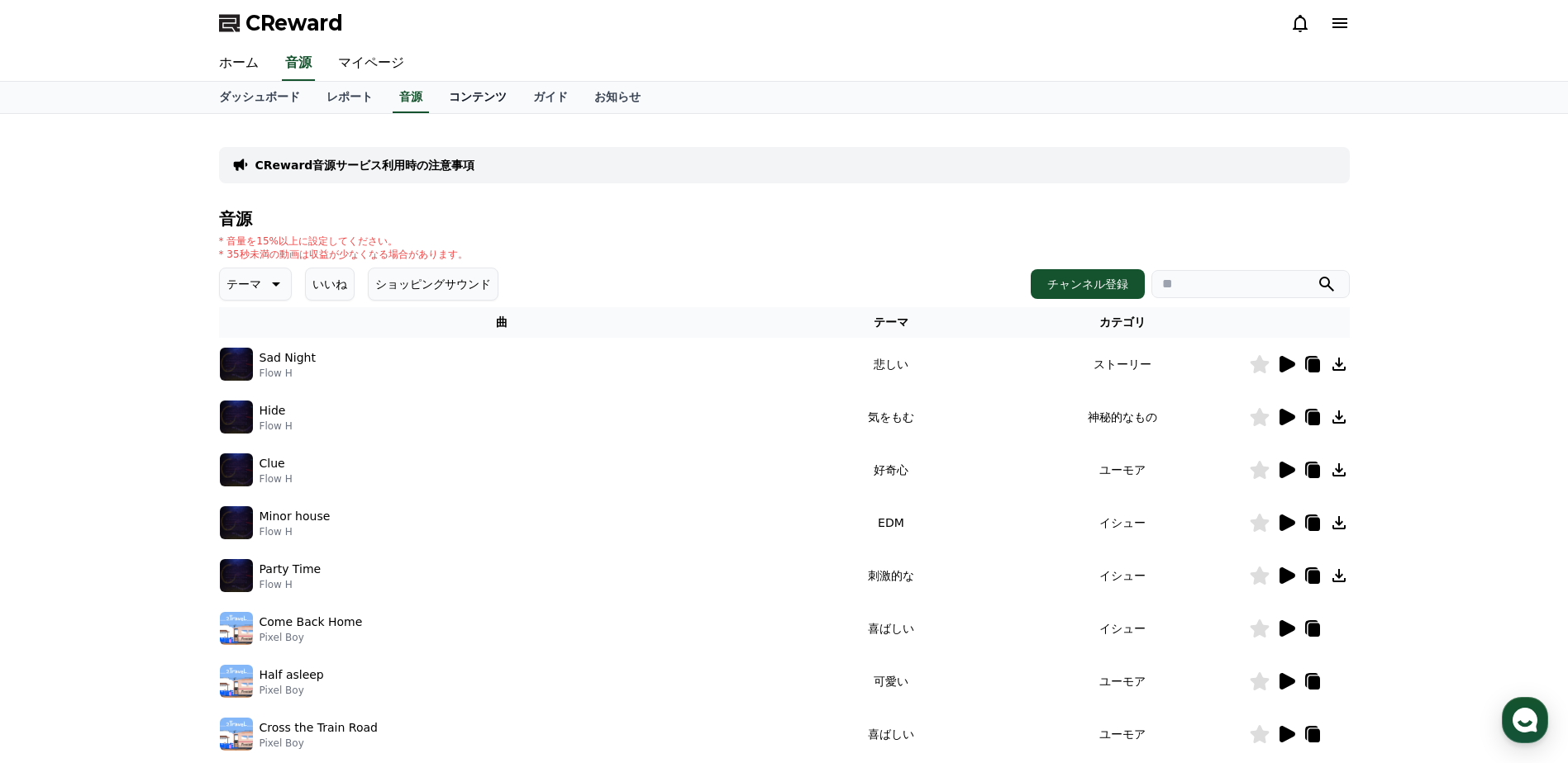
click at [435, 94] on link "コンテンツ" at bounding box center [478, 98] width 84 height 32
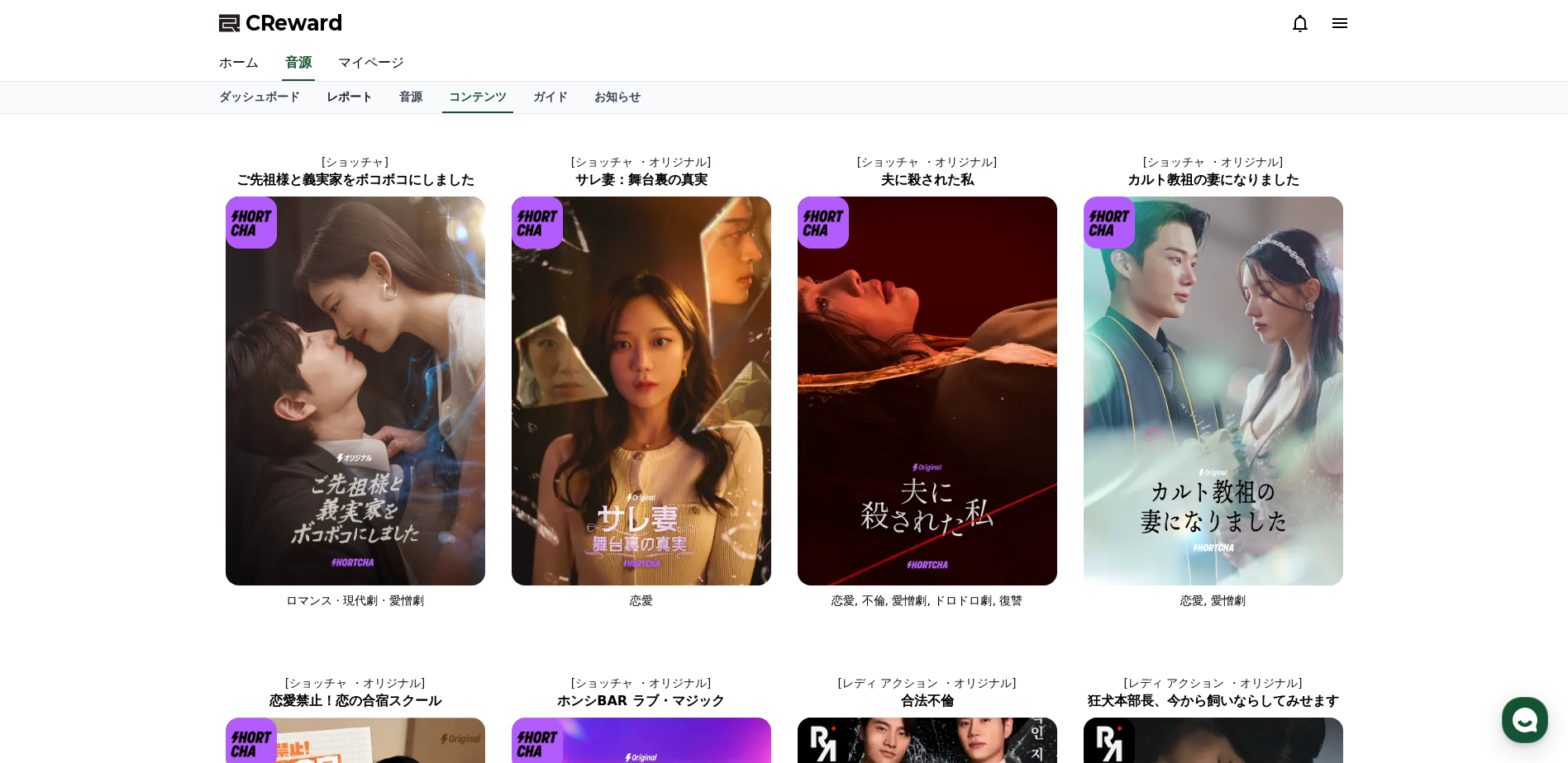
click at [324, 89] on link "レポート" at bounding box center [349, 98] width 73 height 32
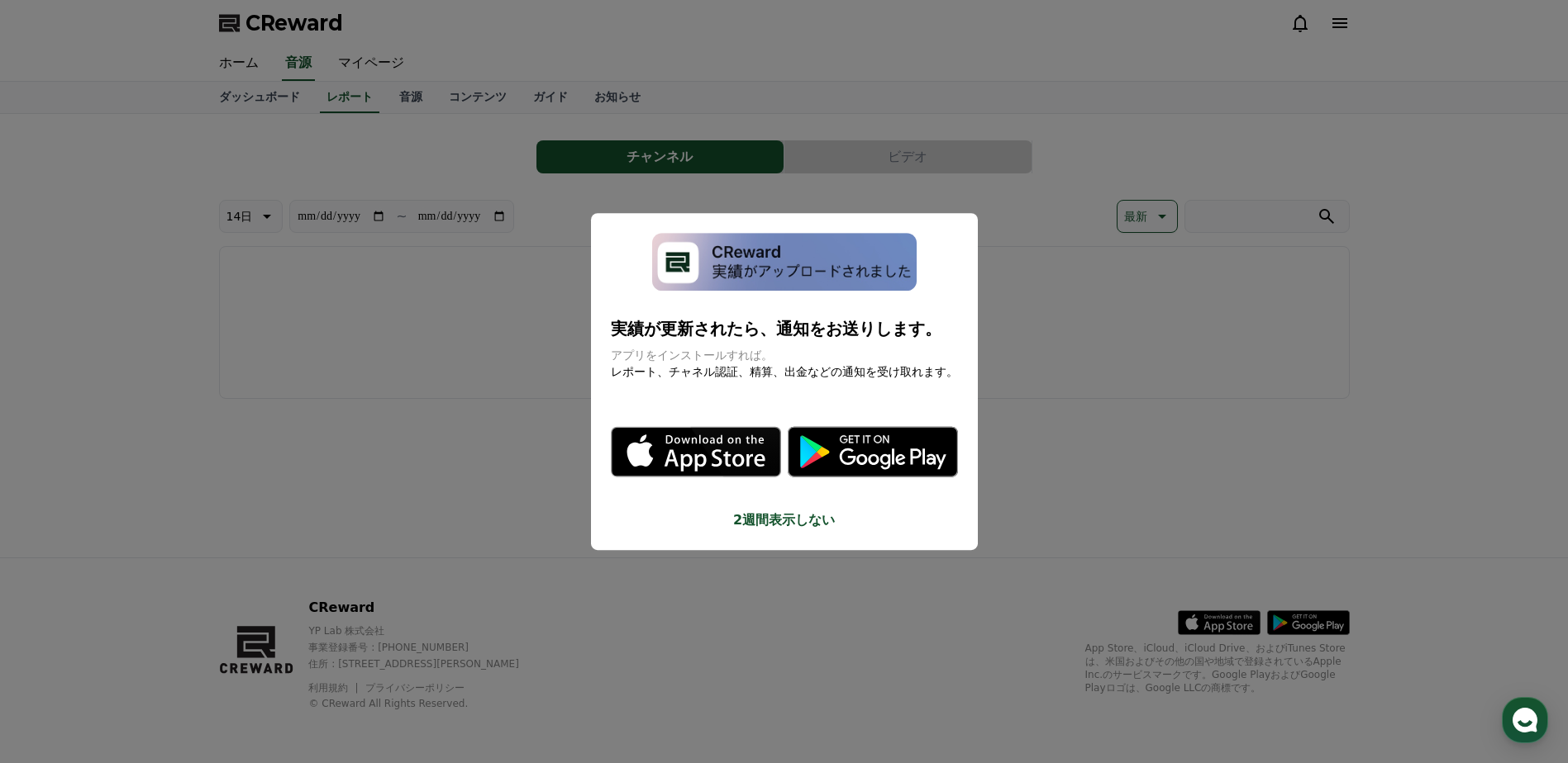
click at [272, 89] on button "close modal" at bounding box center [784, 381] width 1568 height 763
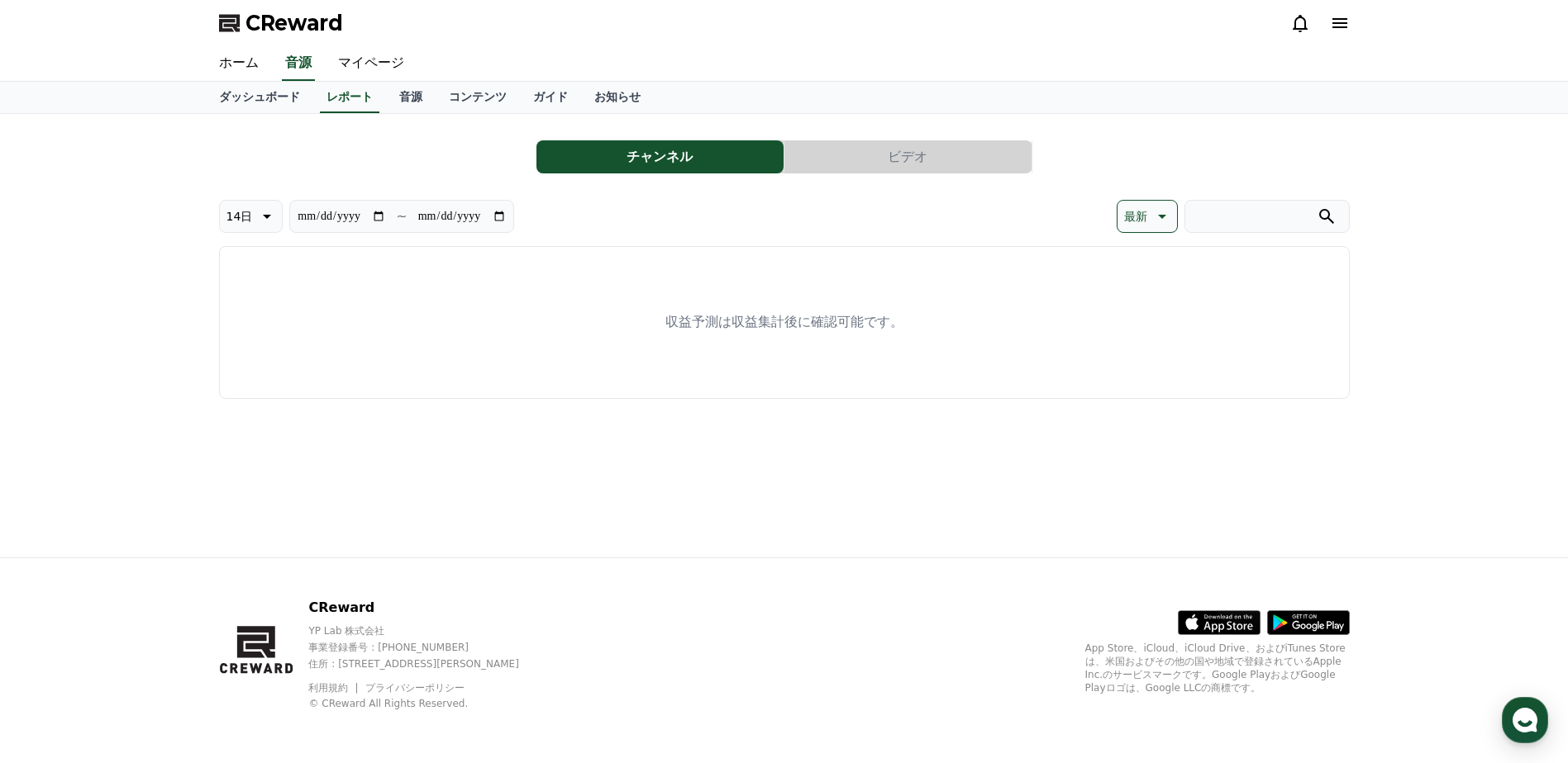
click at [272, 89] on link "ダッシュボード" at bounding box center [259, 98] width 107 height 32
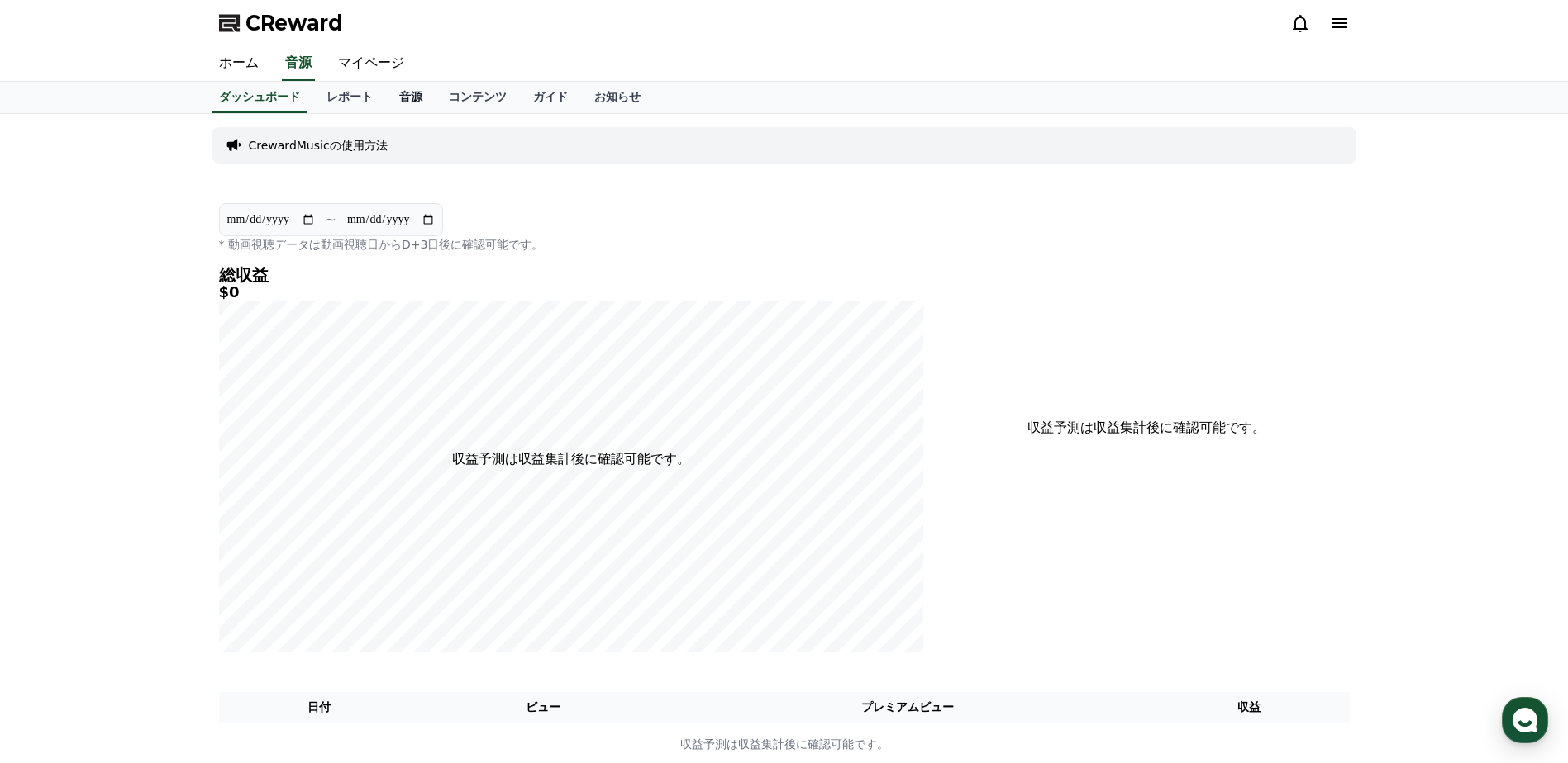
click at [386, 89] on link "音源" at bounding box center [410, 98] width 50 height 32
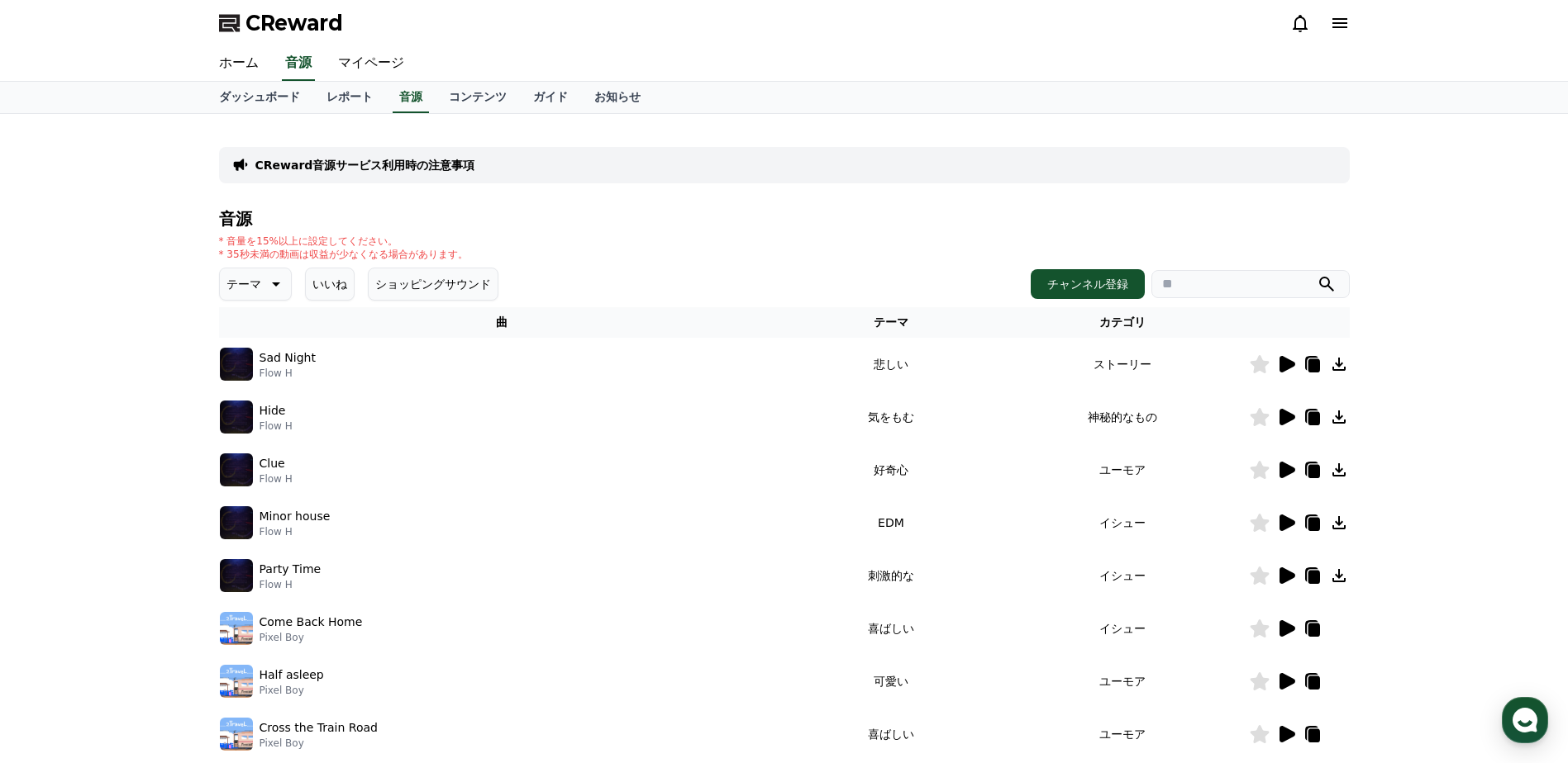
click at [1285, 363] on icon at bounding box center [1287, 364] width 16 height 17
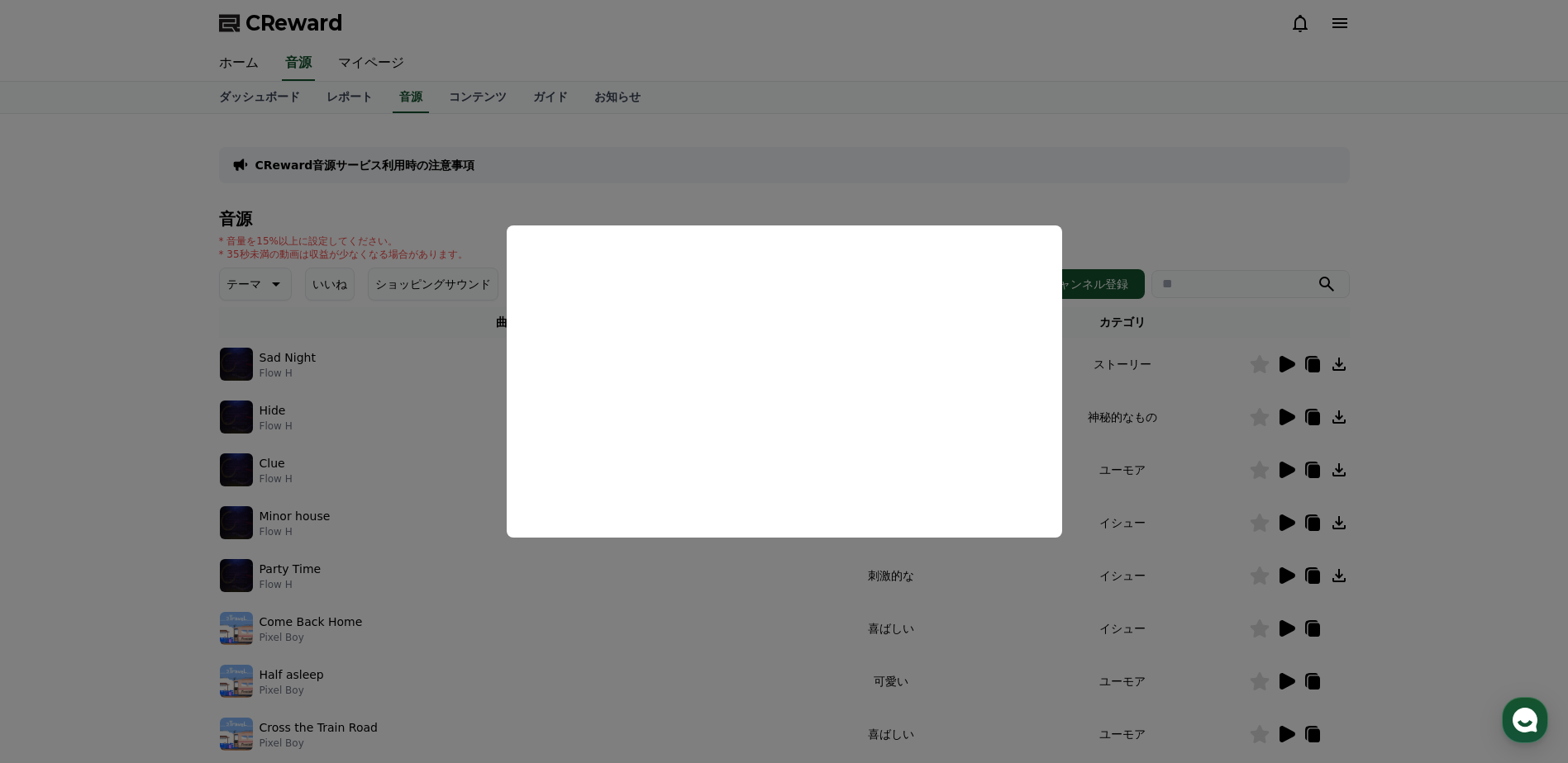
click at [799, 196] on button "close modal" at bounding box center [784, 381] width 1568 height 763
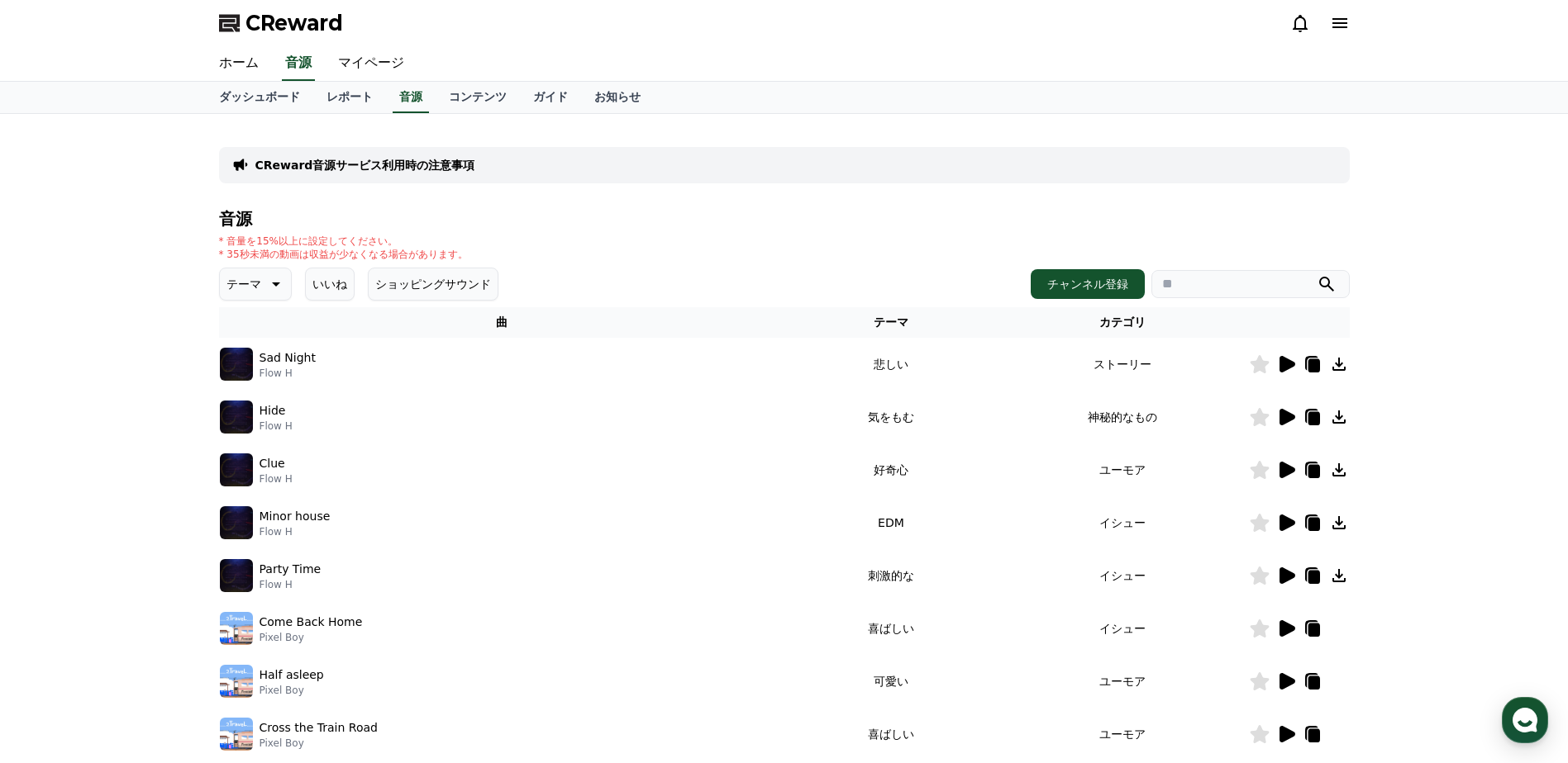
drag, startPoint x: 1500, startPoint y: 117, endPoint x: 1488, endPoint y: 125, distance: 14.4
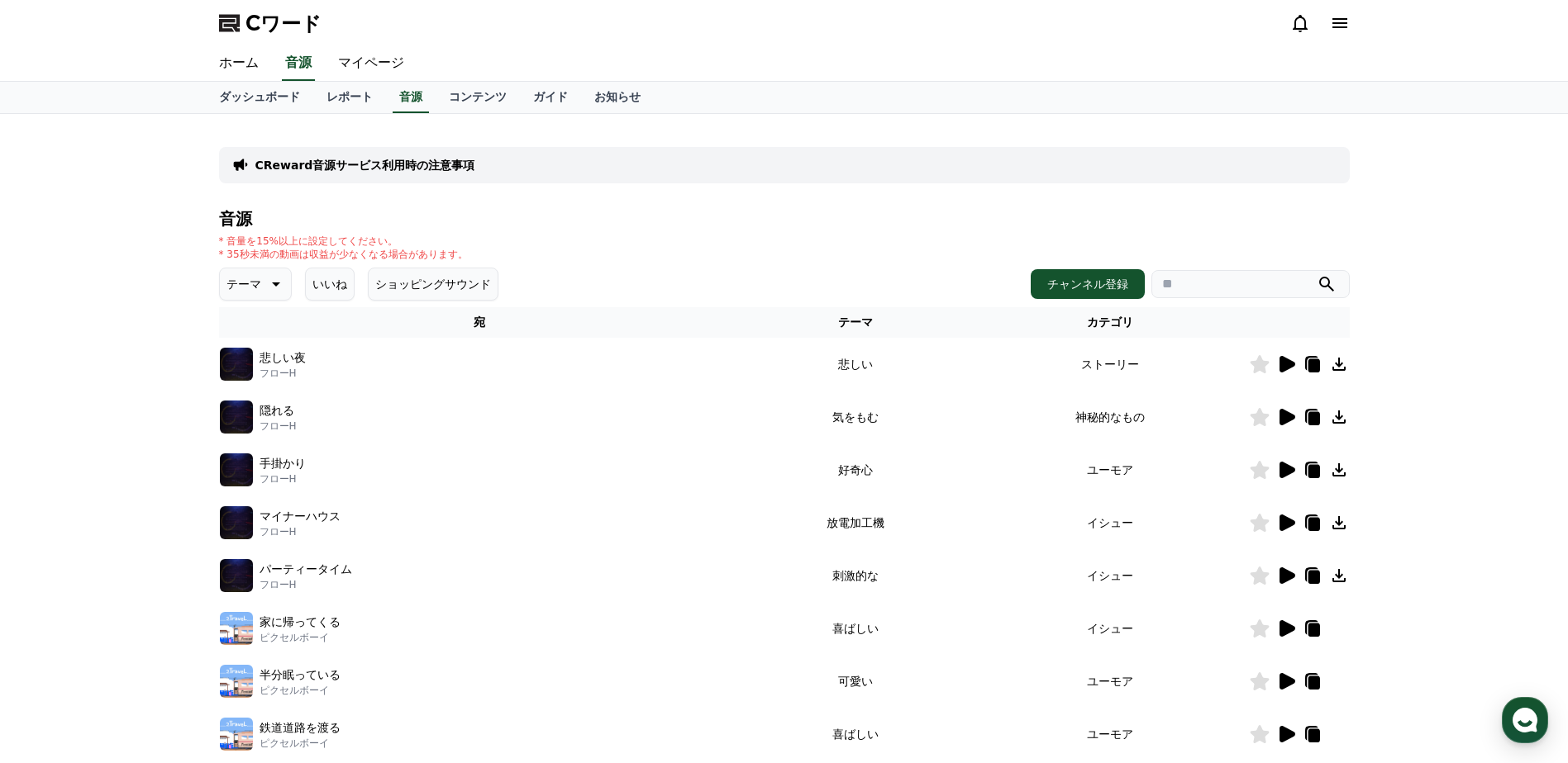
click at [277, 279] on button "テーマ" at bounding box center [255, 284] width 73 height 33
click at [250, 277] on p "テーマ" at bounding box center [243, 284] width 35 height 23
click at [107, 277] on div "CReward音源サービス利用時の注意事項 音源 * 音量を15%以上に設定してください。 * 35秒未満の動画は収益が少なくなる場合があります。 テーマ い…" at bounding box center [784, 513] width 1568 height 798
click at [335, 284] on button "いいね" at bounding box center [329, 284] width 50 height 33
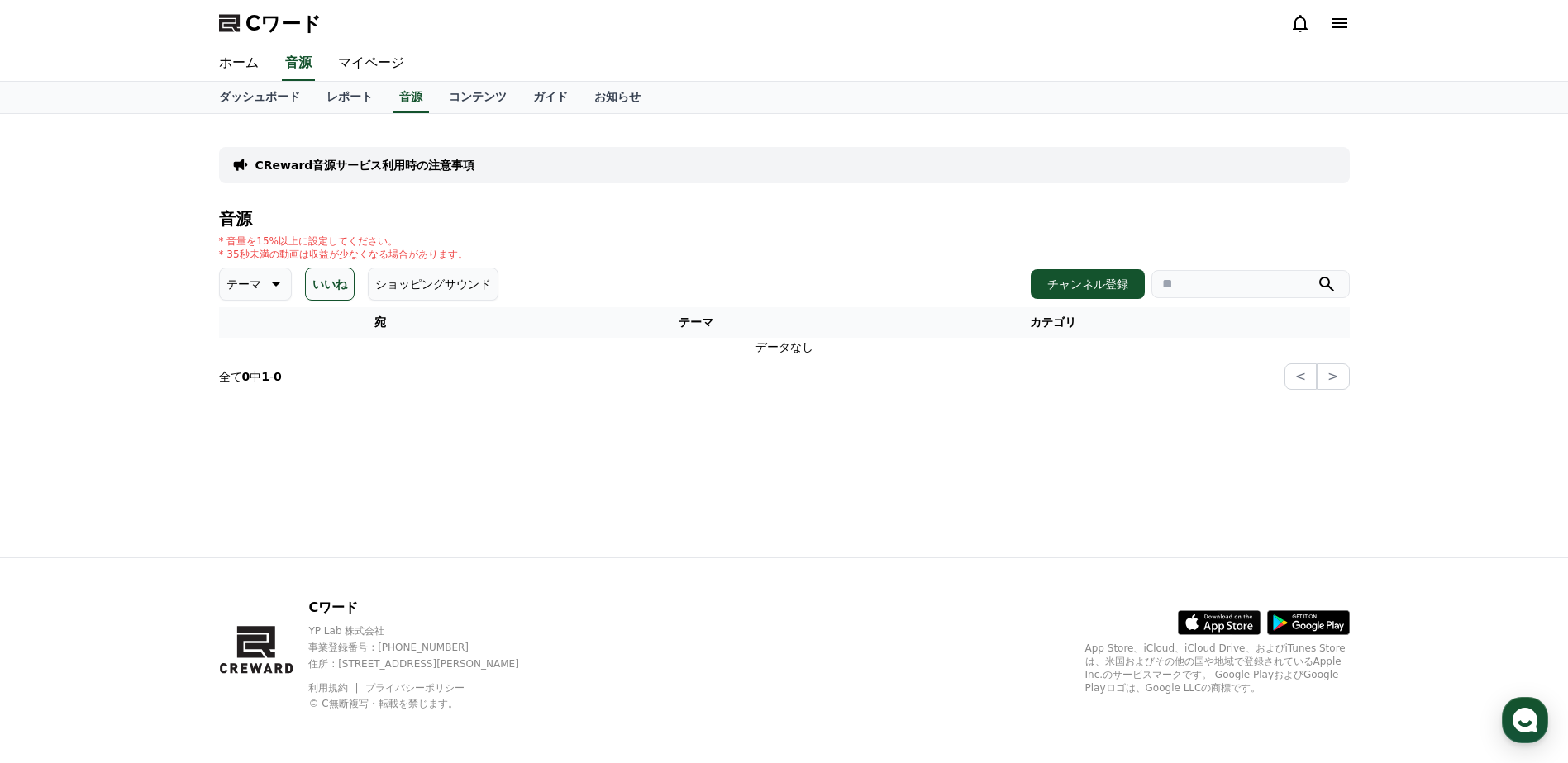
click at [249, 286] on p "テーマ" at bounding box center [243, 284] width 35 height 23
click at [92, 280] on div "CReward音源サービス利用時の注意事項 音源 * 音量を15%以上に設定してください。 * 35秒未満の動画は収益が少なくなる場合があります。 テーマ テ…" at bounding box center [784, 335] width 1568 height 444
click at [375, 278] on button "ショッピングサウンド" at bounding box center [434, 284] width 131 height 33
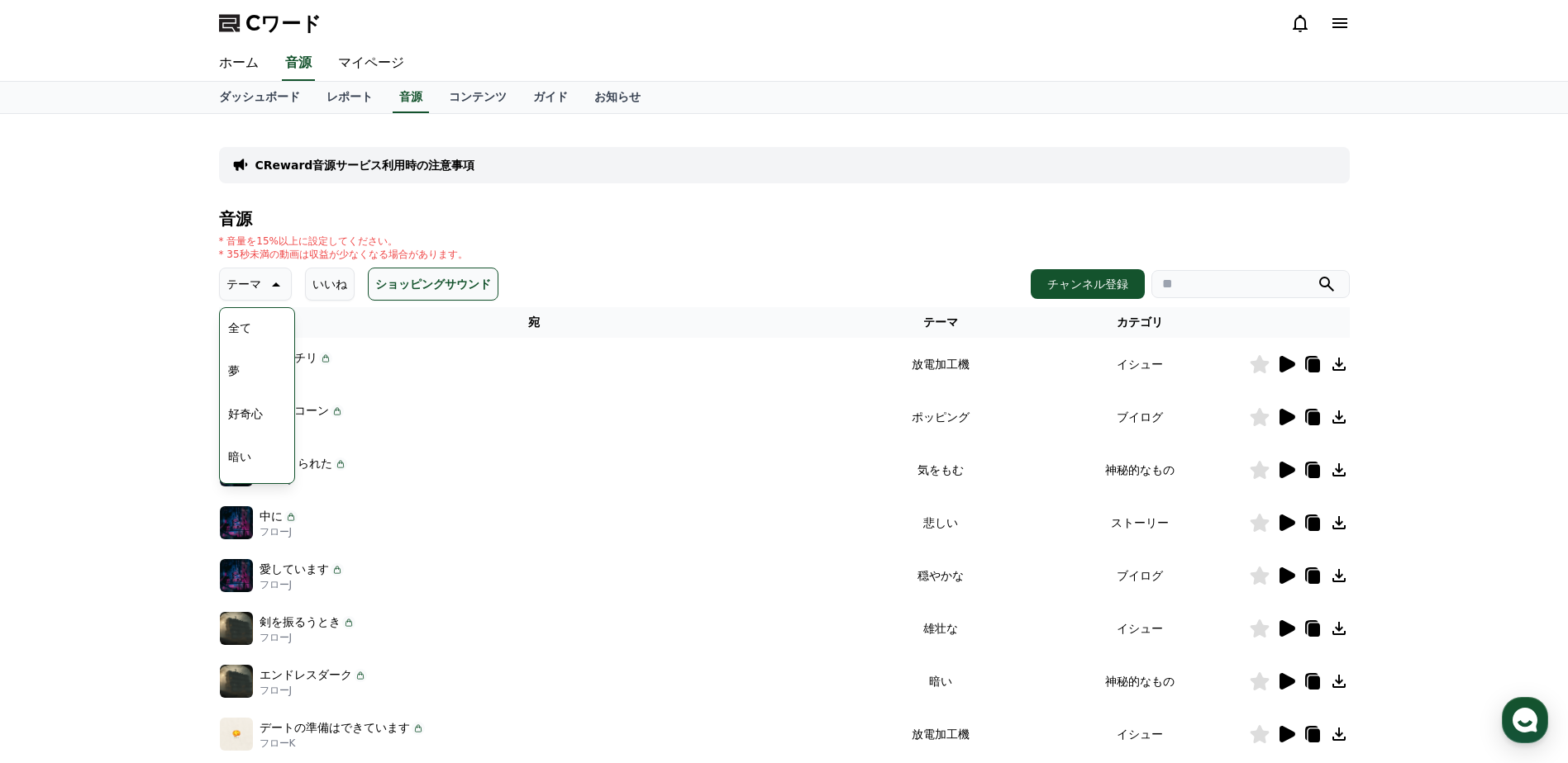
click at [1276, 361] on icon at bounding box center [1286, 363] width 20 height 20
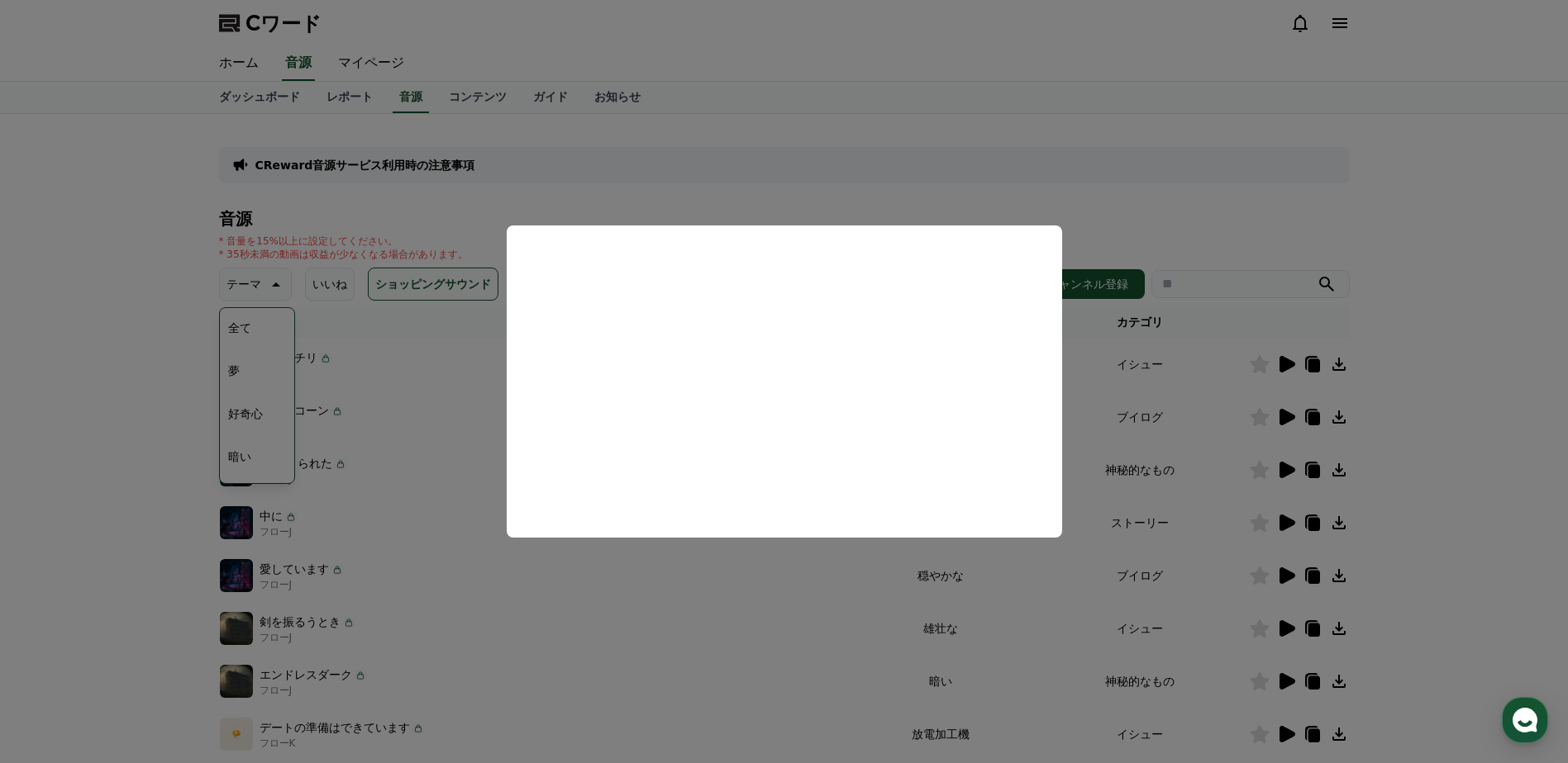
click at [170, 236] on button "モーダルを閉じる" at bounding box center [784, 381] width 1568 height 763
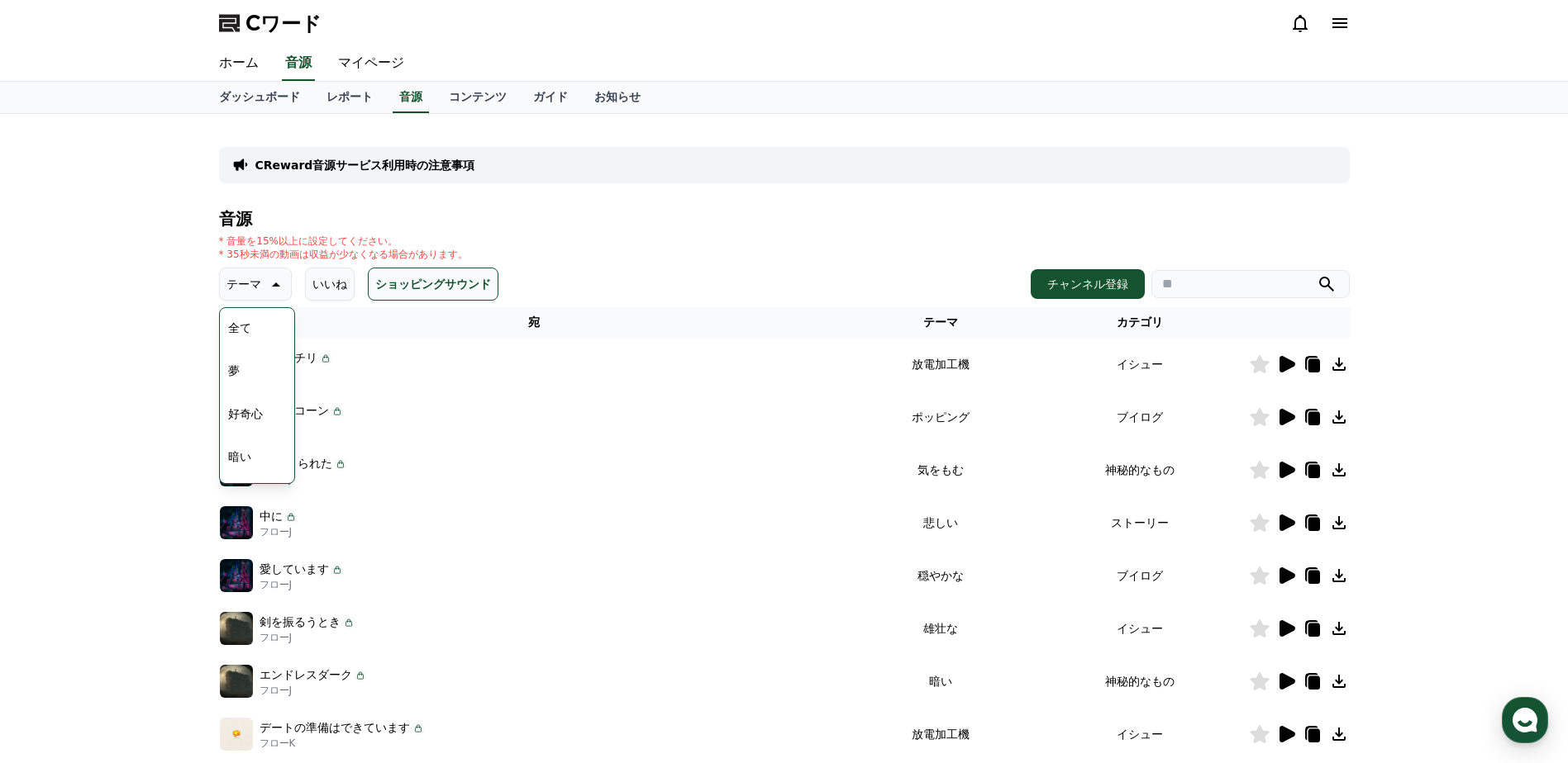
click at [1287, 409] on icon at bounding box center [1286, 417] width 20 height 20
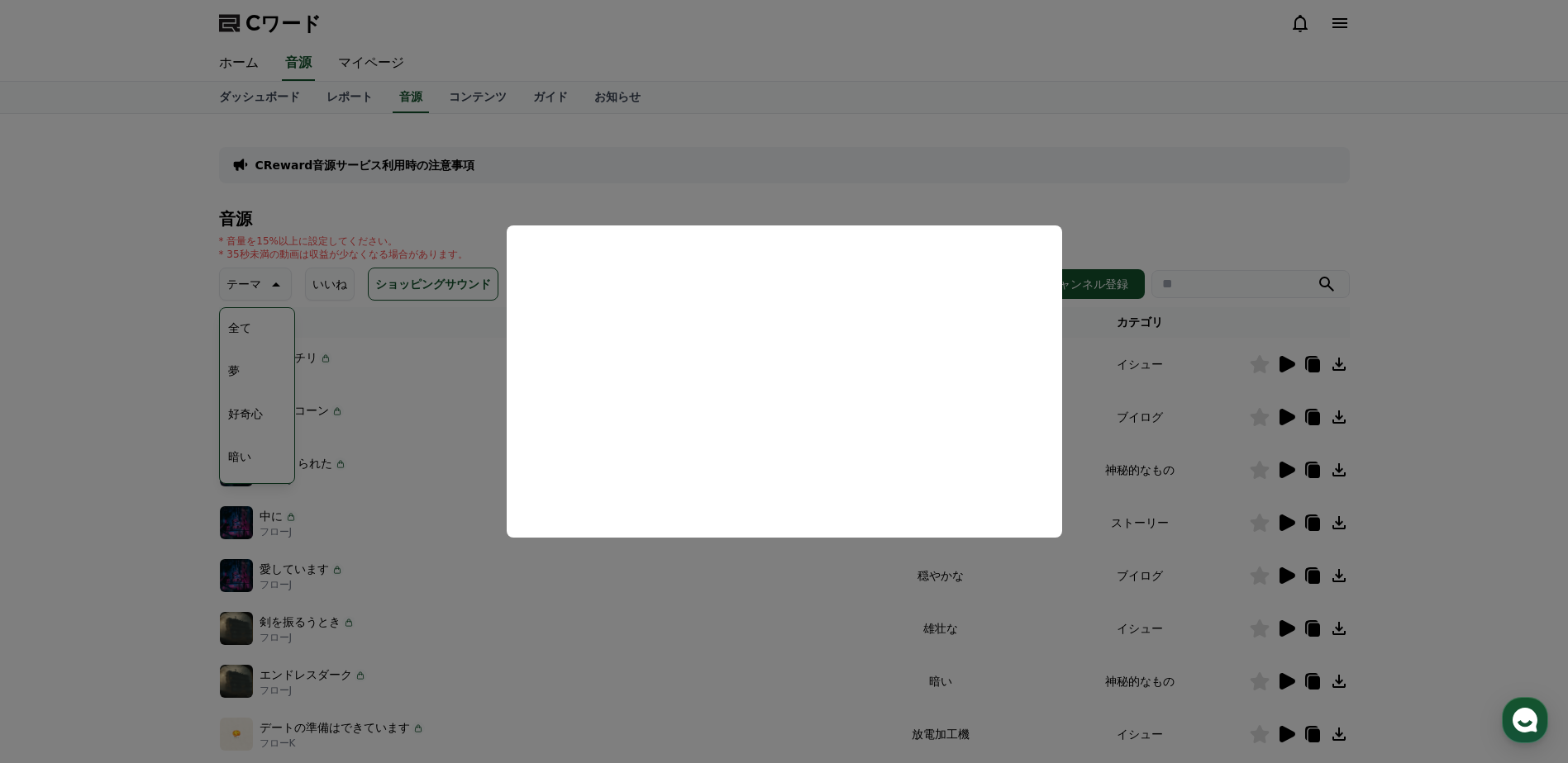
click at [812, 205] on button "モーダルを閉じる" at bounding box center [784, 381] width 1568 height 763
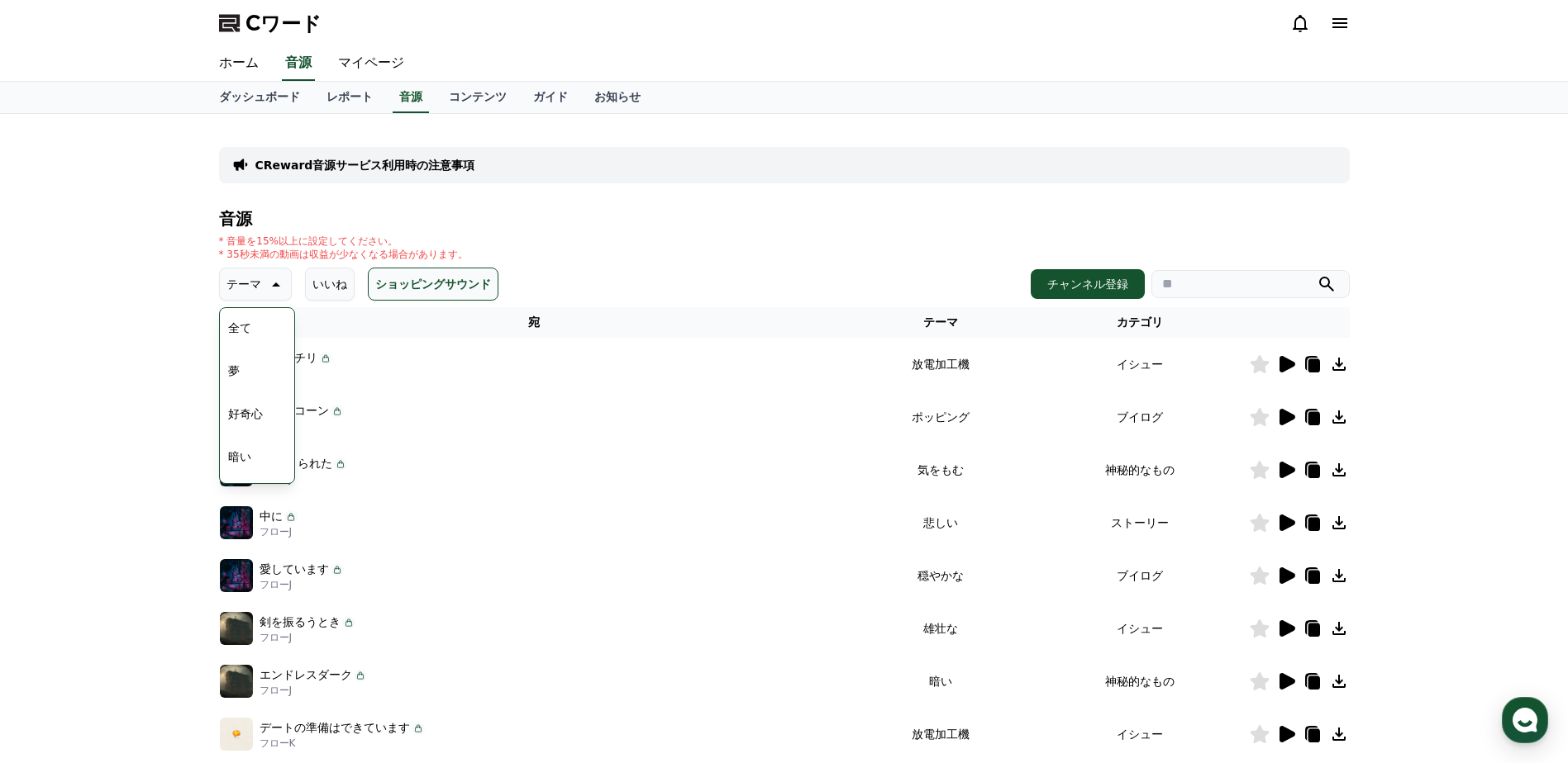
click at [1285, 473] on icon at bounding box center [1287, 470] width 16 height 17
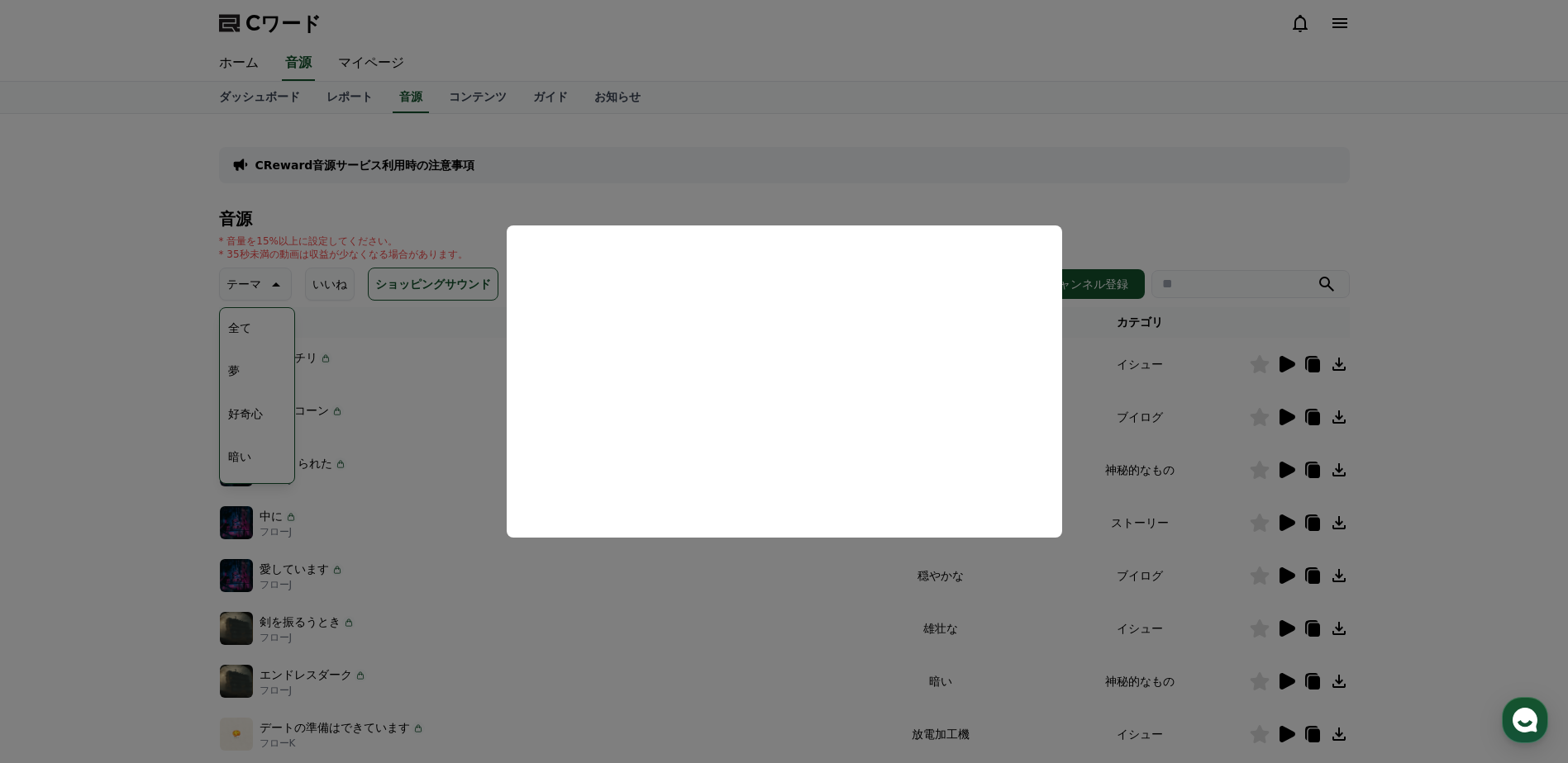
click at [827, 196] on button "モーダルを閉じる" at bounding box center [784, 381] width 1568 height 763
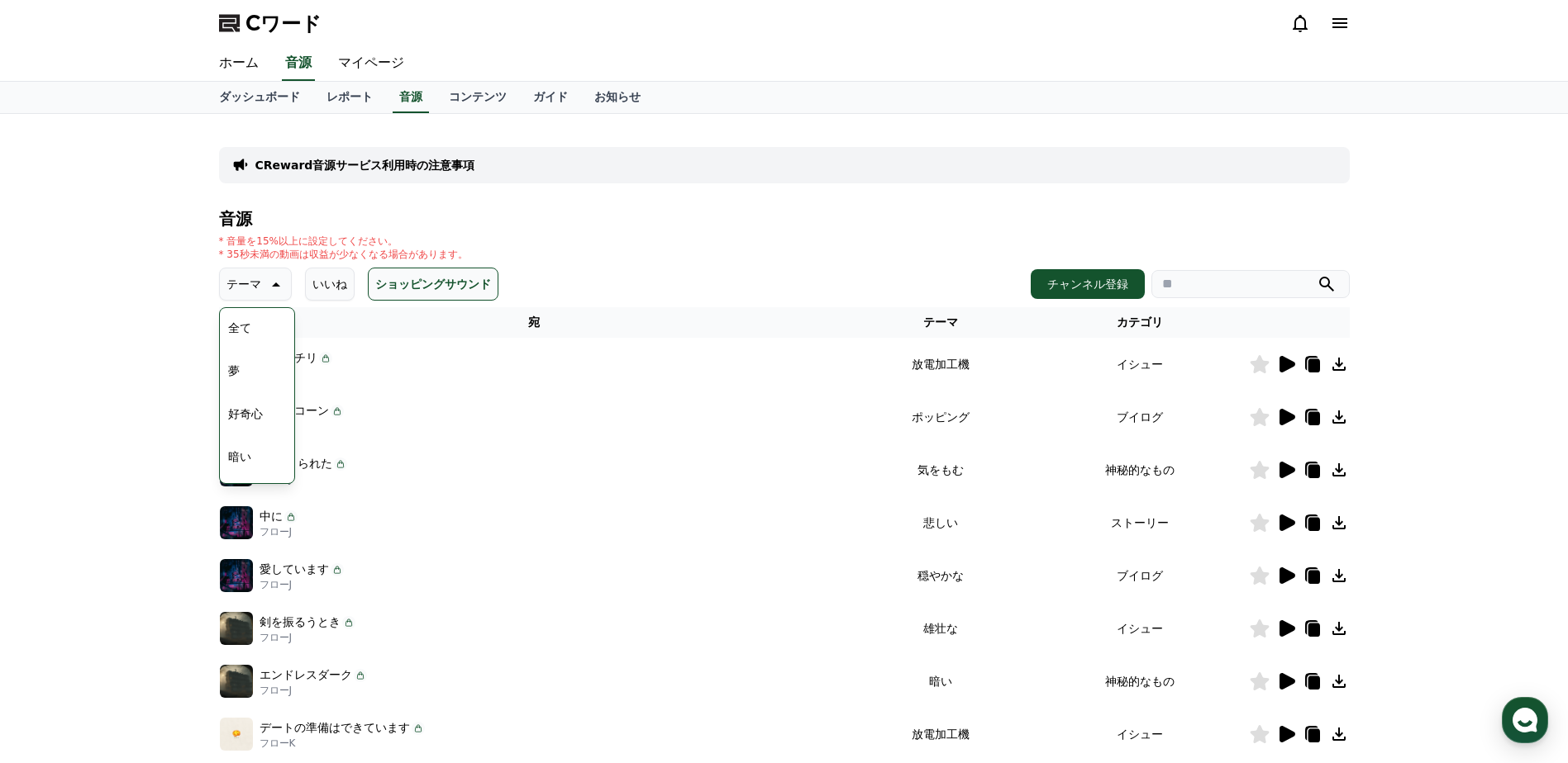
click at [1286, 528] on icon at bounding box center [1287, 523] width 16 height 17
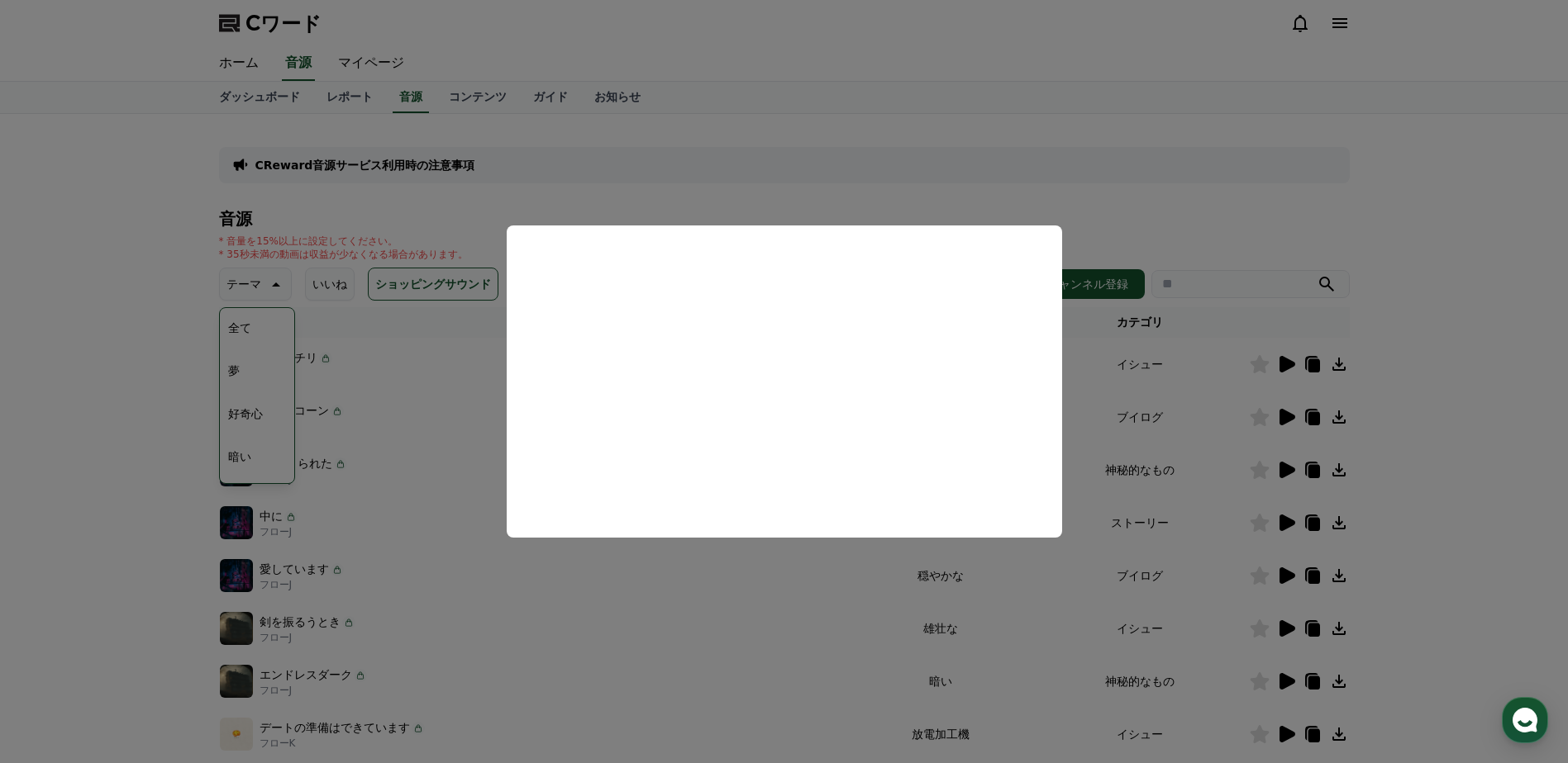
click at [1019, 167] on button "モーダルを閉じる" at bounding box center [784, 381] width 1568 height 763
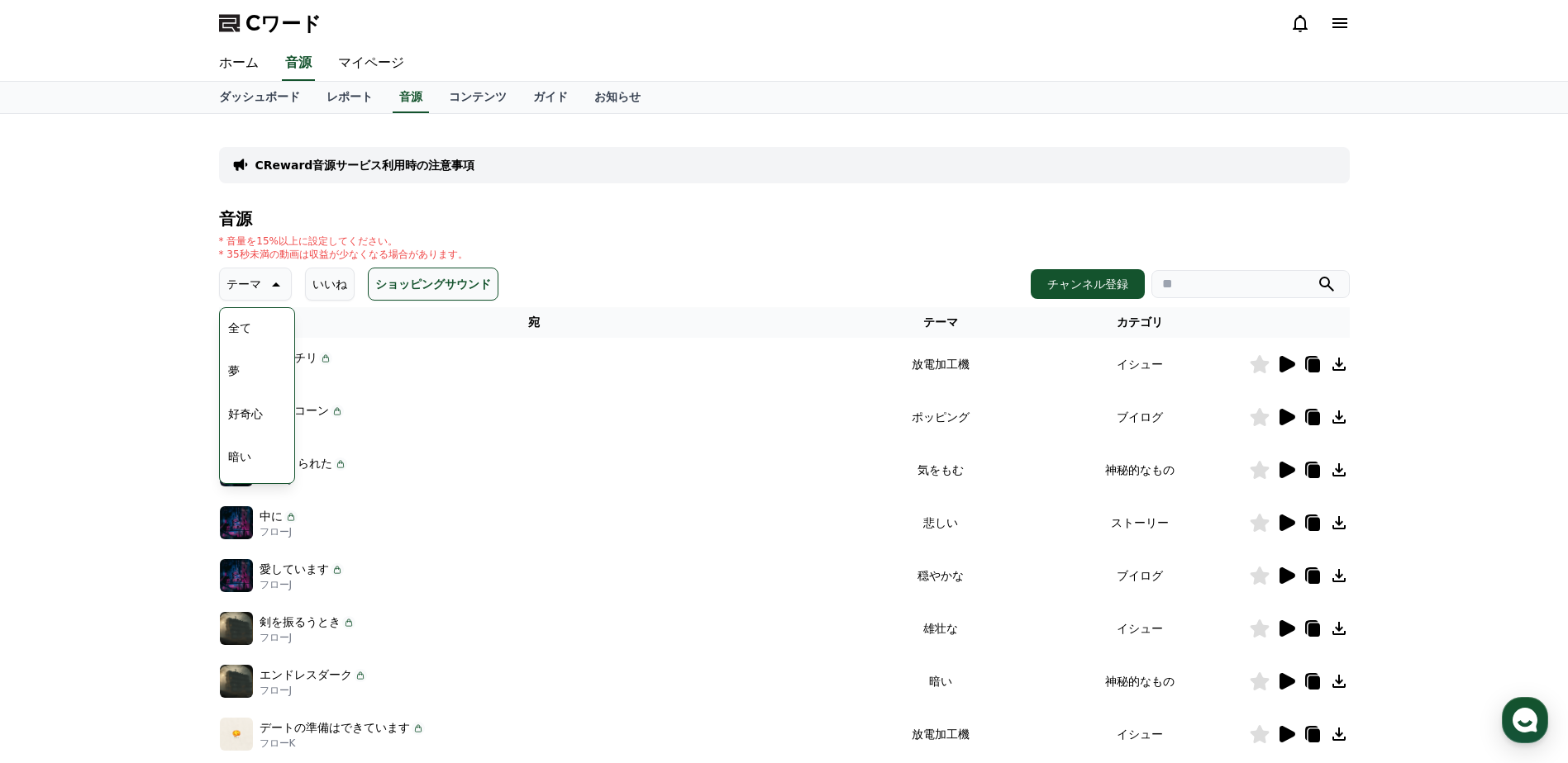
click at [675, 173] on div "CReward音源サービス利用時の注意事項" at bounding box center [784, 164] width 1131 height 36
click at [242, 289] on p "テーマ" at bounding box center [243, 284] width 35 height 23
click at [249, 261] on p "* 35秒未満の動画は収益が少なくなる場合があります。" at bounding box center [343, 254] width 249 height 13
click at [249, 293] on p "テーマ" at bounding box center [243, 284] width 35 height 23
click at [254, 416] on button "好奇心" at bounding box center [245, 414] width 48 height 36
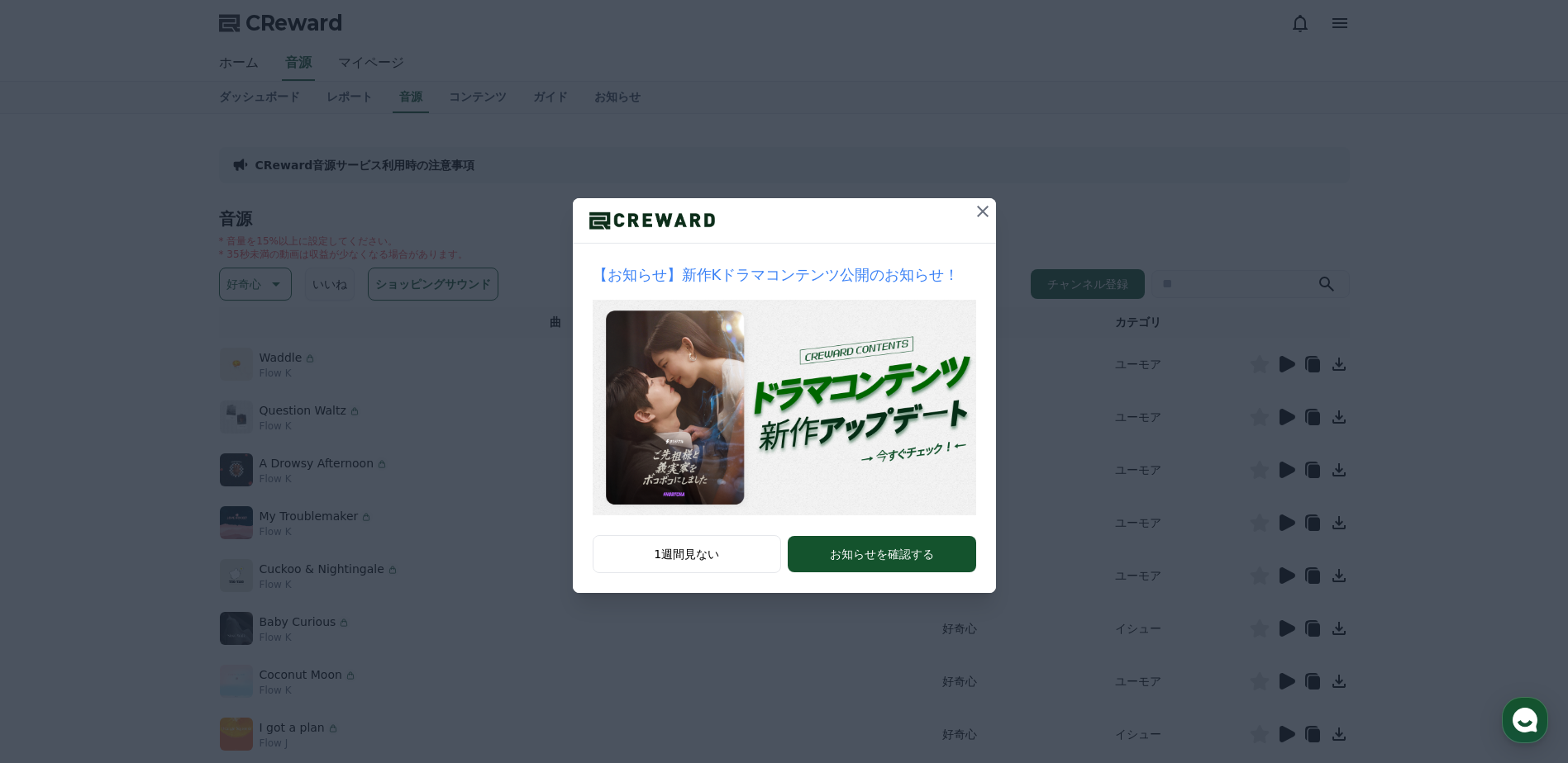
click at [976, 204] on icon at bounding box center [982, 211] width 20 height 20
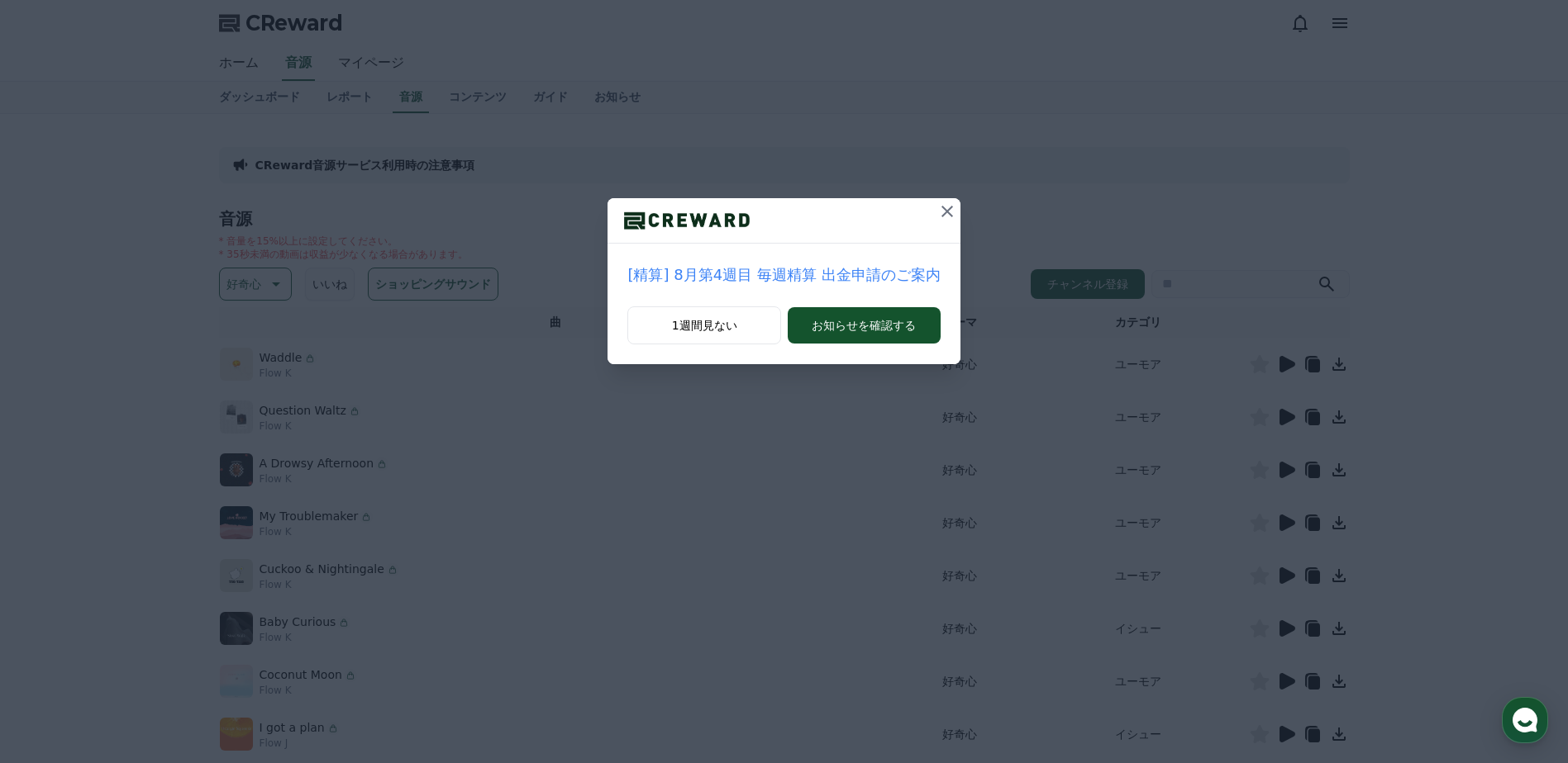
click at [948, 211] on icon at bounding box center [947, 211] width 20 height 20
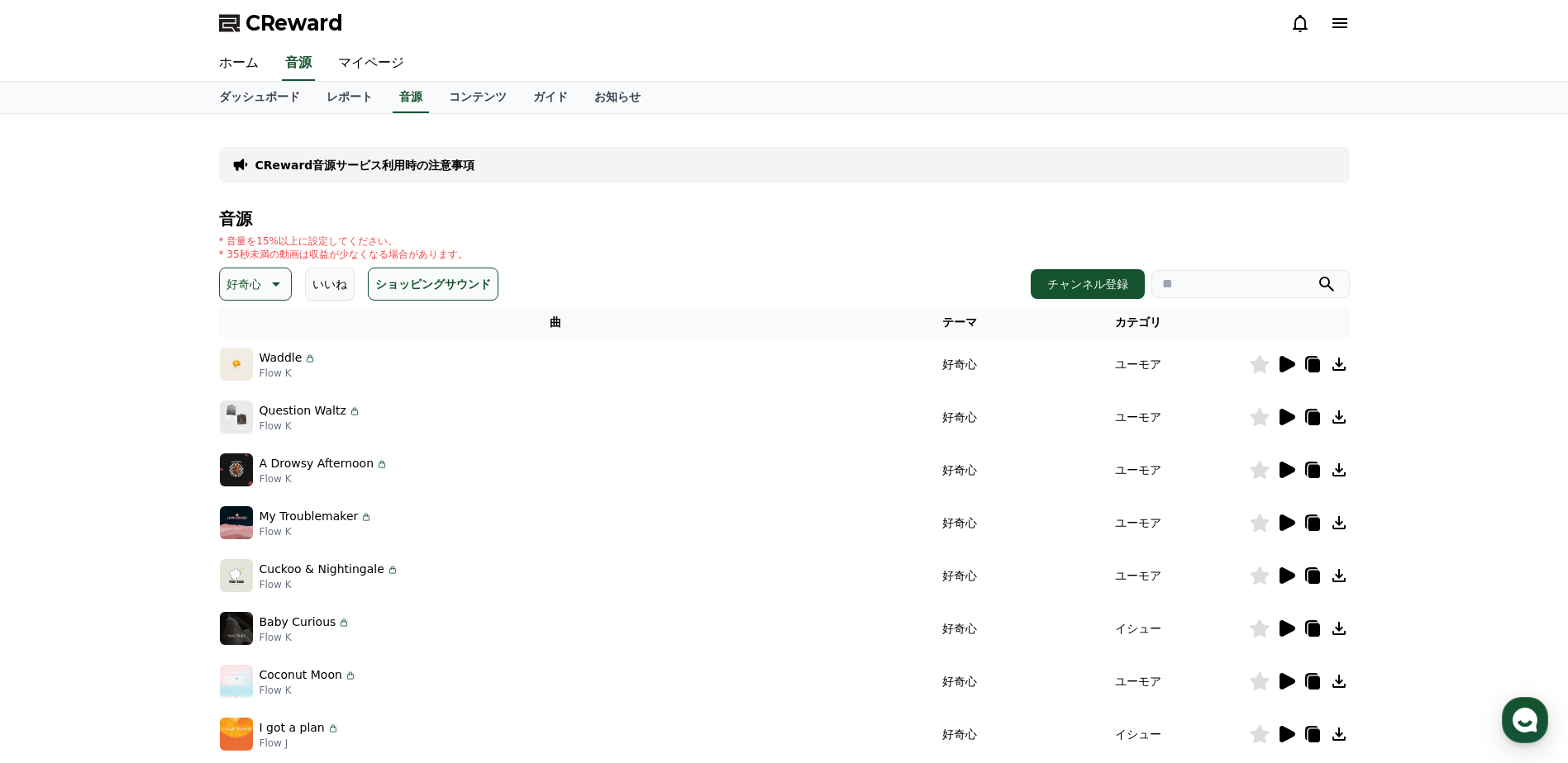
click at [1287, 361] on icon at bounding box center [1287, 364] width 16 height 17
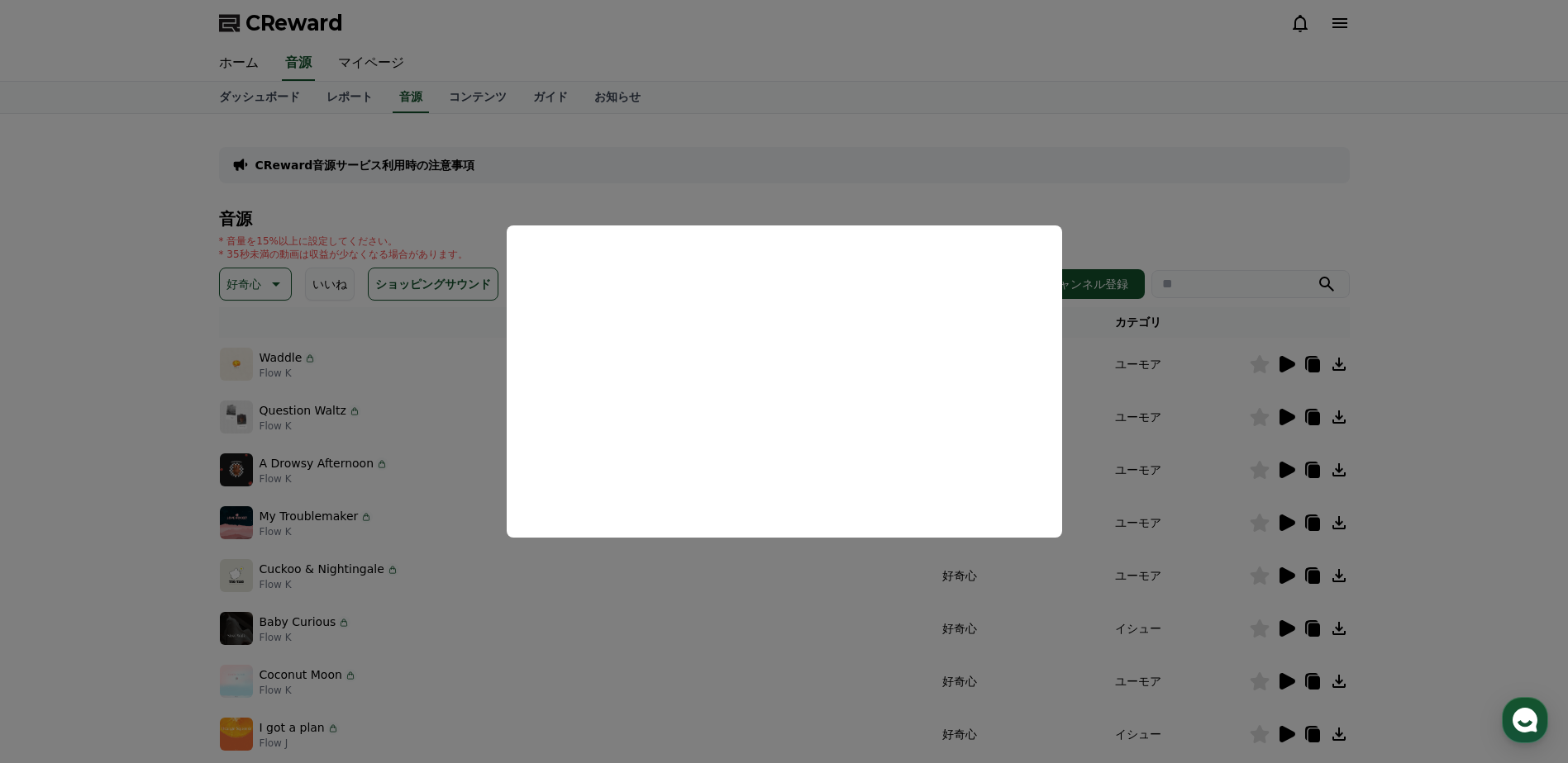
click at [915, 166] on button "close modal" at bounding box center [784, 381] width 1568 height 763
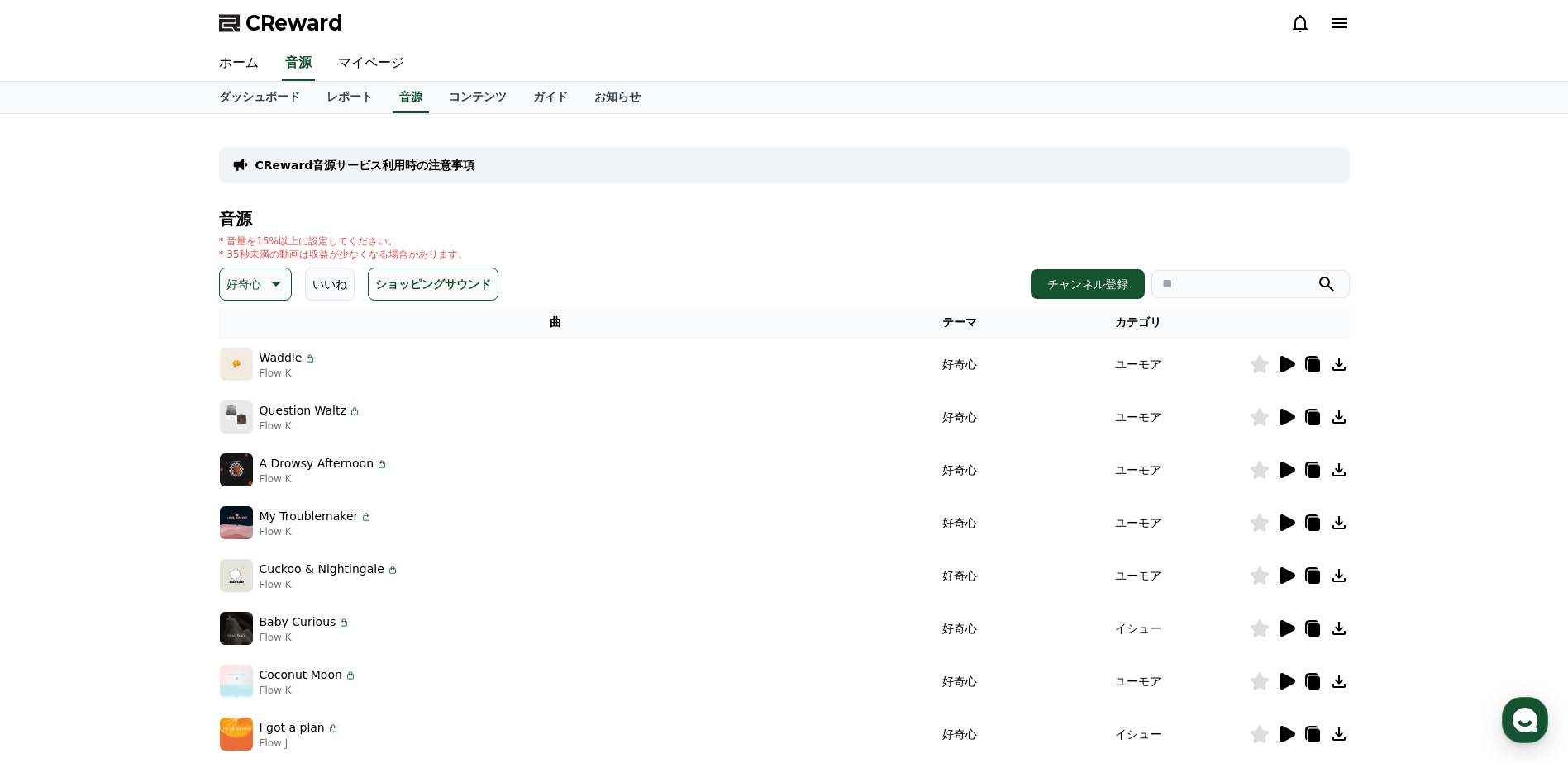
click at [1343, 366] on icon at bounding box center [1338, 363] width 20 height 20
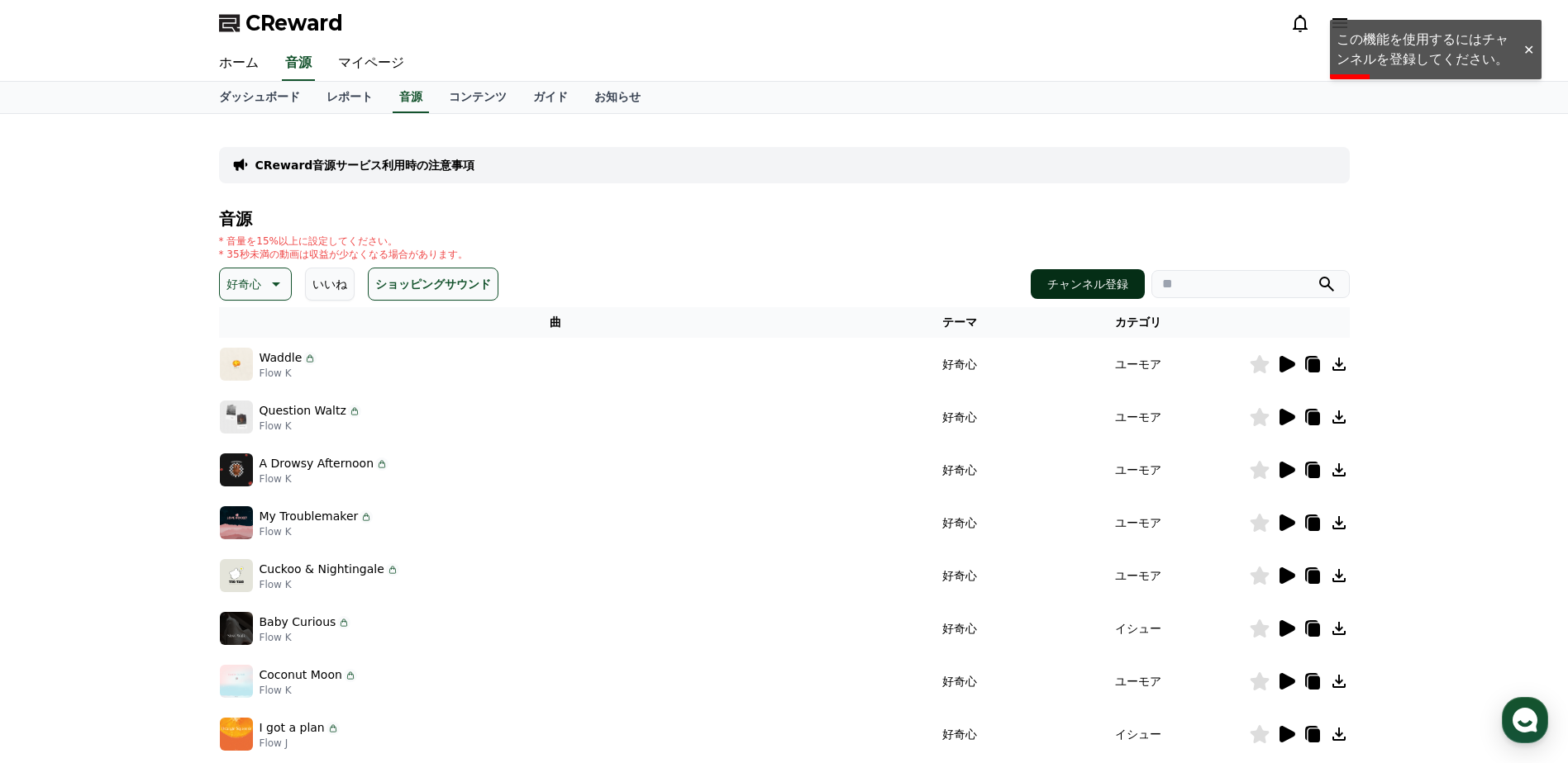
click at [1122, 276] on button "チャンネル登録" at bounding box center [1088, 284] width 114 height 30
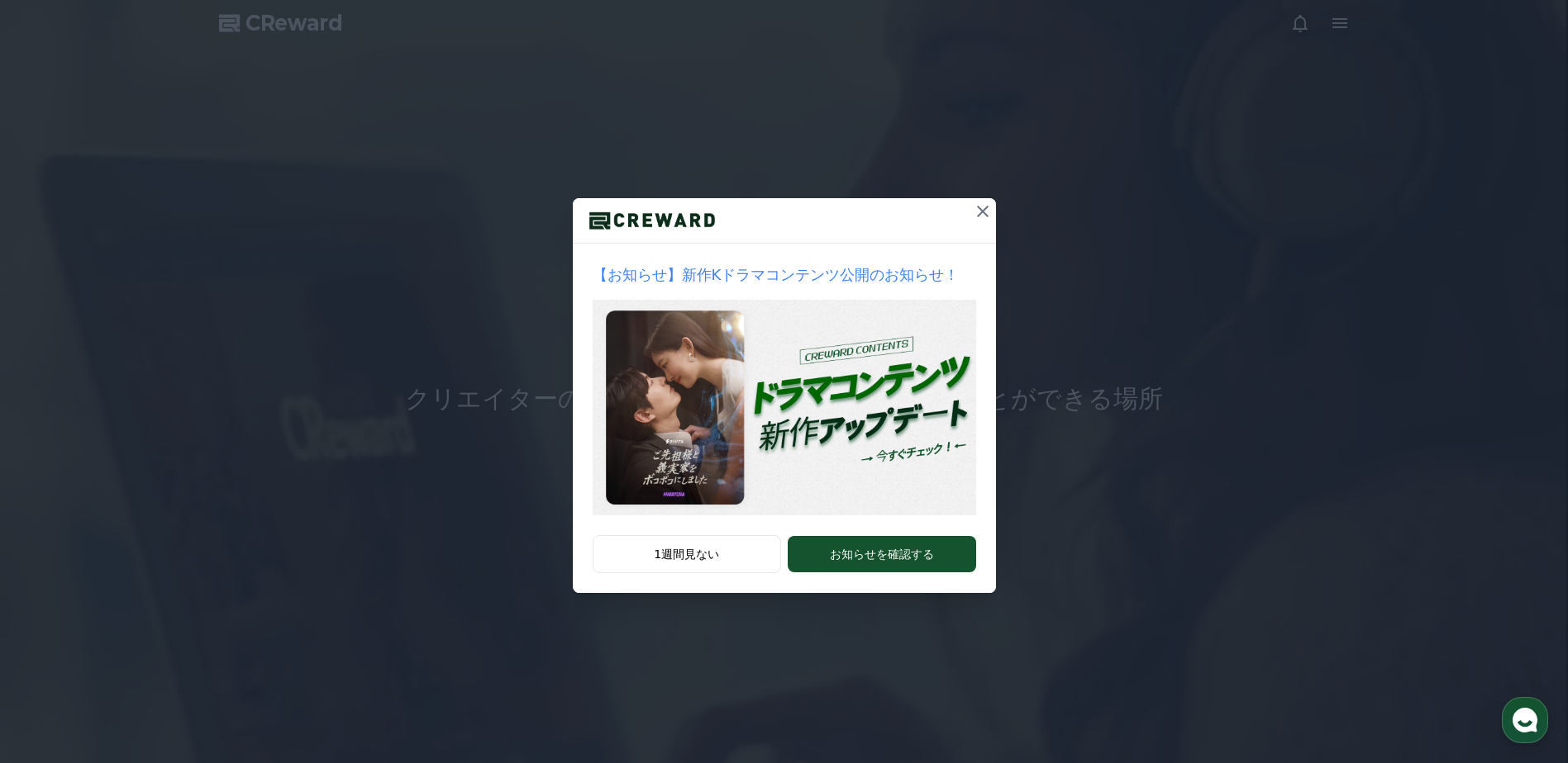
click at [987, 217] on icon at bounding box center [982, 211] width 11 height 11
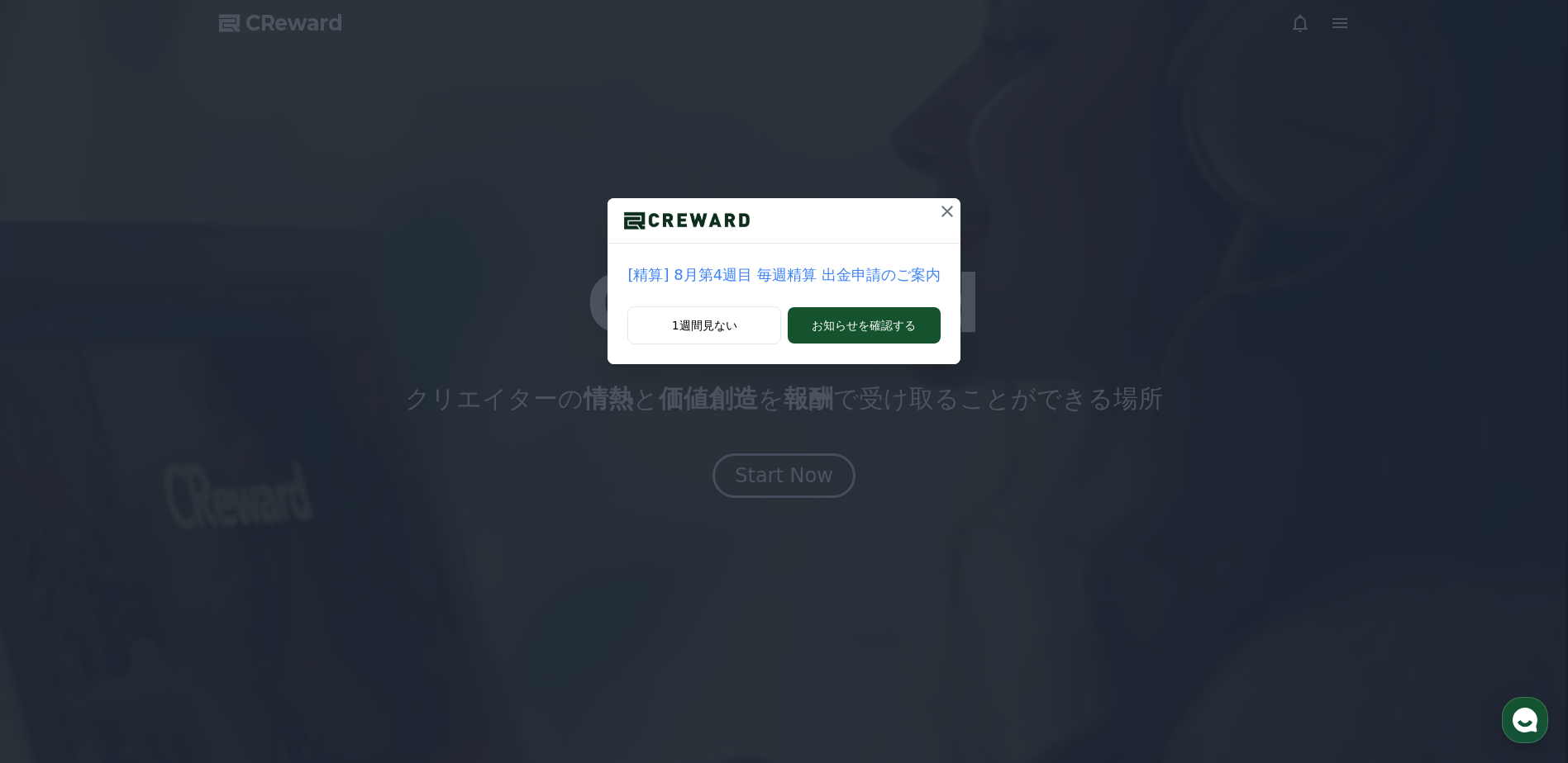
click at [943, 206] on icon at bounding box center [947, 211] width 20 height 20
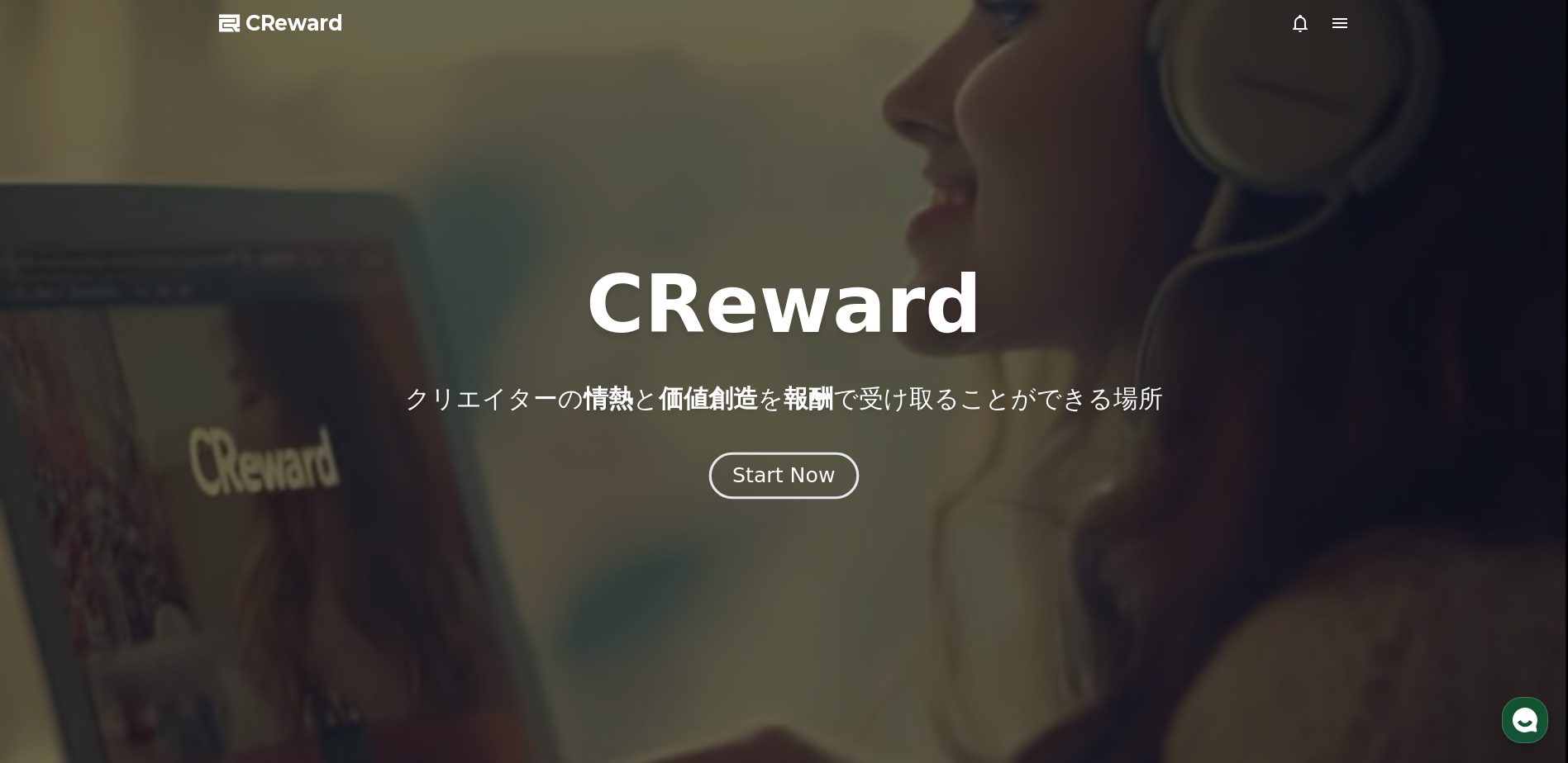
click at [780, 469] on div "Start Now" at bounding box center [784, 475] width 103 height 28
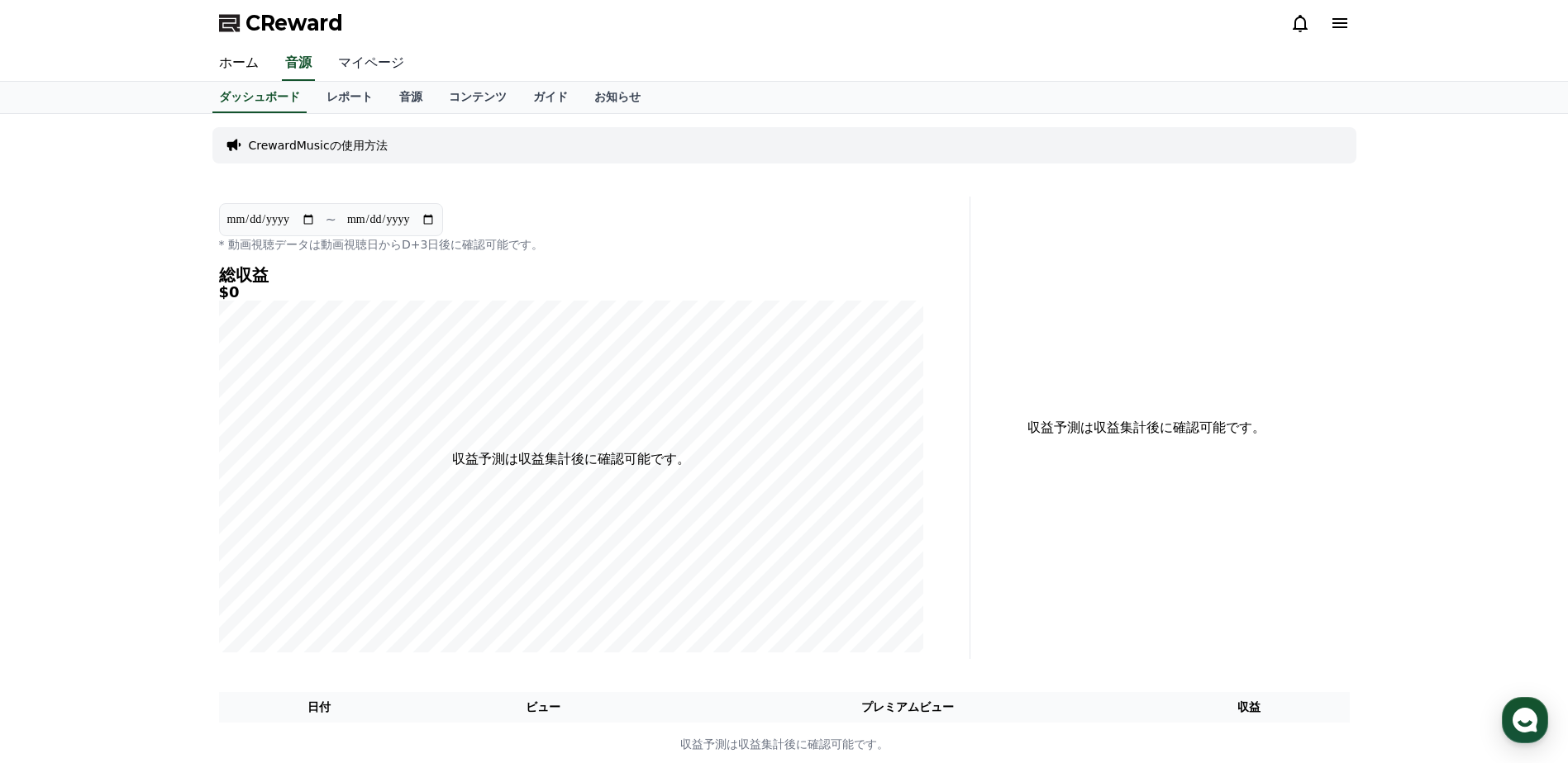
click at [354, 53] on link "マイページ" at bounding box center [371, 64] width 93 height 35
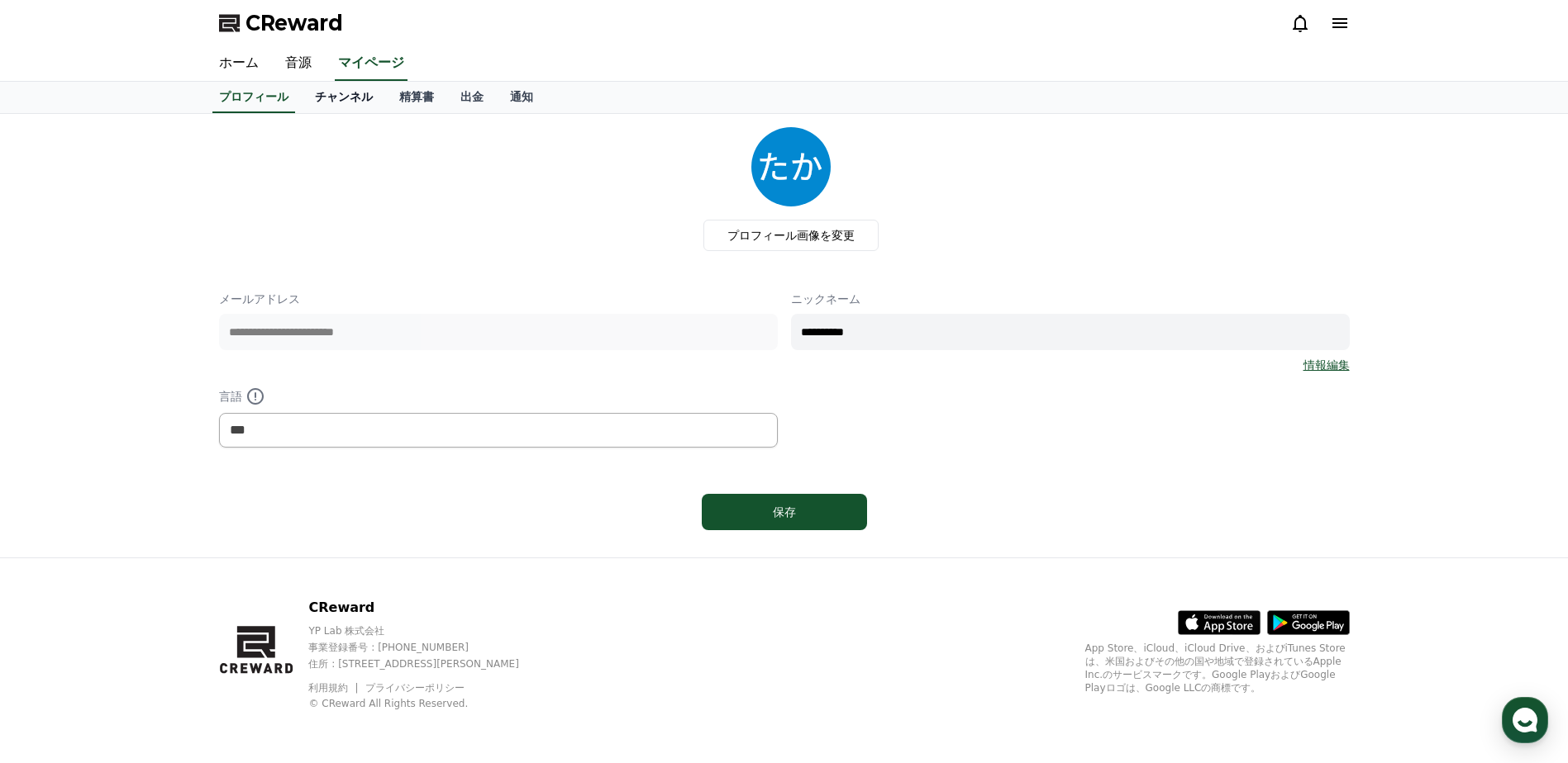
click at [335, 101] on link "チャンネル" at bounding box center [344, 98] width 84 height 32
